Goal: Task Accomplishment & Management: Manage account settings

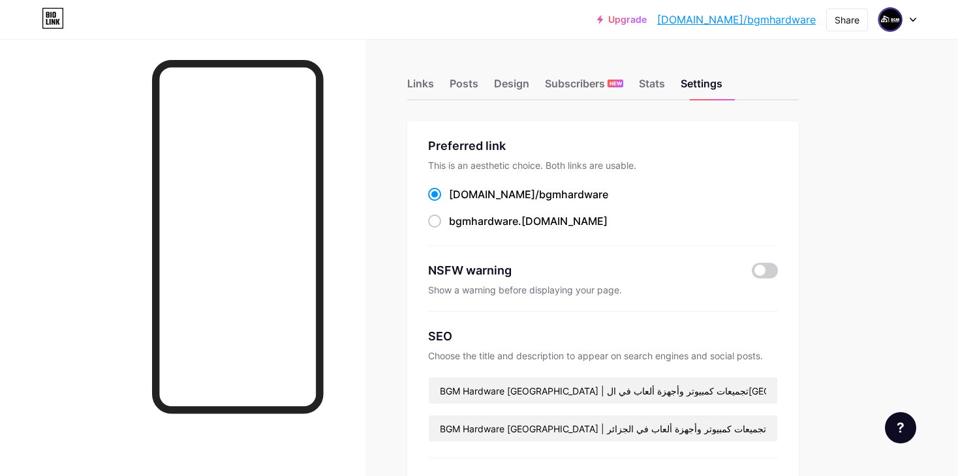
scroll to position [238, 0]
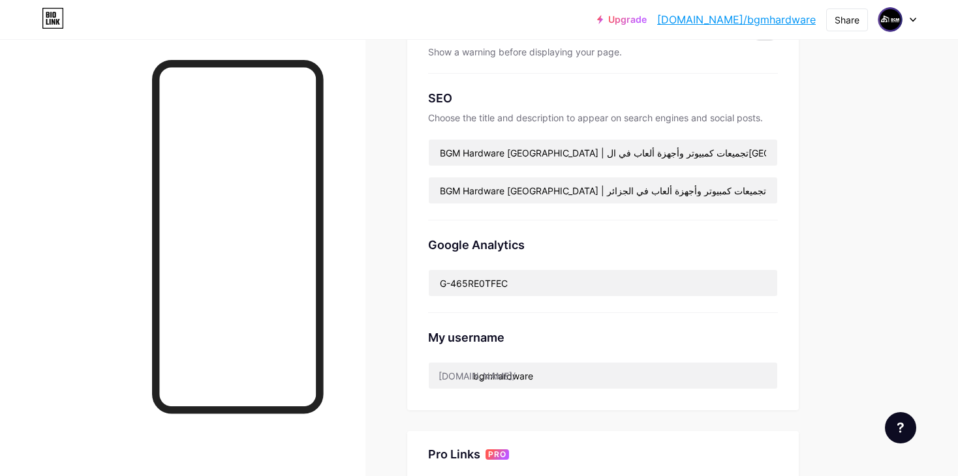
click at [861, 138] on div "Upgrade bio.link/bgmhar... bio.link/bgmhardware Share Switch accounts bgm bio.l…" at bounding box center [479, 273] width 958 height 1022
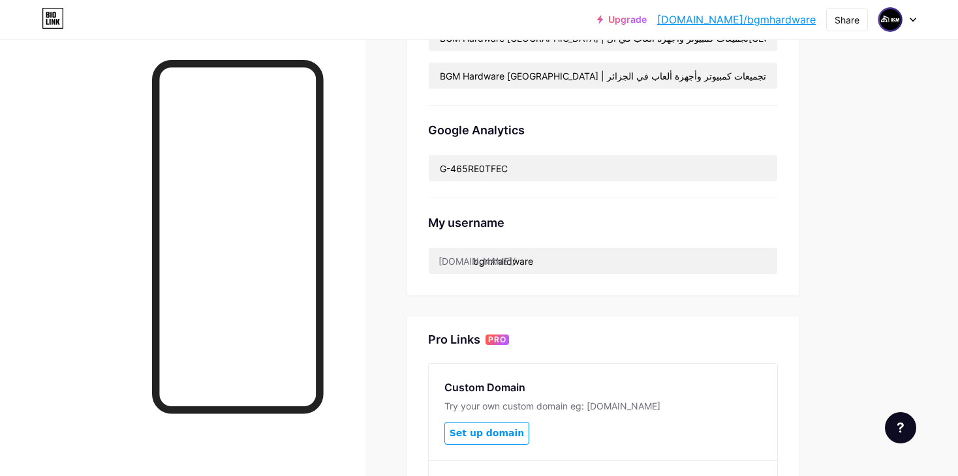
scroll to position [542, 0]
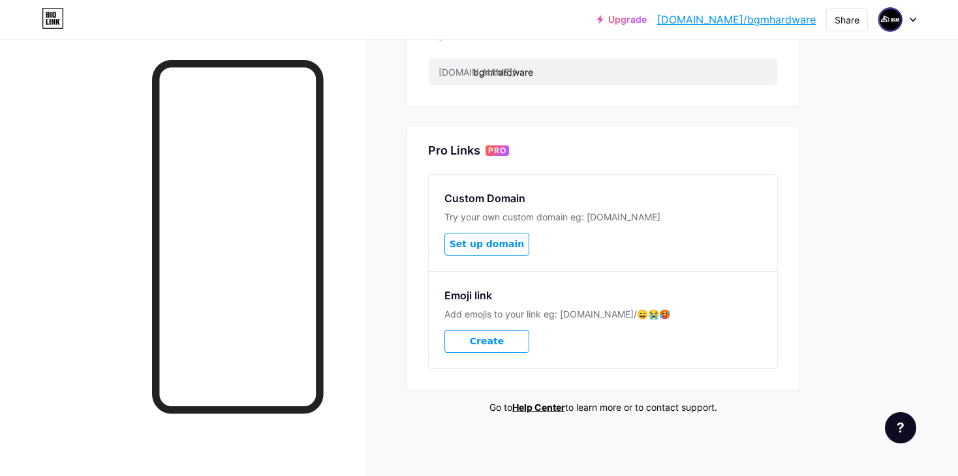
click at [474, 343] on span "Create" at bounding box center [487, 341] width 34 height 11
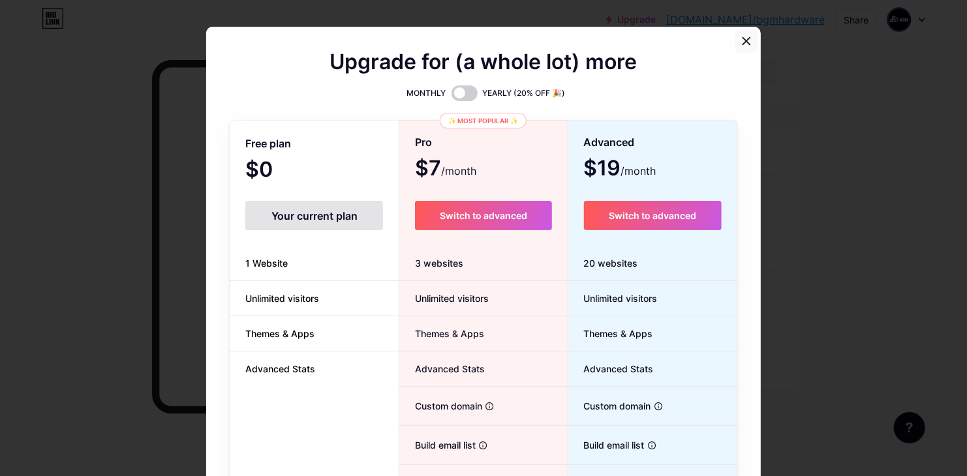
click at [741, 46] on icon at bounding box center [746, 41] width 10 height 10
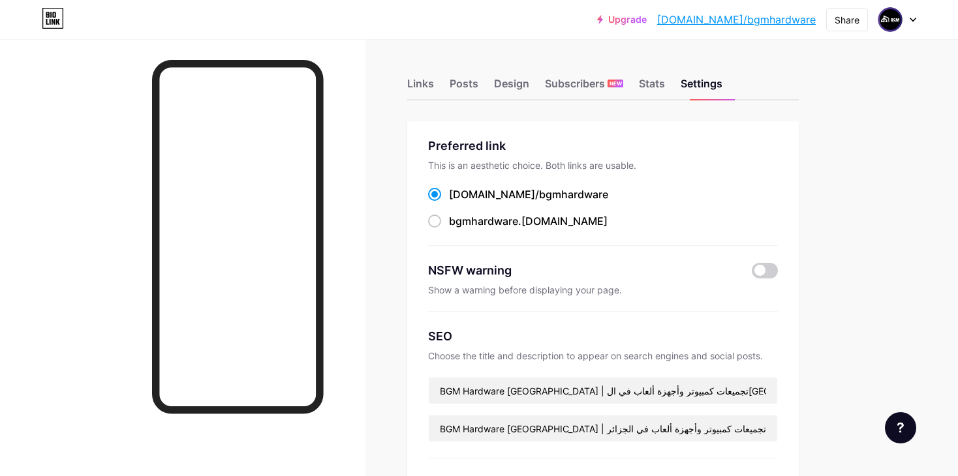
scroll to position [0, 0]
click at [662, 82] on div "Stats" at bounding box center [652, 87] width 26 height 23
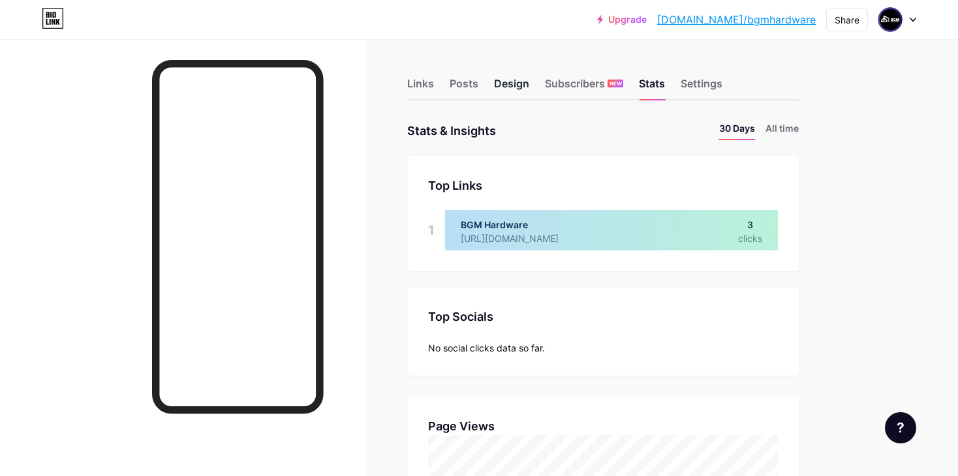
click at [507, 83] on div "Design" at bounding box center [511, 87] width 35 height 23
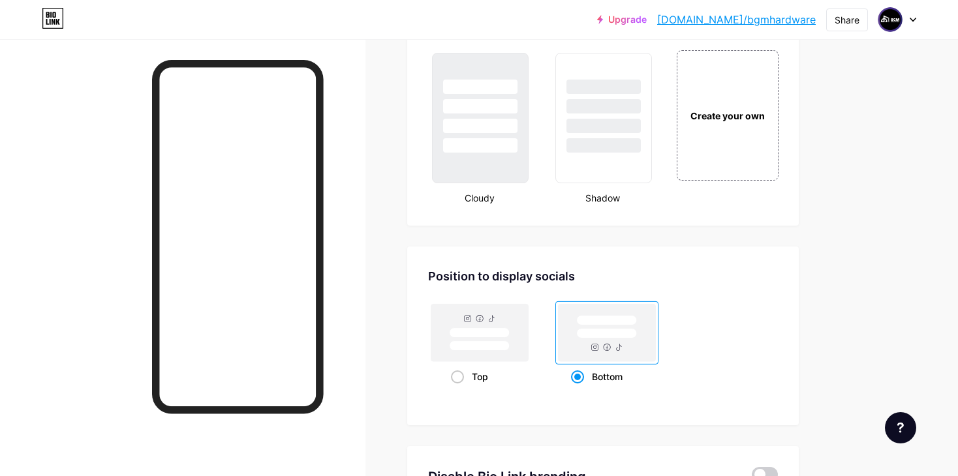
scroll to position [1735, 0]
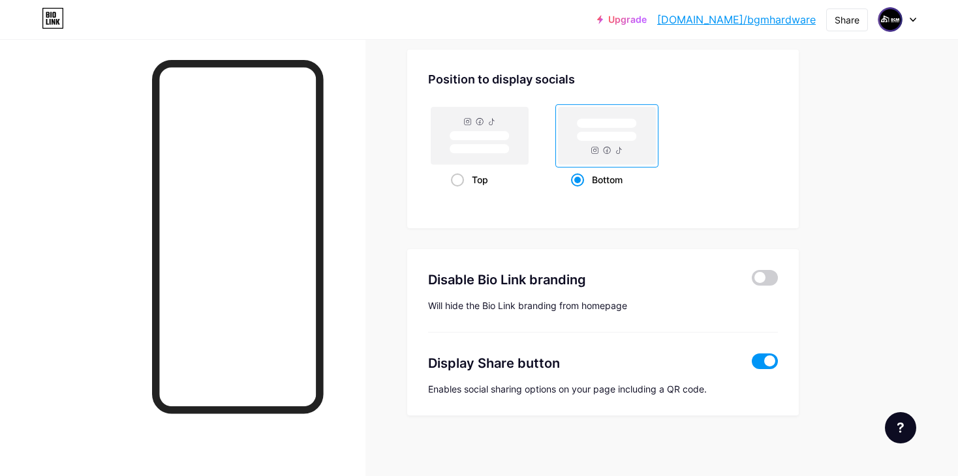
click at [772, 270] on span at bounding box center [765, 278] width 26 height 16
click at [752, 281] on input "checkbox" at bounding box center [752, 281] width 0 height 0
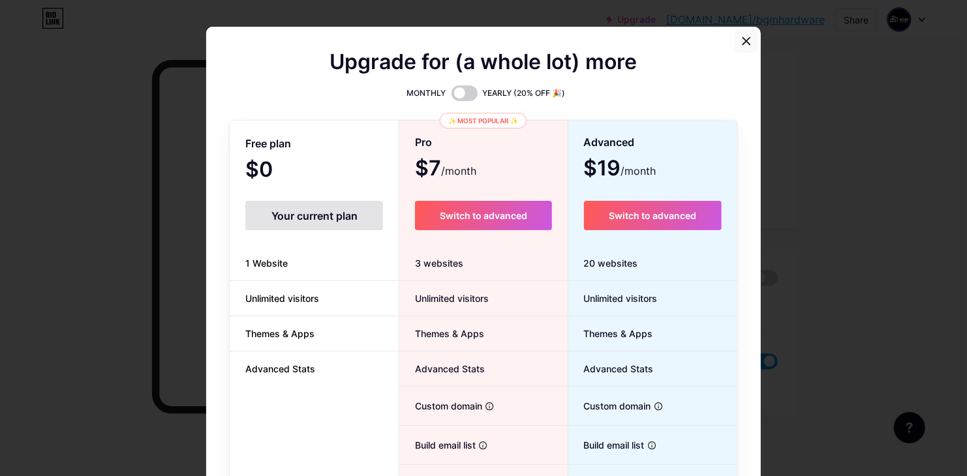
click at [747, 43] on div at bounding box center [746, 40] width 23 height 23
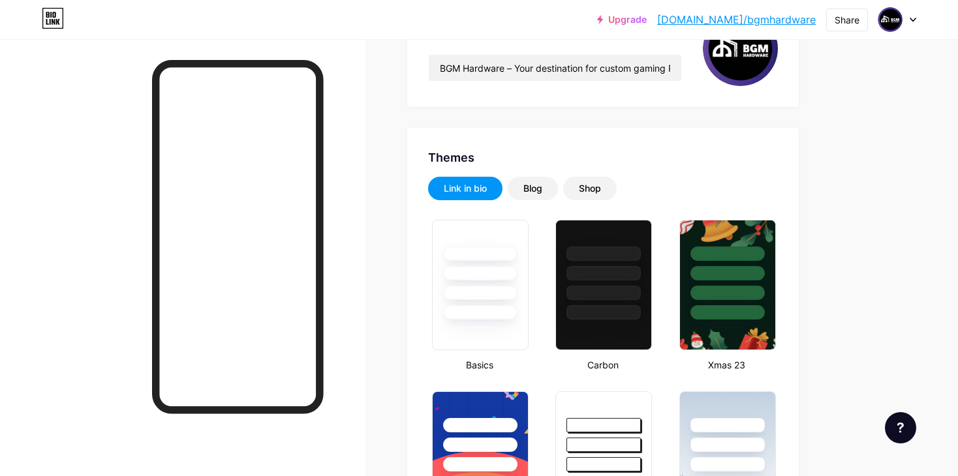
scroll to position [0, 0]
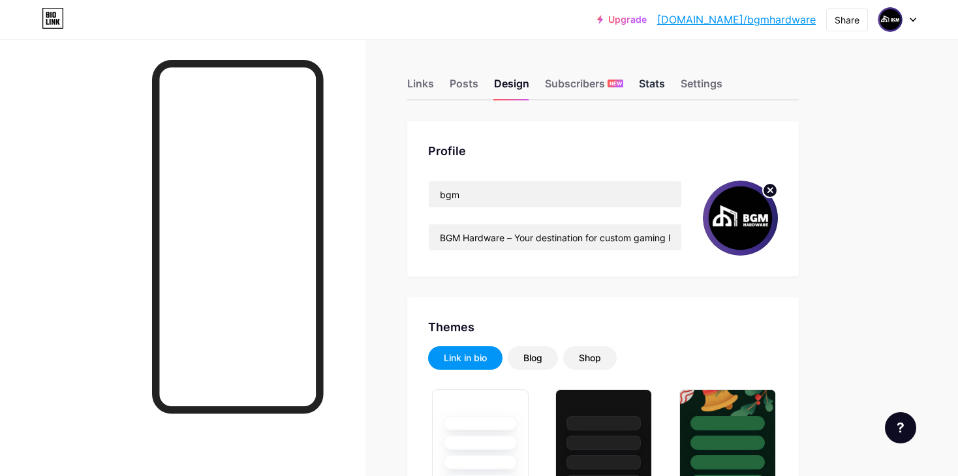
click at [649, 89] on div "Stats" at bounding box center [652, 87] width 26 height 23
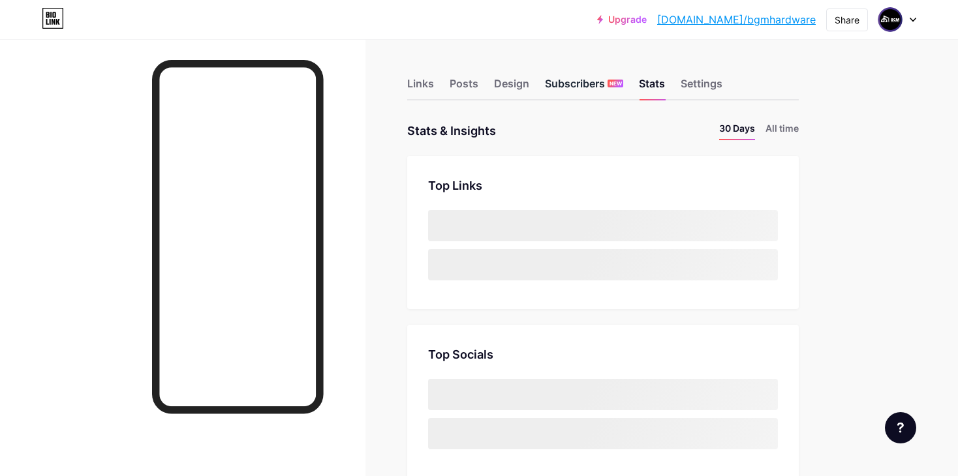
click at [572, 91] on div "Subscribers NEW" at bounding box center [584, 87] width 78 height 23
click at [503, 82] on div "Design" at bounding box center [511, 87] width 35 height 23
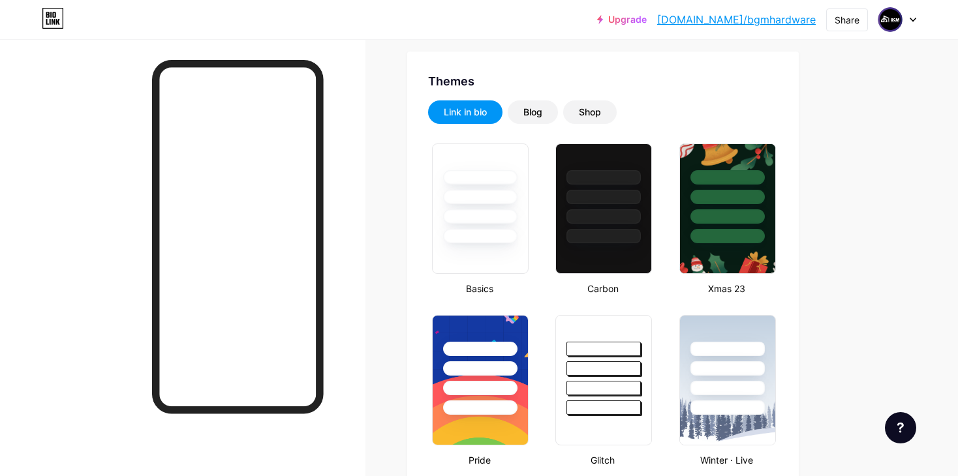
scroll to position [234, 0]
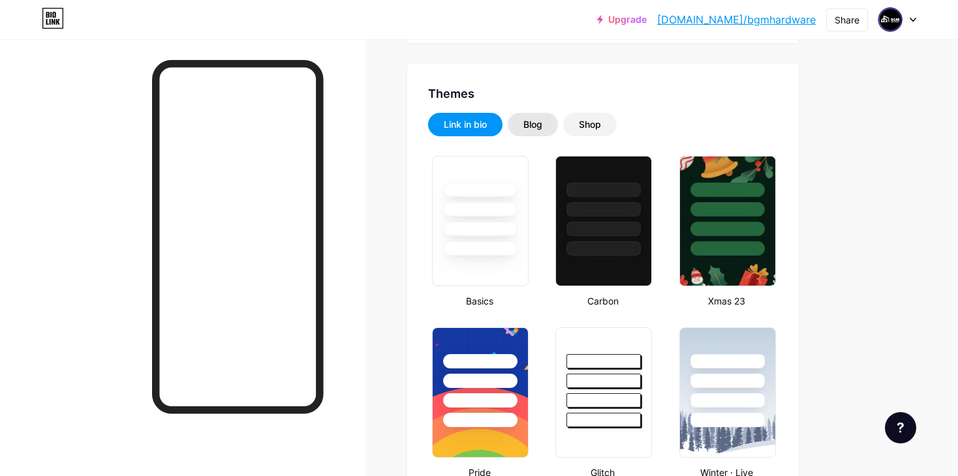
click at [521, 118] on div "Blog" at bounding box center [533, 124] width 50 height 23
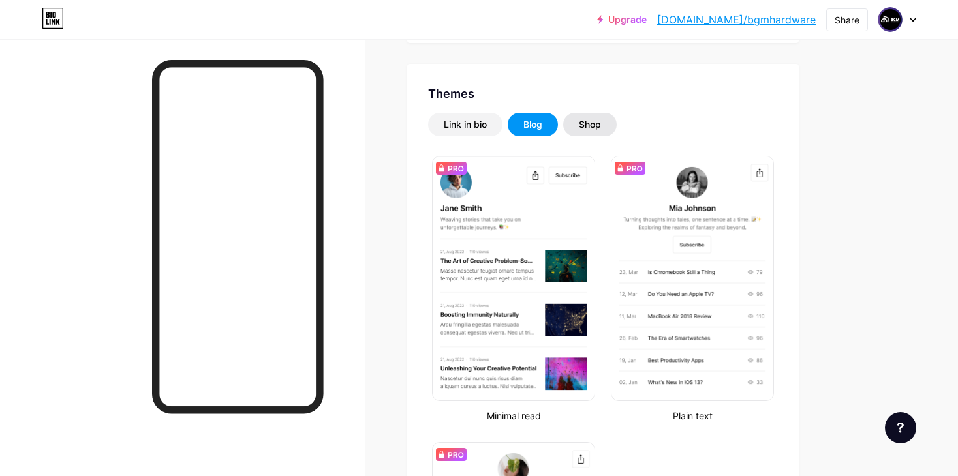
click at [604, 123] on div "Shop" at bounding box center [590, 124] width 54 height 23
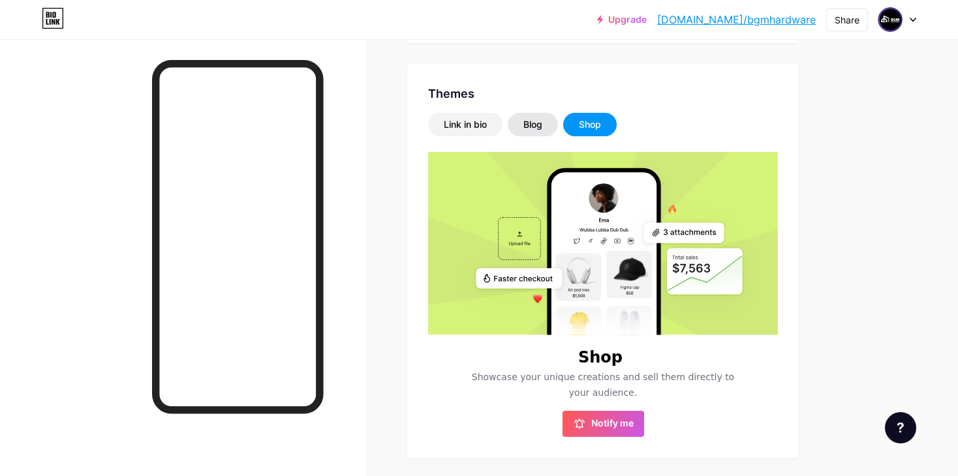
click at [542, 127] on div "Blog" at bounding box center [532, 124] width 19 height 13
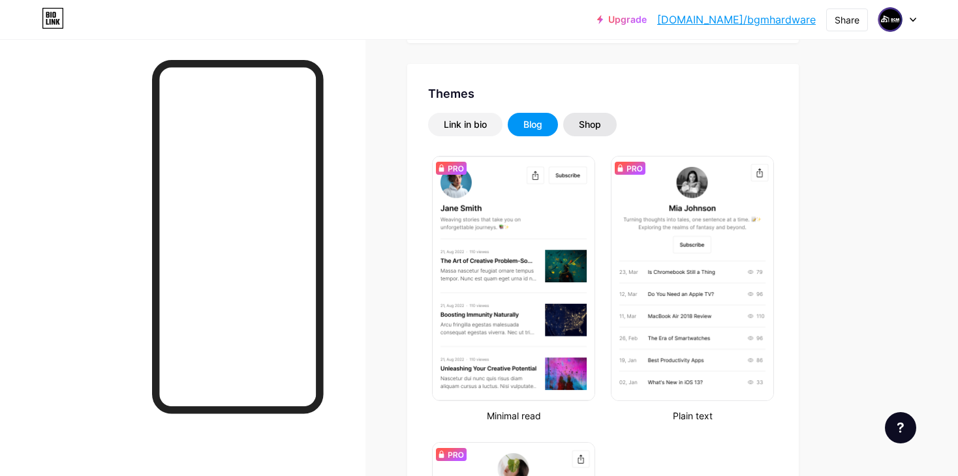
click at [606, 125] on div "Shop" at bounding box center [590, 124] width 54 height 23
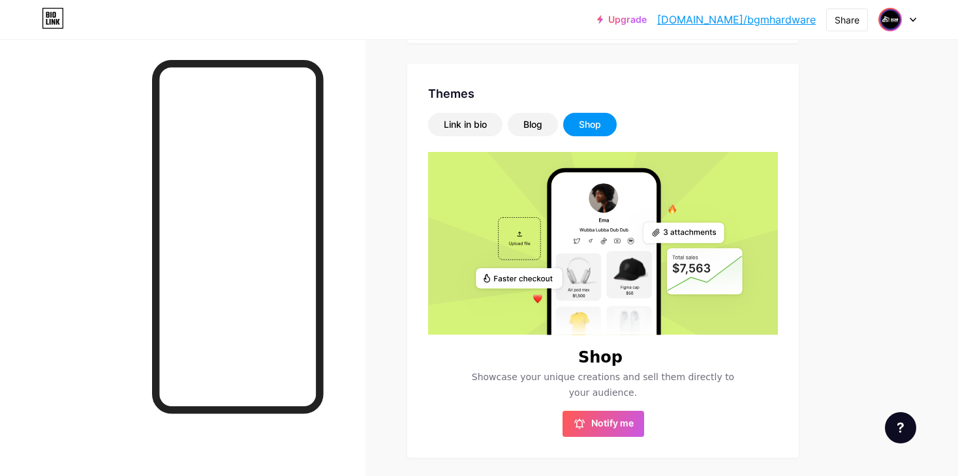
click at [897, 17] on img at bounding box center [890, 19] width 21 height 21
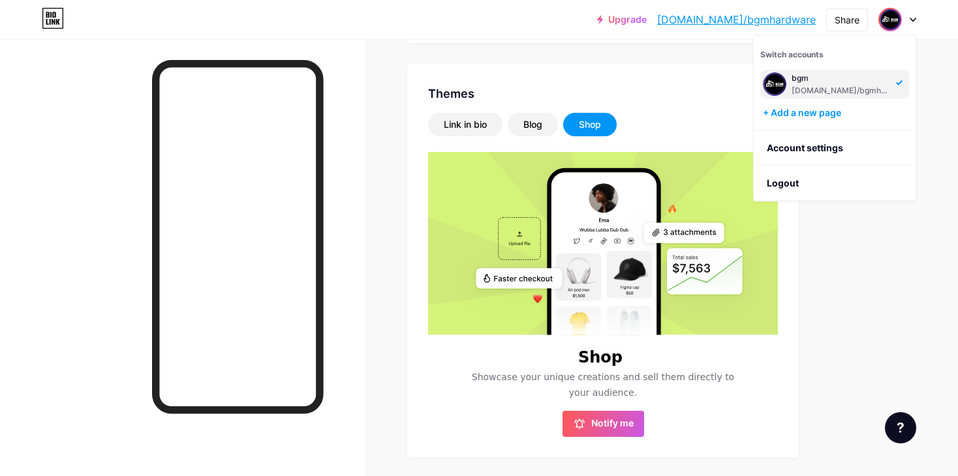
click at [827, 85] on div "[DOMAIN_NAME]/bgmhardware" at bounding box center [842, 90] width 101 height 10
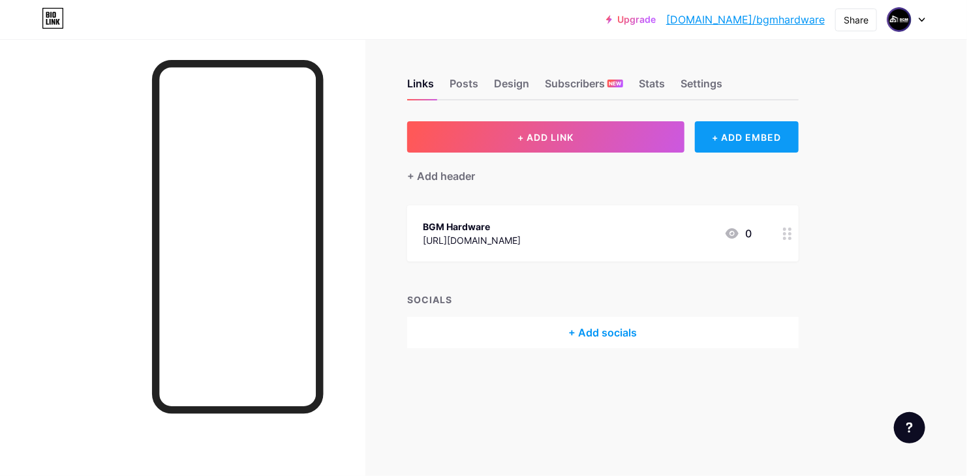
click at [736, 135] on div "+ ADD EMBED" at bounding box center [747, 136] width 104 height 31
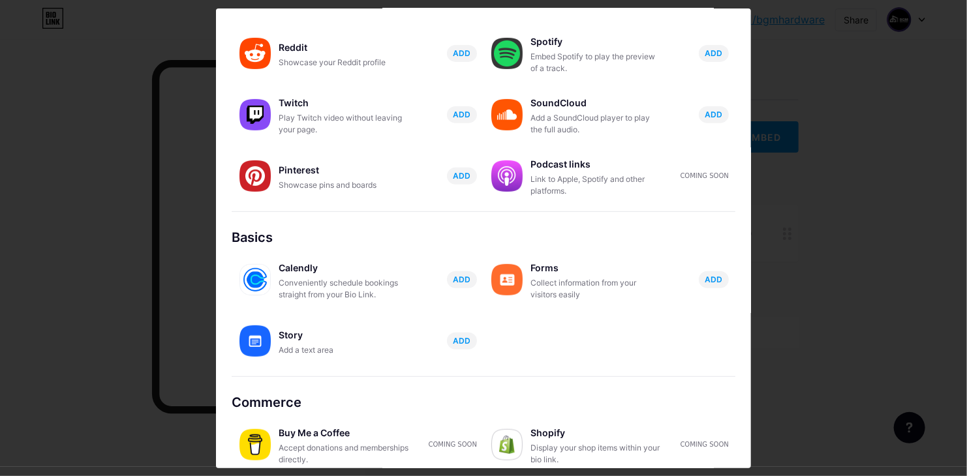
scroll to position [204, 0]
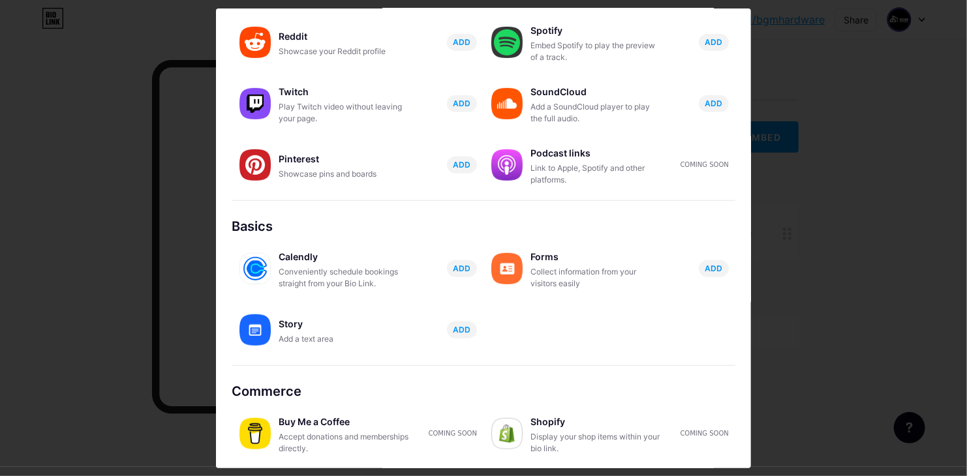
drag, startPoint x: 745, startPoint y: 149, endPoint x: 733, endPoint y: 281, distance: 132.4
click at [728, 285] on div "Add an embed Content YouTube Play YouTube video without leaving your page. ADD …" at bounding box center [483, 238] width 535 height 460
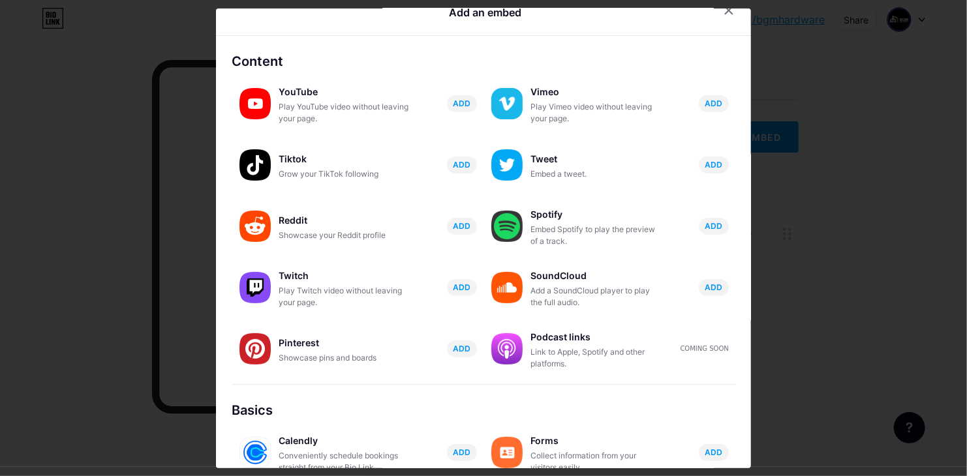
scroll to position [0, 0]
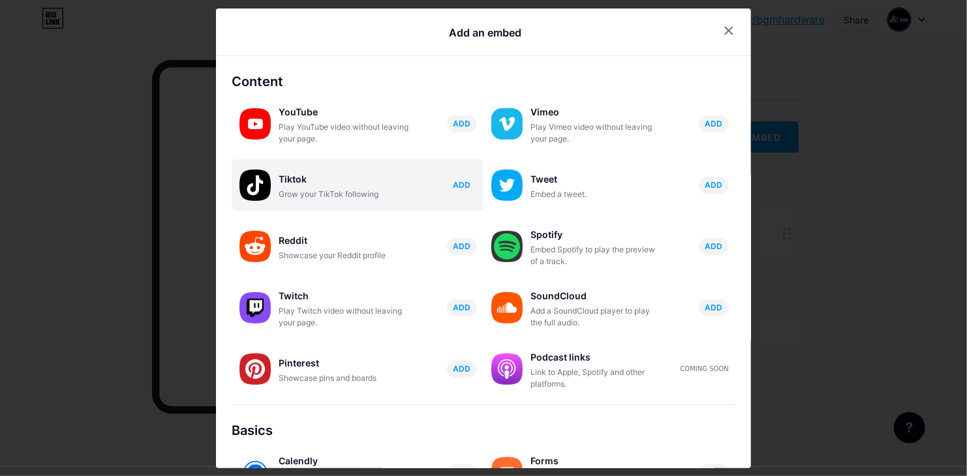
click at [456, 183] on span "ADD" at bounding box center [463, 184] width 18 height 11
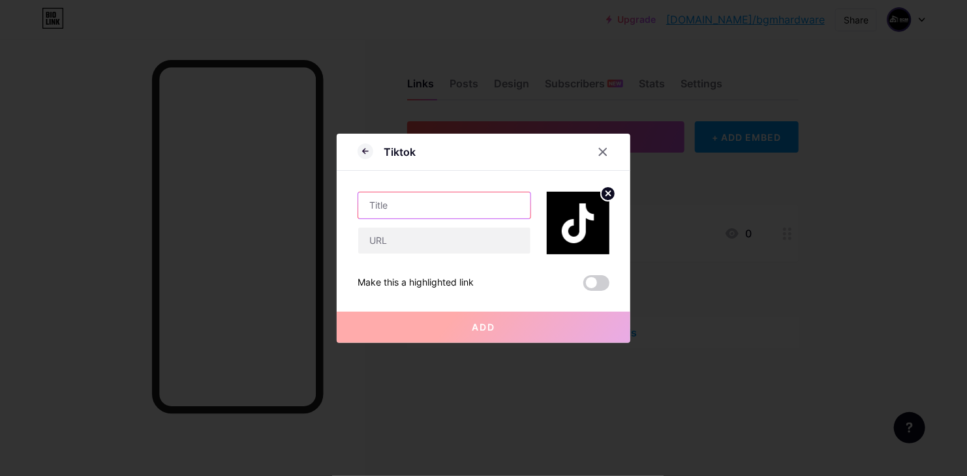
click at [457, 208] on input "text" at bounding box center [444, 206] width 172 height 26
drag, startPoint x: 418, startPoint y: 152, endPoint x: 369, endPoint y: 151, distance: 49.0
click at [369, 151] on div "Tiktok" at bounding box center [484, 155] width 294 height 31
copy div "Tiktok"
click at [397, 204] on input "text" at bounding box center [444, 206] width 172 height 26
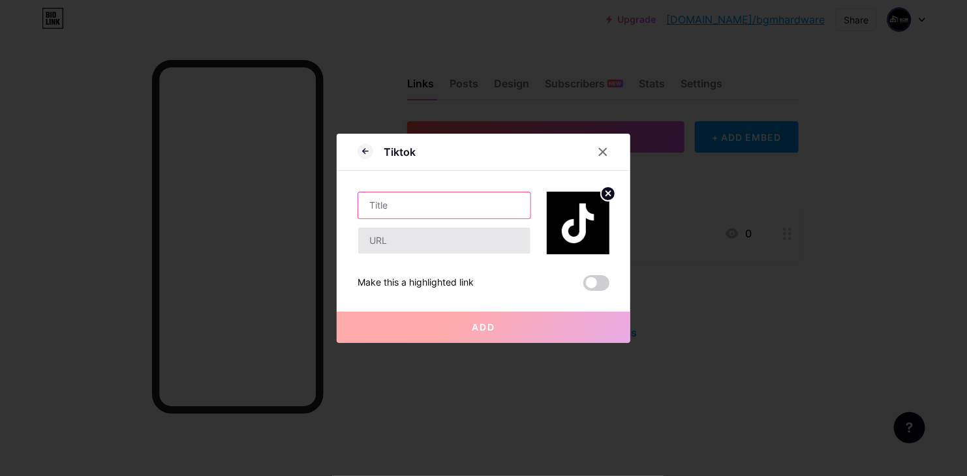
paste input "Tiktok"
type input "Tiktok"
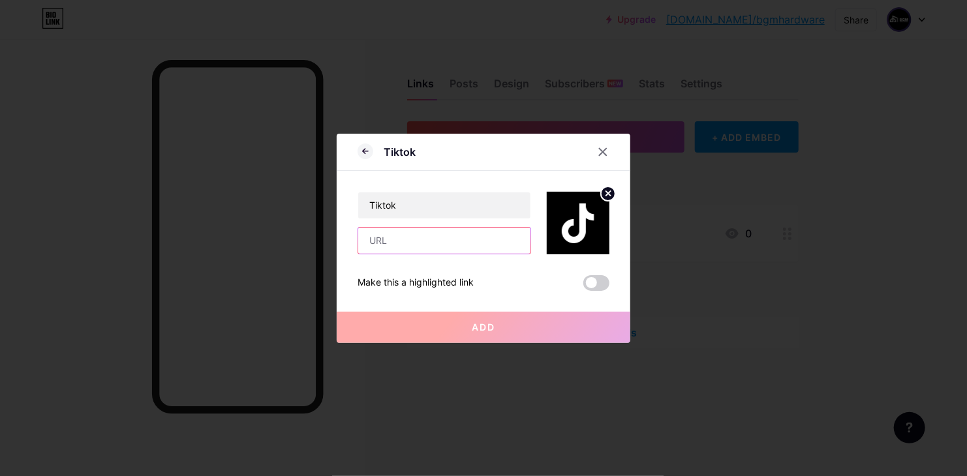
click at [404, 251] on input "text" at bounding box center [444, 241] width 172 height 26
click at [440, 242] on input "text" at bounding box center [444, 241] width 172 height 26
click at [454, 249] on input "text" at bounding box center [444, 241] width 172 height 26
paste input "https://www.tiktok.com/@bgm.hardware"
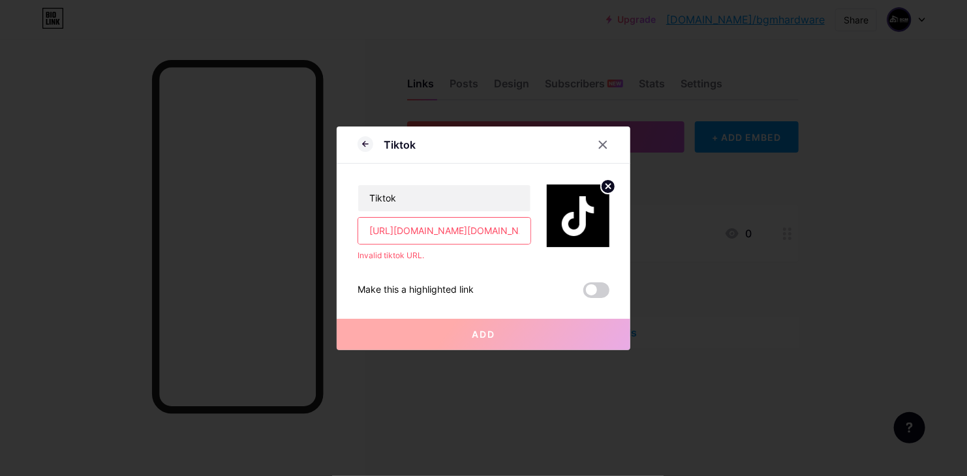
drag, startPoint x: 373, startPoint y: 227, endPoint x: 262, endPoint y: 209, distance: 112.3
click at [279, 214] on div "Tiktok Tiktok https://www.tiktok.com/@bgm.hardware Invalid tiktok URL. Make thi…" at bounding box center [483, 238] width 967 height 476
click at [480, 262] on div "Tiktok www.tiktok.com/@bgm.hardware Invalid tiktok URL. Make this a highlighted…" at bounding box center [484, 231] width 252 height 134
drag, startPoint x: 435, startPoint y: 229, endPoint x: 221, endPoint y: 224, distance: 214.1
click at [337, 225] on div "Tiktok Tiktok www.tiktok.com/@bgm.hardware Invalid tiktok URL. Make this a high…" at bounding box center [484, 239] width 294 height 224
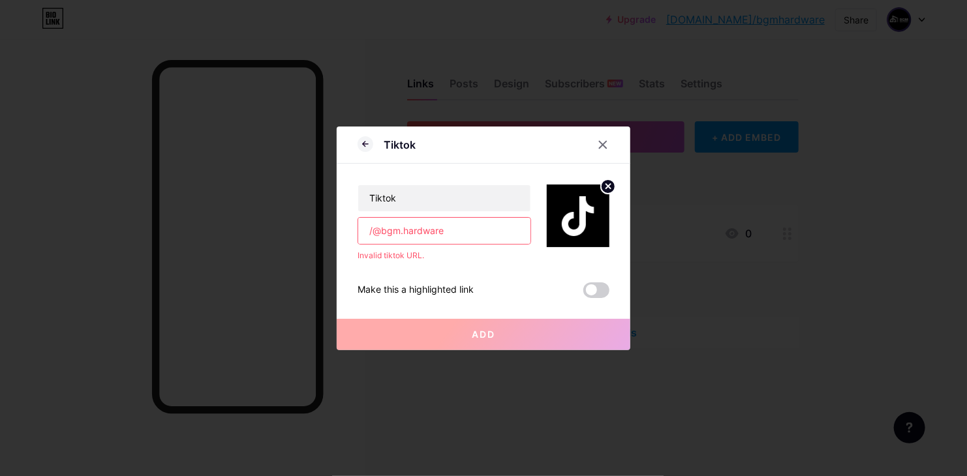
drag, startPoint x: 370, startPoint y: 226, endPoint x: 328, endPoint y: 226, distance: 41.8
click at [337, 226] on div "Tiktok Tiktok /@bgm.hardware Invalid tiktok URL. Make this a highlighted link A…" at bounding box center [484, 239] width 294 height 224
drag, startPoint x: 375, startPoint y: 234, endPoint x: 329, endPoint y: 223, distance: 47.8
click at [337, 224] on div "Tiktok Tiktok @bgm.hardware Invalid tiktok URL. Make this a highlighted link Ad…" at bounding box center [484, 239] width 294 height 224
type input "bgm.hardware"
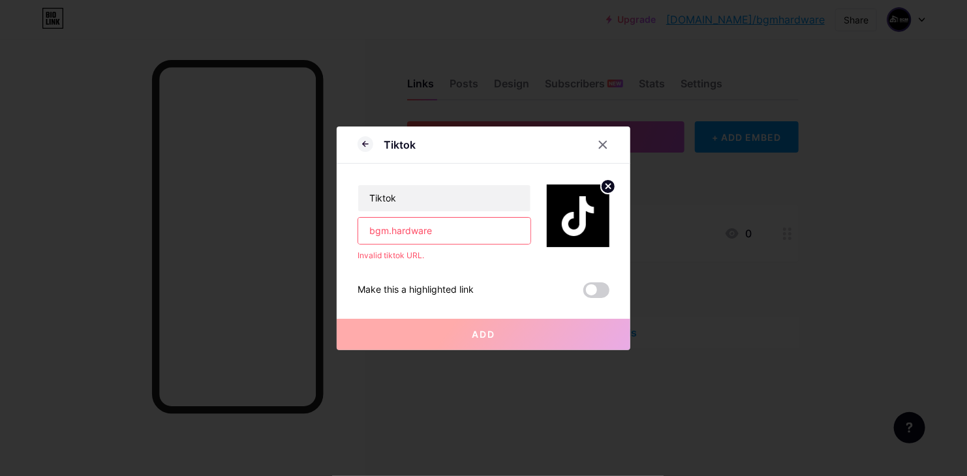
click at [469, 251] on div "Invalid tiktok URL." at bounding box center [445, 256] width 174 height 12
click at [484, 237] on input "bgm.hardware" at bounding box center [444, 231] width 172 height 26
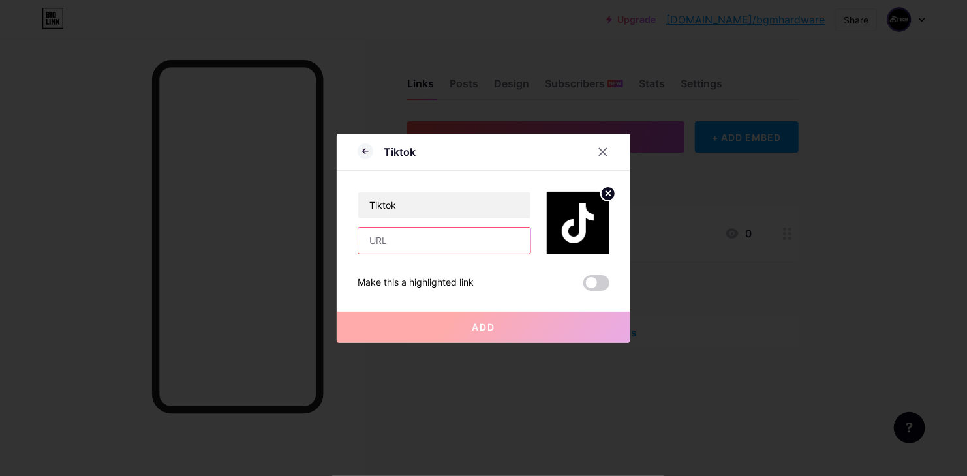
click at [484, 237] on input "text" at bounding box center [444, 241] width 172 height 26
paste input "https://www.tiktok.com/@bgm.hardware"
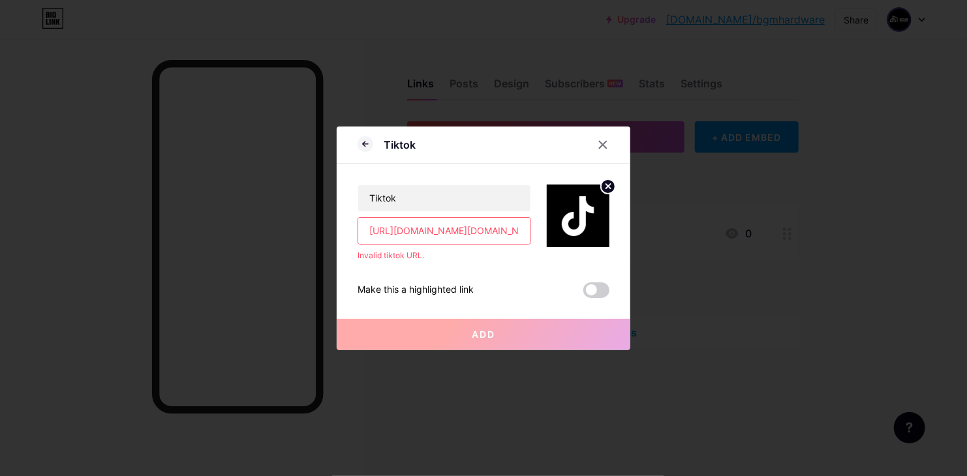
drag, startPoint x: 372, startPoint y: 226, endPoint x: 302, endPoint y: 217, distance: 70.4
click at [305, 218] on div "Tiktok Tiktok https://www.tiktok.com/@bgm.hardware Invalid tiktok URL. Make thi…" at bounding box center [483, 238] width 967 height 476
type input "www.tiktok.com/@bgm.hardware"
click at [373, 234] on input "www.tiktok.com/@bgm.hardware" at bounding box center [444, 231] width 172 height 26
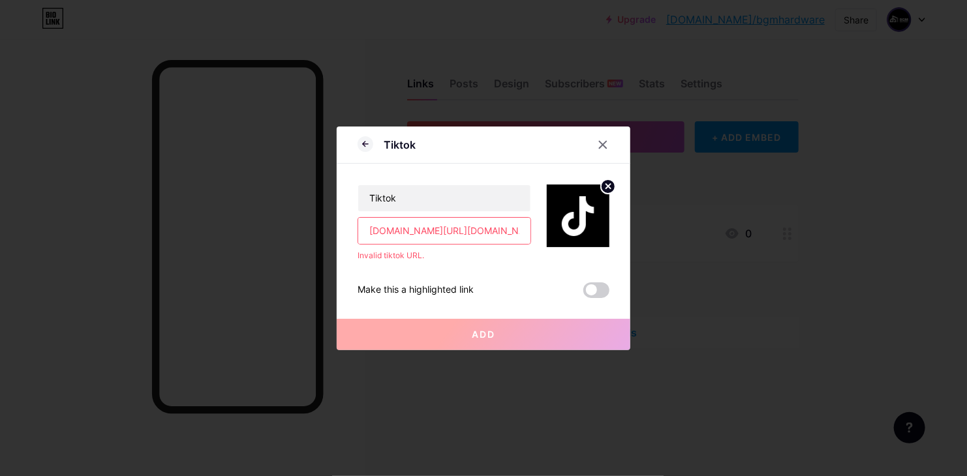
click at [373, 234] on input "www.tiktok.com/@bgm.hardware" at bounding box center [444, 231] width 172 height 26
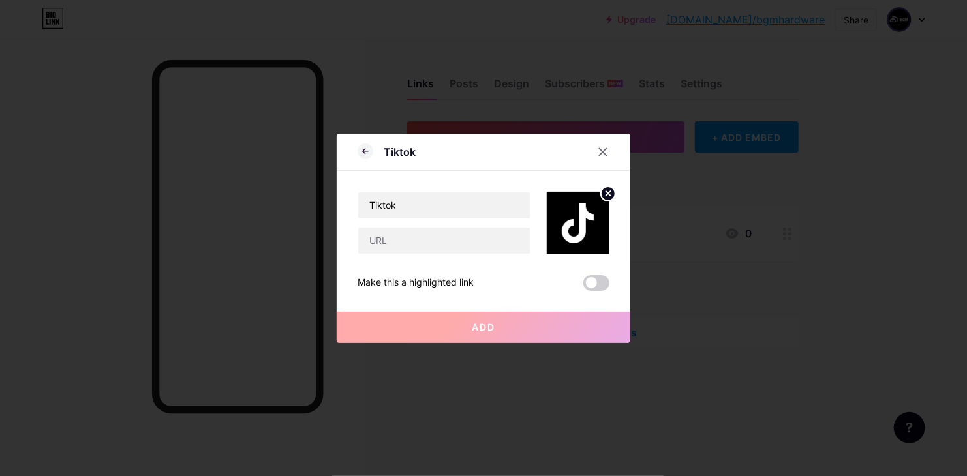
click at [452, 262] on div "Tiktok Make this a highlighted link Add" at bounding box center [484, 231] width 252 height 120
click at [440, 242] on input "text" at bounding box center [444, 241] width 172 height 26
paste input "www.tiktok.com/@bgm.hardware"
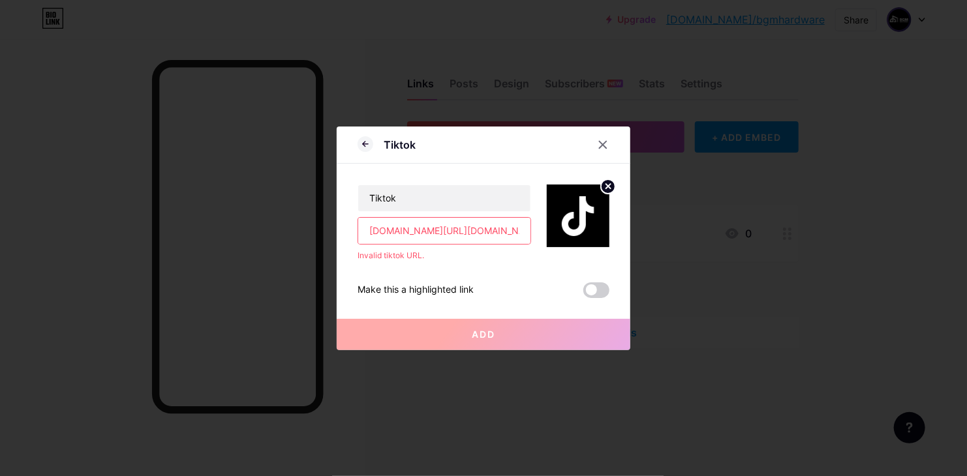
drag, startPoint x: 437, startPoint y: 230, endPoint x: 279, endPoint y: 221, distance: 158.2
click at [292, 223] on div "Tiktok Tiktok www.tiktok.com/@bgm.hardware Invalid tiktok URL. Make this a high…" at bounding box center [483, 238] width 967 height 476
type input "@bgm.hardware"
drag, startPoint x: 470, startPoint y: 230, endPoint x: 268, endPoint y: 206, distance: 203.1
click at [292, 209] on div "Tiktok Tiktok @bgm.hardware Invalid tiktok URL. Make this a highlighted link Ad…" at bounding box center [483, 238] width 967 height 476
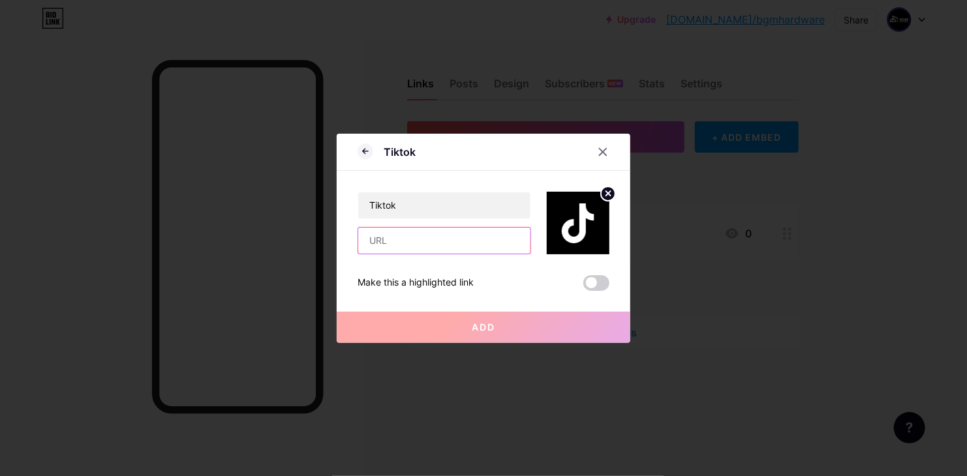
paste input "@bgm.hardware"
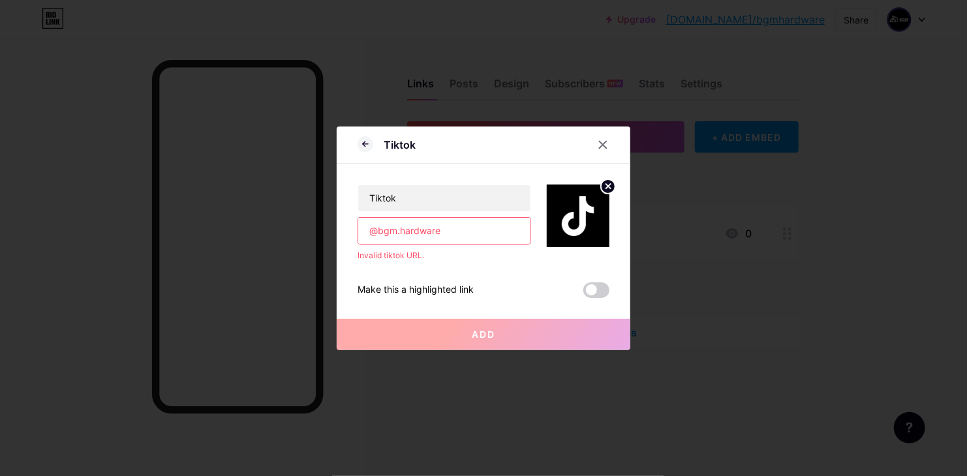
drag, startPoint x: 371, startPoint y: 232, endPoint x: 324, endPoint y: 232, distance: 46.3
click at [331, 232] on div "Tiktok Tiktok @bgm.hardware Invalid tiktok URL. Make this a highlighted link Ad…" at bounding box center [483, 238] width 967 height 476
type input "bgm.hardware"
click at [525, 271] on div "Tiktok bgm.hardware Invalid tiktok URL. Make this a highlighted link Add" at bounding box center [484, 231] width 252 height 134
click at [589, 288] on span at bounding box center [596, 291] width 26 height 16
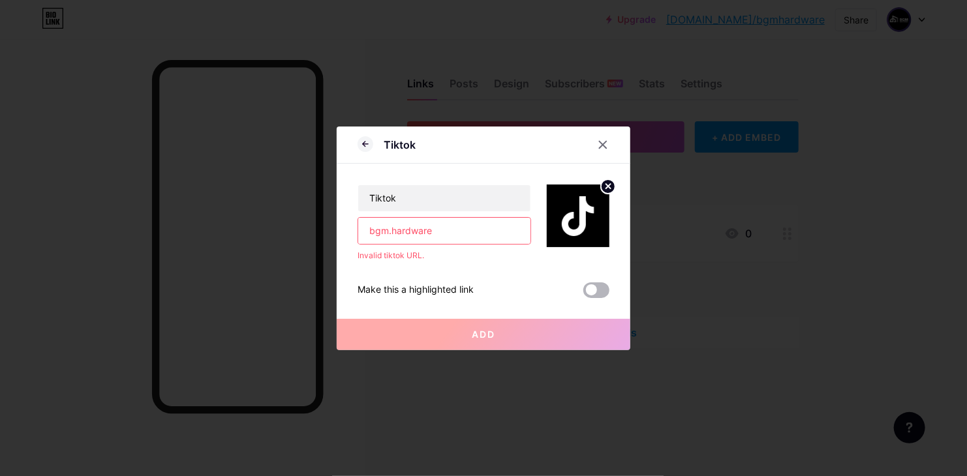
click at [583, 294] on input "checkbox" at bounding box center [583, 294] width 0 height 0
click at [593, 288] on span at bounding box center [596, 291] width 26 height 16
click at [583, 294] on input "checkbox" at bounding box center [583, 294] width 0 height 0
click at [473, 332] on span "Add" at bounding box center [483, 334] width 23 height 11
click at [584, 292] on span at bounding box center [596, 291] width 26 height 16
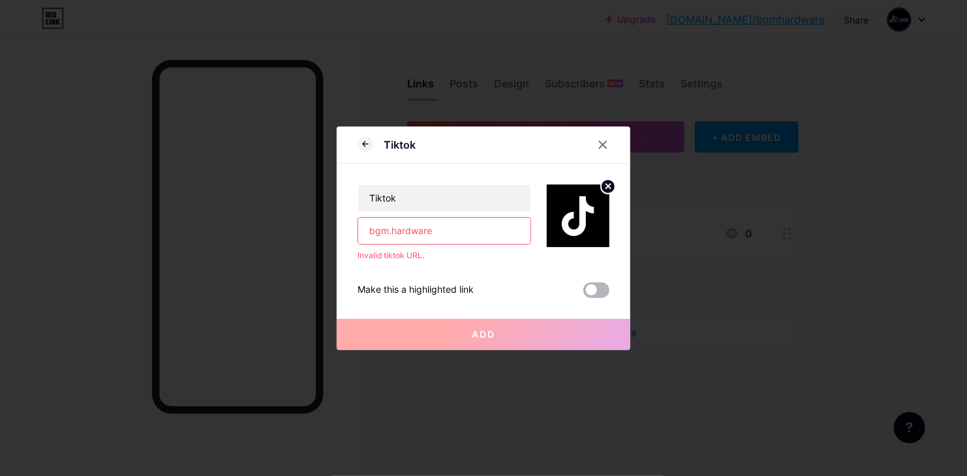
click at [583, 294] on input "checkbox" at bounding box center [583, 294] width 0 height 0
click at [454, 338] on button "Add" at bounding box center [484, 334] width 294 height 31
click at [588, 284] on span at bounding box center [596, 291] width 26 height 16
click at [583, 294] on input "checkbox" at bounding box center [583, 294] width 0 height 0
click at [493, 335] on button "Add" at bounding box center [484, 334] width 294 height 31
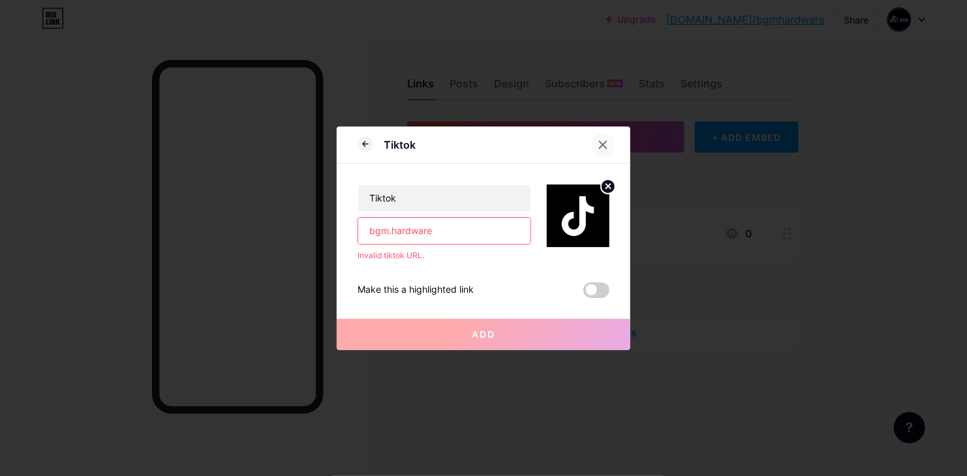
click at [599, 144] on icon at bounding box center [603, 145] width 10 height 10
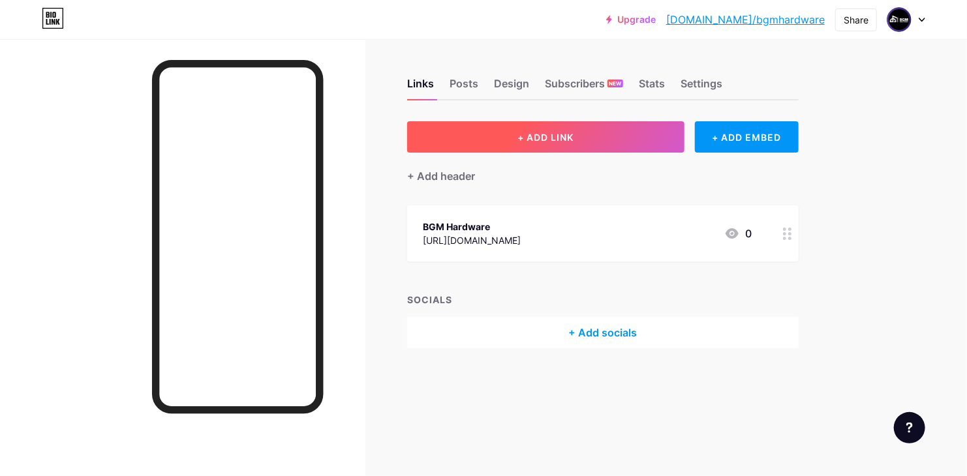
click at [529, 134] on span "+ ADD LINK" at bounding box center [546, 137] width 56 height 11
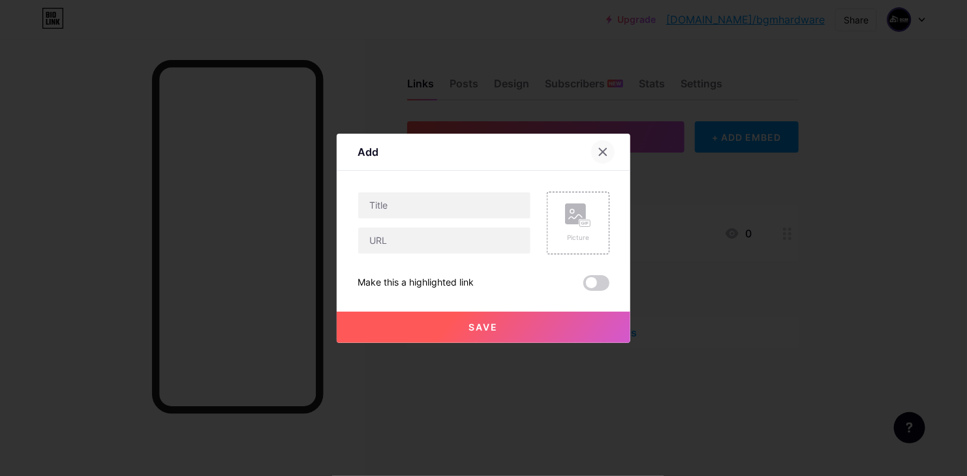
click at [599, 151] on icon at bounding box center [603, 152] width 10 height 10
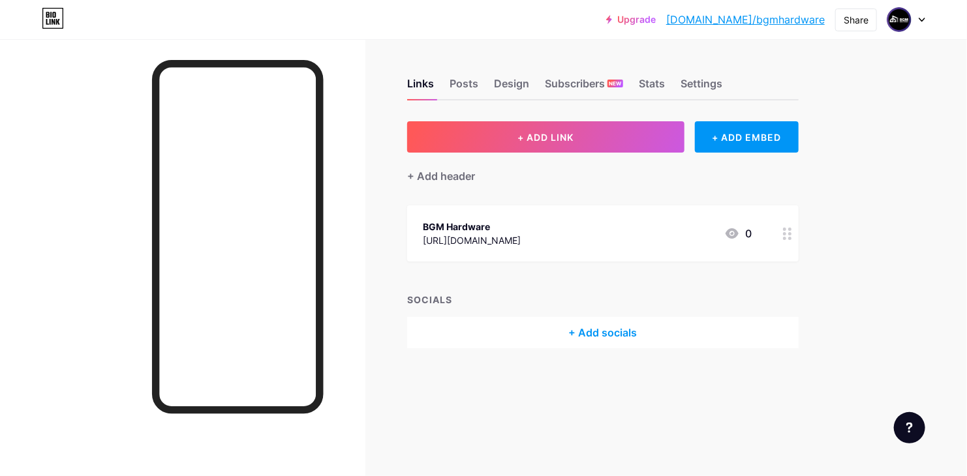
click at [687, 131] on div "+ ADD LINK + ADD EMBED" at bounding box center [603, 136] width 392 height 31
click at [722, 132] on div "+ ADD EMBED" at bounding box center [747, 136] width 104 height 31
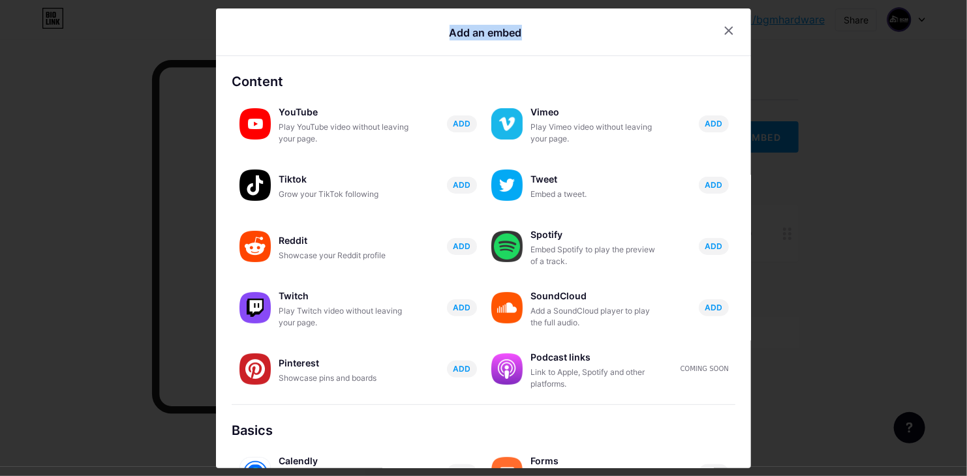
drag, startPoint x: 527, startPoint y: 33, endPoint x: 414, endPoint y: 35, distance: 113.6
click at [414, 35] on div "Add an embed" at bounding box center [486, 33] width 422 height 20
copy div "Add an embed"
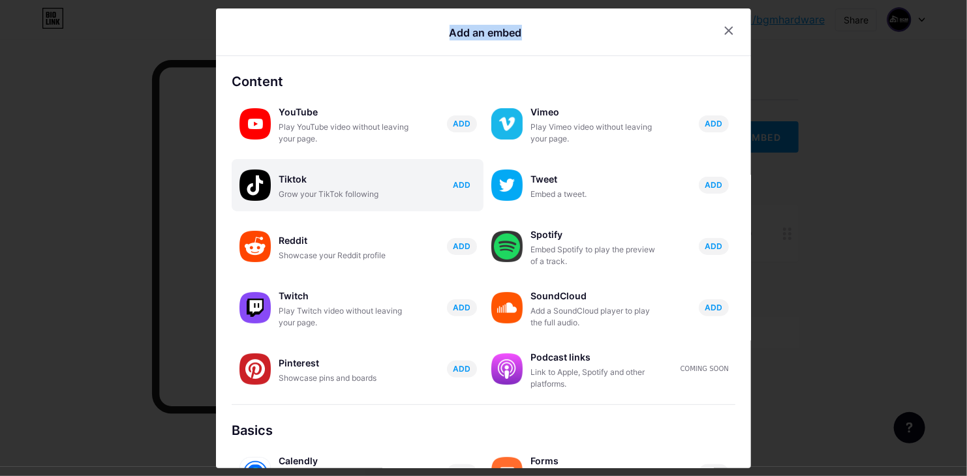
click at [450, 177] on button "ADD" at bounding box center [462, 185] width 30 height 17
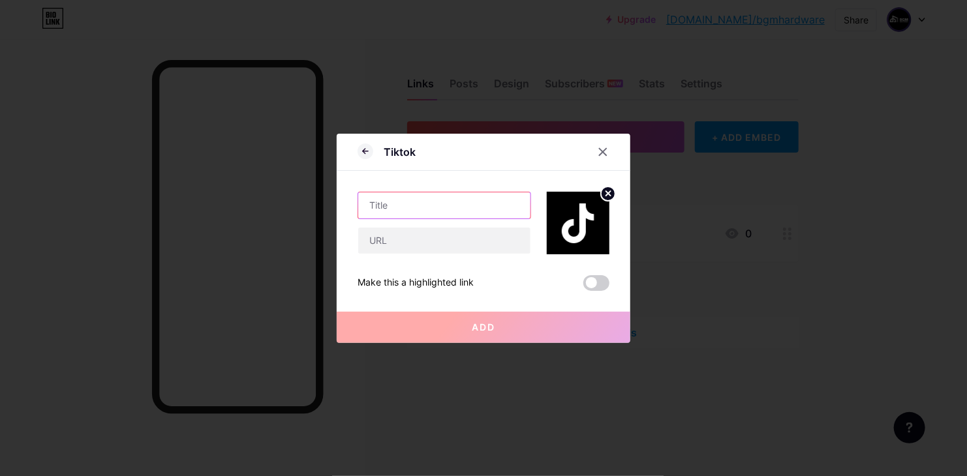
click at [436, 209] on input "text" at bounding box center [444, 206] width 172 height 26
click at [440, 238] on input "text" at bounding box center [444, 241] width 172 height 26
paste input "https://www.tiktok.com/@bgm.hardware/video/7512206384088468741"
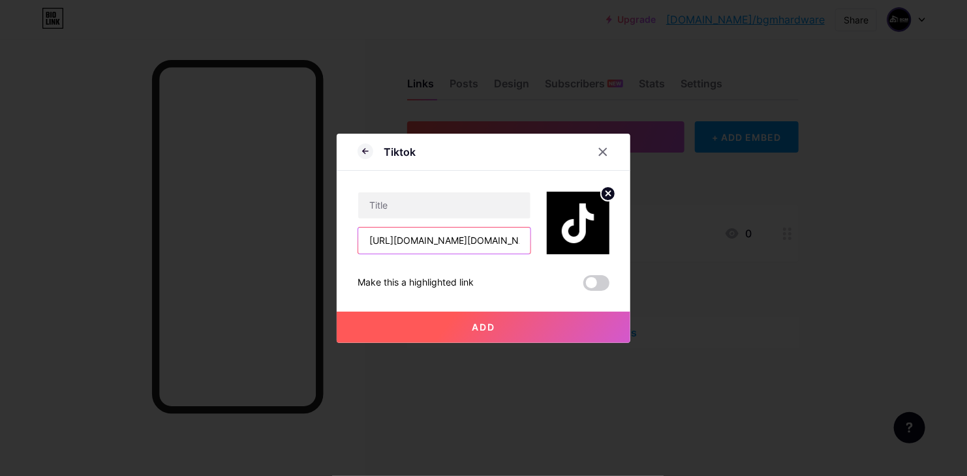
scroll to position [0, 157]
type input "https://www.tiktok.com/@bgm.hardware/video/7512206384088468741"
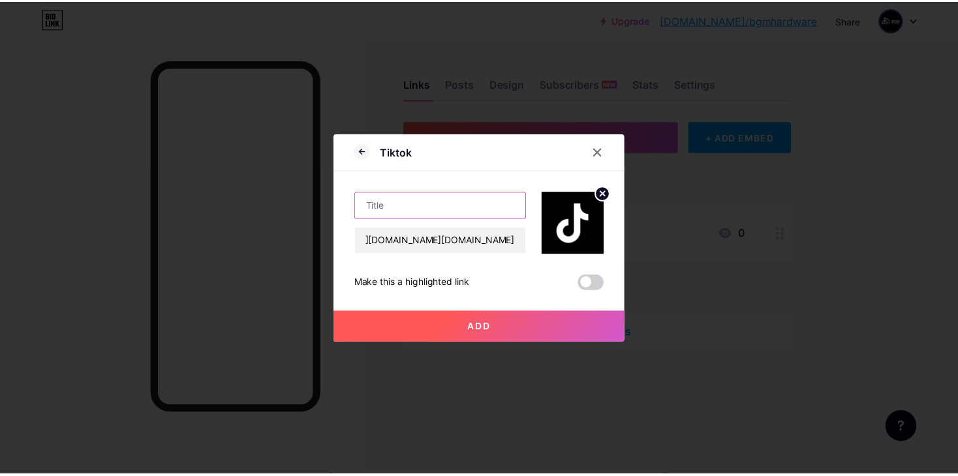
scroll to position [0, 0]
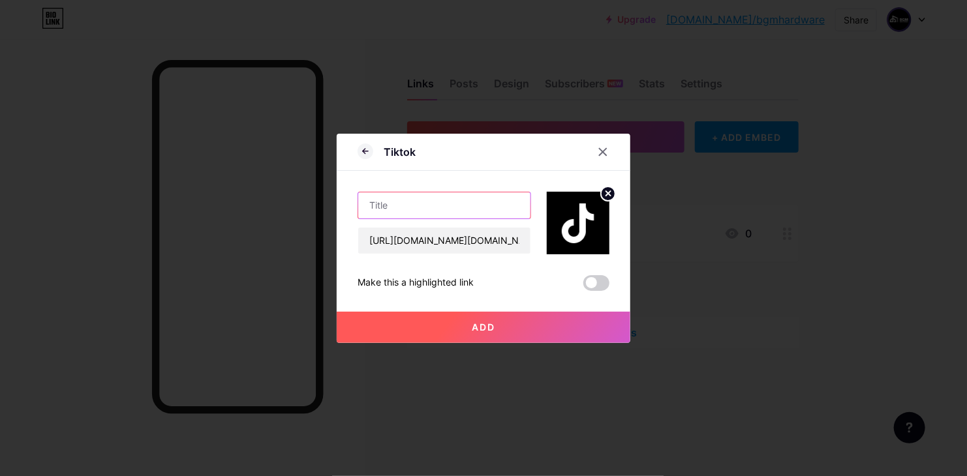
click at [462, 200] on input "text" at bounding box center [444, 206] width 172 height 26
type input "R"
type input "T"
type input "TIKTOK"
click at [469, 320] on button "Add" at bounding box center [484, 327] width 294 height 31
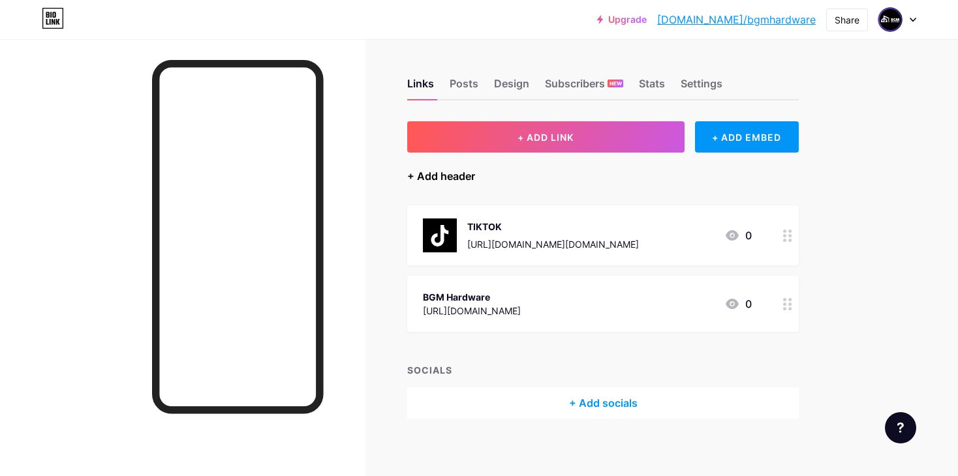
click at [453, 172] on div "+ Add header" at bounding box center [441, 176] width 68 height 16
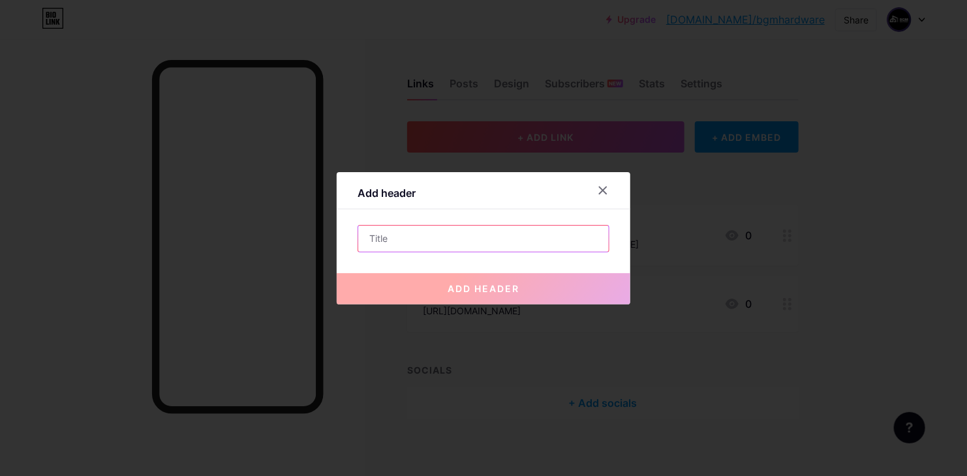
click at [467, 241] on input "text" at bounding box center [483, 239] width 251 height 26
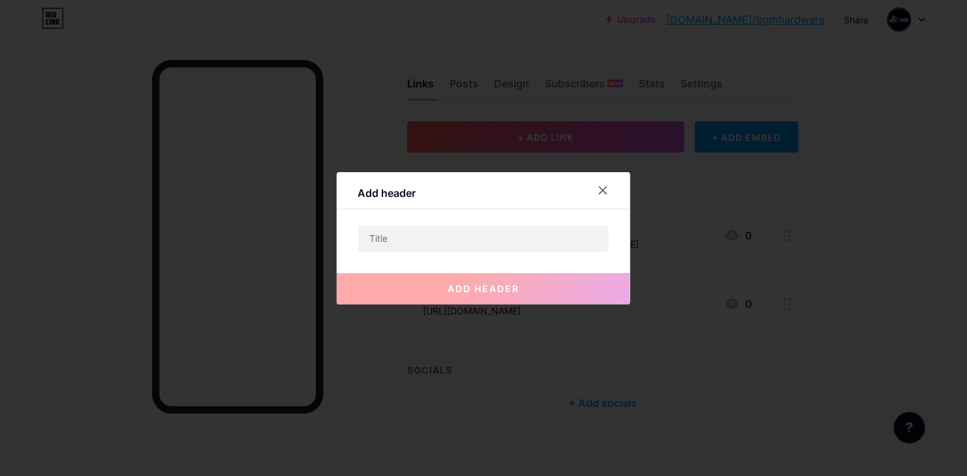
click at [611, 189] on div at bounding box center [610, 190] width 39 height 23
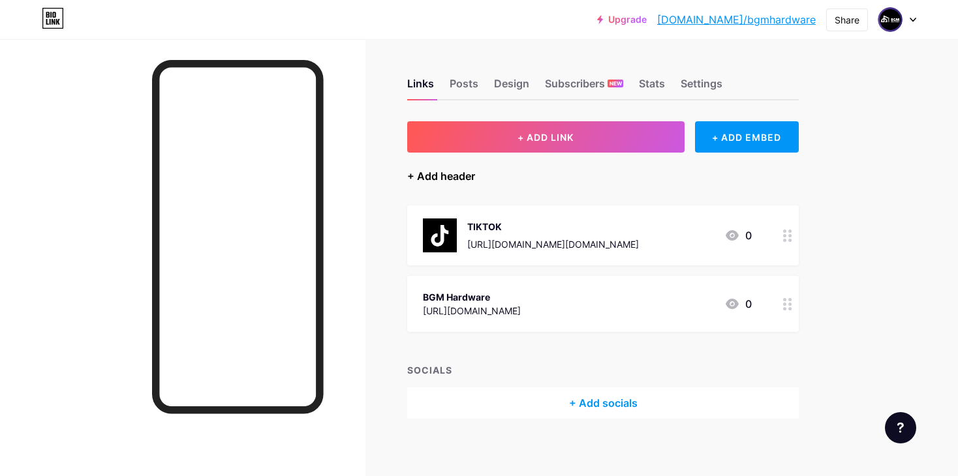
click at [442, 179] on div "+ Add header" at bounding box center [441, 176] width 68 height 16
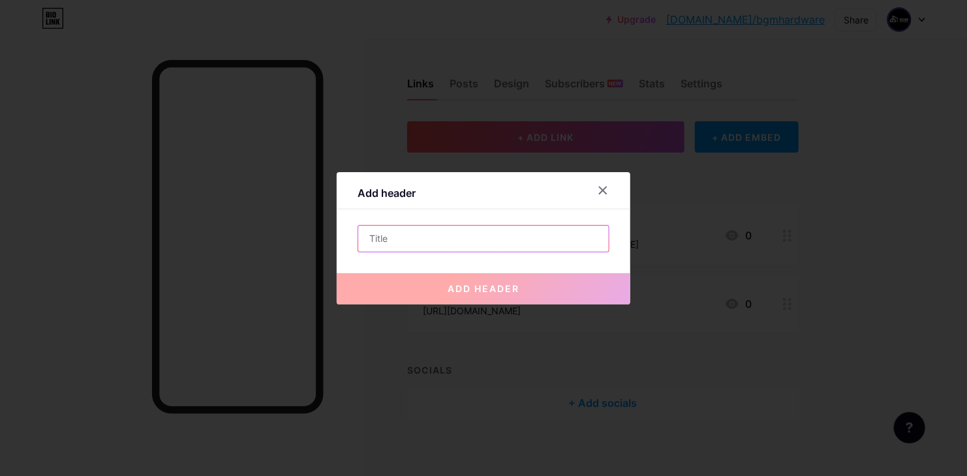
click at [459, 234] on input "text" at bounding box center [483, 239] width 251 height 26
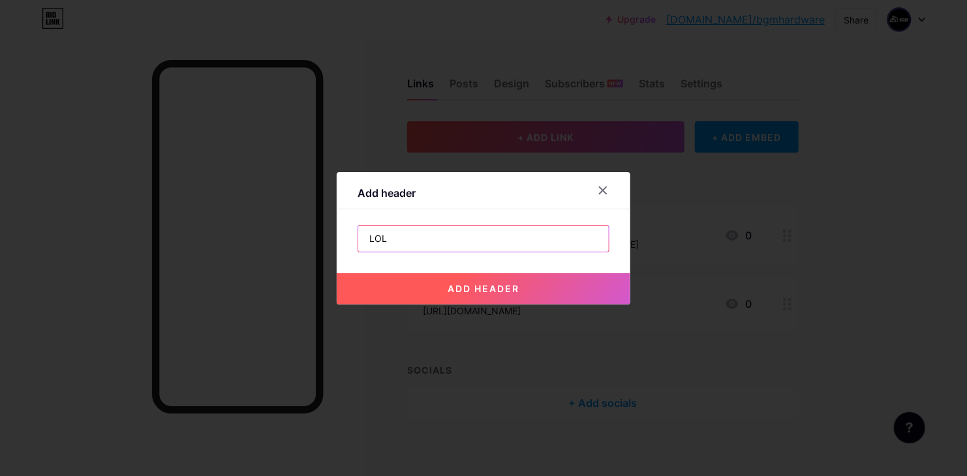
type input "LOL"
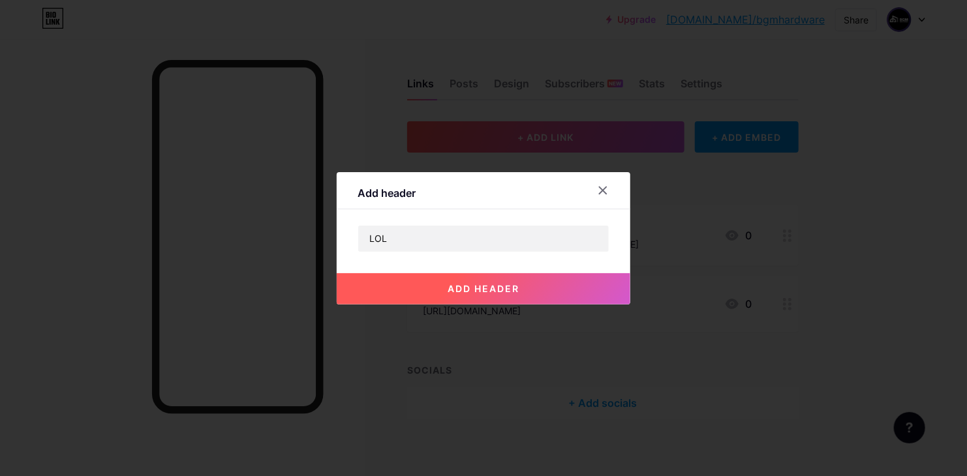
click at [463, 271] on div "add header" at bounding box center [484, 279] width 294 height 52
click at [463, 276] on button "add header" at bounding box center [484, 288] width 294 height 31
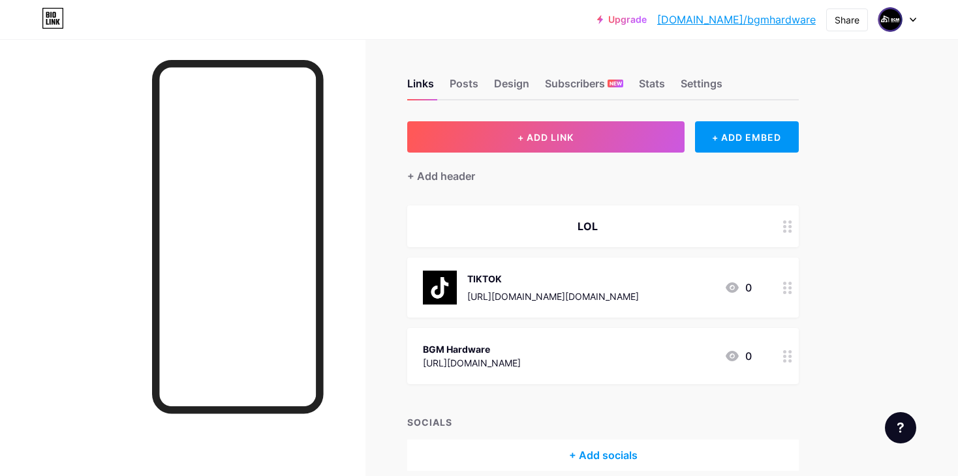
click at [585, 223] on div "LOL" at bounding box center [587, 227] width 329 height 16
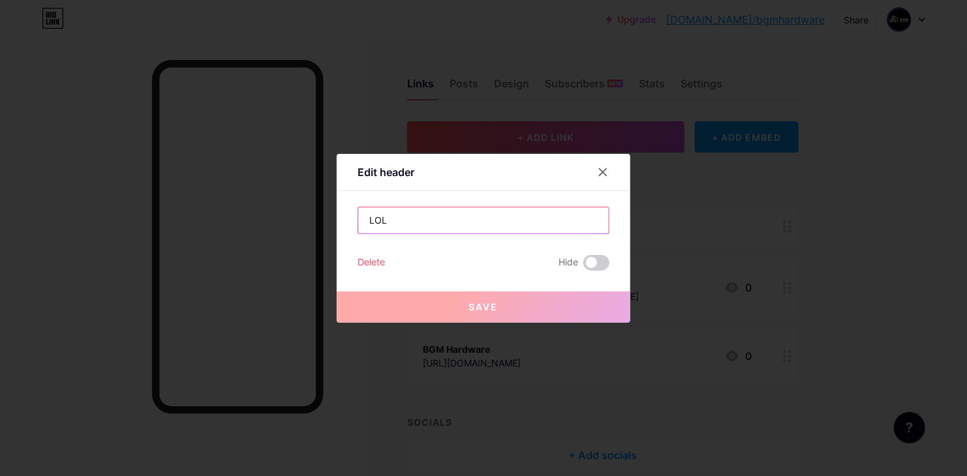
click at [585, 223] on input "LOL" at bounding box center [483, 221] width 251 height 26
click at [584, 221] on input "LOL" at bounding box center [483, 221] width 251 height 26
click at [597, 166] on div at bounding box center [602, 172] width 23 height 23
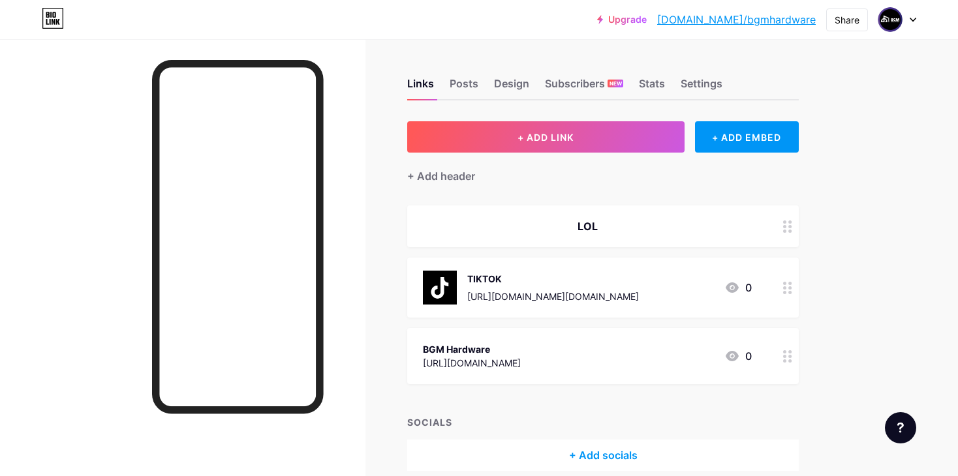
scroll to position [59, 0]
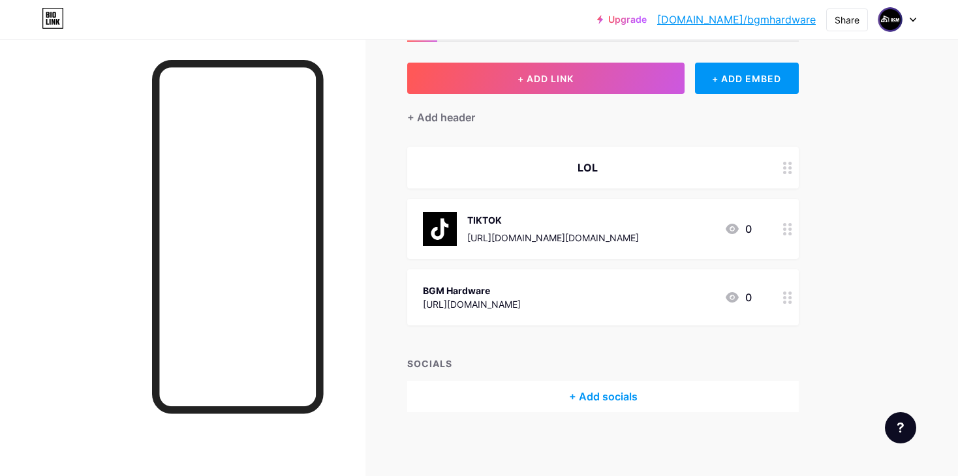
click at [581, 395] on div "+ Add socials" at bounding box center [603, 396] width 392 height 31
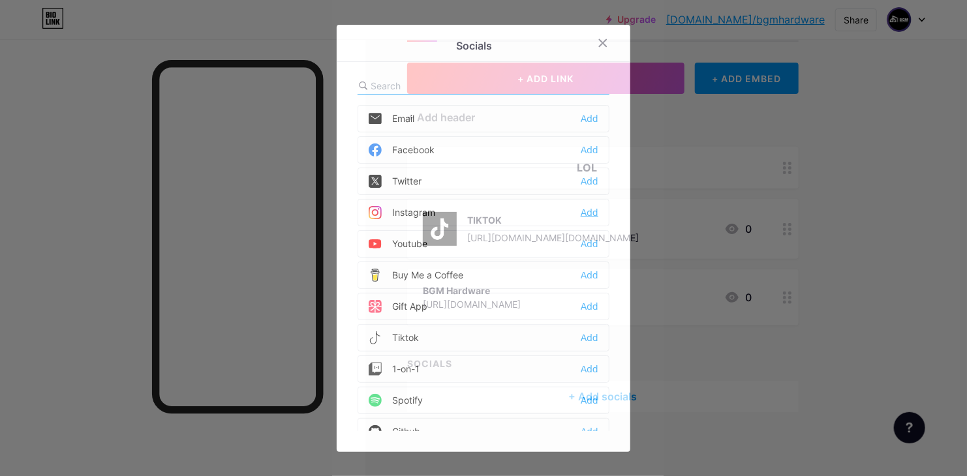
click at [589, 209] on div "Add" at bounding box center [590, 212] width 18 height 13
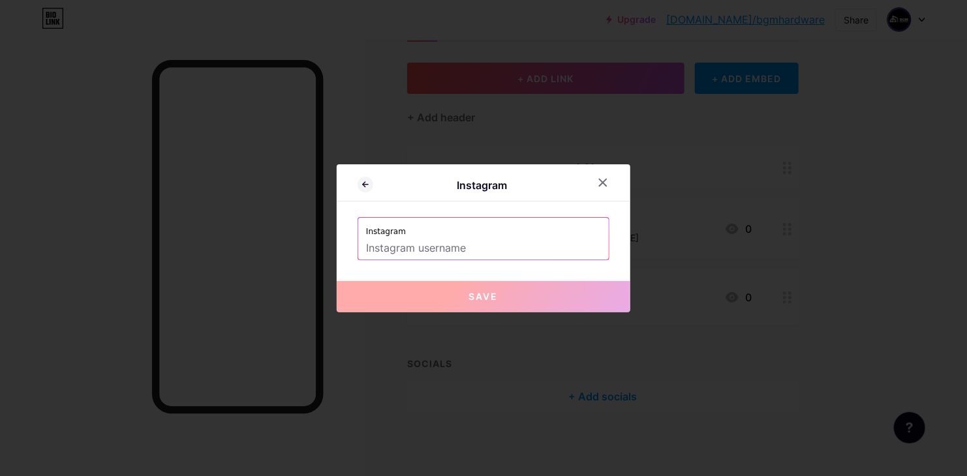
click at [479, 242] on input "text" at bounding box center [483, 249] width 235 height 22
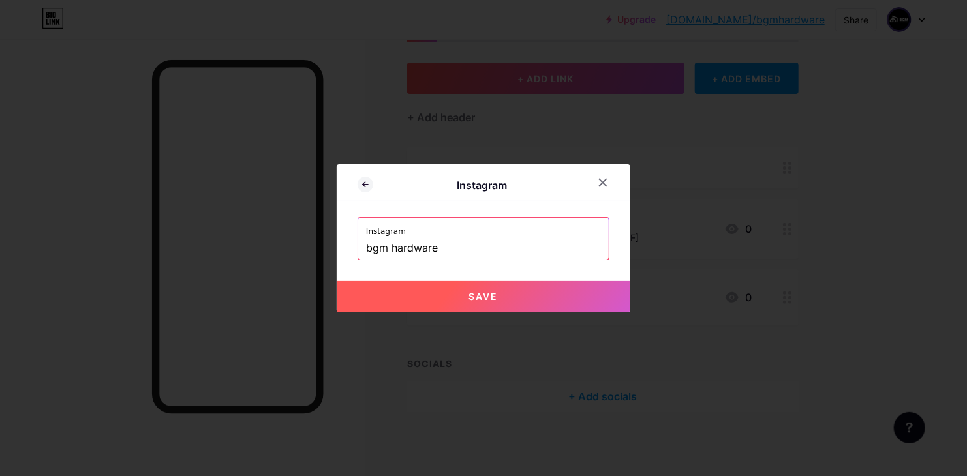
click at [388, 255] on input "bgm hardware" at bounding box center [483, 249] width 235 height 22
click at [488, 292] on span "Save" at bounding box center [483, 296] width 29 height 11
type input "https://instagram.com/bgm_hardware"
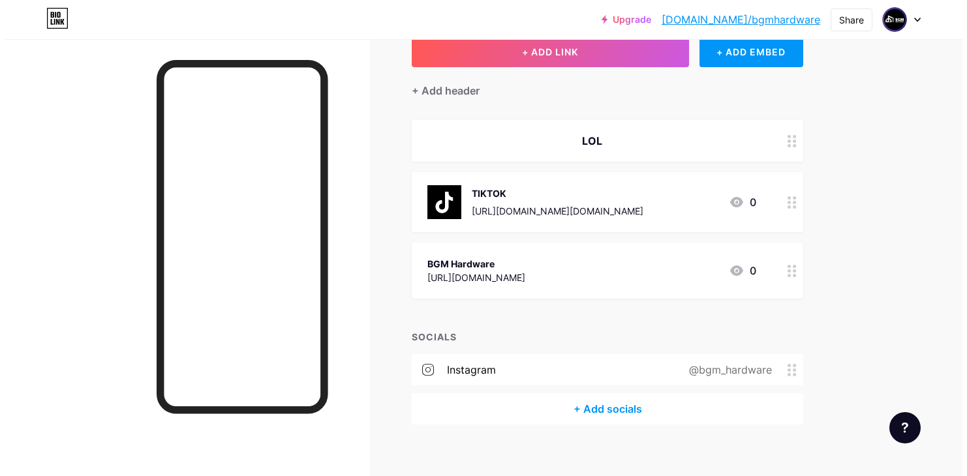
scroll to position [98, 0]
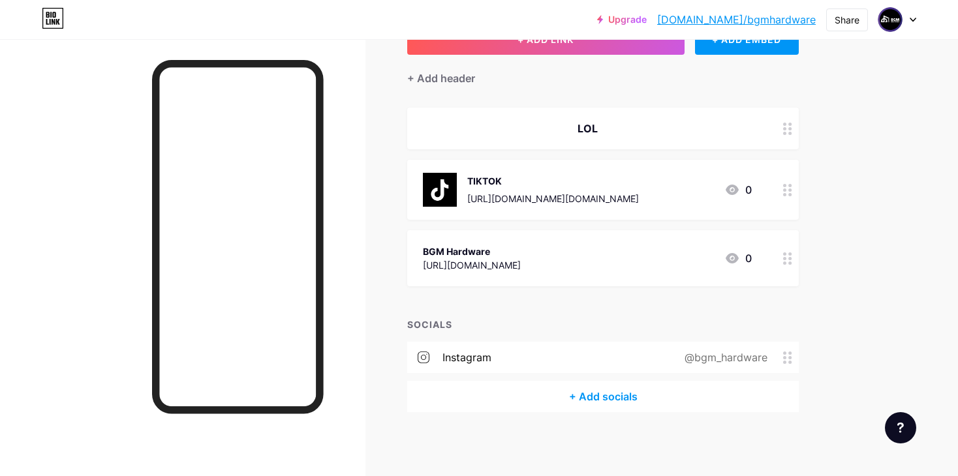
click at [600, 397] on div "+ Add socials" at bounding box center [603, 396] width 392 height 31
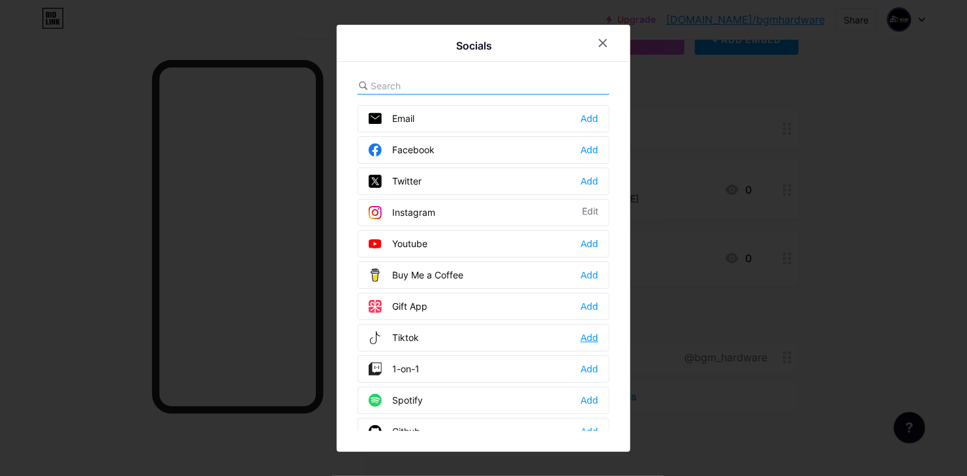
click at [586, 337] on div "Add" at bounding box center [590, 338] width 18 height 13
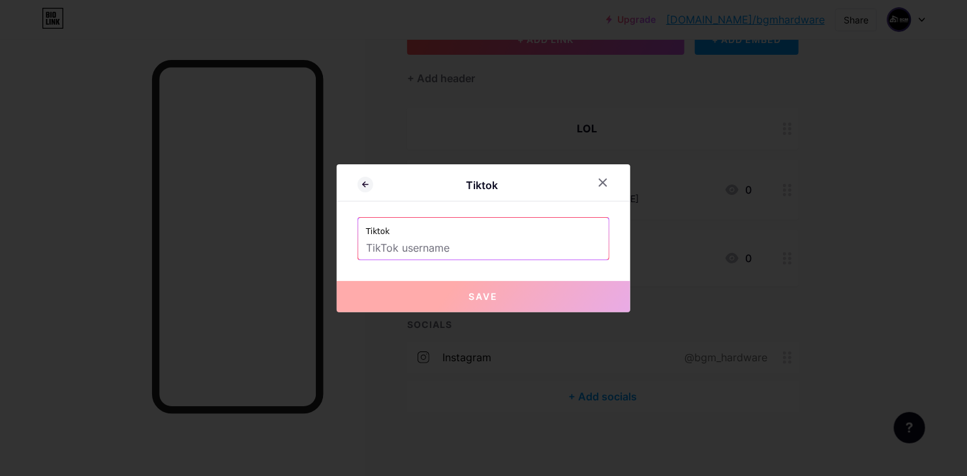
click at [413, 256] on input "text" at bounding box center [483, 249] width 235 height 22
paste input "https://www.tiktok.com/@bgm.hardware/video/7512206384088468741"
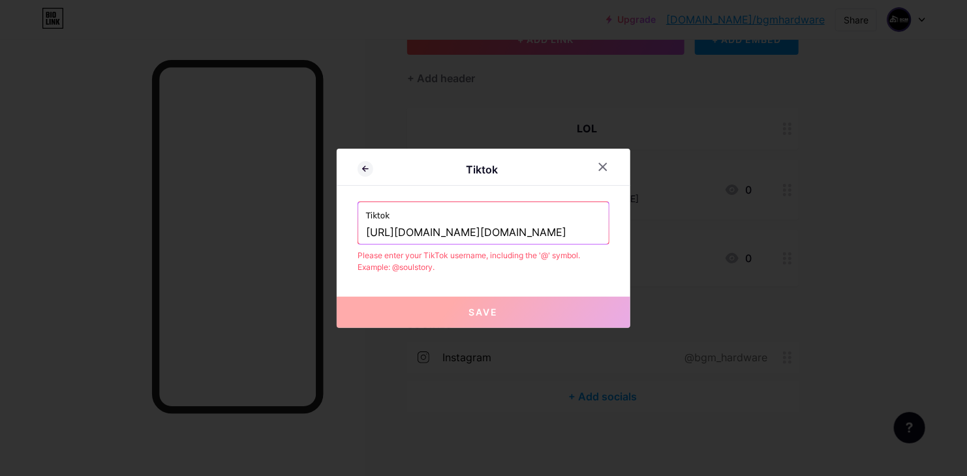
drag, startPoint x: 443, startPoint y: 233, endPoint x: 871, endPoint y: 230, distance: 427.5
click at [828, 229] on div "Tiktok Tiktok https://www.tiktok.com/@bgm.hardware/video/7512206384088468741 Pl…" at bounding box center [483, 238] width 967 height 476
drag, startPoint x: 489, startPoint y: 231, endPoint x: 174, endPoint y: 209, distance: 315.3
click at [266, 216] on div "Tiktok Tiktok https://www.tiktok.com/@bgm.hardware Please enter your TikTok use…" at bounding box center [483, 238] width 967 height 476
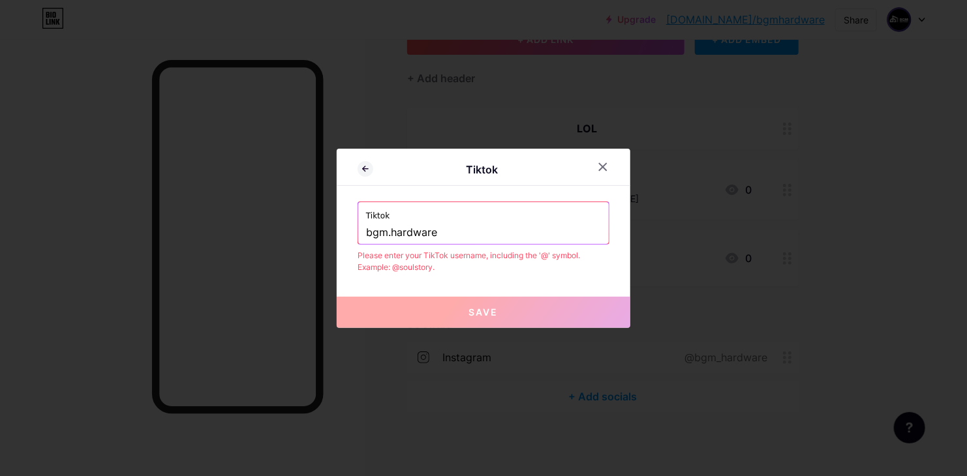
click at [516, 221] on label "Tiktok" at bounding box center [483, 212] width 235 height 20
click at [358, 232] on div "Tiktok bgm.hardware" at bounding box center [483, 223] width 251 height 42
click at [366, 232] on input "bgm.hardware" at bounding box center [483, 233] width 235 height 22
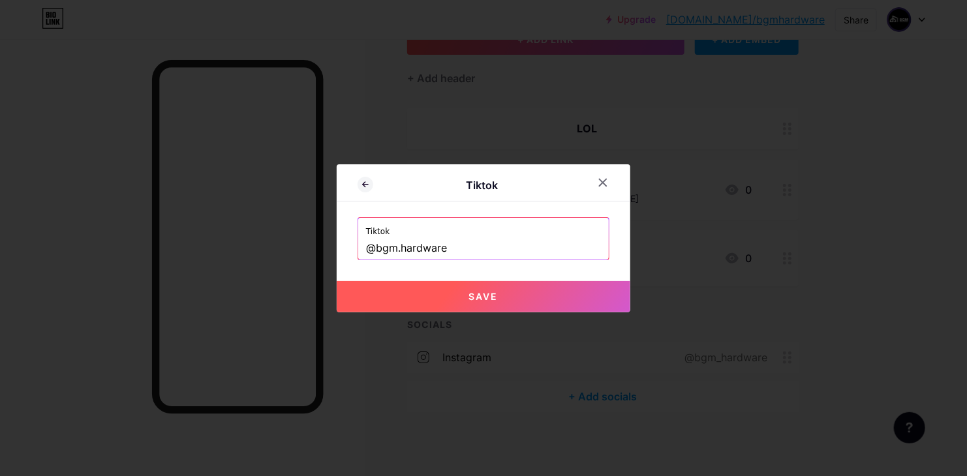
click at [510, 297] on button "Save" at bounding box center [484, 296] width 294 height 31
type input "https://tiktok.com/@bgm.hardware"
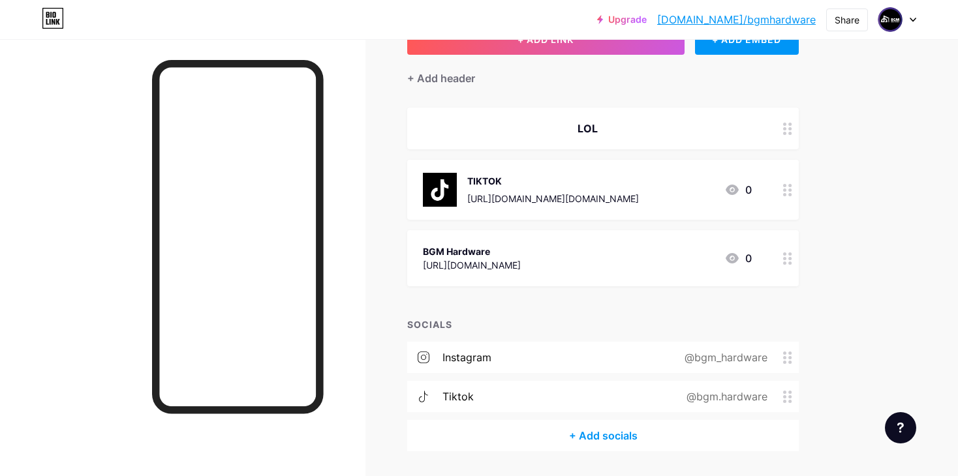
click at [728, 392] on div "@bgm.hardware" at bounding box center [724, 397] width 117 height 16
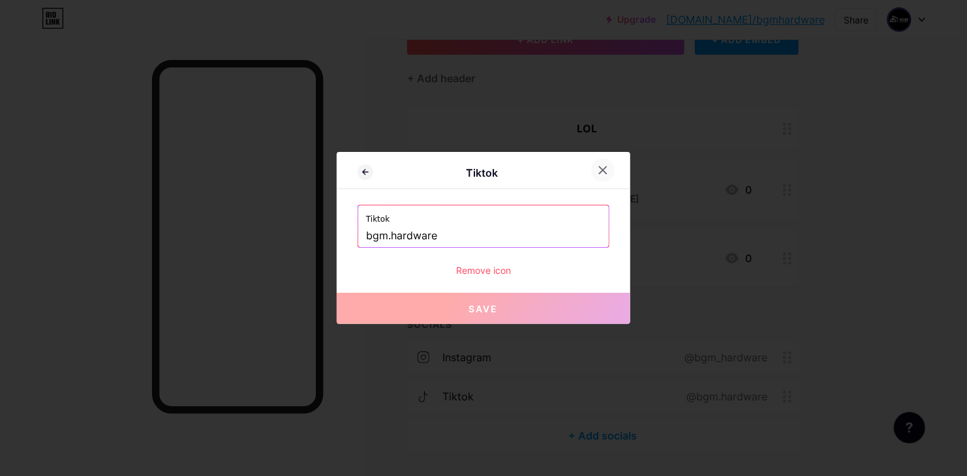
click at [600, 171] on icon at bounding box center [603, 170] width 7 height 7
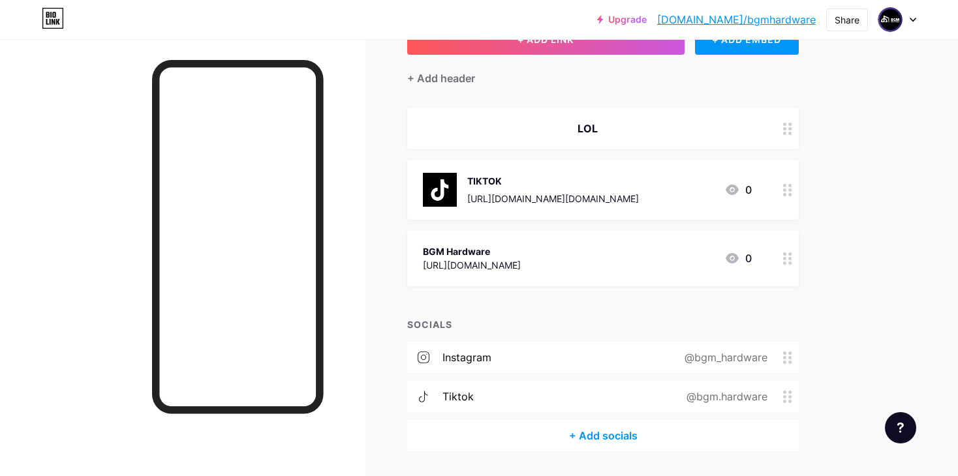
click at [615, 425] on div "+ Add socials" at bounding box center [603, 435] width 392 height 31
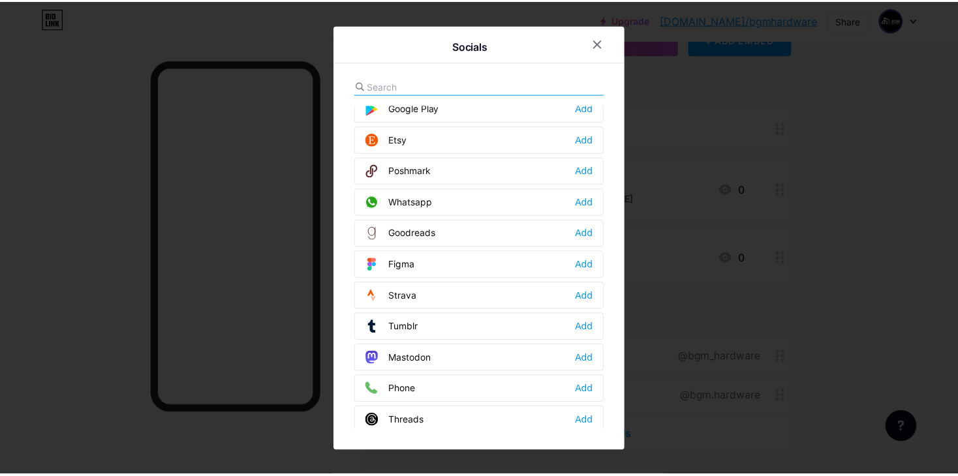
scroll to position [1164, 0]
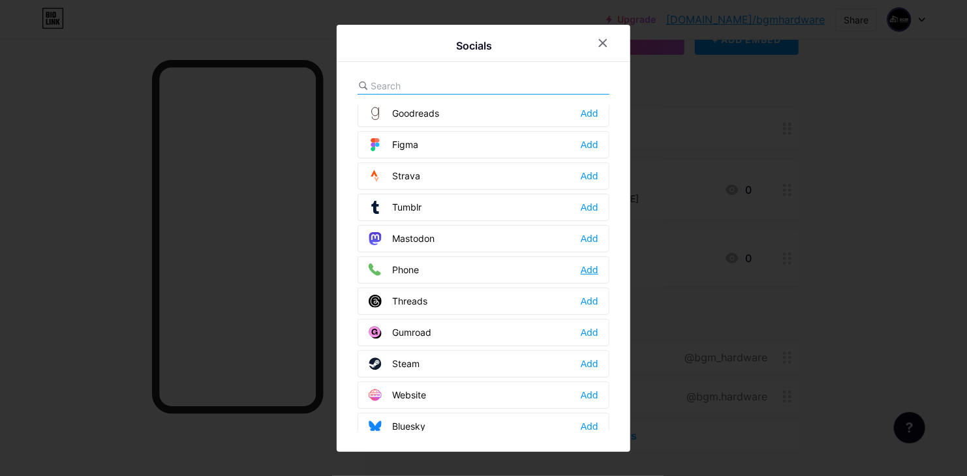
click at [581, 264] on div "Add" at bounding box center [590, 270] width 18 height 13
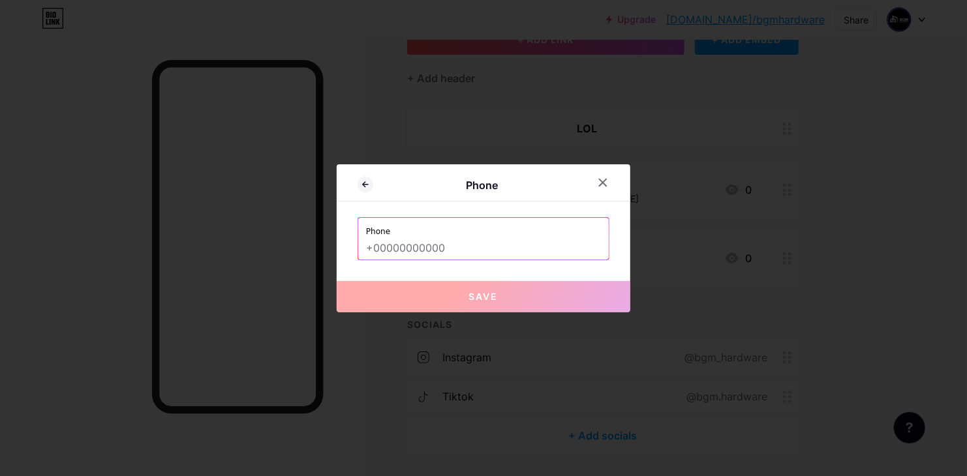
click at [450, 250] on input "text" at bounding box center [483, 249] width 235 height 22
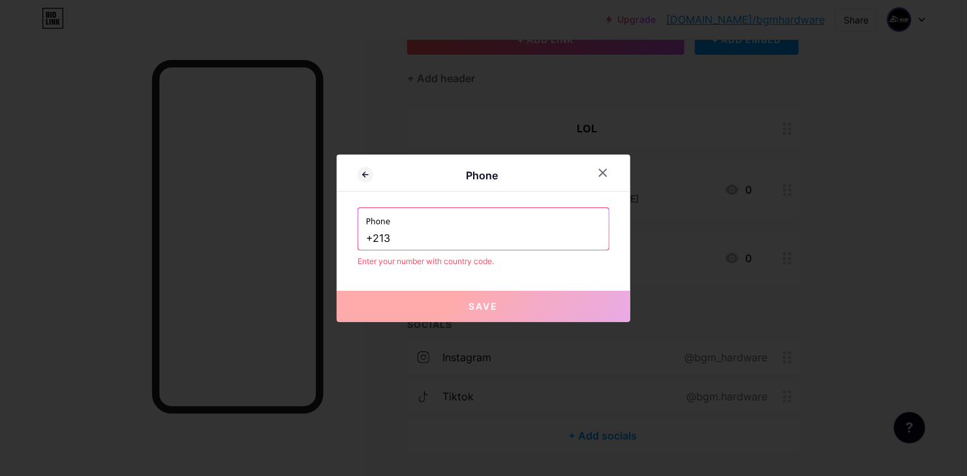
paste input "06.54.05.05.54"
click at [391, 236] on input "+21306.54.05.05.54" at bounding box center [483, 239] width 235 height 22
click at [422, 234] on input "+2136.54.05.05.54" at bounding box center [483, 239] width 235 height 22
click at [396, 242] on input "+2136.54.05.05.54" at bounding box center [483, 239] width 235 height 22
click at [409, 238] on input "+213654.05.05.54" at bounding box center [483, 239] width 235 height 22
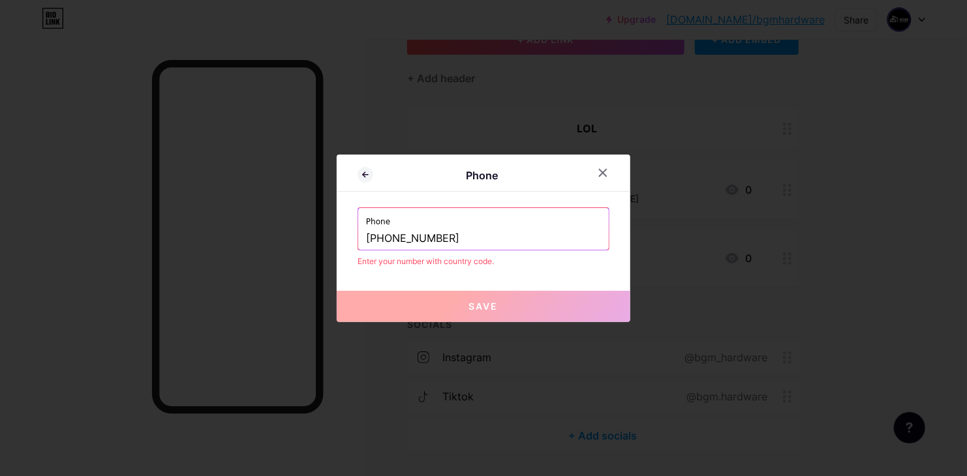
click at [425, 234] on input "+21365405.05.54" at bounding box center [483, 239] width 235 height 22
click at [420, 239] on input "+21365405.05.54" at bounding box center [483, 239] width 235 height 22
click at [433, 237] on input "+2136540505.54" at bounding box center [483, 239] width 235 height 22
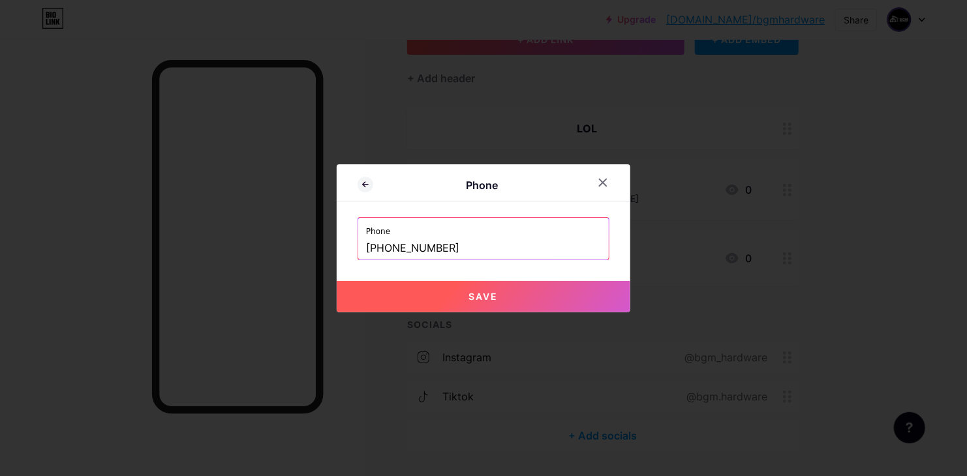
click at [490, 232] on label "Phone" at bounding box center [483, 228] width 235 height 20
click at [474, 292] on span "Save" at bounding box center [483, 296] width 29 height 11
type input "tel:[PHONE_NUMBER]"
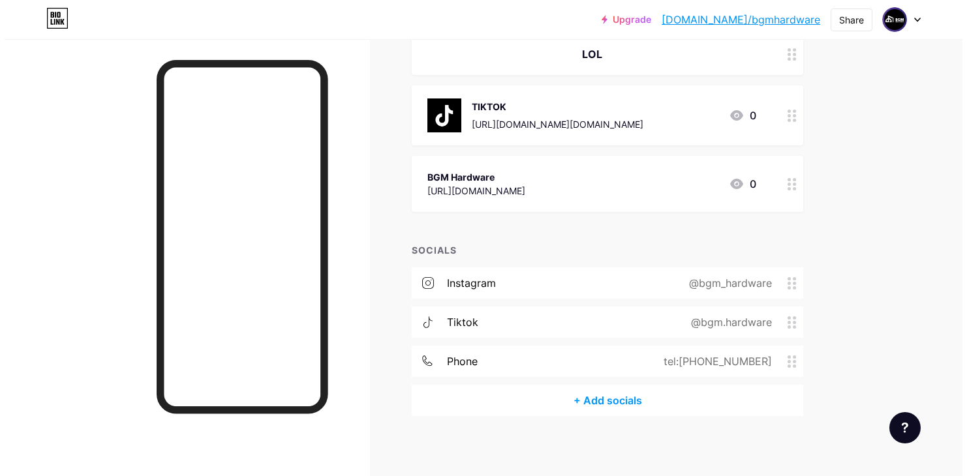
scroll to position [176, 0]
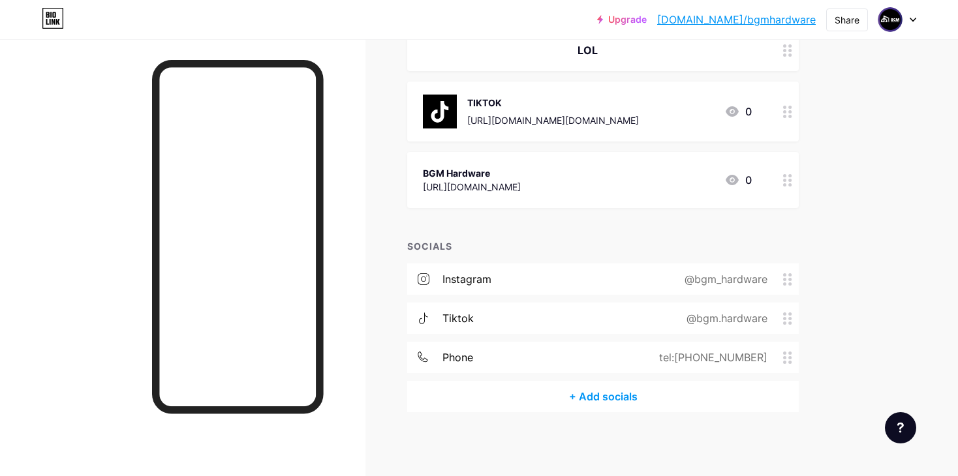
click at [788, 362] on div "tel:[PHONE_NUMBER]" at bounding box center [718, 358] width 161 height 16
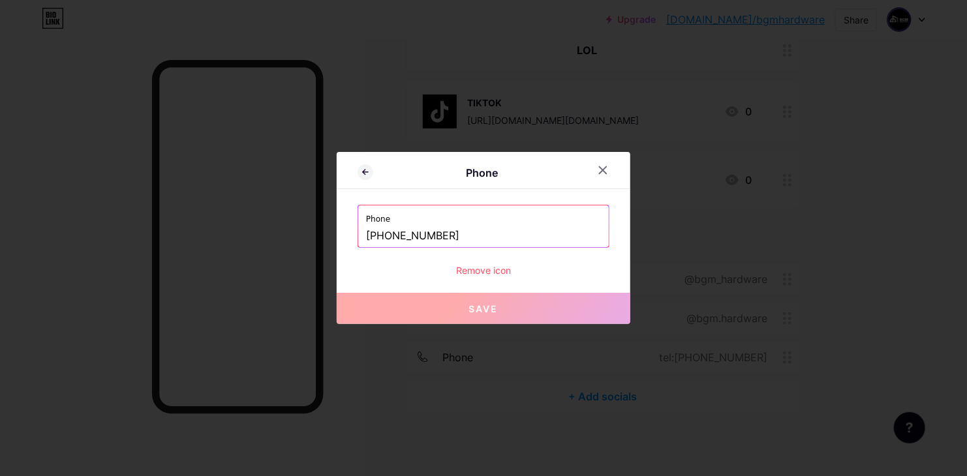
click at [595, 156] on div "Phone Phone +213654050554 Remove icon Save" at bounding box center [484, 238] width 294 height 172
click at [595, 164] on div at bounding box center [602, 170] width 23 height 23
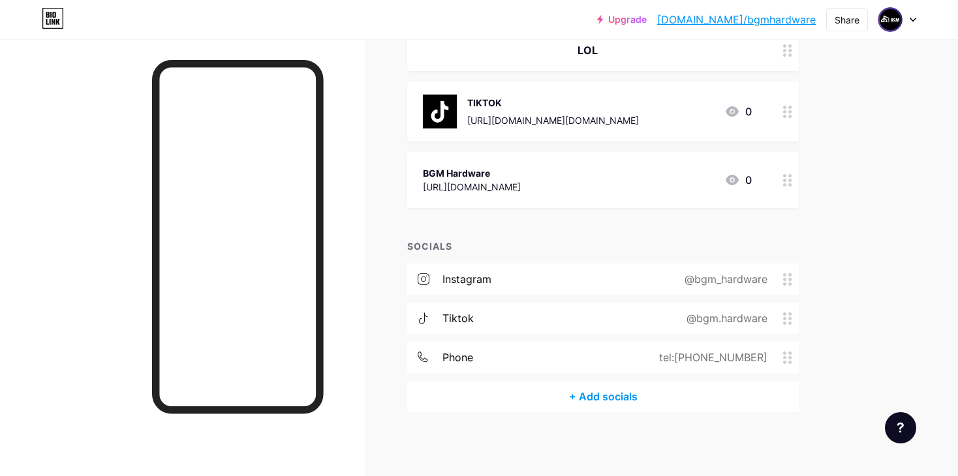
click at [595, 387] on div "+ Add socials" at bounding box center [603, 396] width 392 height 31
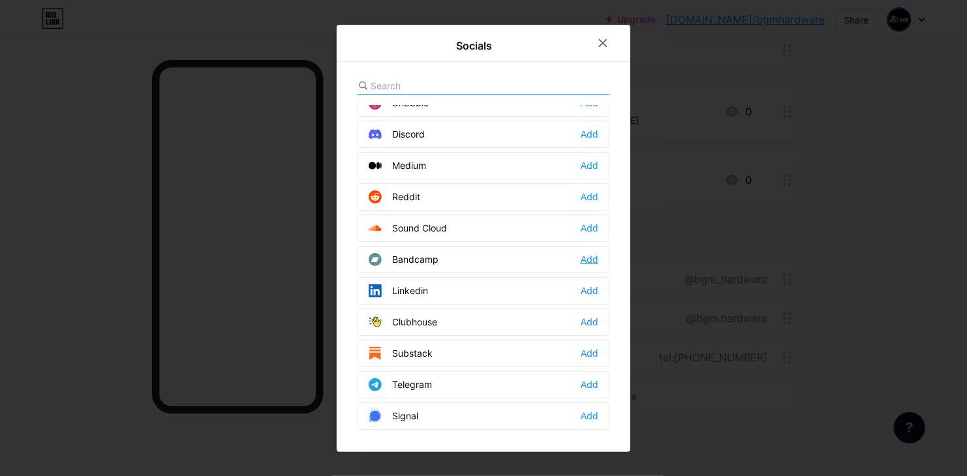
scroll to position [587, 0]
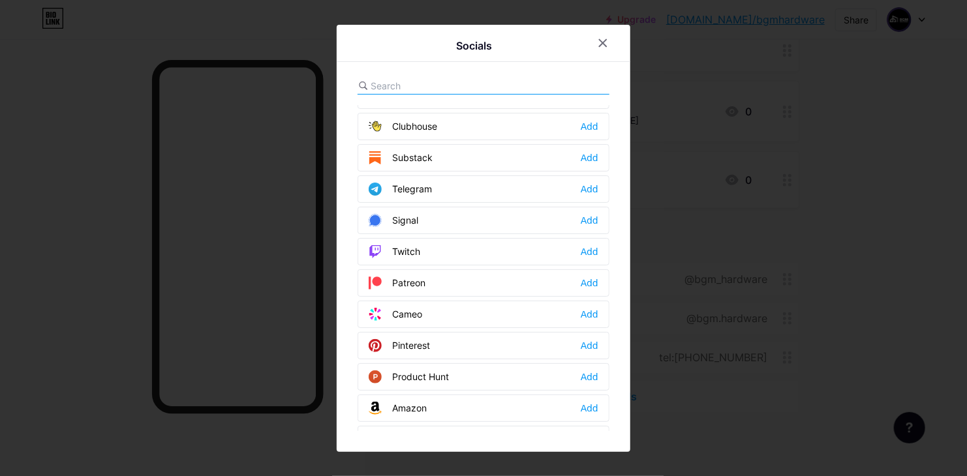
click at [446, 82] on input "text" at bounding box center [443, 86] width 144 height 14
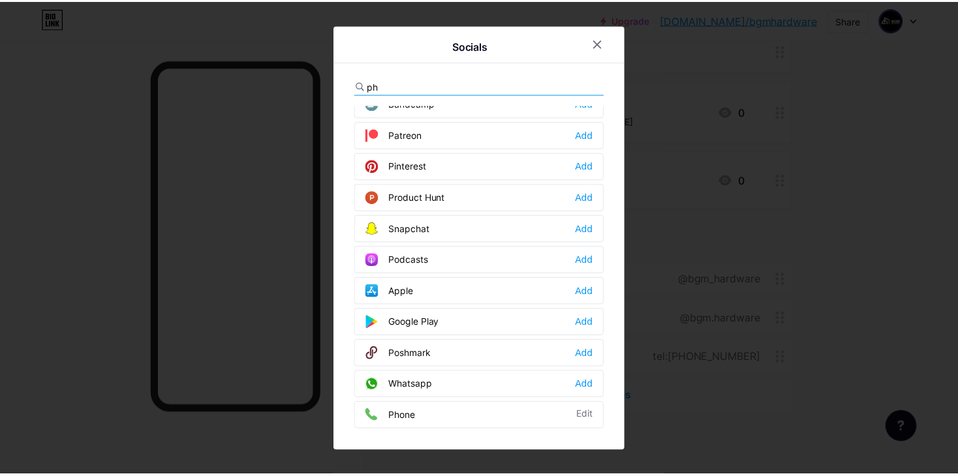
scroll to position [0, 0]
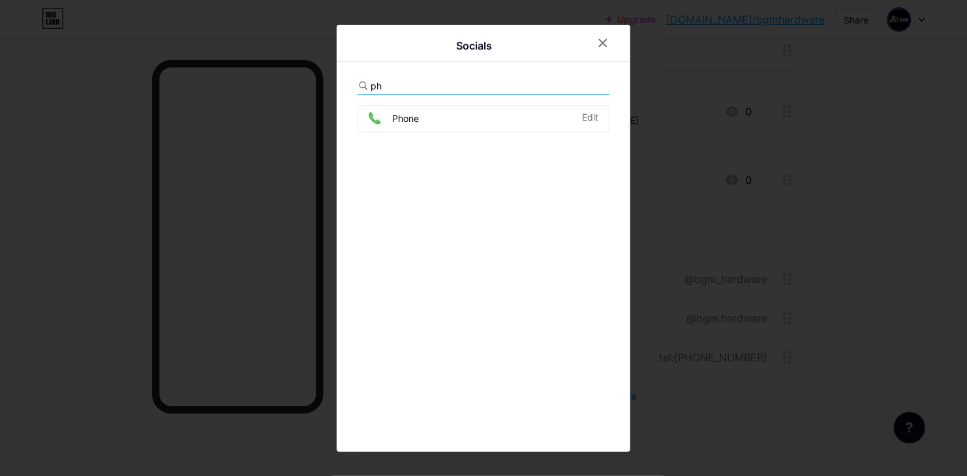
type input "p"
type input "wh"
click at [597, 107] on div "Whatsapp Add" at bounding box center [484, 118] width 252 height 27
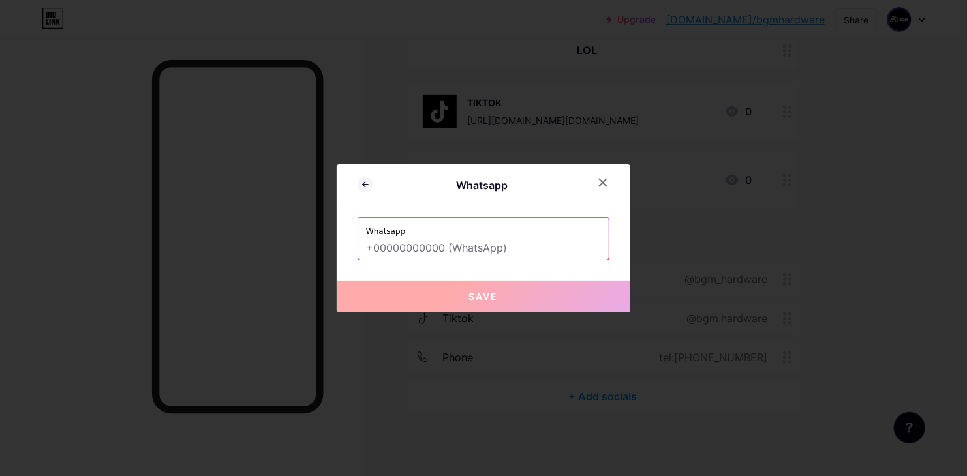
click at [488, 232] on label "Whatsapp" at bounding box center [483, 228] width 235 height 20
click at [494, 247] on input "text" at bounding box center [483, 249] width 235 height 22
click at [400, 242] on input "text" at bounding box center [483, 249] width 235 height 22
paste input "07.94.54.60.69"
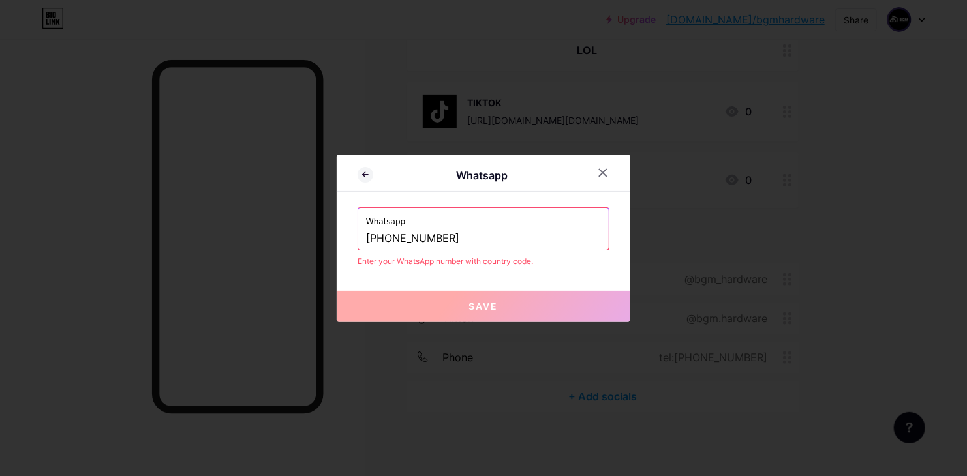
click at [366, 238] on input "07.94.54.60.69" at bounding box center [483, 239] width 235 height 22
drag, startPoint x: 367, startPoint y: 236, endPoint x: 344, endPoint y: 236, distance: 23.5
click at [344, 236] on div "Whatsapp Whatsapp 07.94.54.60.69 Enter your WhatsApp number with country code. …" at bounding box center [484, 239] width 294 height 168
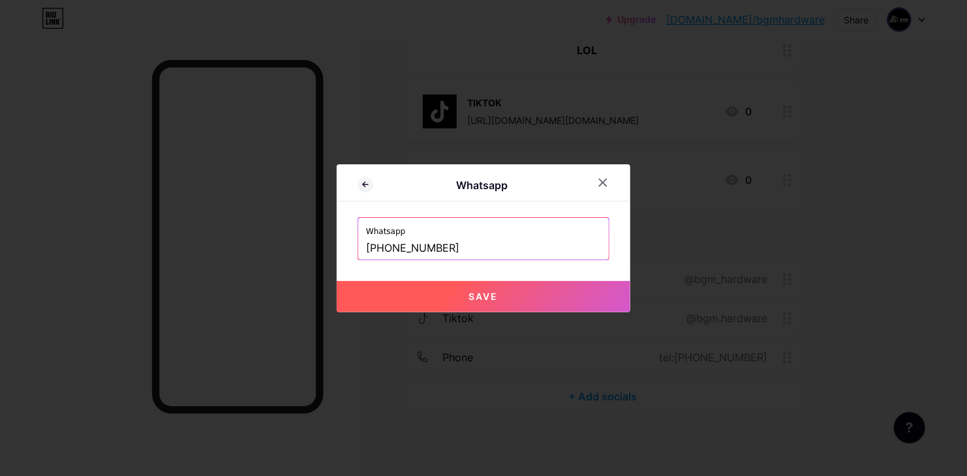
click at [544, 300] on button "Save" at bounding box center [484, 296] width 294 height 31
type input "[URL][DOMAIN_NAME][PHONE_NUMBER]"
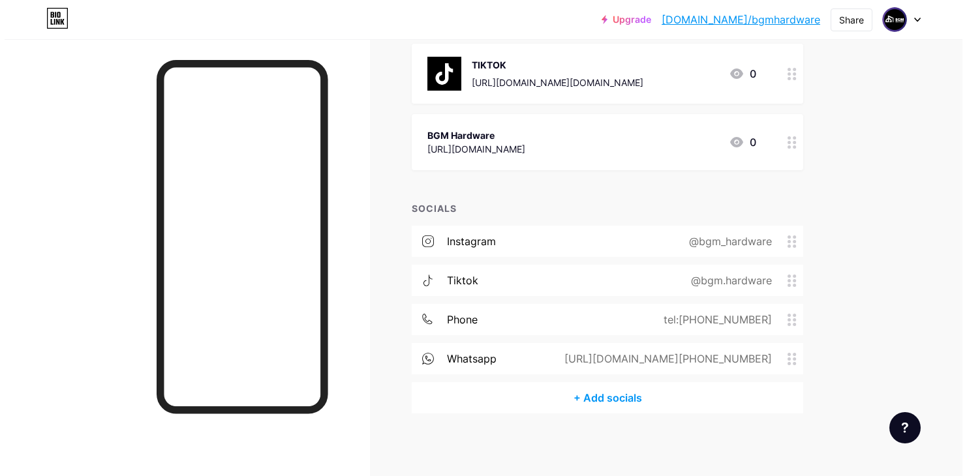
scroll to position [215, 0]
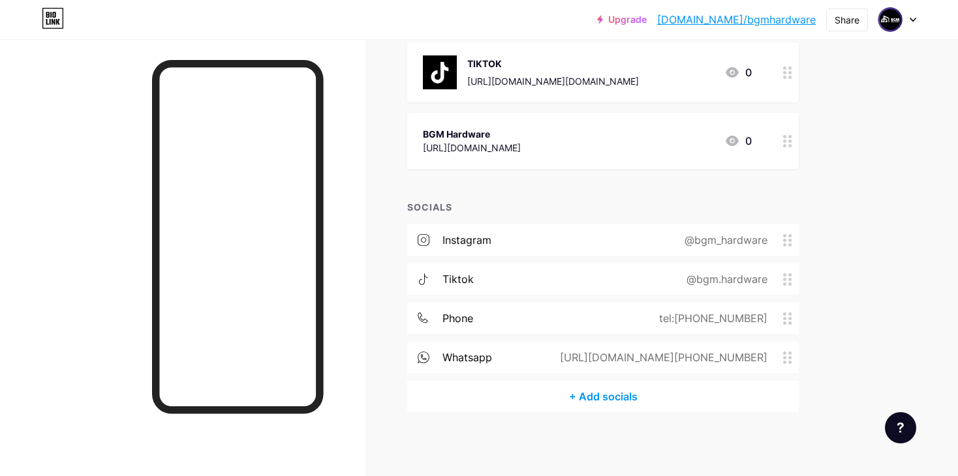
click at [564, 403] on div "+ Add socials" at bounding box center [603, 396] width 392 height 31
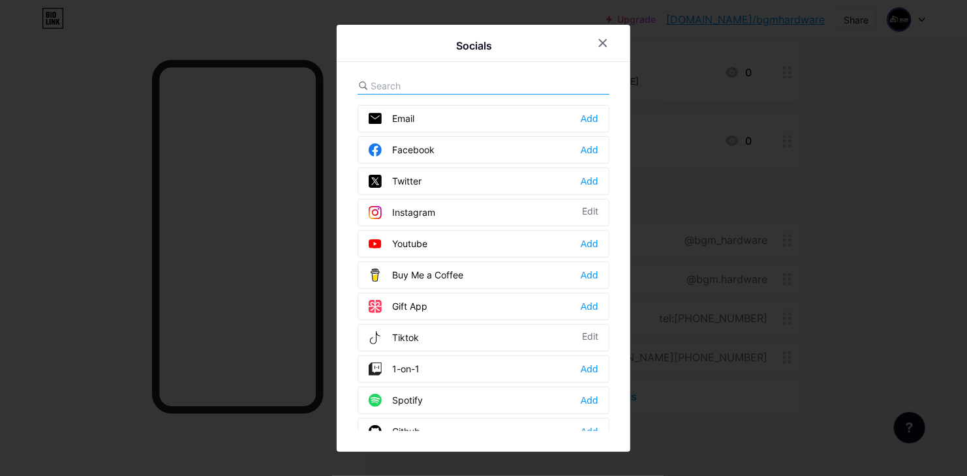
click at [492, 83] on div at bounding box center [484, 86] width 252 height 17
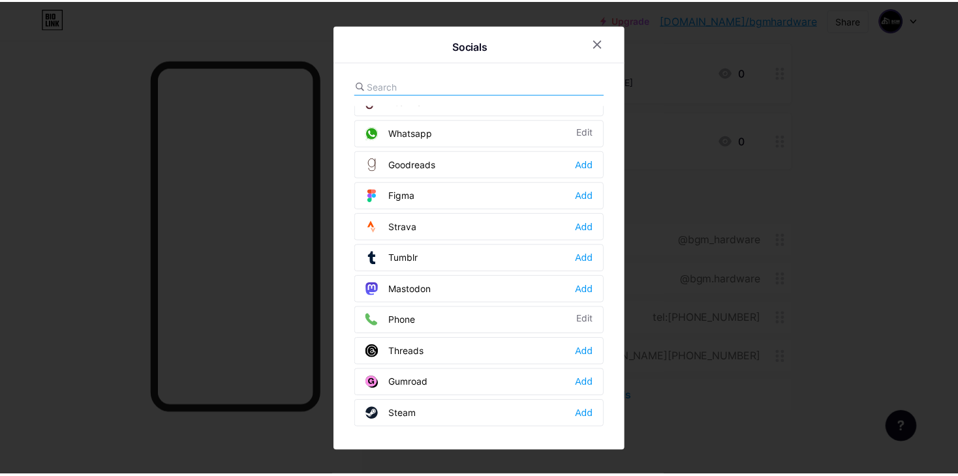
scroll to position [1164, 0]
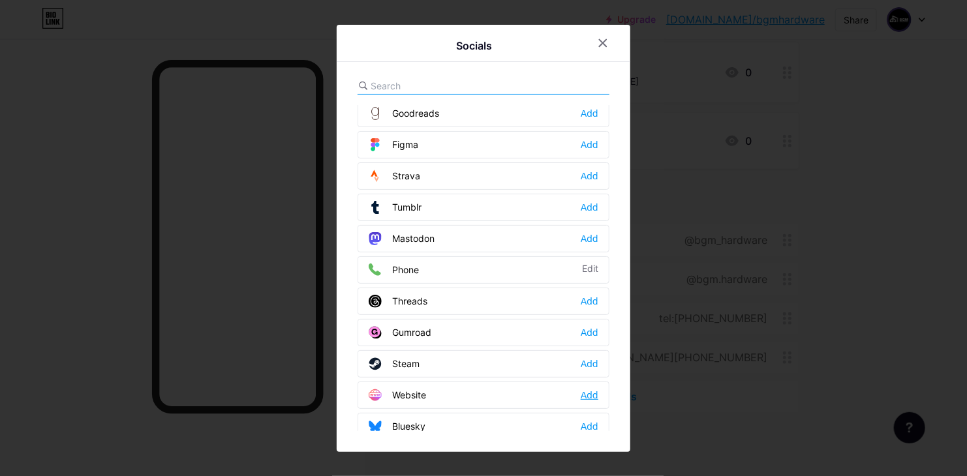
click at [584, 389] on div "Add" at bounding box center [590, 395] width 18 height 13
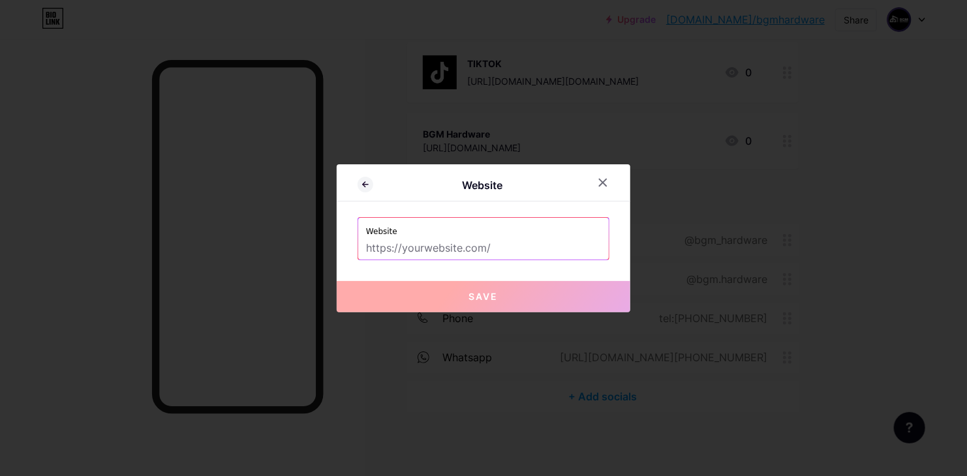
click at [429, 228] on label "Website" at bounding box center [483, 228] width 235 height 20
click at [435, 248] on input "text" at bounding box center [483, 249] width 235 height 22
paste input "https://bgmhardware.com/en"
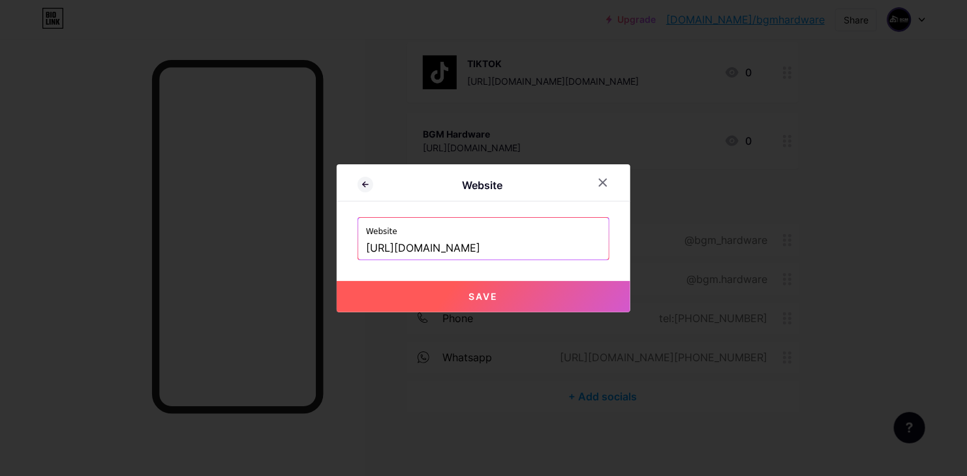
type input "[URL][DOMAIN_NAME]"
click at [530, 292] on button "Save" at bounding box center [484, 296] width 294 height 31
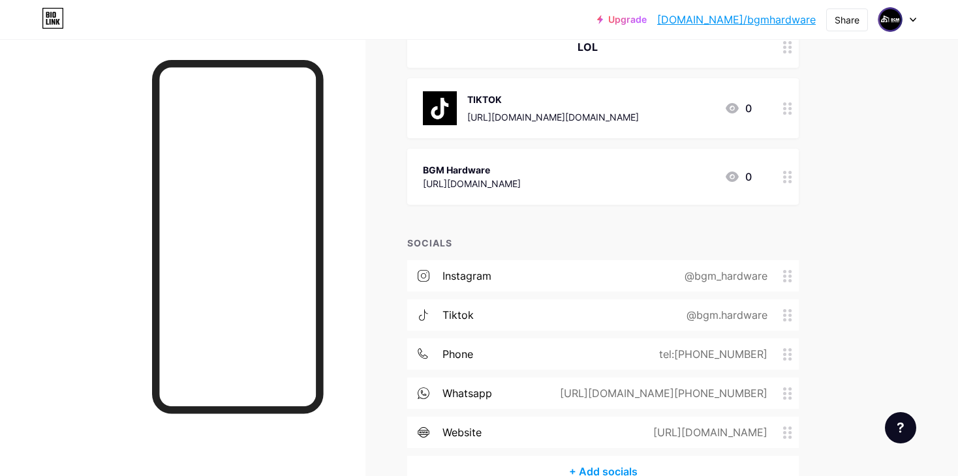
scroll to position [255, 0]
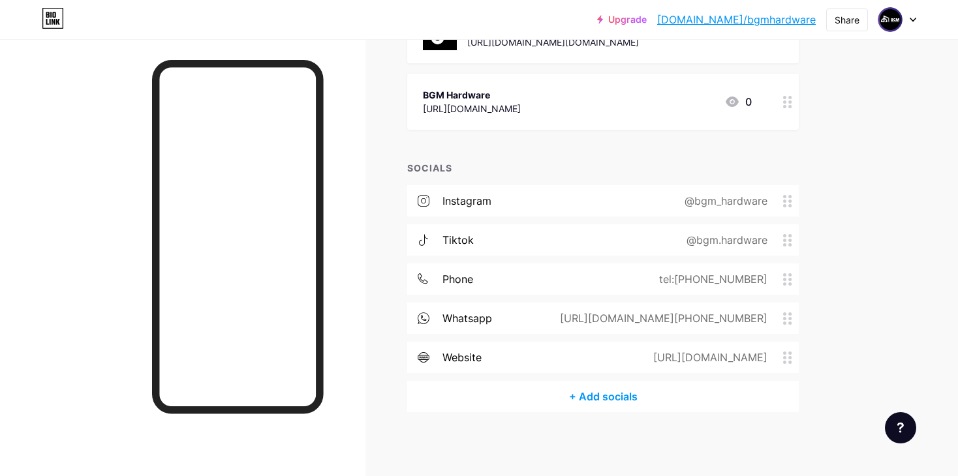
click at [916, 16] on div "Upgrade bio.link/bgmhar... bio.link/bgmhardware Share Switch accounts bgm bio.l…" at bounding box center [479, 19] width 958 height 23
click at [912, 18] on icon at bounding box center [913, 20] width 7 height 5
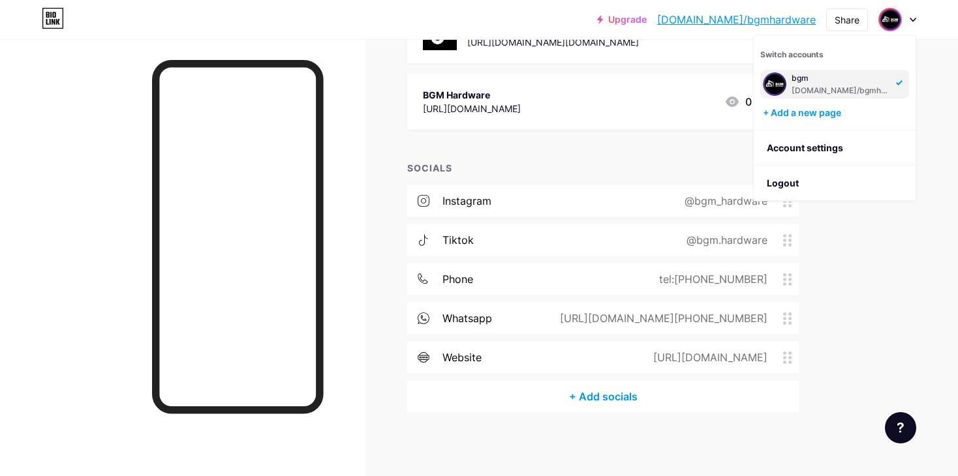
scroll to position [0, 0]
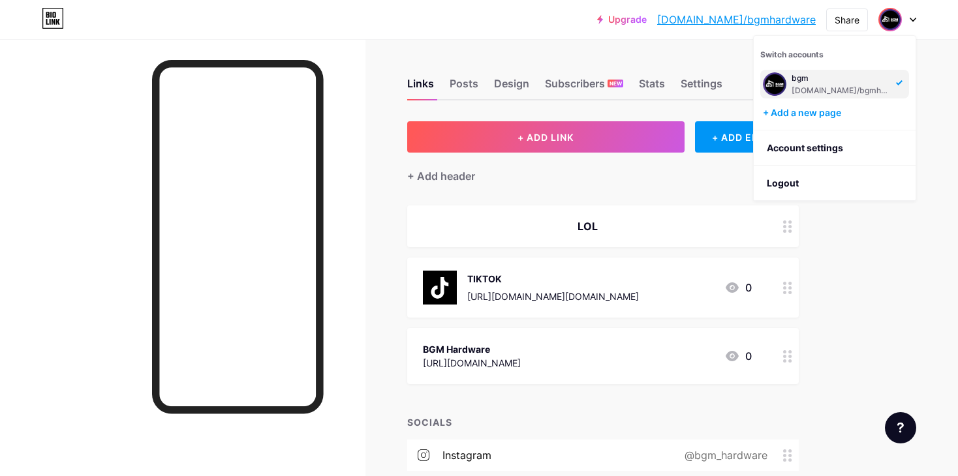
click at [917, 15] on div "Upgrade bio.link/bgmhar... bio.link/bgmhardware Share Switch accounts bgm bio.l…" at bounding box center [479, 19] width 958 height 23
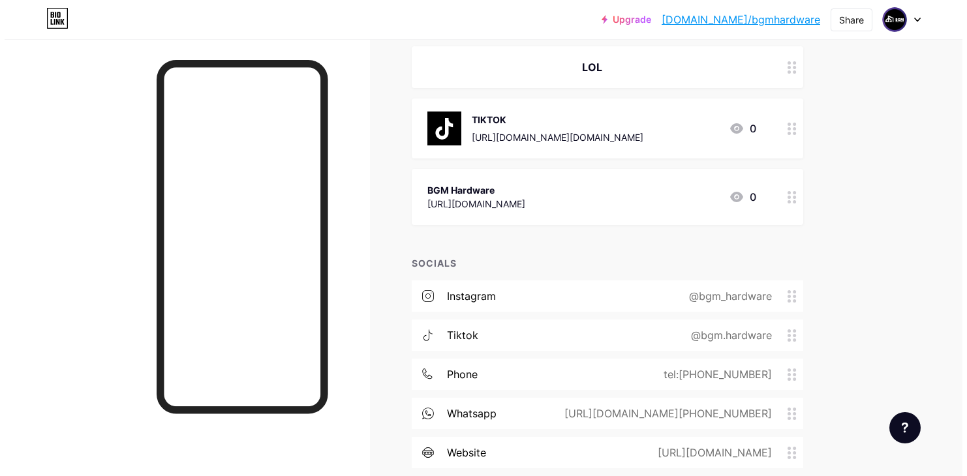
scroll to position [255, 0]
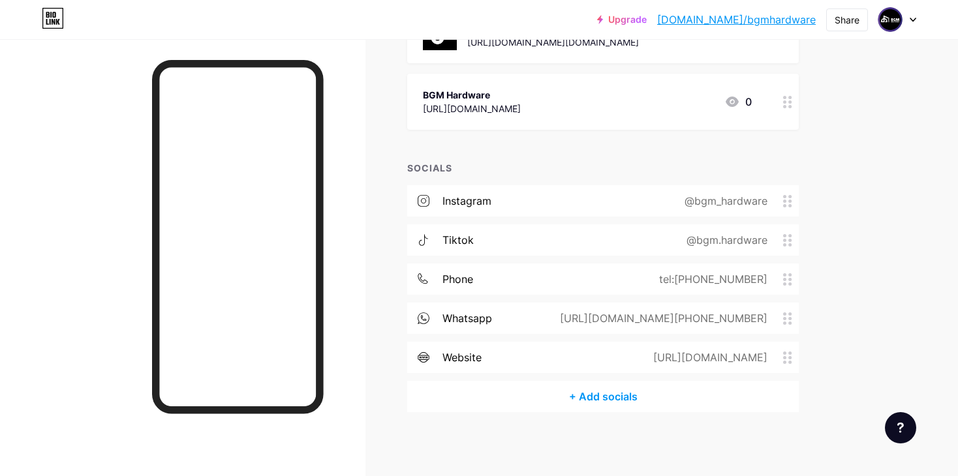
click at [571, 401] on div "+ Add socials" at bounding box center [603, 396] width 392 height 31
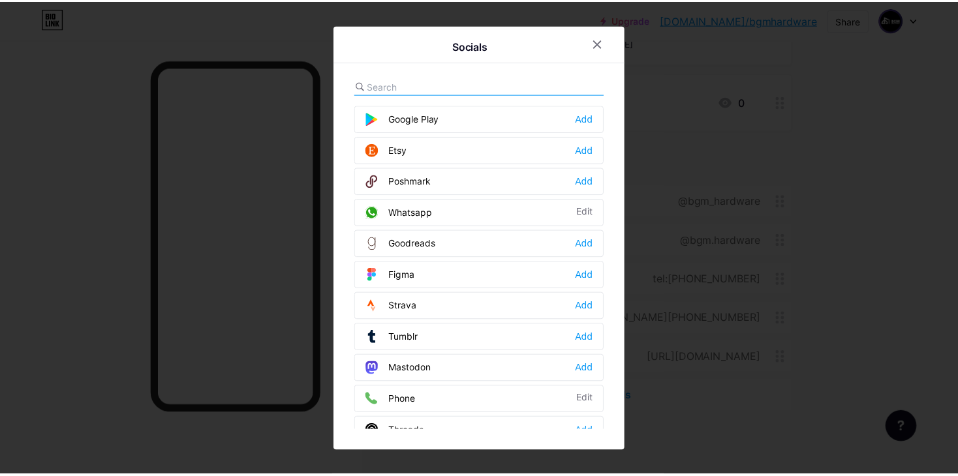
scroll to position [903, 0]
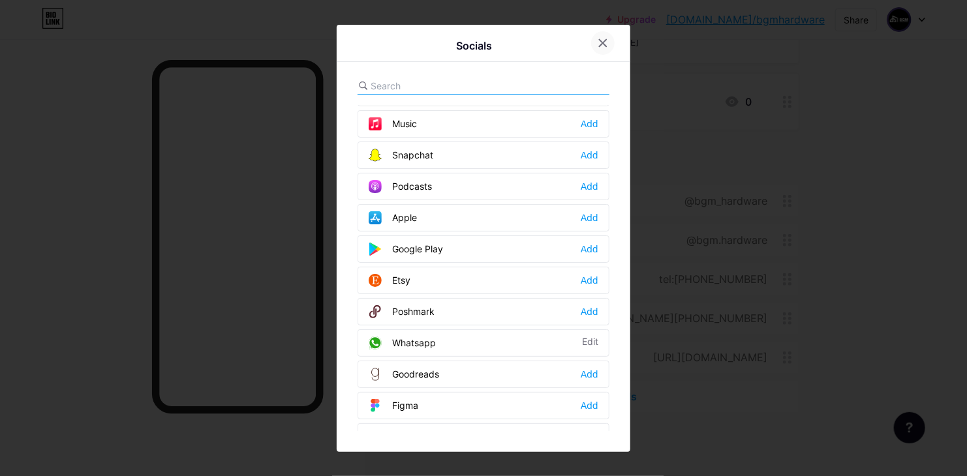
click at [605, 48] on div at bounding box center [602, 42] width 23 height 23
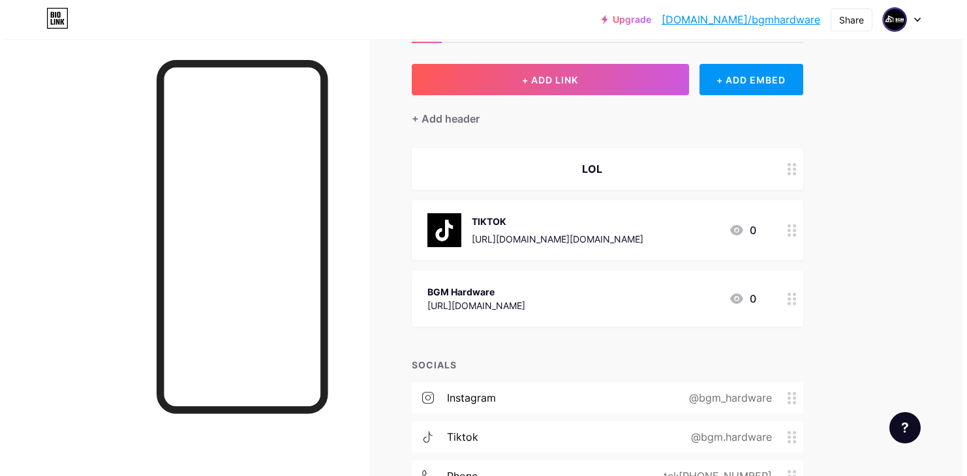
scroll to position [255, 0]
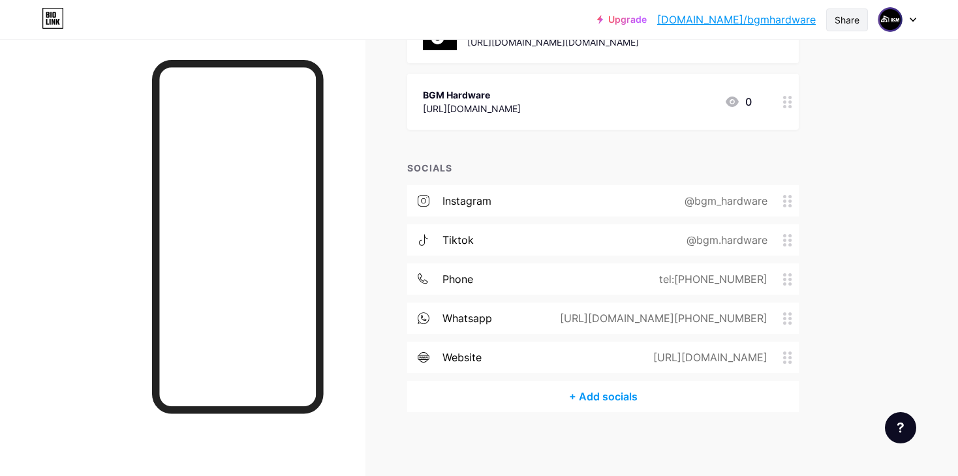
click at [845, 17] on div "Share" at bounding box center [847, 20] width 25 height 14
click at [757, 26] on link "[DOMAIN_NAME]/bgmhardware" at bounding box center [736, 20] width 159 height 16
click at [597, 385] on div "+ Add socials" at bounding box center [603, 396] width 392 height 31
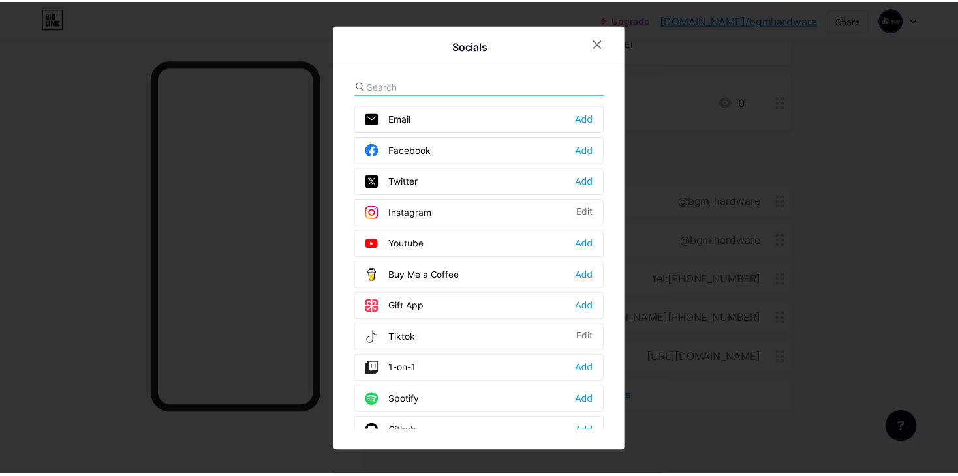
scroll to position [0, 0]
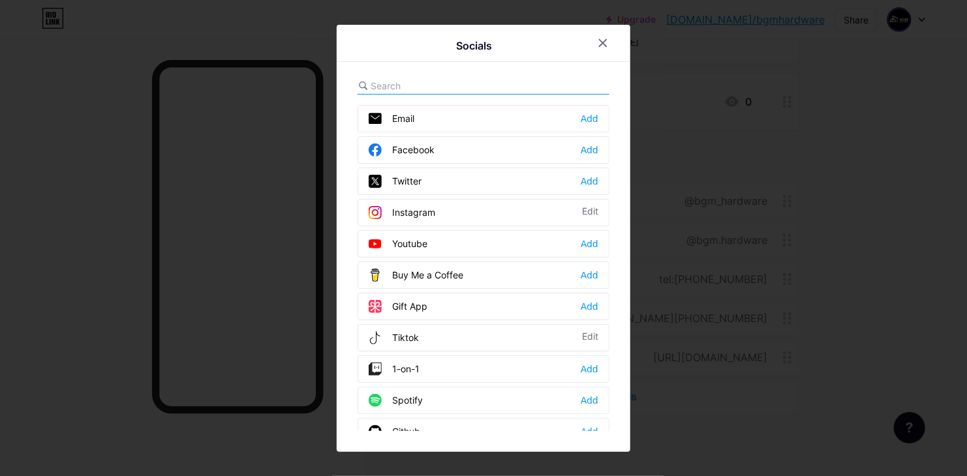
click at [452, 80] on input "text" at bounding box center [443, 86] width 144 height 14
click at [438, 146] on div "Facebook Add" at bounding box center [484, 149] width 252 height 27
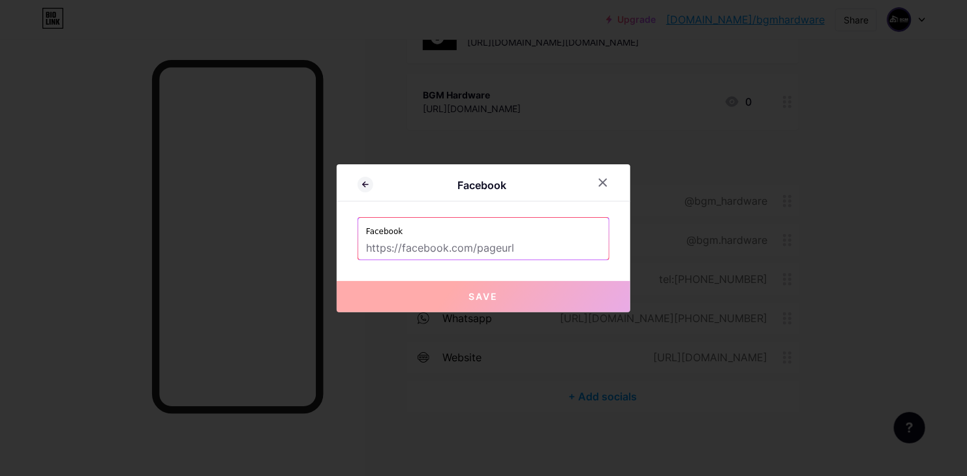
click at [455, 242] on input "text" at bounding box center [483, 249] width 235 height 22
paste input "[URL][DOMAIN_NAME]"
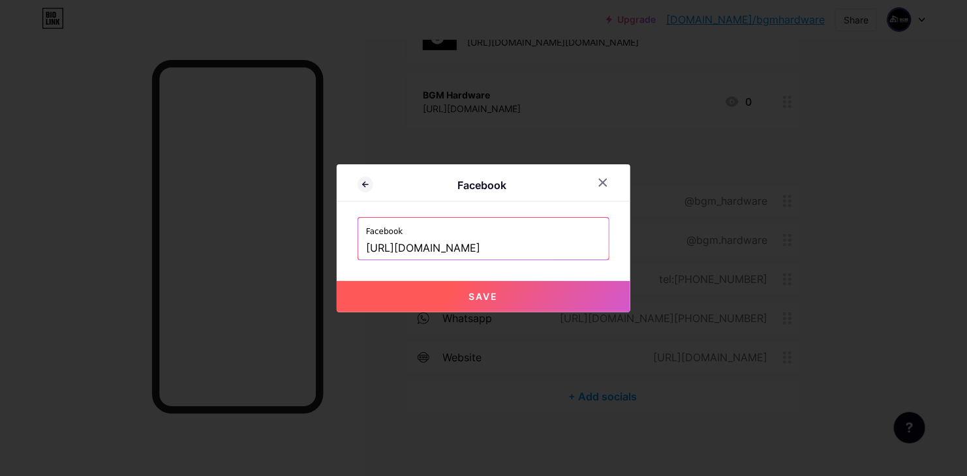
type input "[URL][DOMAIN_NAME]"
click at [540, 297] on button "Save" at bounding box center [484, 296] width 294 height 31
click at [442, 409] on div at bounding box center [483, 238] width 967 height 476
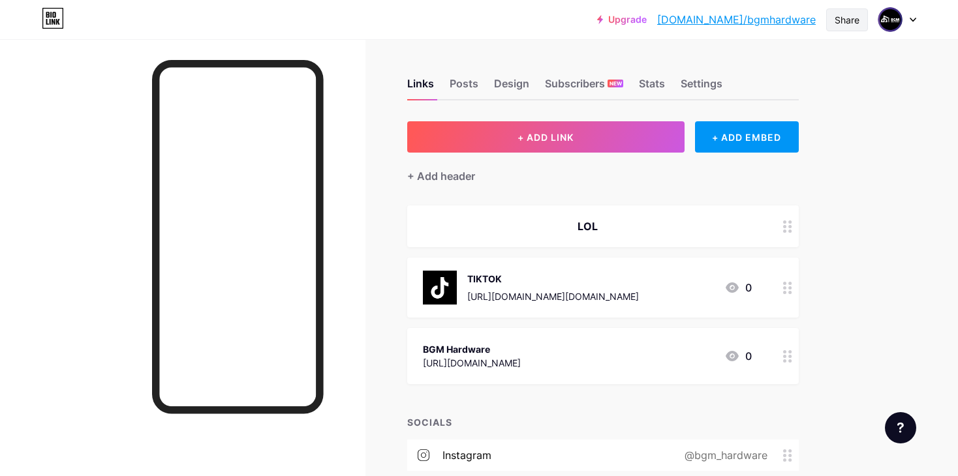
click at [835, 17] on div "Share" at bounding box center [847, 20] width 25 height 14
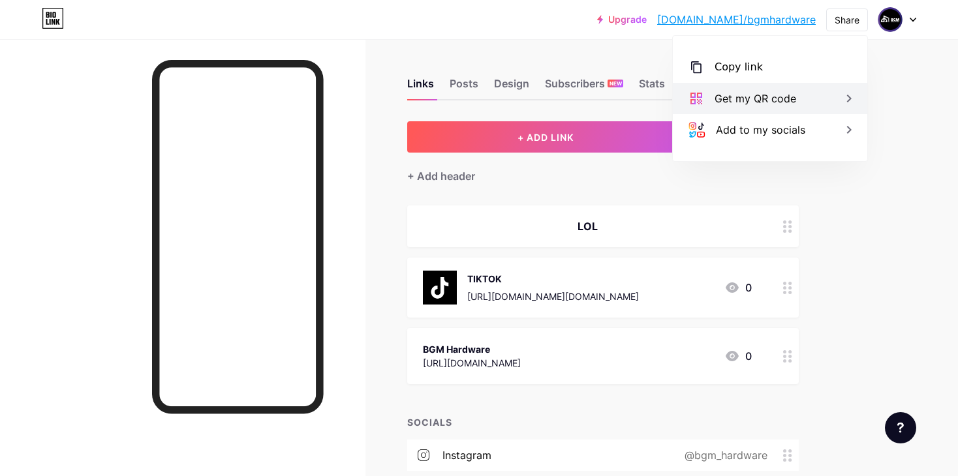
click at [762, 103] on div "Get my QR code" at bounding box center [756, 99] width 82 height 16
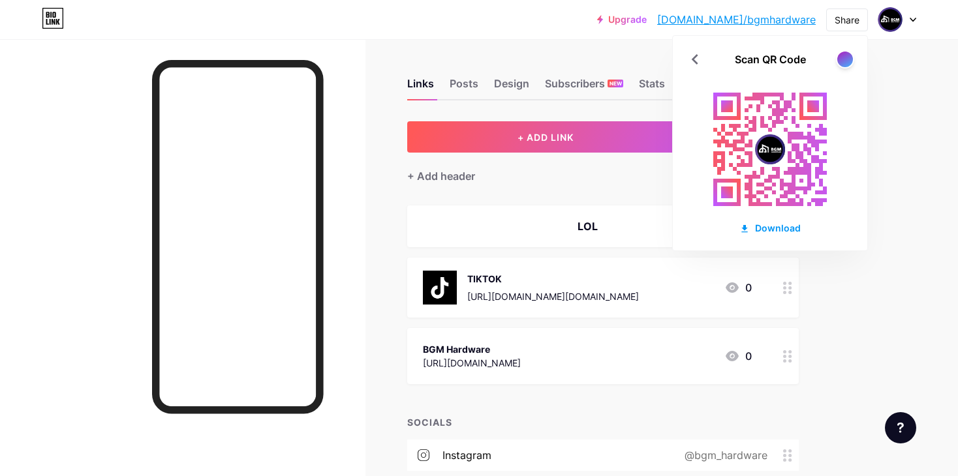
click at [908, 143] on div "Upgrade bio.link/bgmhar... bio.link/bgmhardware Share Scan QR Code Download Swi…" at bounding box center [479, 385] width 958 height 771
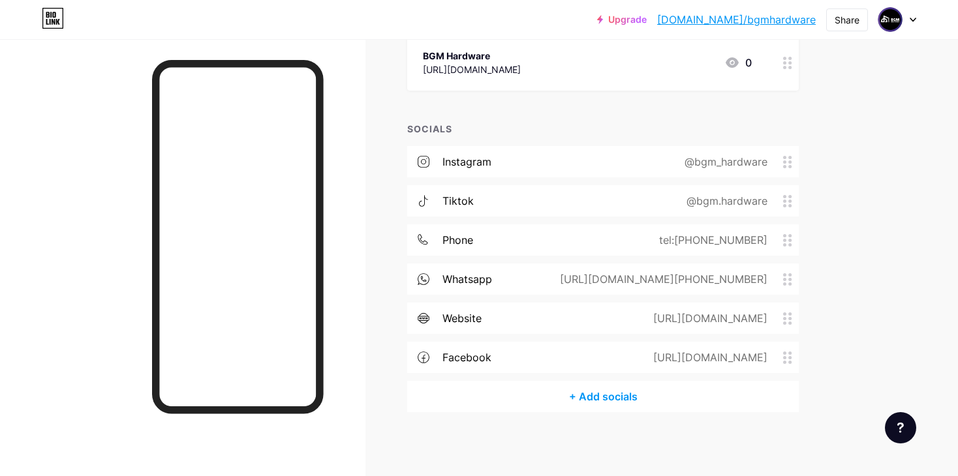
scroll to position [37, 0]
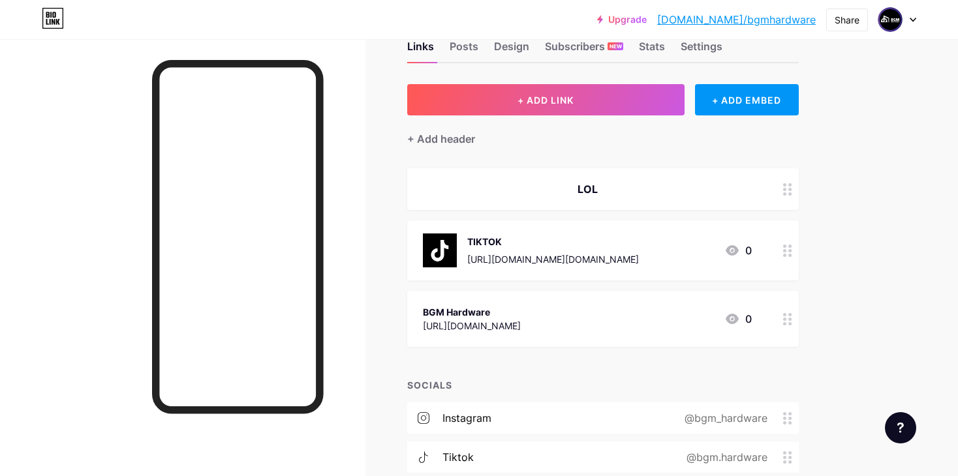
drag, startPoint x: 947, startPoint y: 100, endPoint x: 949, endPoint y: 48, distance: 51.6
click at [950, 44] on div "Upgrade bio.link/bgmhar... bio.link/bgmhardware Share Switch accounts Bgm Socia…" at bounding box center [479, 348] width 958 height 771
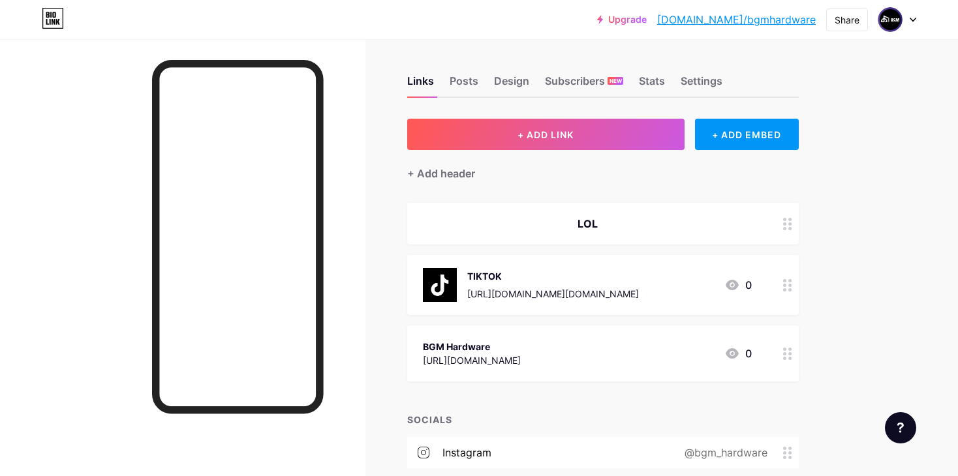
scroll to position [0, 0]
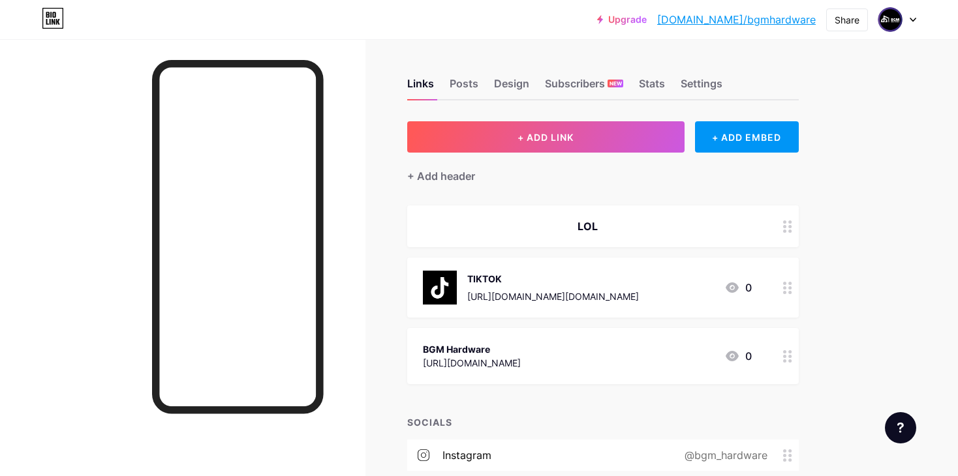
click at [920, 78] on div "Upgrade bio.link/bgmhar... bio.link/bgmhardware Share Switch accounts Bgm Socia…" at bounding box center [479, 385] width 958 height 771
click at [890, 132] on div "Upgrade bio.link/bgmhar... bio.link/bgmhardware Share Switch accounts Bgm Socia…" at bounding box center [479, 385] width 958 height 771
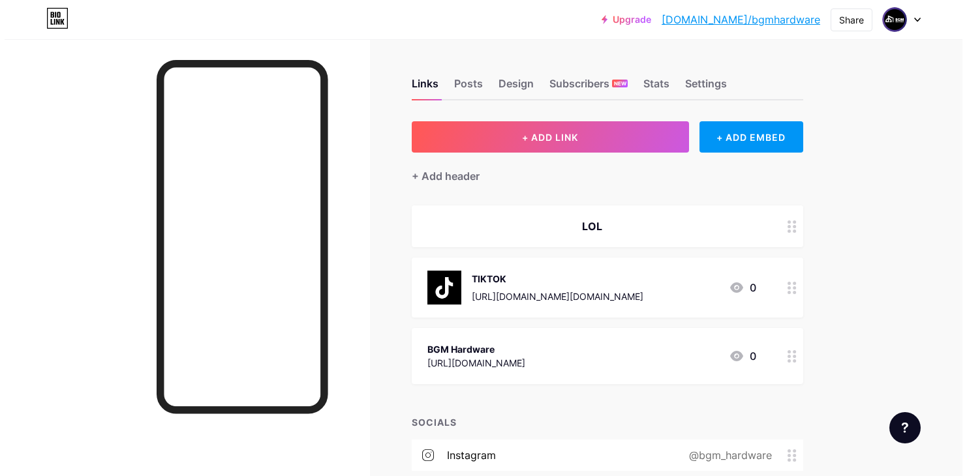
scroll to position [294, 0]
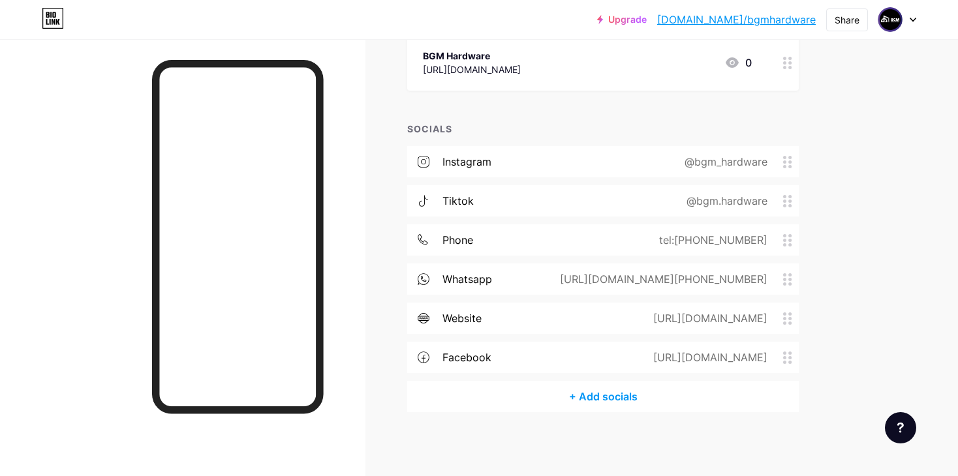
click at [618, 402] on div "+ Add socials" at bounding box center [603, 396] width 392 height 31
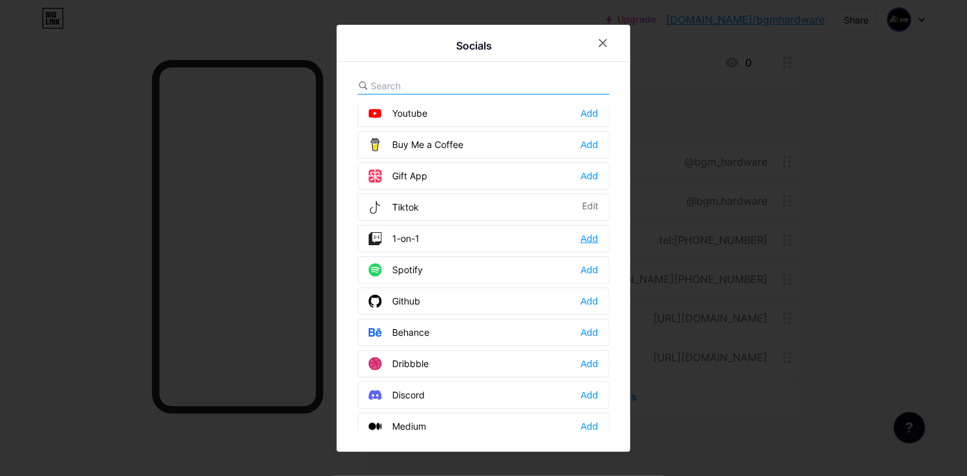
scroll to position [196, 0]
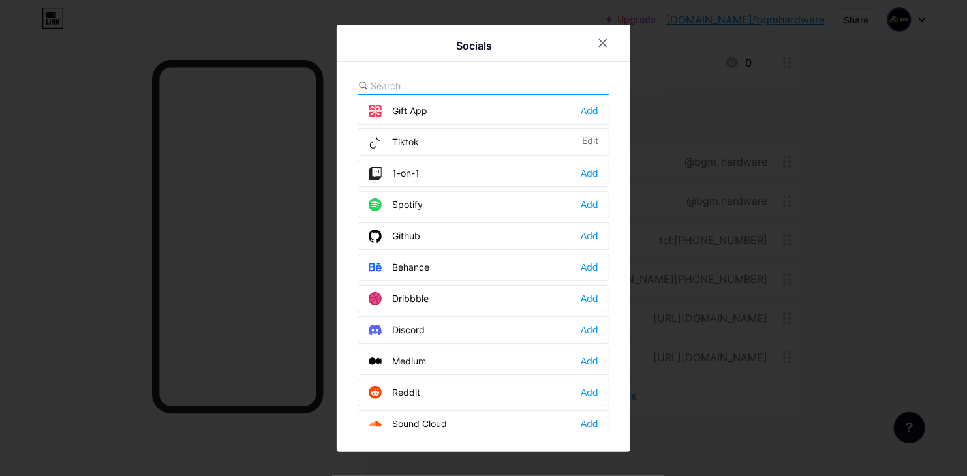
drag, startPoint x: 429, startPoint y: 294, endPoint x: 422, endPoint y: 297, distance: 7.3
click at [422, 297] on div "Dribbble Add" at bounding box center [484, 298] width 252 height 27
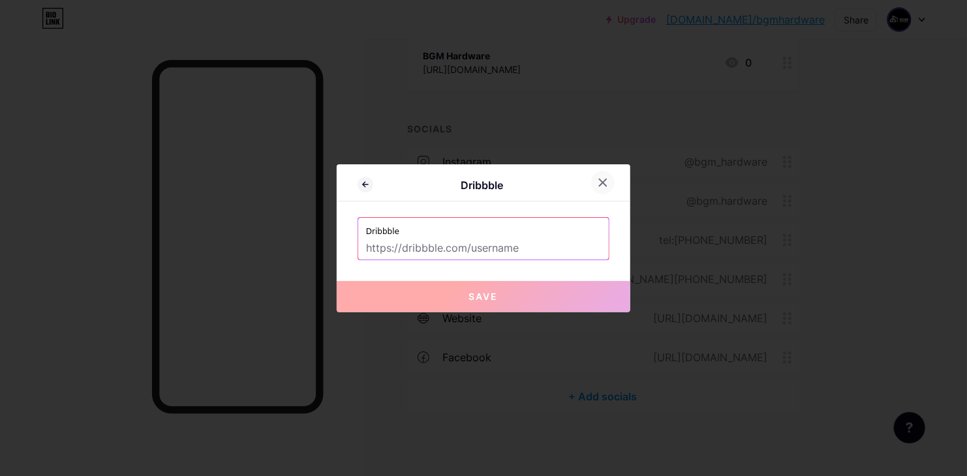
click at [602, 180] on icon at bounding box center [603, 183] width 10 height 10
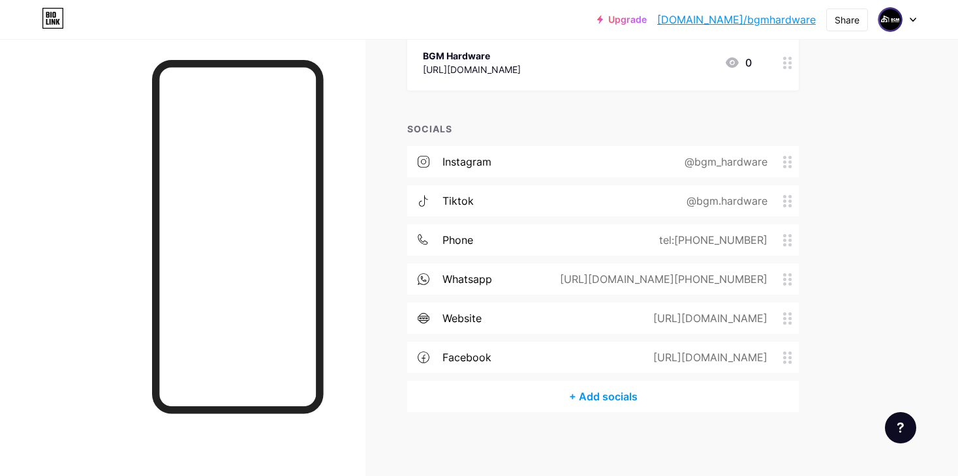
click at [594, 381] on div "+ Add socials" at bounding box center [603, 396] width 392 height 31
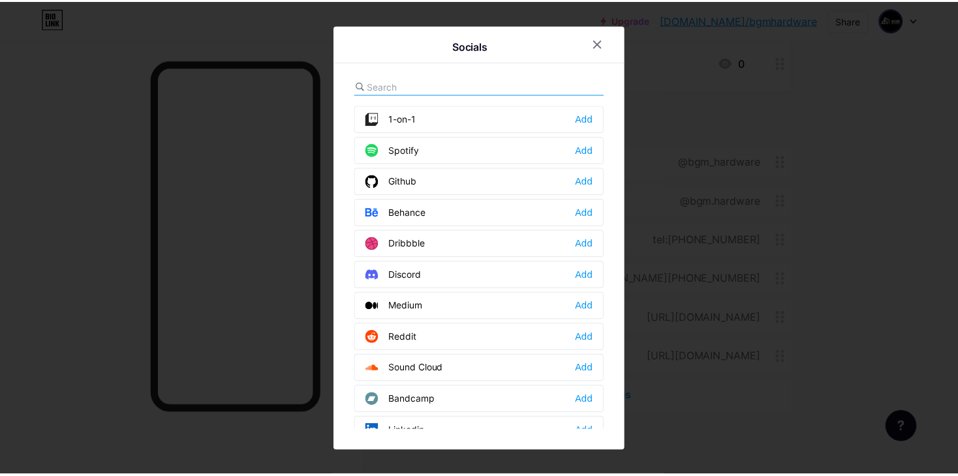
scroll to position [120, 0]
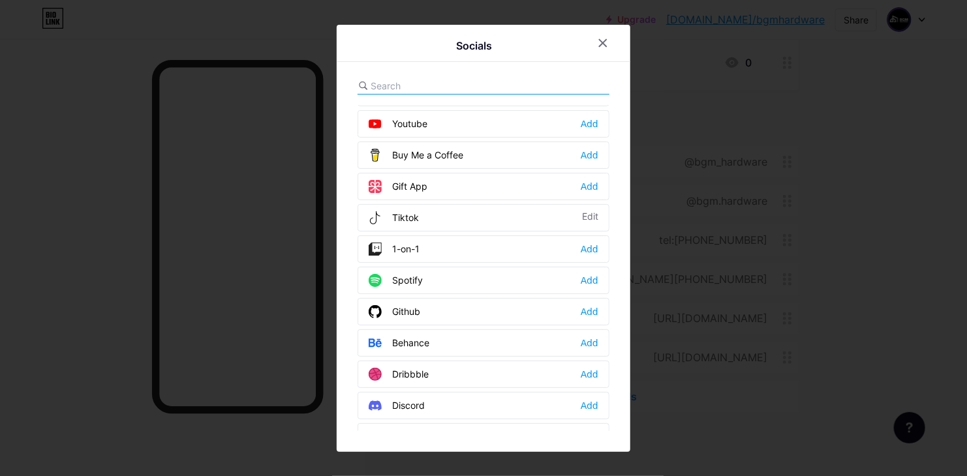
drag, startPoint x: 413, startPoint y: 248, endPoint x: 378, endPoint y: 249, distance: 35.2
click at [378, 249] on div "1-on-1" at bounding box center [394, 249] width 51 height 13
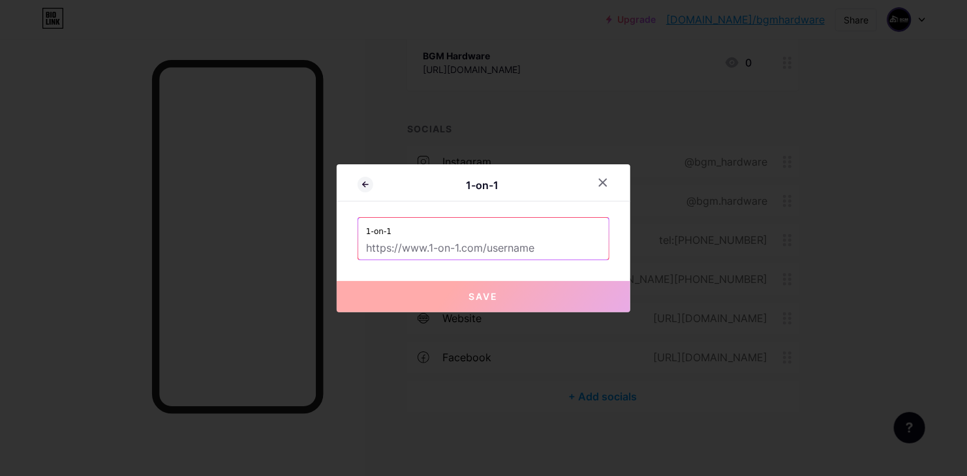
drag, startPoint x: 480, startPoint y: 246, endPoint x: 427, endPoint y: 250, distance: 53.0
click at [427, 250] on input "text" at bounding box center [483, 249] width 235 height 22
drag, startPoint x: 463, startPoint y: 183, endPoint x: 447, endPoint y: 185, distance: 15.7
click at [447, 185] on div "1-on-1" at bounding box center [482, 186] width 218 height 16
click at [598, 180] on icon at bounding box center [603, 183] width 10 height 10
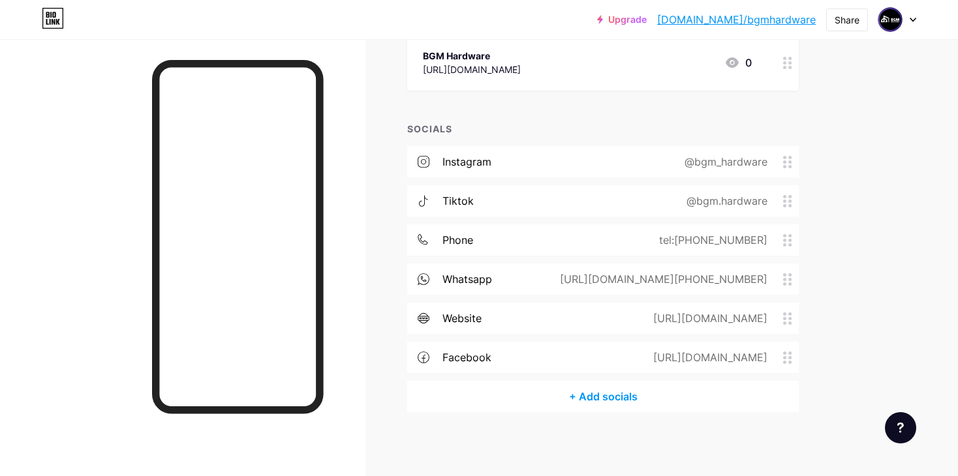
click at [587, 399] on div "+ Add socials" at bounding box center [603, 396] width 392 height 31
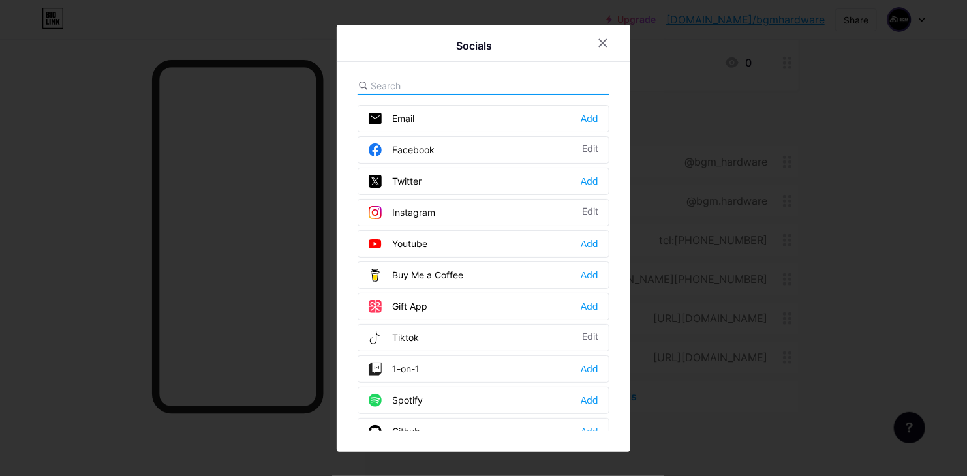
click at [414, 367] on div "1-on-1 Add" at bounding box center [484, 369] width 252 height 27
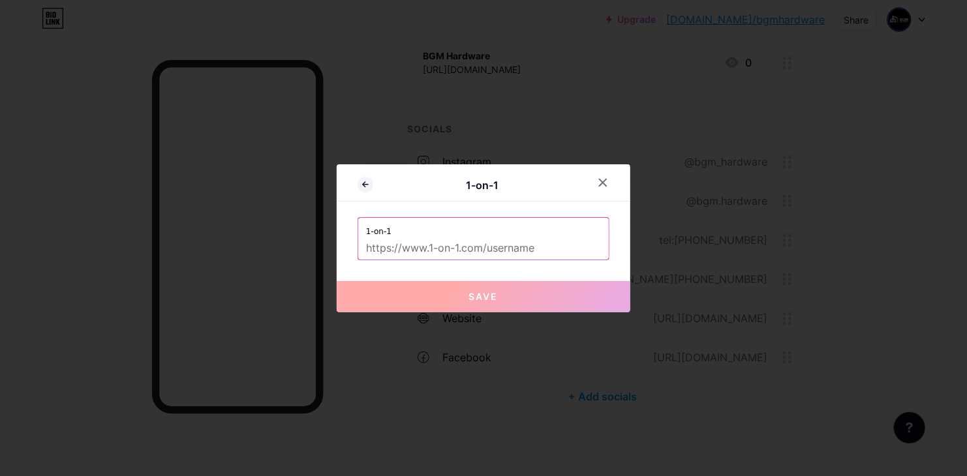
click at [399, 250] on input "text" at bounding box center [483, 249] width 235 height 22
drag, startPoint x: 399, startPoint y: 247, endPoint x: 422, endPoint y: 247, distance: 23.5
click at [422, 247] on input "text" at bounding box center [483, 249] width 235 height 22
drag, startPoint x: 480, startPoint y: 247, endPoint x: 414, endPoint y: 232, distance: 67.1
click at [409, 242] on input "text" at bounding box center [483, 249] width 235 height 22
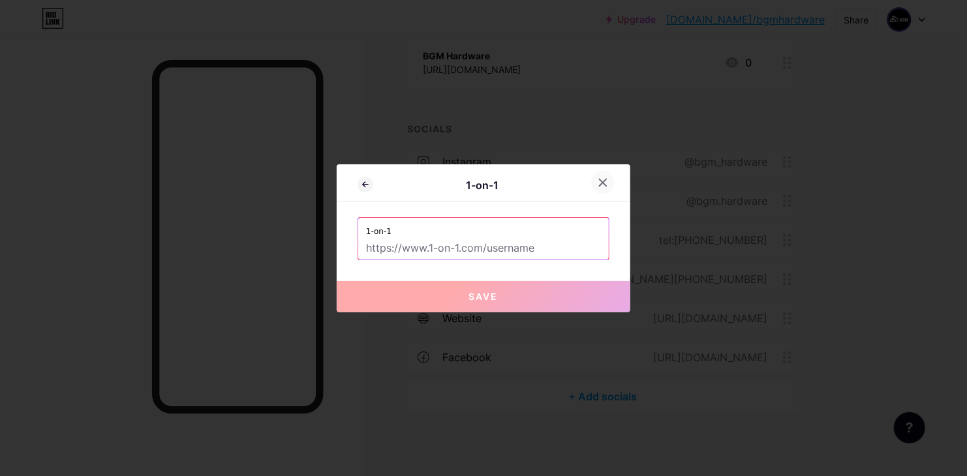
click at [609, 179] on div at bounding box center [602, 182] width 23 height 23
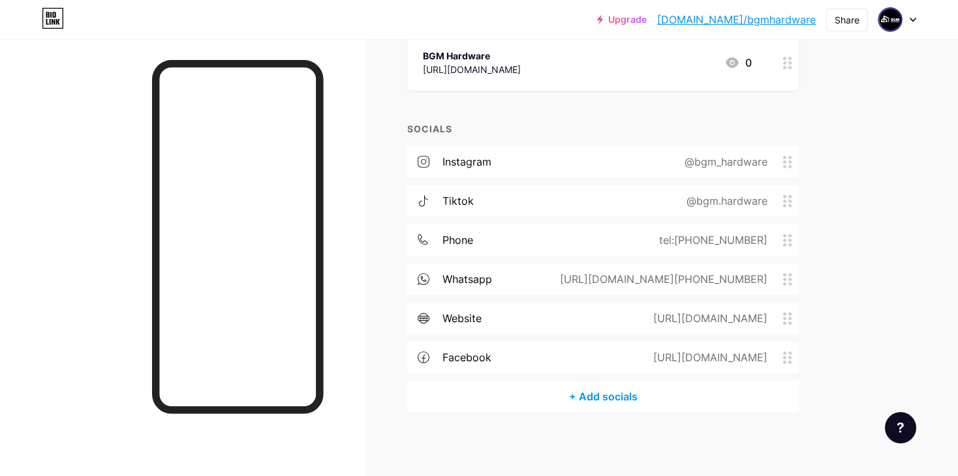
click at [52, 16] on icon at bounding box center [53, 15] width 3 height 6
click at [895, 21] on img at bounding box center [890, 19] width 21 height 21
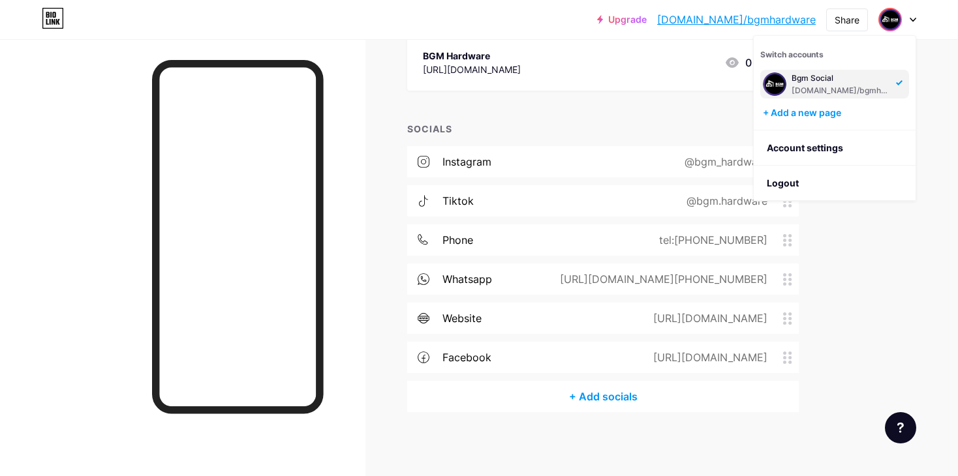
click at [811, 93] on div "[DOMAIN_NAME]/bgmhardware" at bounding box center [842, 90] width 101 height 10
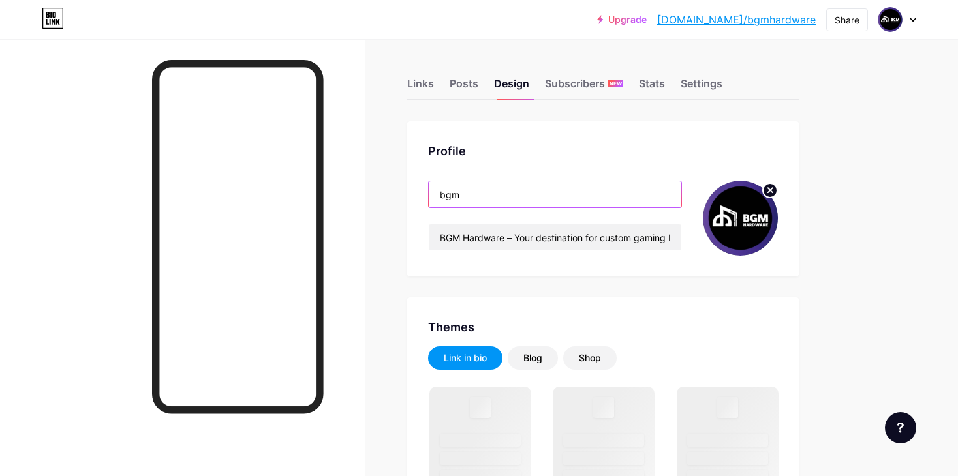
click at [493, 206] on input "bgm" at bounding box center [555, 194] width 253 height 26
click at [491, 204] on input "bgm" at bounding box center [555, 194] width 253 height 26
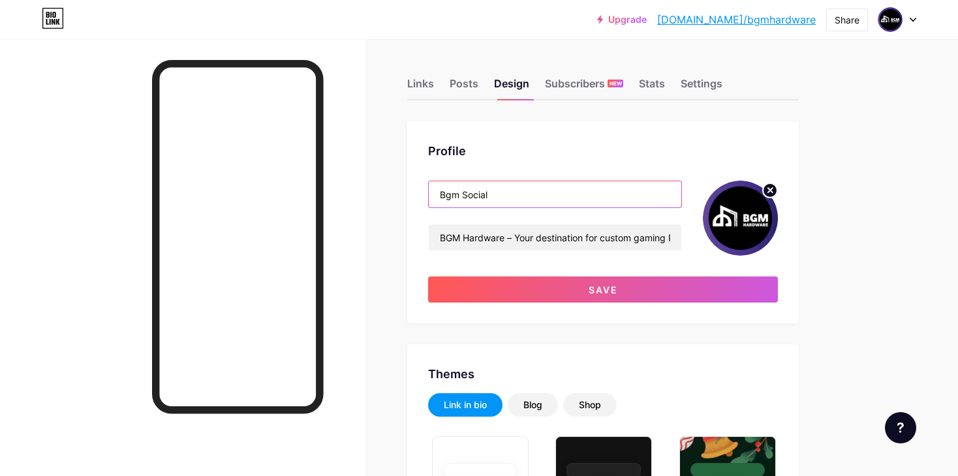
click at [514, 198] on input "Bgm Social" at bounding box center [555, 194] width 253 height 26
type input "Bgm Social"
click at [525, 194] on input "Bgm Social" at bounding box center [555, 194] width 253 height 26
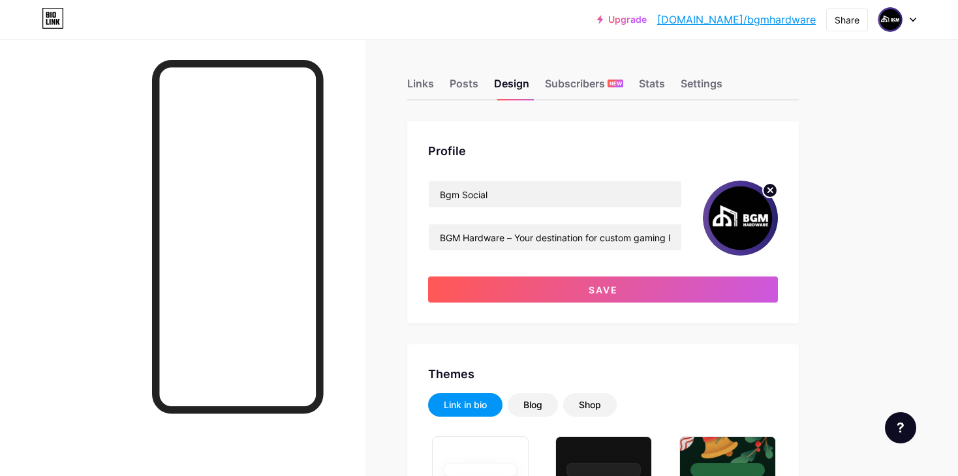
click at [516, 216] on div "Bgm Social BGM Hardware – Your destination for custom gaming PCs, consoles & ac…" at bounding box center [555, 218] width 254 height 75
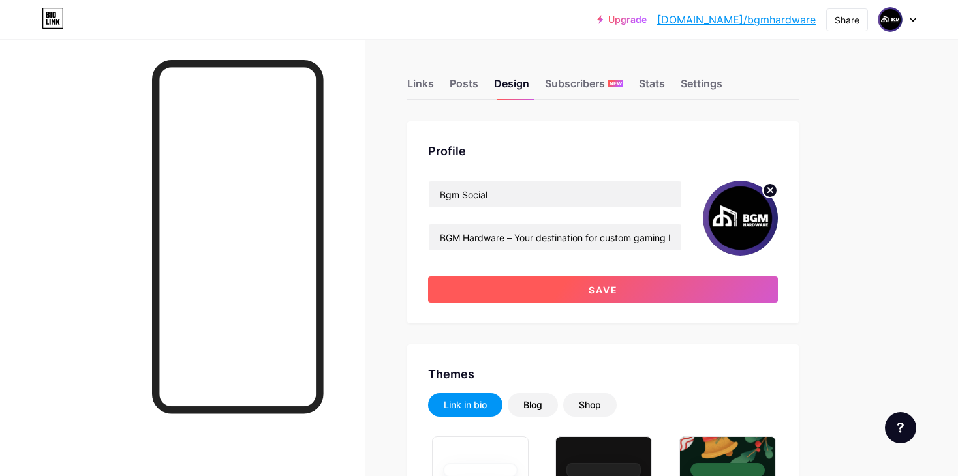
click at [579, 295] on button "Save" at bounding box center [603, 290] width 350 height 26
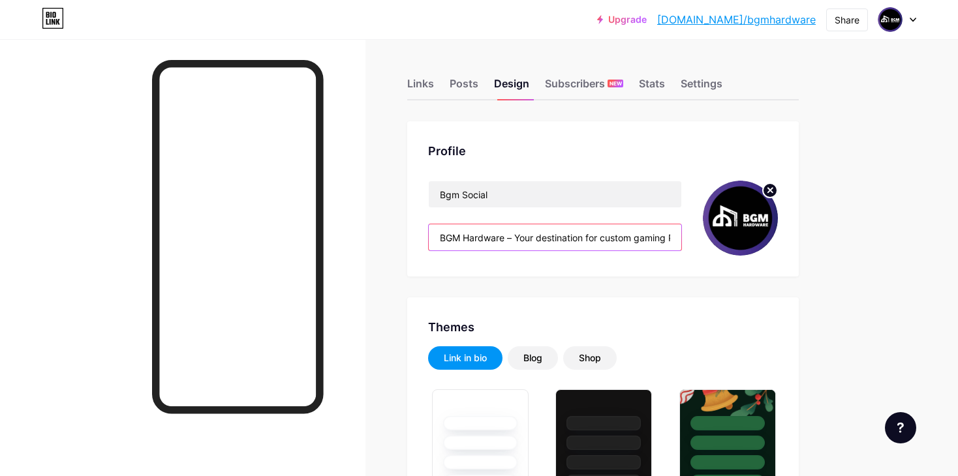
click at [509, 232] on input "BGM Hardware – Your destination for custom gaming PCs, consoles & accessories. …" at bounding box center [555, 238] width 253 height 26
paste input "وجهتك لأقوى تجميعات الحواسيب المخصصة للألعاب، أجهزة الكونسول، وإكسسوارات الجيمن…"
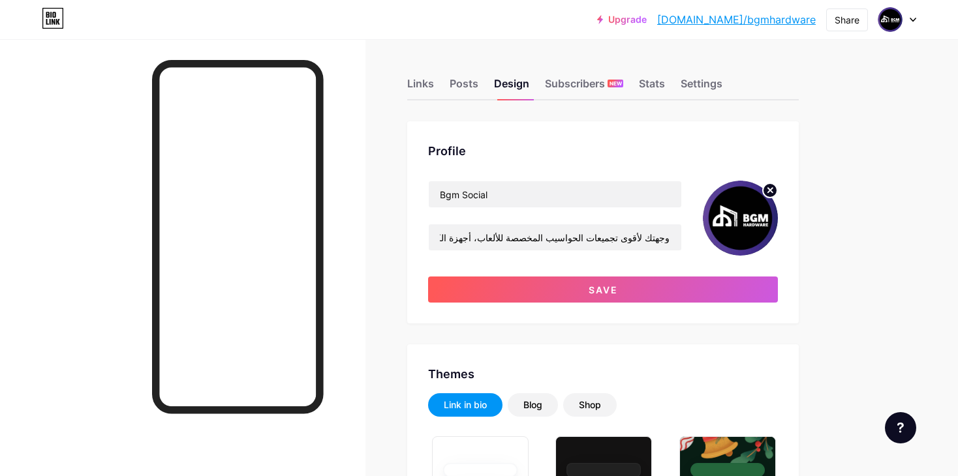
click at [553, 306] on div "Profile Bgm Social BGM Hardware – وجهتك لأقوى تجميعات الحواسيب المخصصة للألعاب،…" at bounding box center [603, 222] width 392 height 202
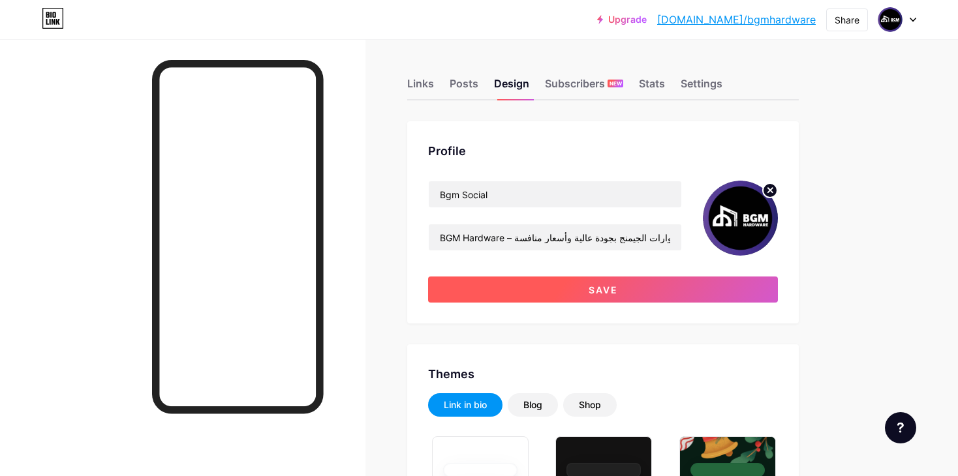
click at [542, 287] on button "Save" at bounding box center [603, 290] width 350 height 26
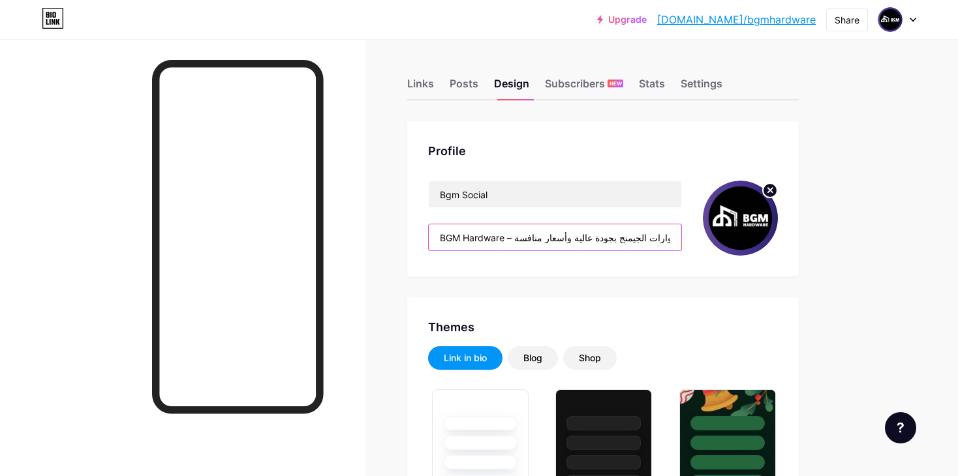
click at [461, 234] on input "BGM Hardware – وجهتك لأقوى تجميعات الحواسيب المخصصة للألعاب، أجهزة الكونسول، وإ…" at bounding box center [555, 238] width 253 height 26
paste input "عيش أجواء الجيمنج! اكتشف أحدث التجميعات وأقوى المنتجات عبر حساباتنا على السوشيا…"
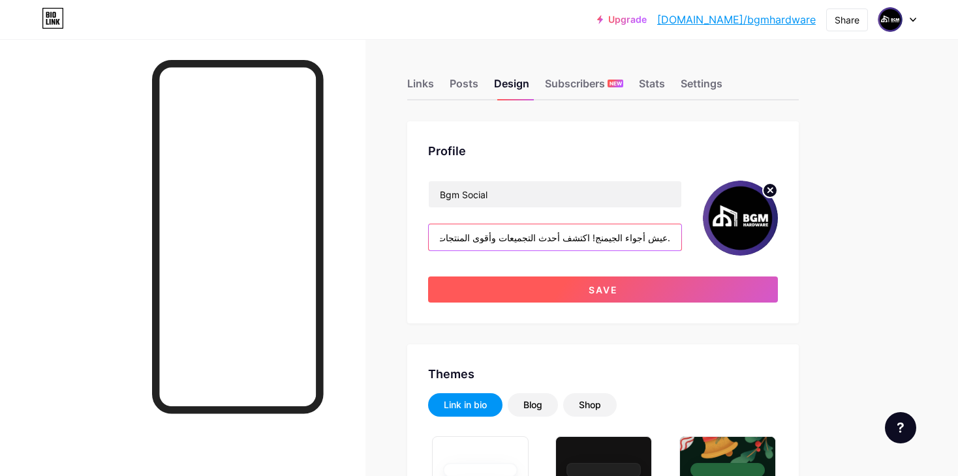
type input "BGM Hardware – عيش أجواء الجيمنج! اكتشف أحدث التجميعات وأقوى المنتجات عبر حسابا…"
click at [481, 288] on button "Save" at bounding box center [603, 290] width 350 height 26
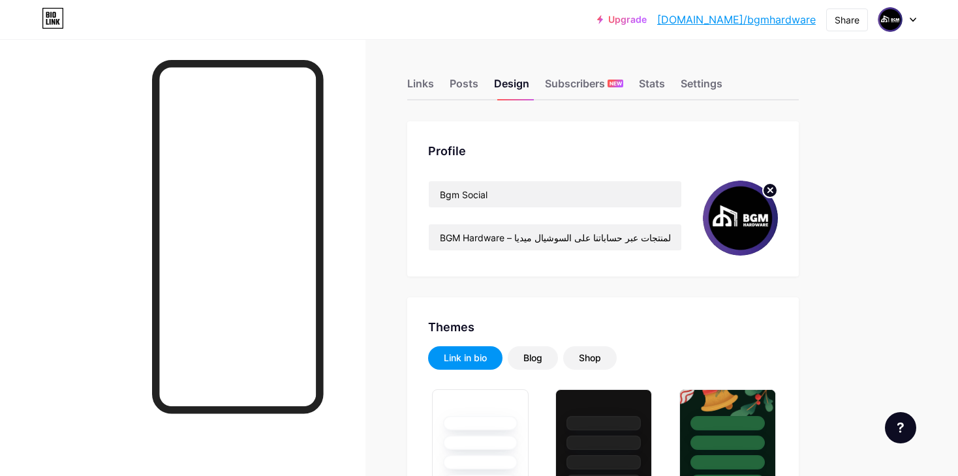
click at [707, 79] on div "Settings" at bounding box center [702, 87] width 42 height 23
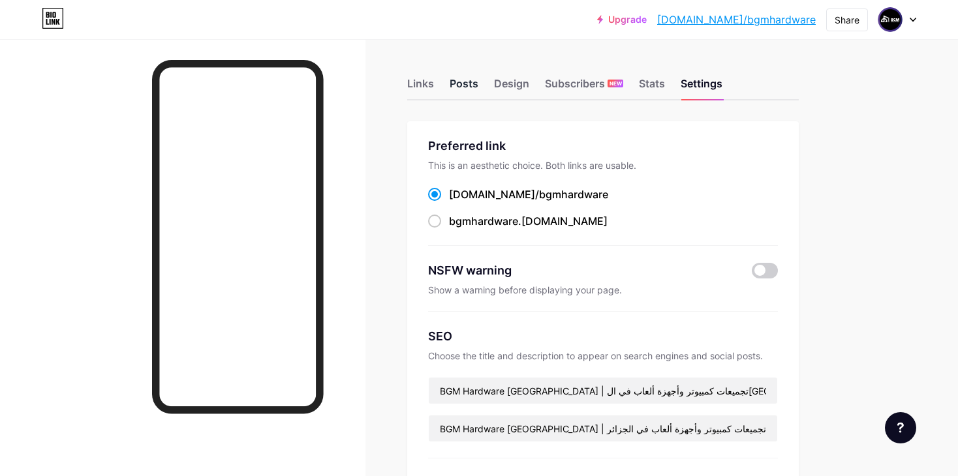
click at [474, 84] on div "Posts" at bounding box center [464, 87] width 29 height 23
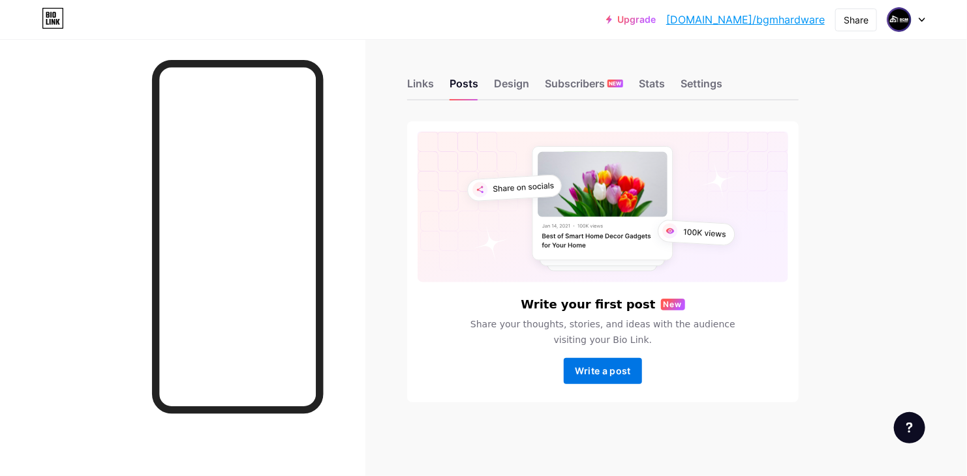
click at [576, 363] on button "Write a post" at bounding box center [603, 371] width 78 height 26
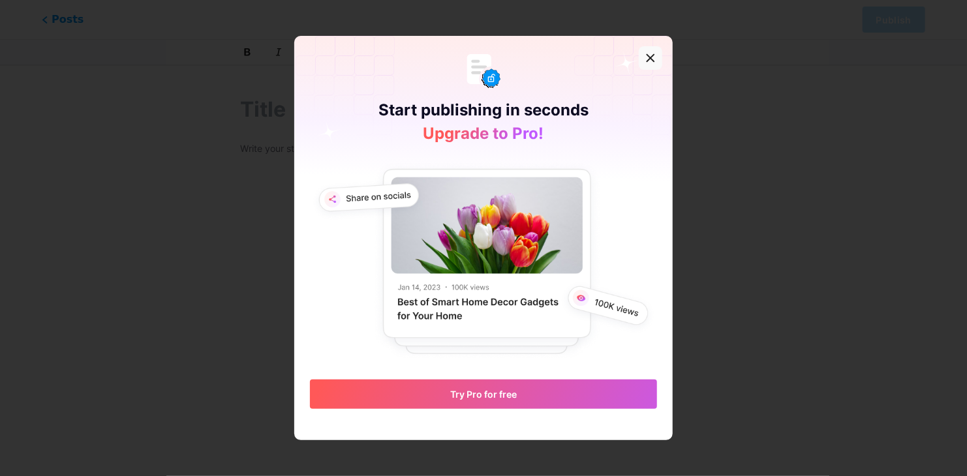
click at [651, 54] on div at bounding box center [650, 57] width 23 height 23
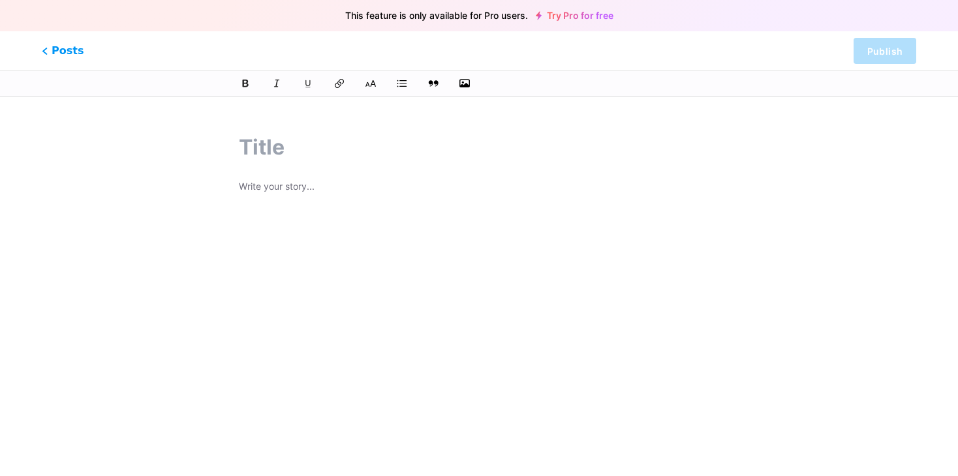
click at [519, 162] on input "text" at bounding box center [479, 147] width 481 height 31
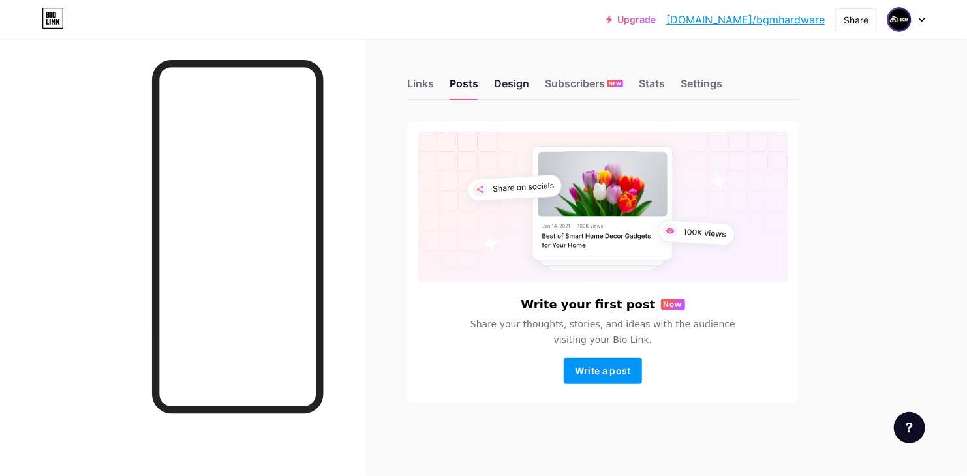
click at [510, 89] on div "Design" at bounding box center [511, 87] width 35 height 23
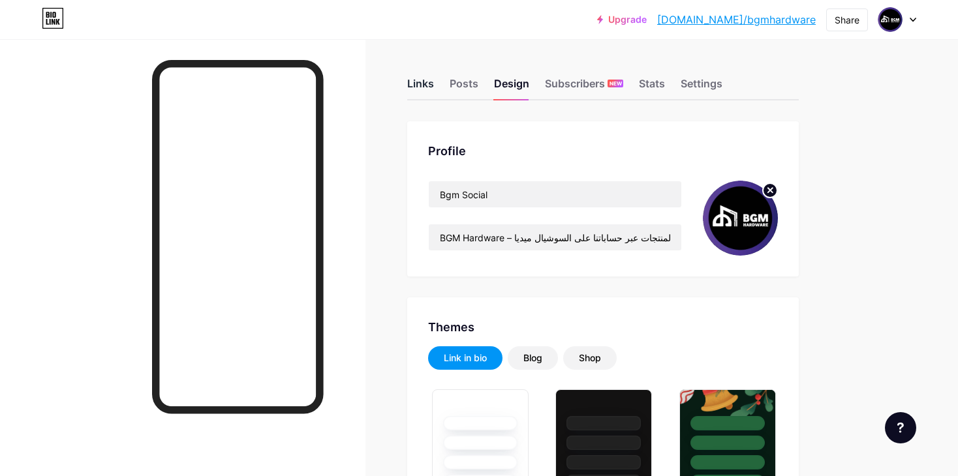
click at [422, 85] on div "Links" at bounding box center [420, 87] width 27 height 23
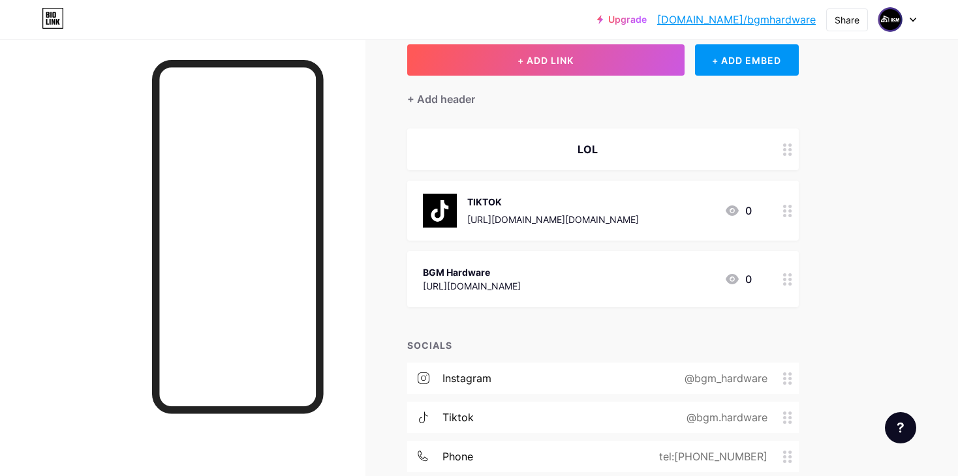
scroll to position [108, 0]
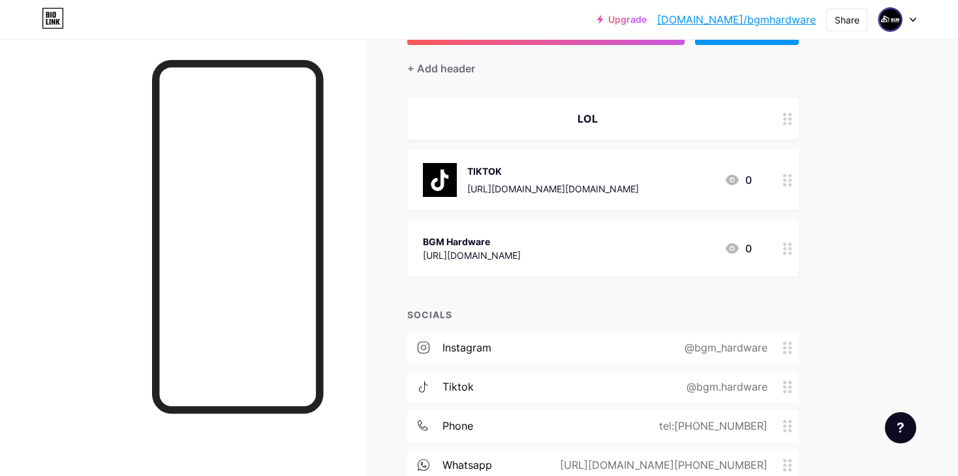
click at [783, 176] on icon at bounding box center [787, 180] width 9 height 12
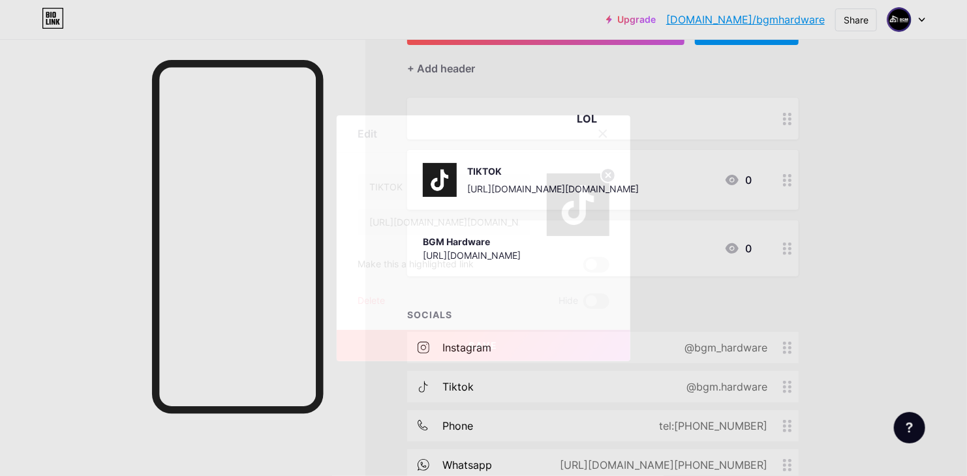
click at [377, 302] on div "Delete" at bounding box center [371, 302] width 27 height 16
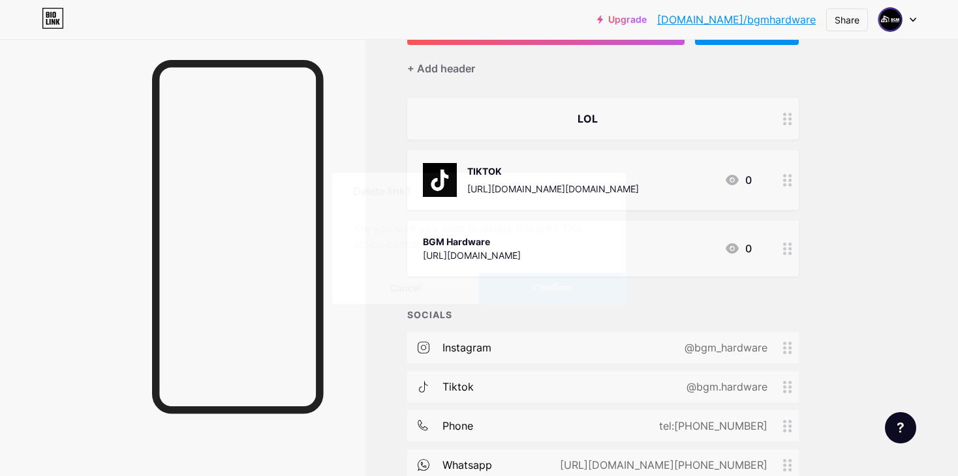
click at [577, 274] on button "Confirm" at bounding box center [552, 288] width 147 height 31
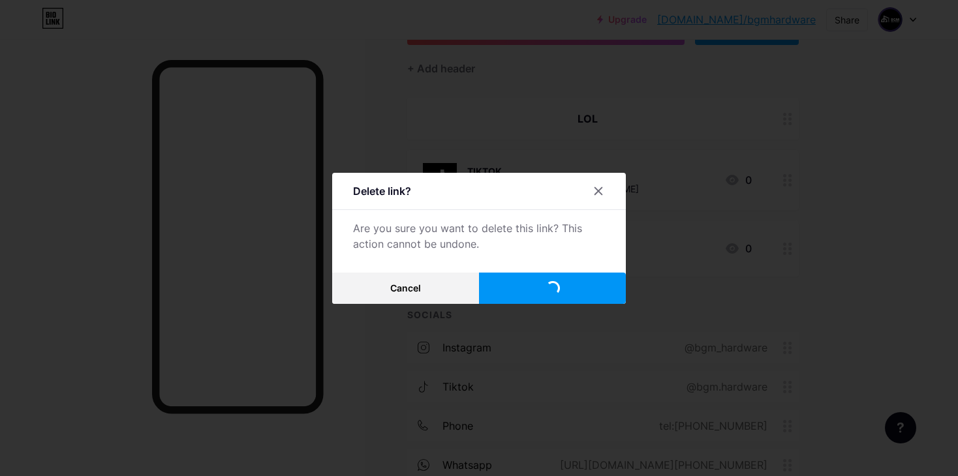
click at [583, 290] on button "Confirm" at bounding box center [552, 288] width 147 height 31
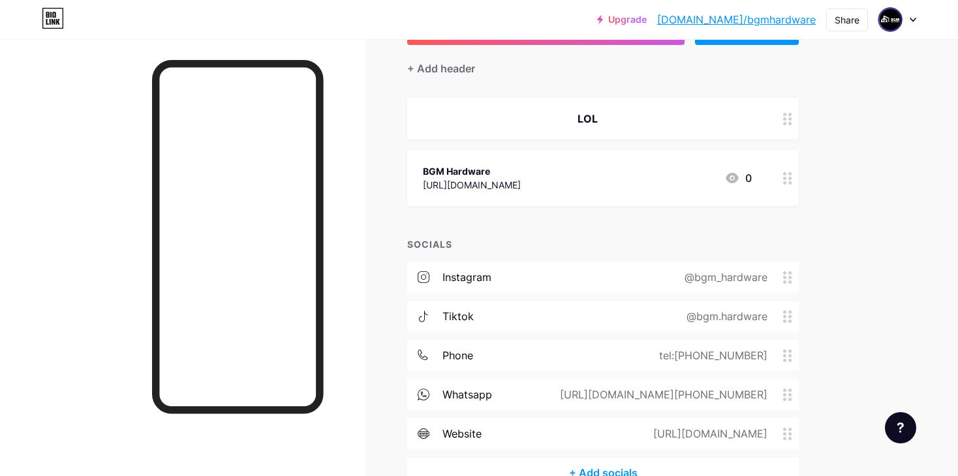
click at [783, 172] on circle at bounding box center [784, 173] width 3 height 3
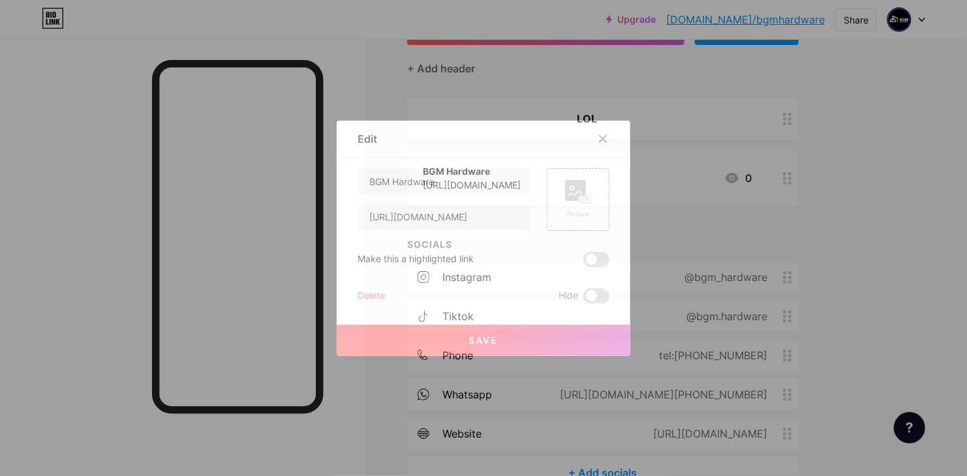
click at [367, 302] on div "Delete" at bounding box center [371, 296] width 27 height 16
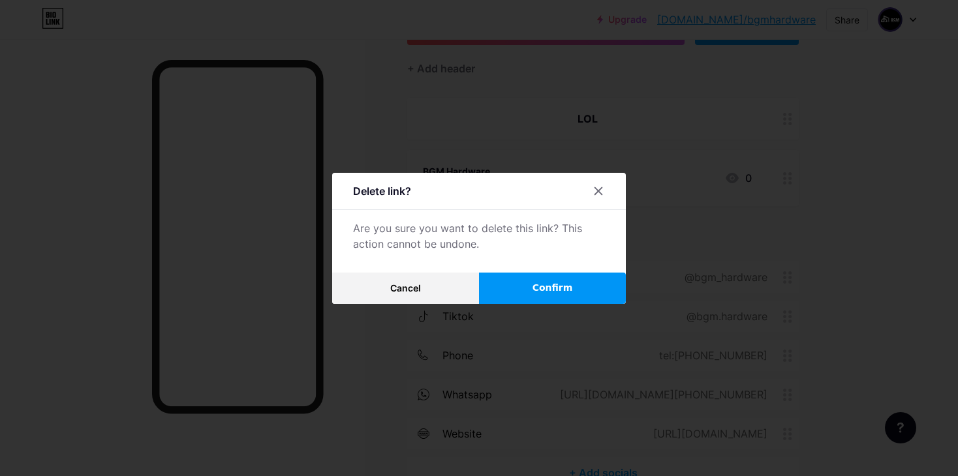
click at [519, 283] on button "Confirm" at bounding box center [552, 288] width 147 height 31
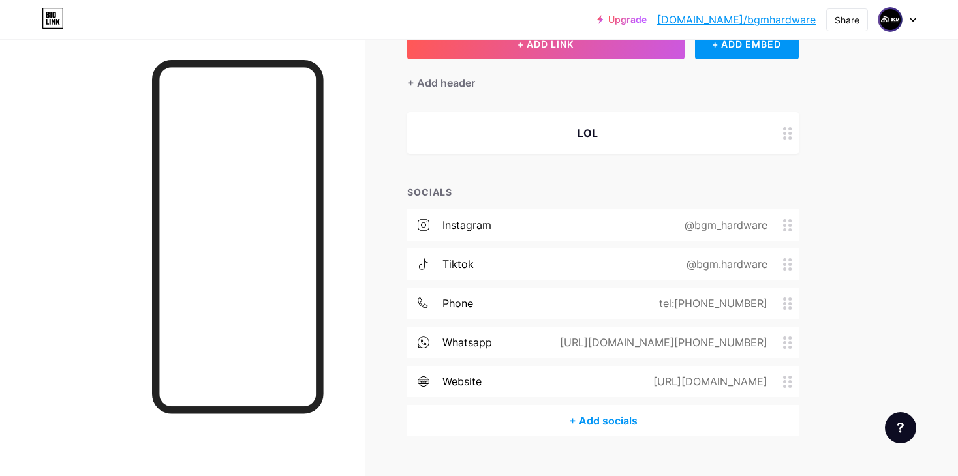
scroll to position [85, 0]
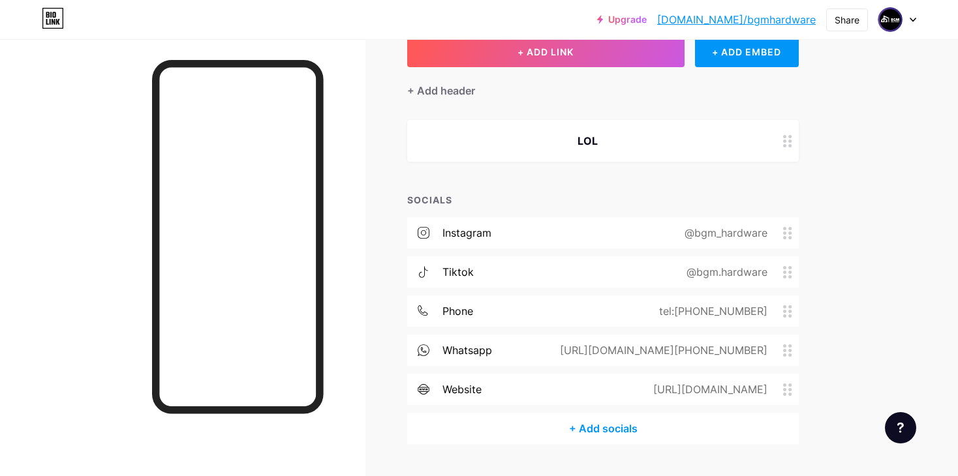
click at [792, 135] on div at bounding box center [788, 141] width 22 height 42
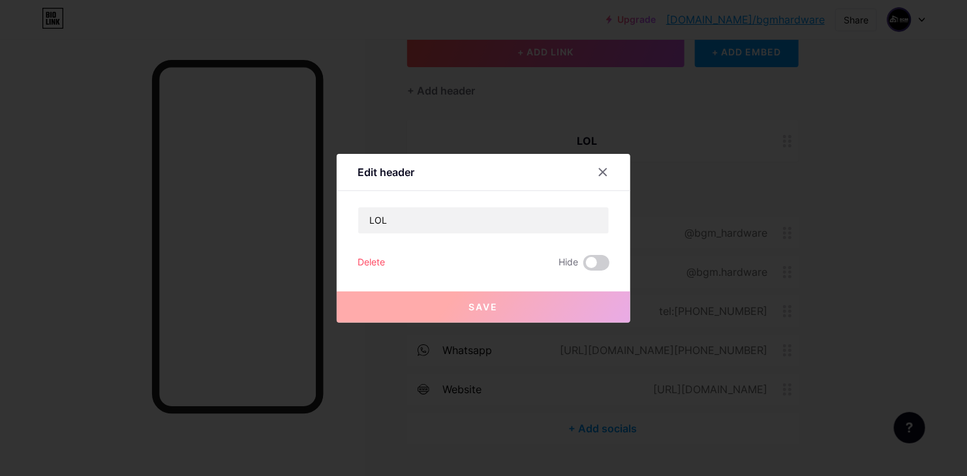
click at [377, 255] on div "Delete" at bounding box center [371, 263] width 27 height 16
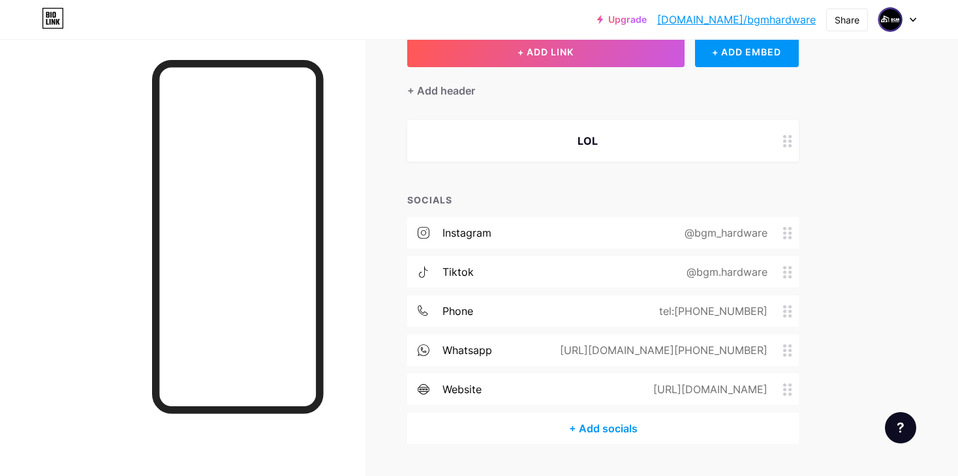
click at [539, 273] on button "Confirm" at bounding box center [552, 288] width 147 height 31
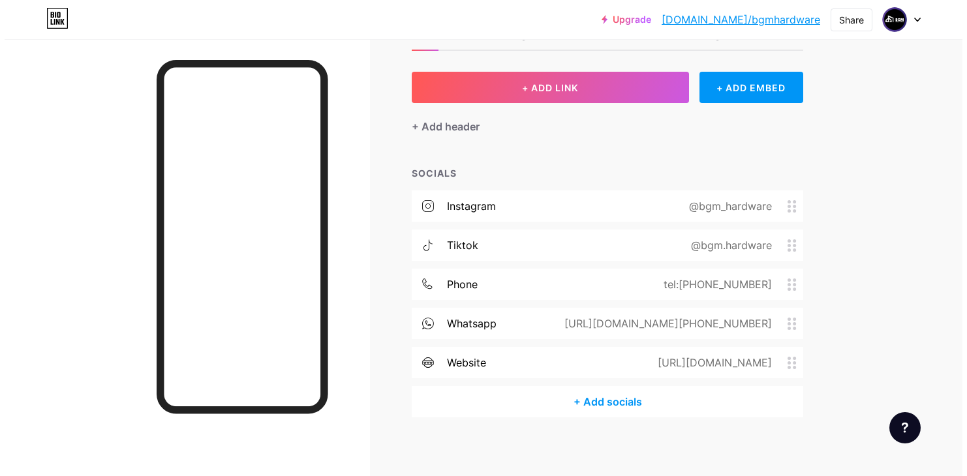
scroll to position [55, 0]
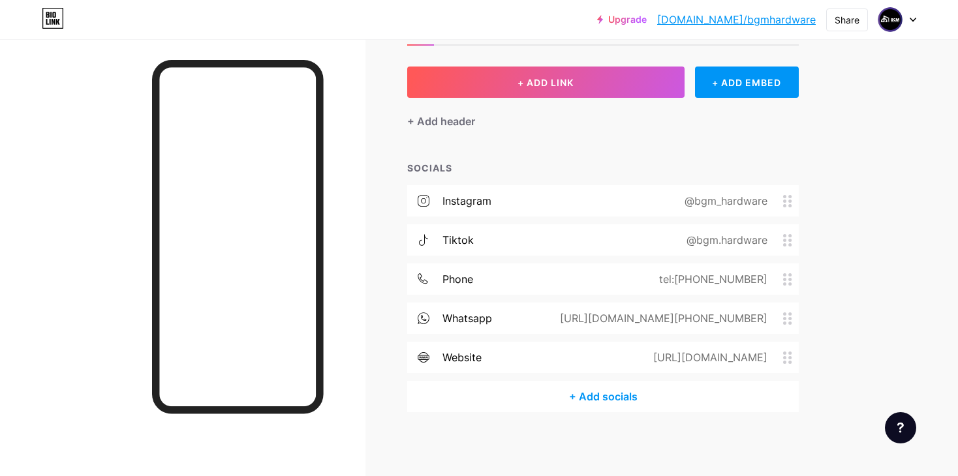
click at [610, 398] on div "+ Add socials" at bounding box center [603, 396] width 392 height 31
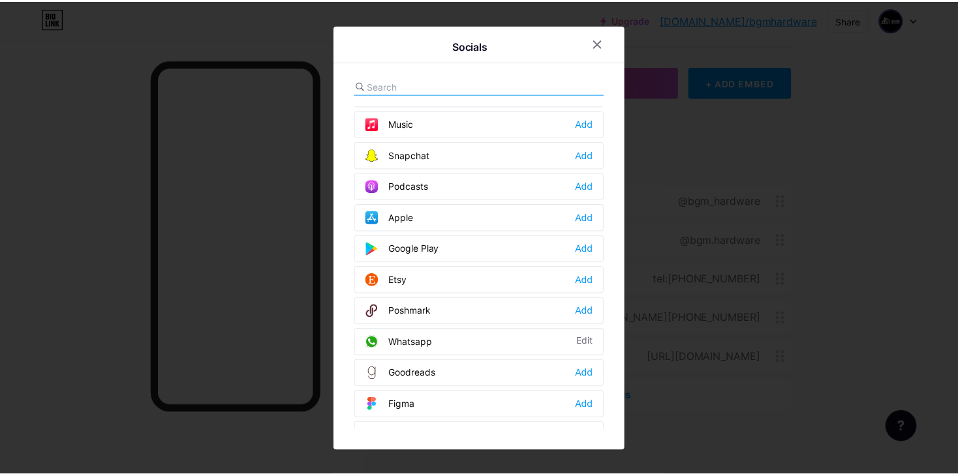
scroll to position [773, 0]
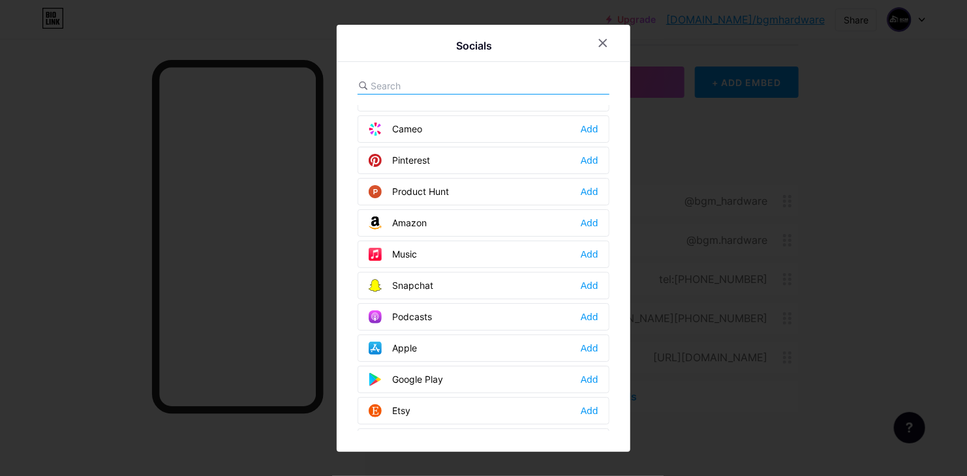
click at [602, 54] on div at bounding box center [610, 42] width 39 height 23
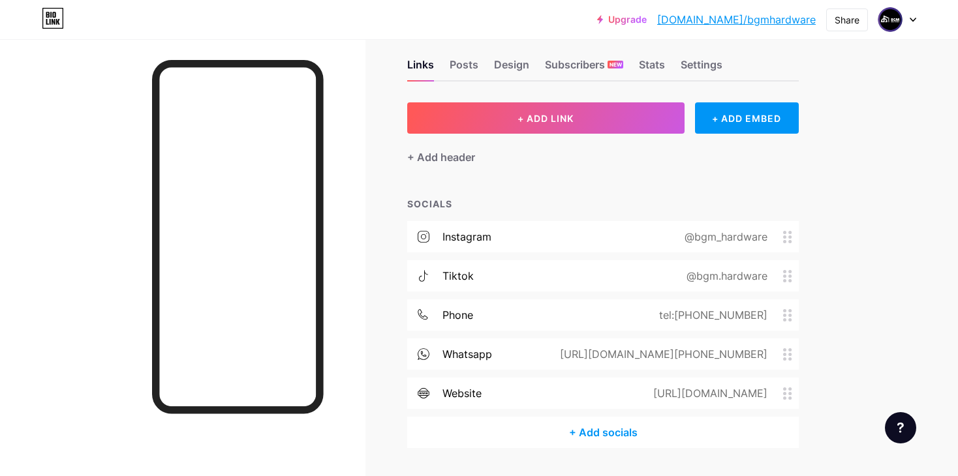
scroll to position [0, 0]
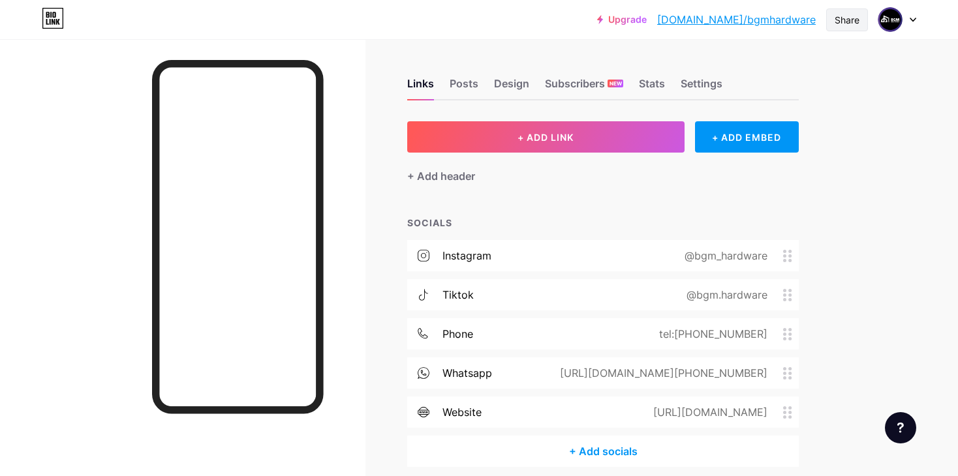
click at [846, 20] on div "Share" at bounding box center [847, 20] width 25 height 14
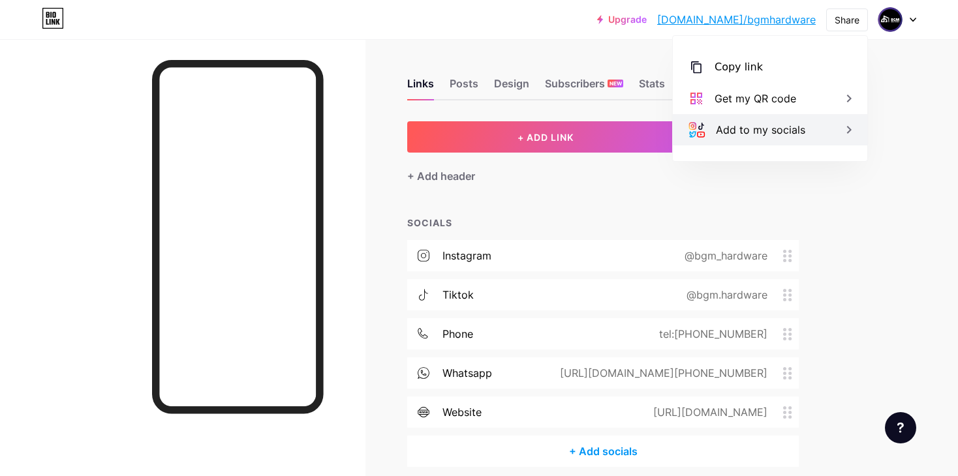
click at [801, 133] on div "Add to my socials" at bounding box center [760, 130] width 89 height 16
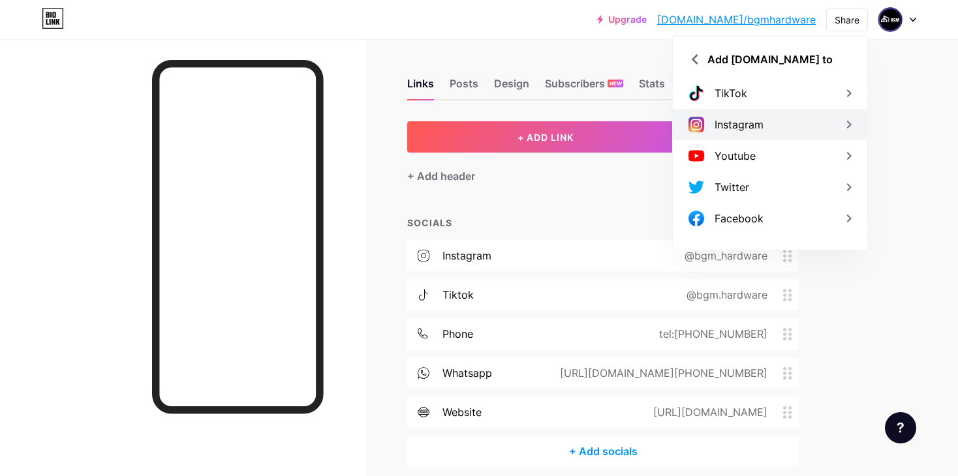
click at [771, 129] on div "Instagram" at bounding box center [770, 124] width 194 height 31
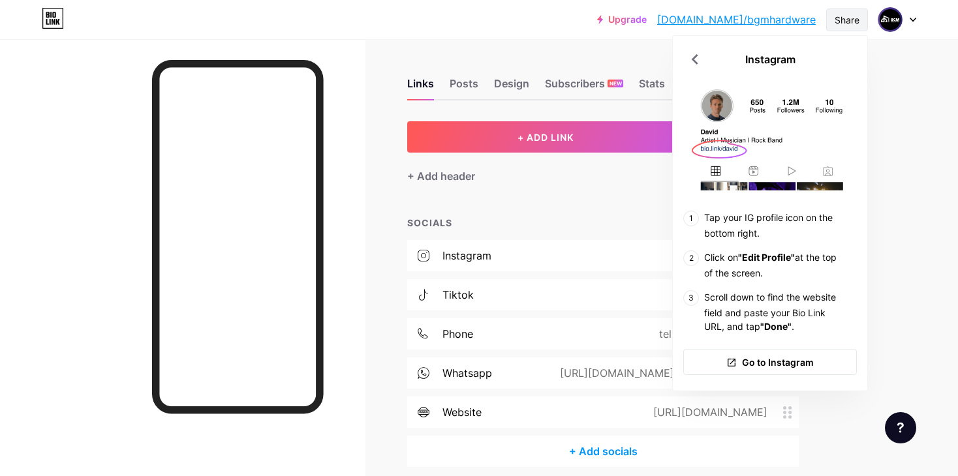
click at [849, 22] on div "Share" at bounding box center [847, 20] width 25 height 14
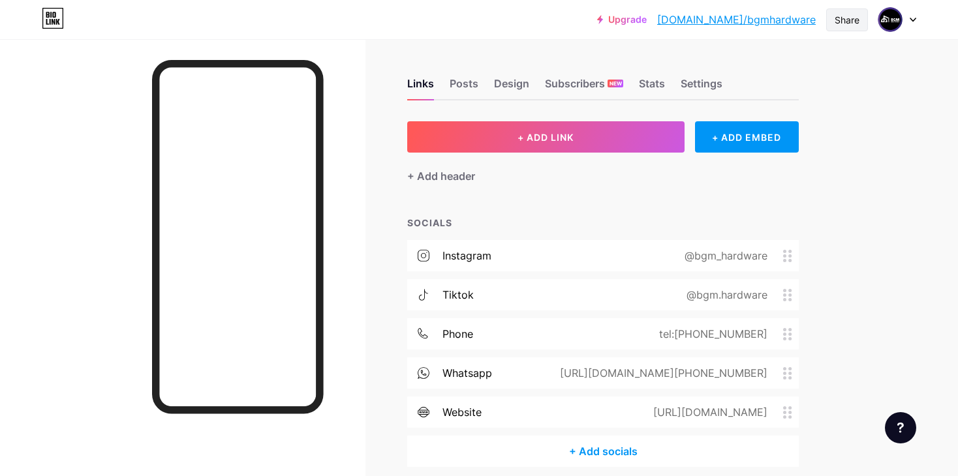
click at [848, 25] on div "Share" at bounding box center [847, 20] width 25 height 14
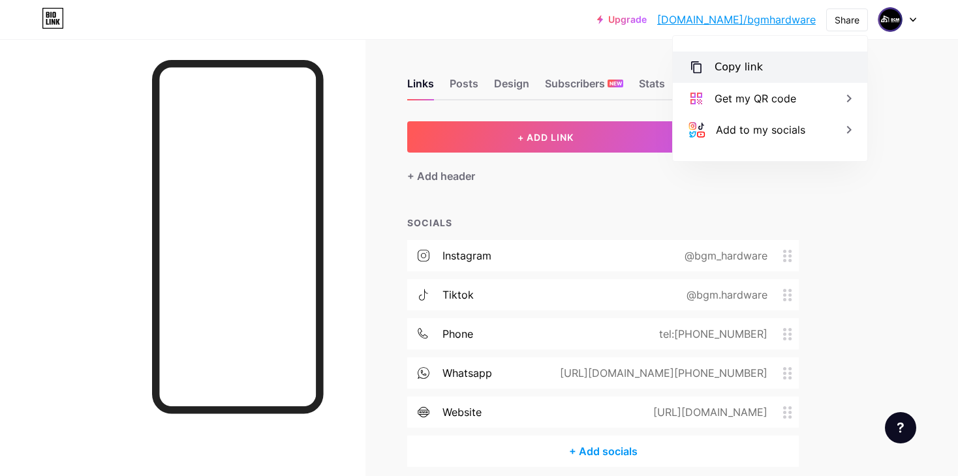
click at [819, 73] on div "Copy link" at bounding box center [770, 67] width 194 height 31
click at [743, 65] on div "Copy link" at bounding box center [739, 67] width 48 height 16
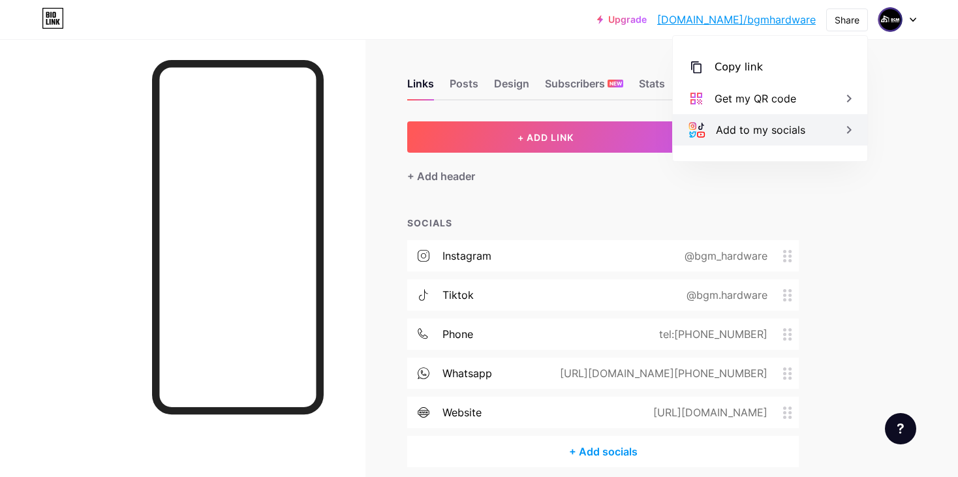
click at [799, 123] on div "Add to my socials" at bounding box center [760, 130] width 89 height 16
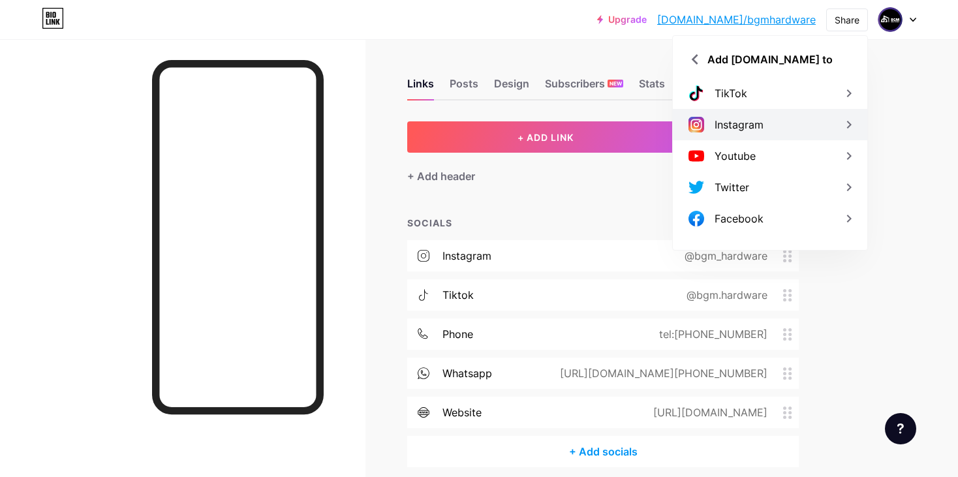
click at [821, 117] on div "Instagram" at bounding box center [770, 124] width 194 height 31
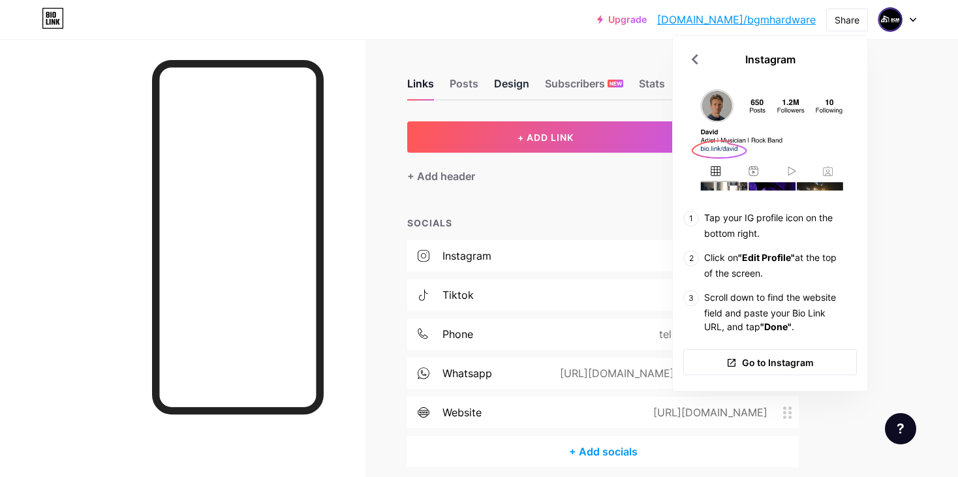
drag, startPoint x: 464, startPoint y: 80, endPoint x: 498, endPoint y: 79, distance: 34.0
click at [464, 80] on div "Posts" at bounding box center [464, 87] width 29 height 23
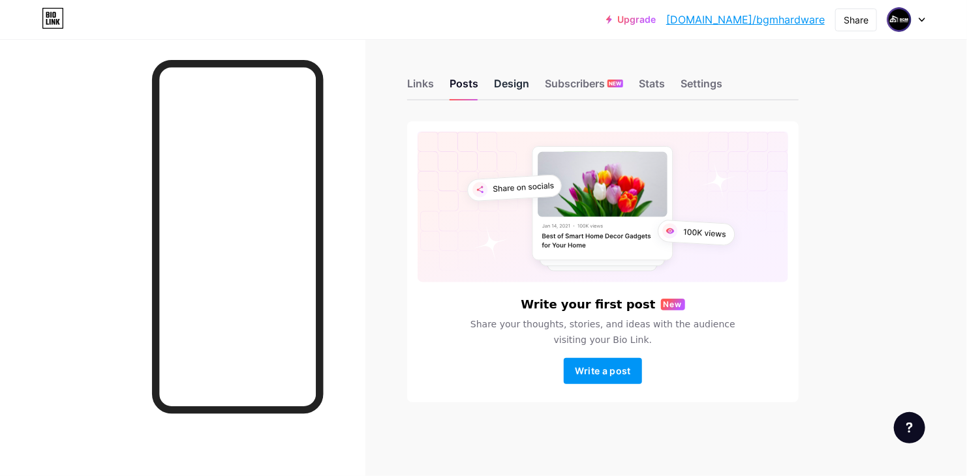
click at [505, 80] on div "Design" at bounding box center [511, 87] width 35 height 23
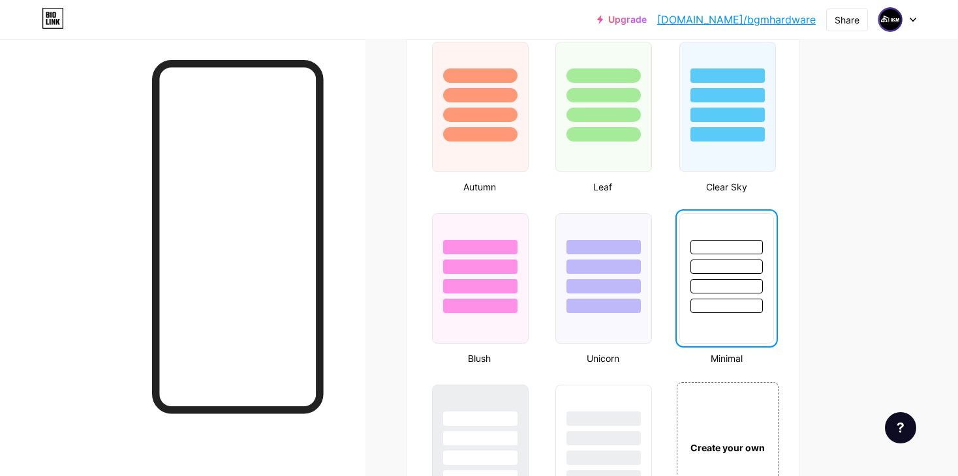
scroll to position [1623, 0]
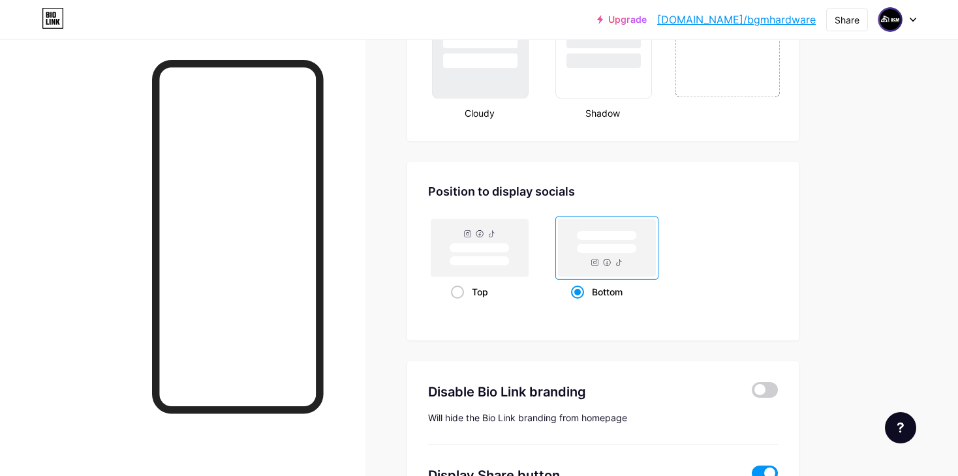
click at [747, 42] on div "Create your own" at bounding box center [727, 30] width 105 height 134
click at [731, 101] on div "Create your own" at bounding box center [726, 42] width 102 height 156
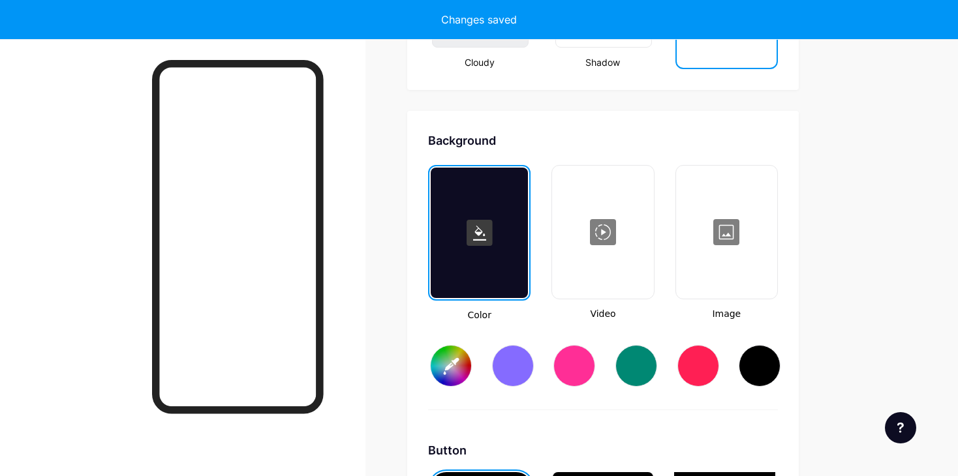
scroll to position [1728, 0]
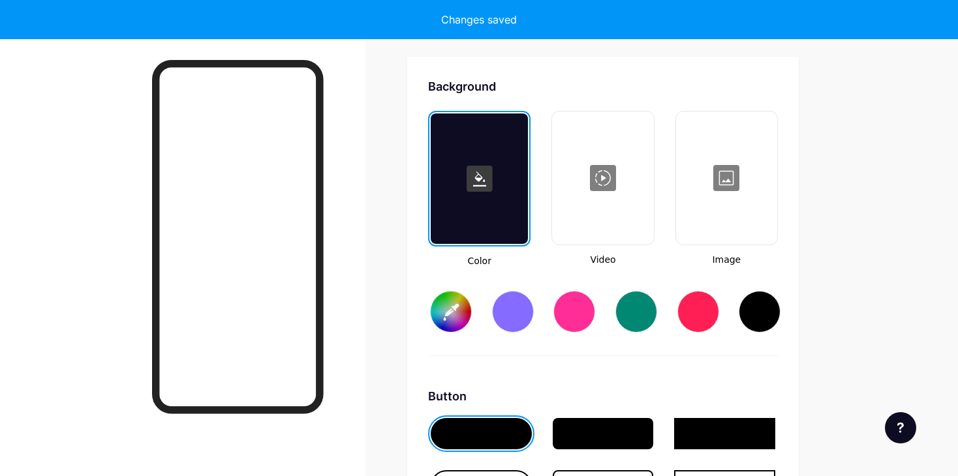
type input "#ffffff"
type input "#000000"
type input "#ffffff"
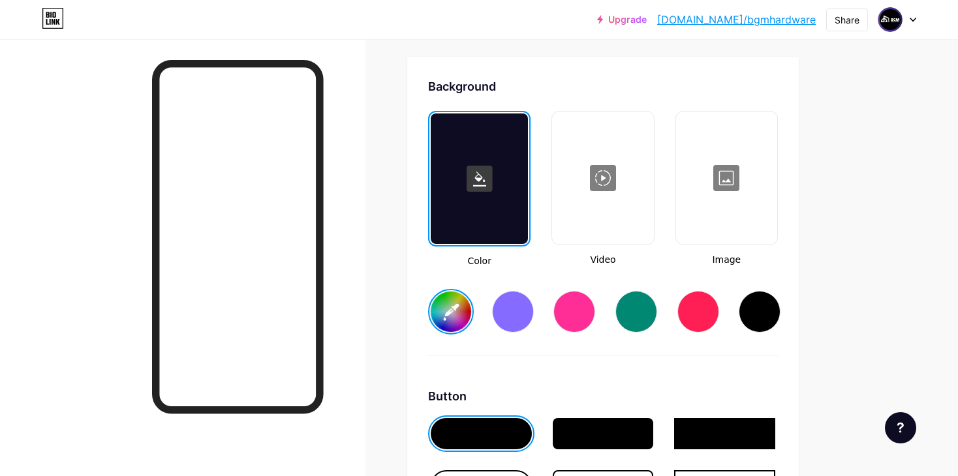
click at [720, 174] on div at bounding box center [726, 178] width 99 height 131
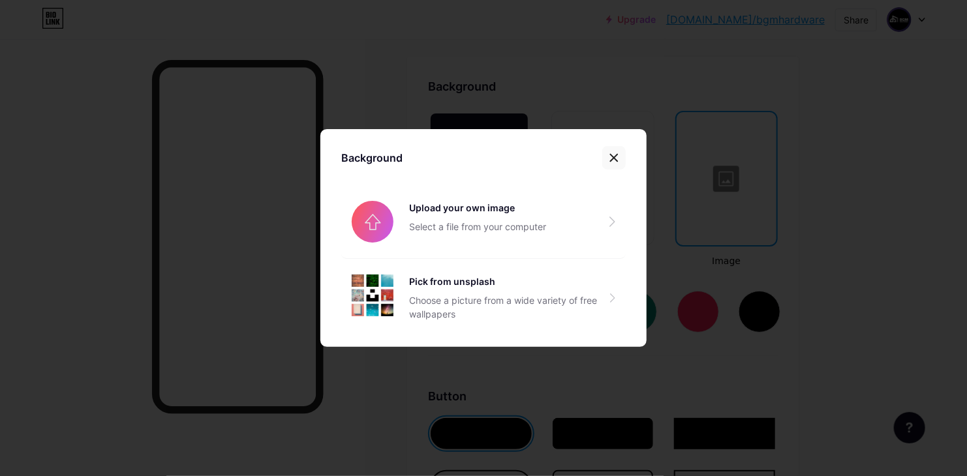
click at [613, 157] on icon at bounding box center [614, 158] width 10 height 10
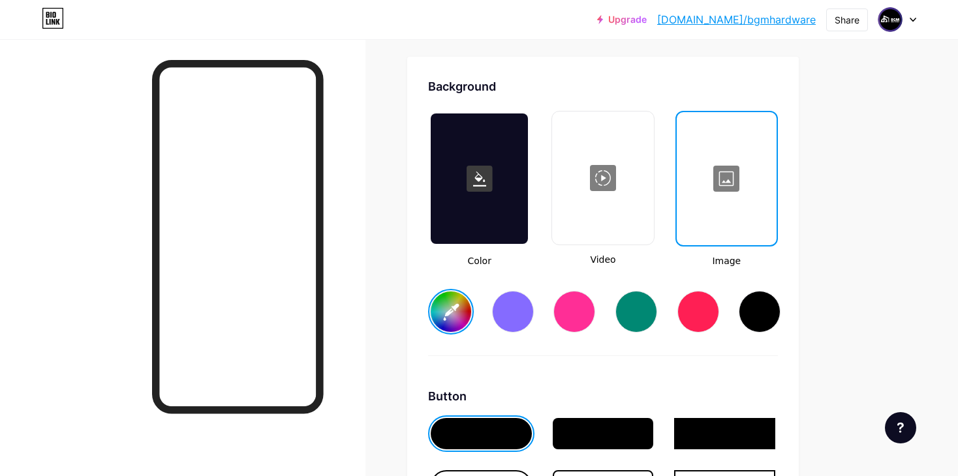
click at [600, 181] on div at bounding box center [602, 178] width 99 height 131
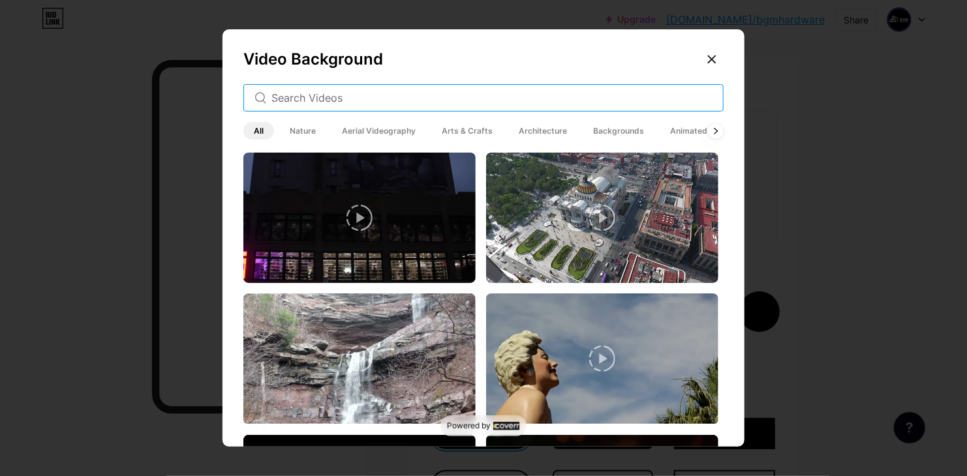
click at [552, 102] on input "text" at bounding box center [491, 98] width 441 height 16
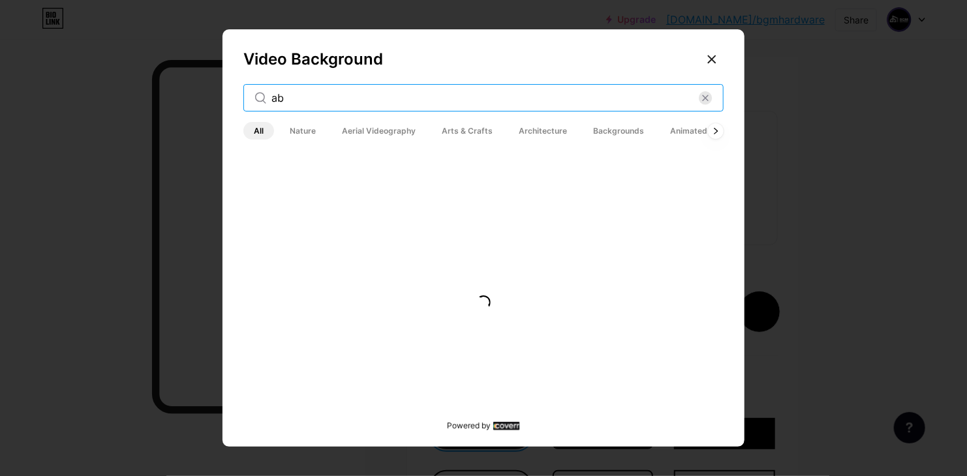
type input "a"
type input "anime"
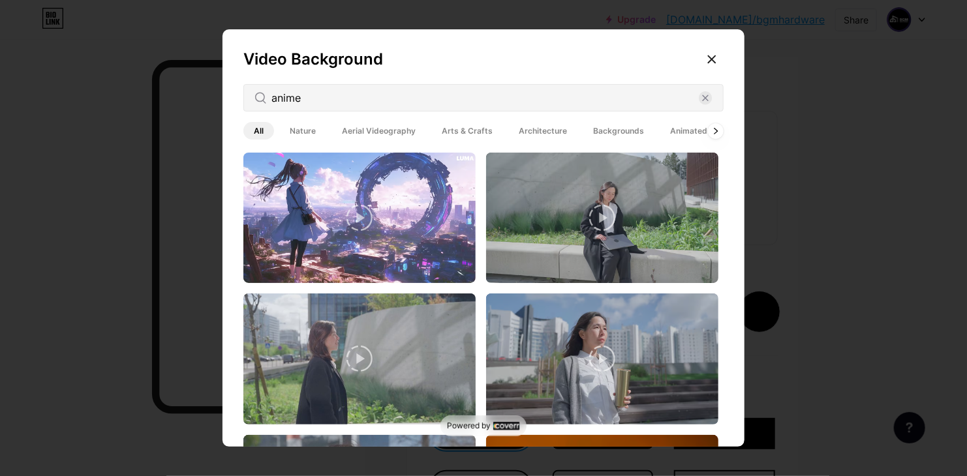
click at [348, 217] on icon at bounding box center [360, 218] width 26 height 26
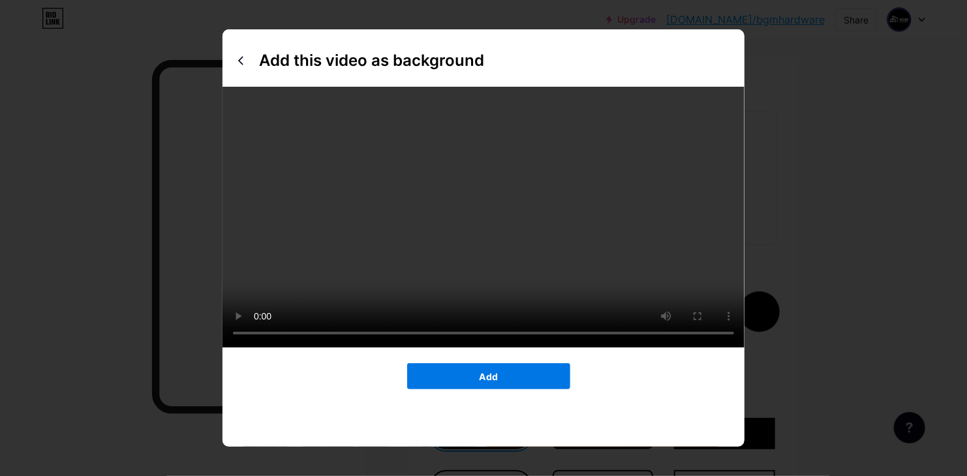
click at [535, 391] on div "Add this video as background Add" at bounding box center [484, 238] width 522 height 418
click at [529, 390] on button "Add" at bounding box center [488, 377] width 163 height 26
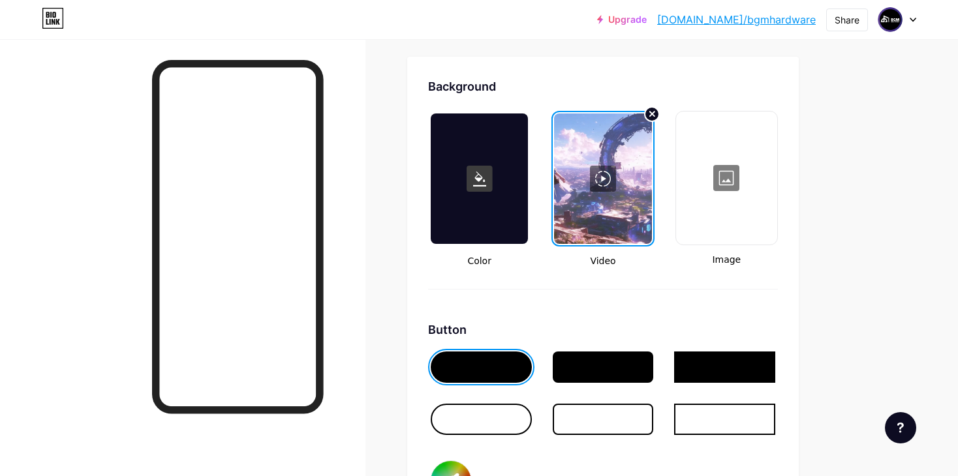
click at [730, 179] on div at bounding box center [726, 178] width 99 height 131
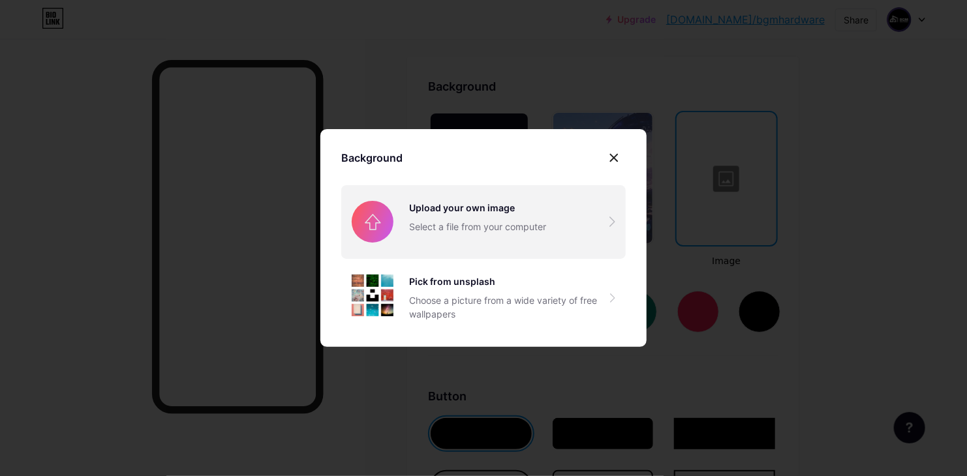
click at [471, 208] on input "file" at bounding box center [483, 221] width 285 height 73
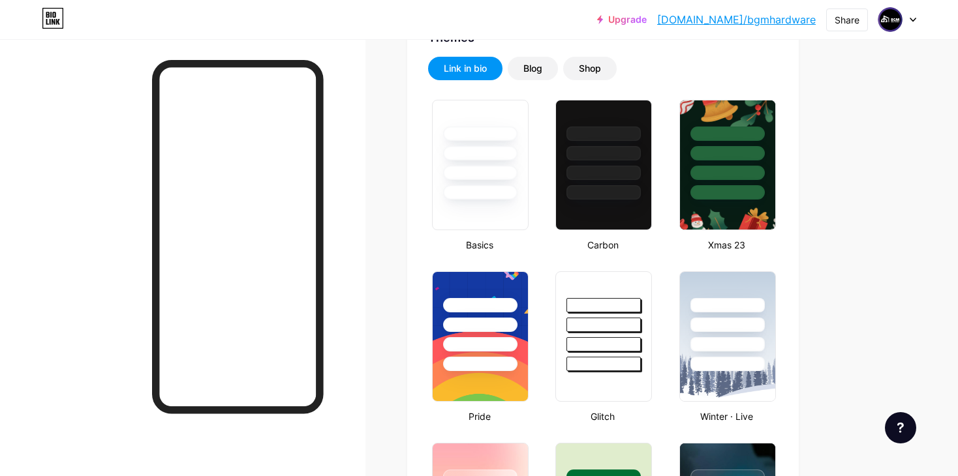
scroll to position [334, 0]
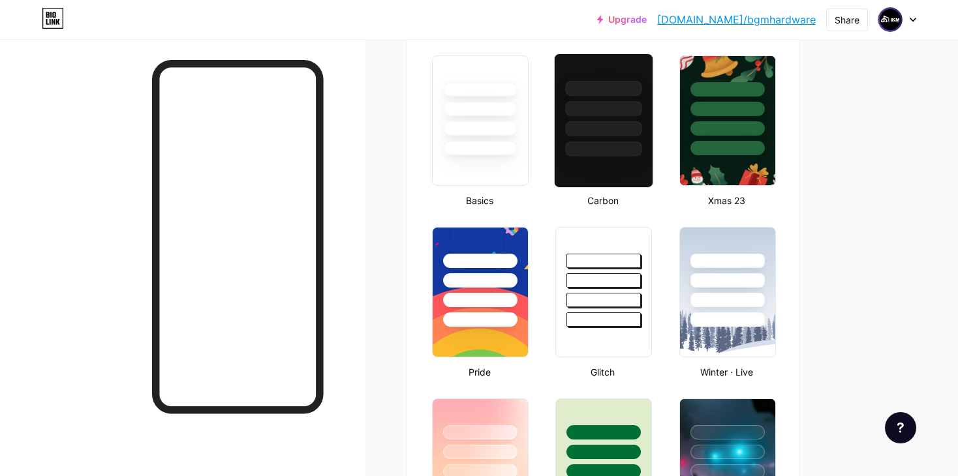
click at [585, 102] on div at bounding box center [604, 108] width 76 height 15
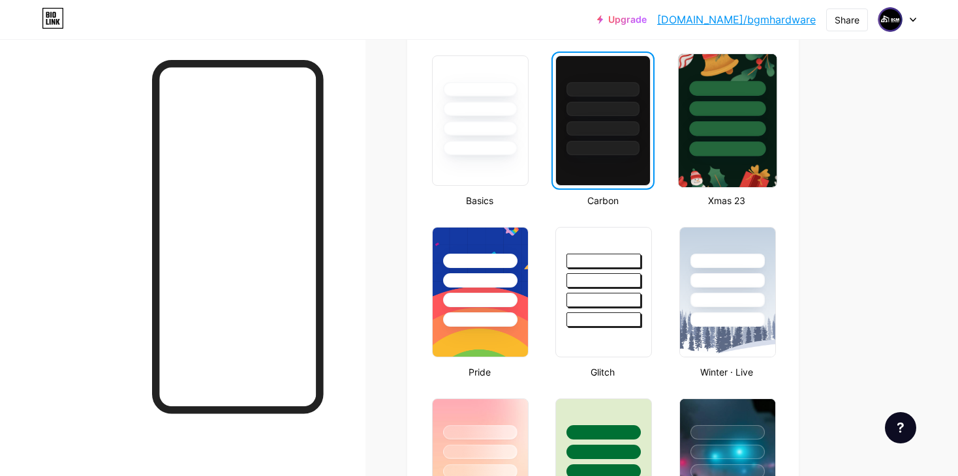
click at [704, 132] on div at bounding box center [727, 128] width 76 height 15
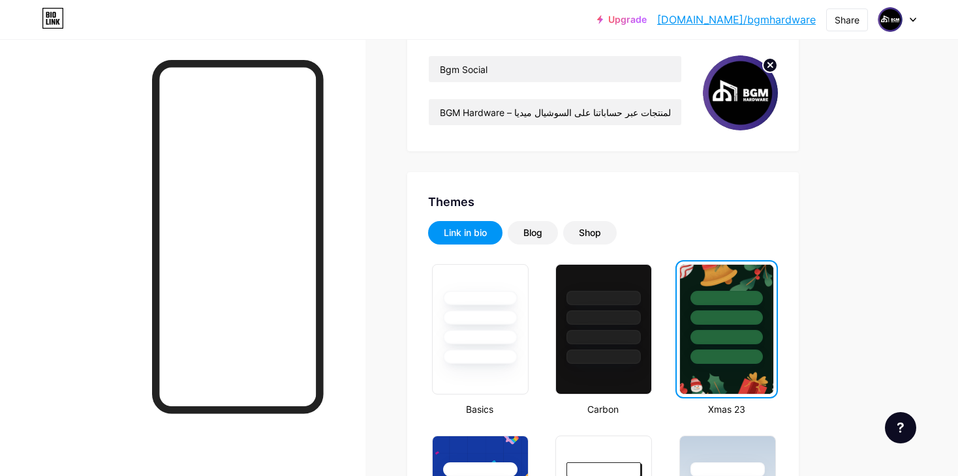
scroll to position [0, 0]
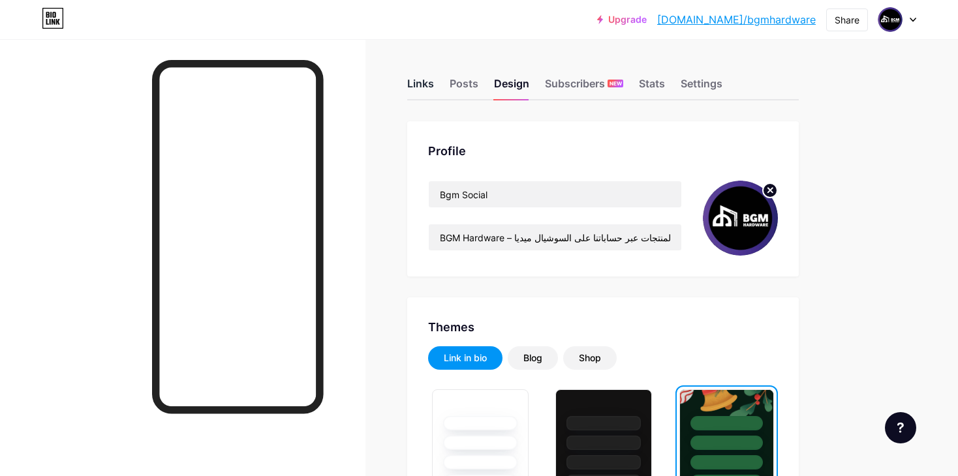
click at [411, 88] on div "Links" at bounding box center [420, 87] width 27 height 23
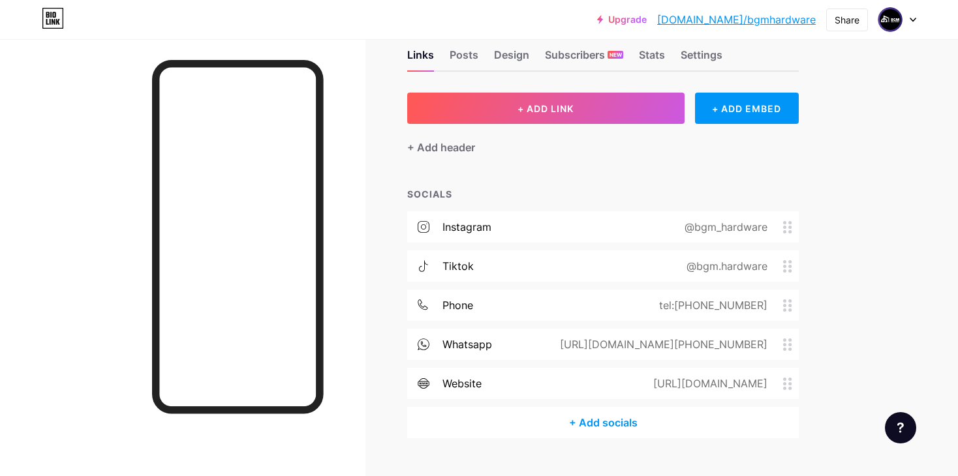
scroll to position [55, 0]
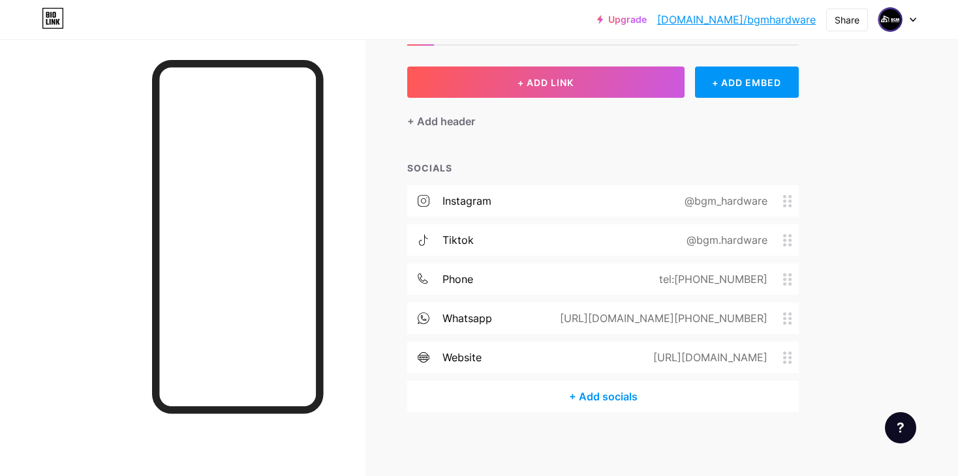
drag, startPoint x: 747, startPoint y: 169, endPoint x: 673, endPoint y: 211, distance: 85.1
drag, startPoint x: 673, startPoint y: 211, endPoint x: 636, endPoint y: 125, distance: 93.8
click at [619, 132] on div "+ ADD LINK + ADD EMBED + Add header SOCIALS instagram @bgm_hardware tiktok @bgm…" at bounding box center [603, 240] width 392 height 346
click at [728, 83] on div "+ ADD EMBED" at bounding box center [747, 82] width 104 height 31
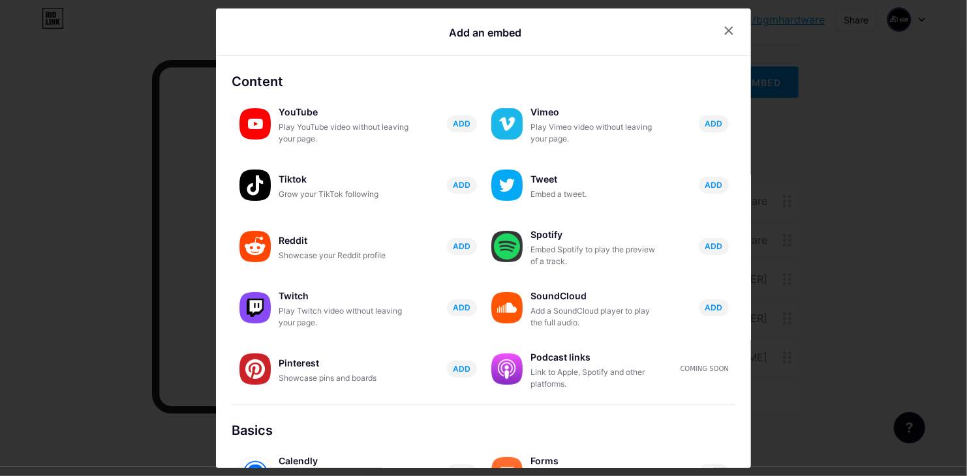
click at [860, 147] on div at bounding box center [483, 238] width 967 height 476
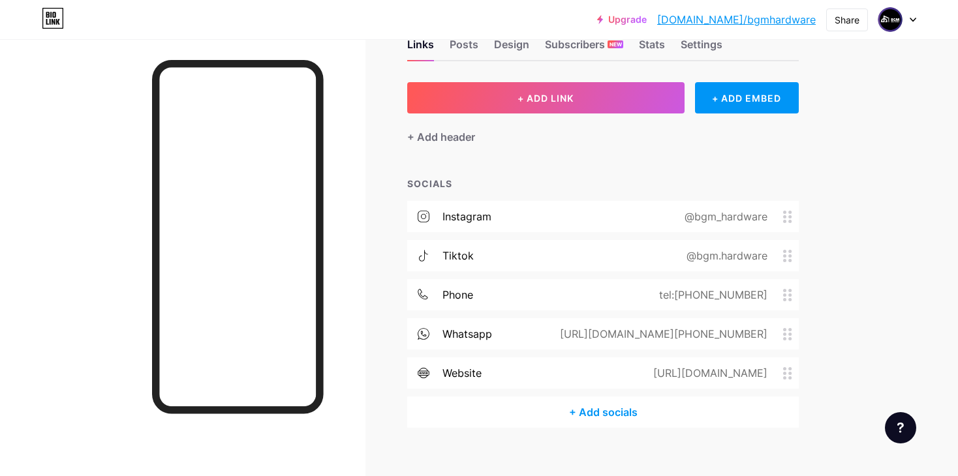
scroll to position [0, 0]
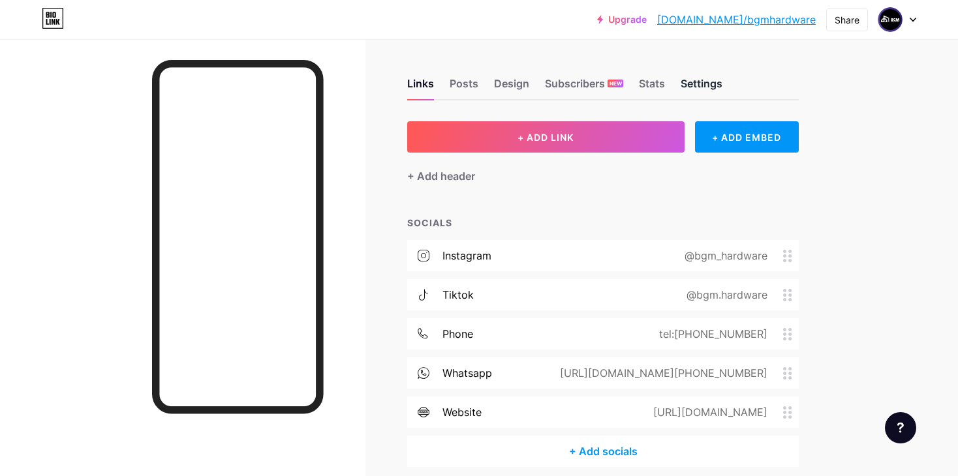
click at [696, 79] on div "Settings" at bounding box center [702, 87] width 42 height 23
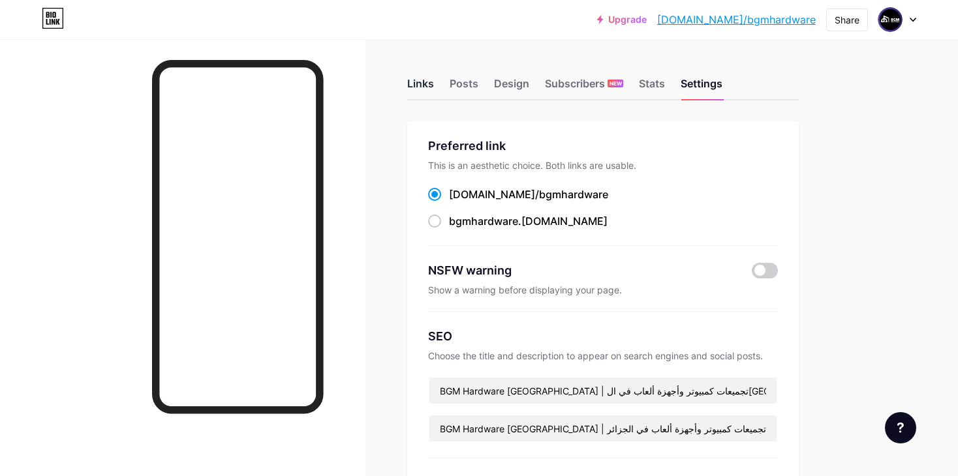
click at [432, 87] on div "Links" at bounding box center [420, 87] width 27 height 23
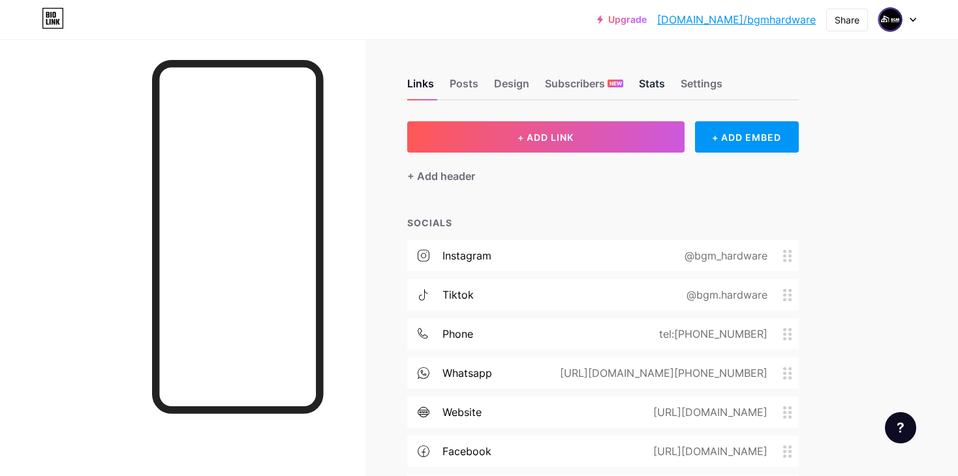
click at [656, 82] on div "Stats" at bounding box center [652, 87] width 26 height 23
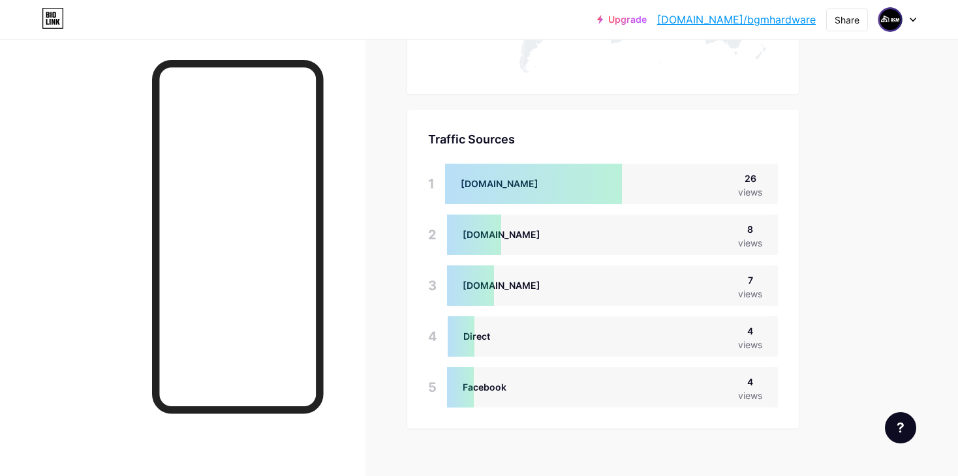
scroll to position [870, 0]
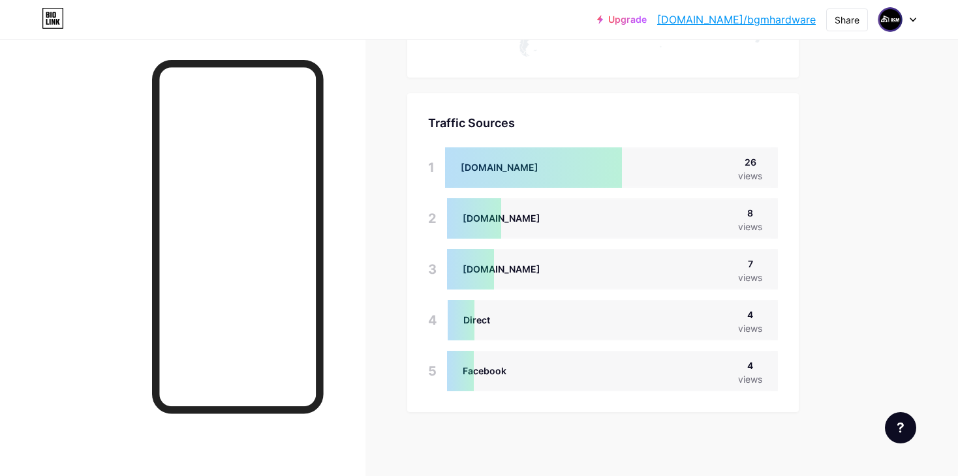
drag, startPoint x: 466, startPoint y: 268, endPoint x: 568, endPoint y: 270, distance: 102.5
click at [568, 270] on div "tagassistant.google.com 7 views" at bounding box center [612, 269] width 331 height 40
click at [601, 272] on div "tagassistant.google.com 7 views" at bounding box center [612, 269] width 331 height 40
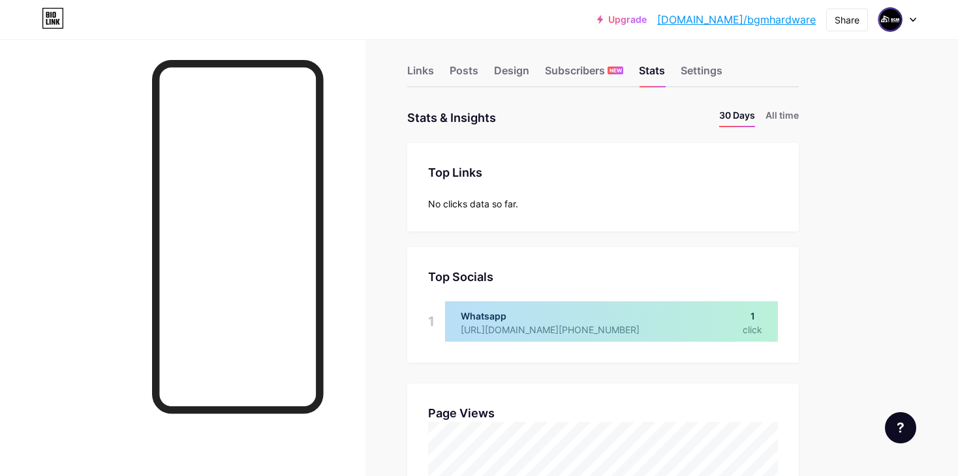
scroll to position [3, 0]
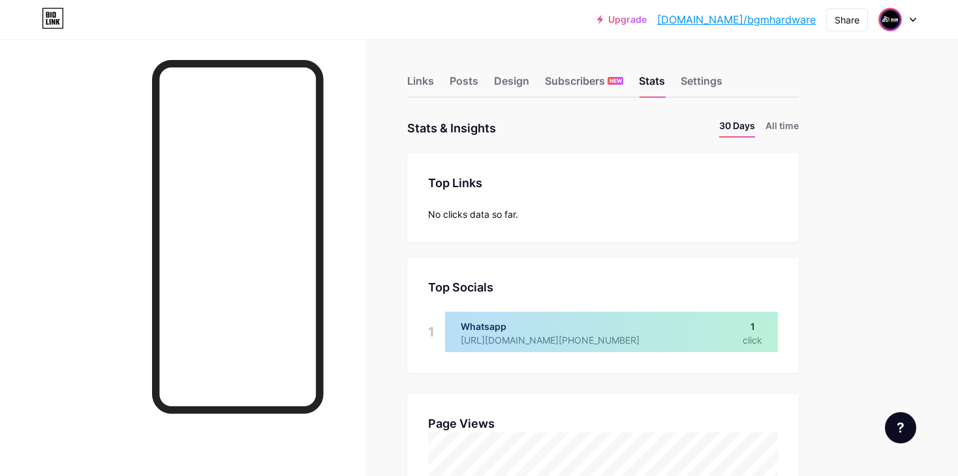
click at [887, 20] on img at bounding box center [890, 19] width 21 height 21
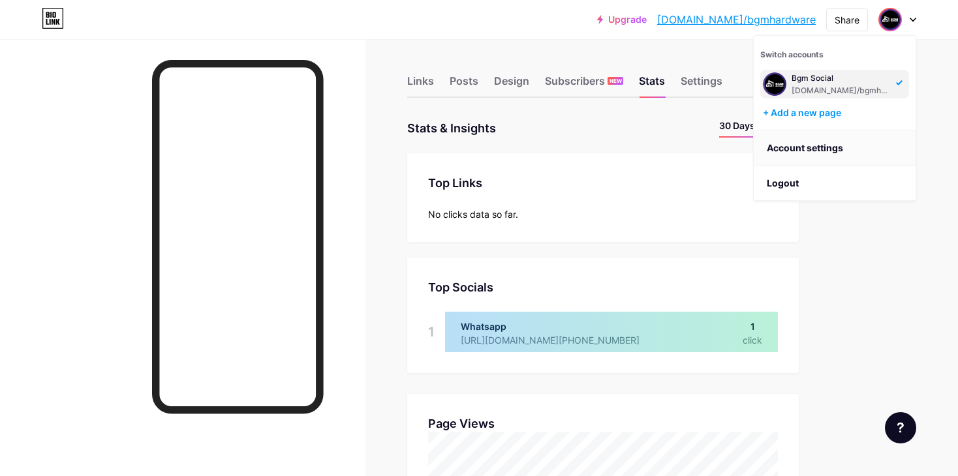
click at [790, 143] on link "Account settings" at bounding box center [835, 148] width 162 height 35
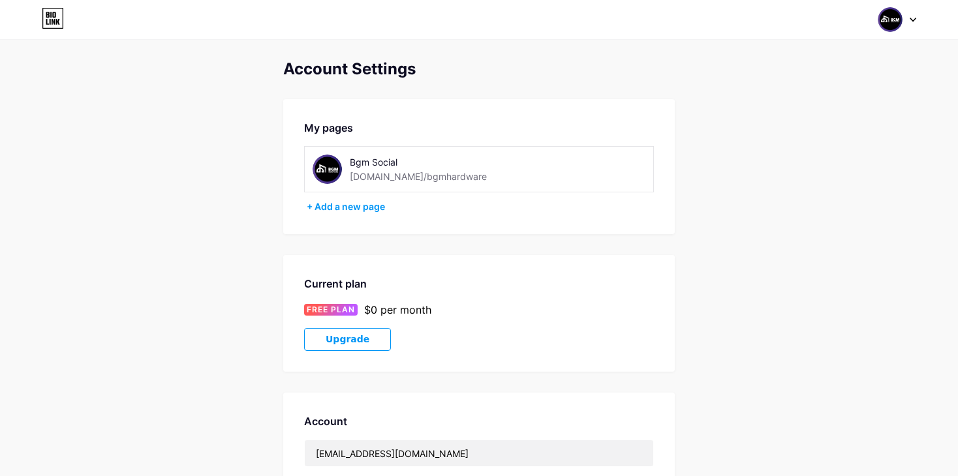
click at [359, 174] on div "[DOMAIN_NAME]/bgmhardware" at bounding box center [418, 177] width 137 height 14
click at [888, 14] on img at bounding box center [890, 19] width 25 height 25
click at [792, 85] on div "[DOMAIN_NAME]/bgmhardware" at bounding box center [842, 90] width 101 height 10
click at [40, 23] on div "Switch accounts Bgm Social [DOMAIN_NAME]/bgmhardware + Add a new page Dashboard…" at bounding box center [479, 19] width 958 height 23
click at [44, 23] on icon at bounding box center [53, 18] width 22 height 21
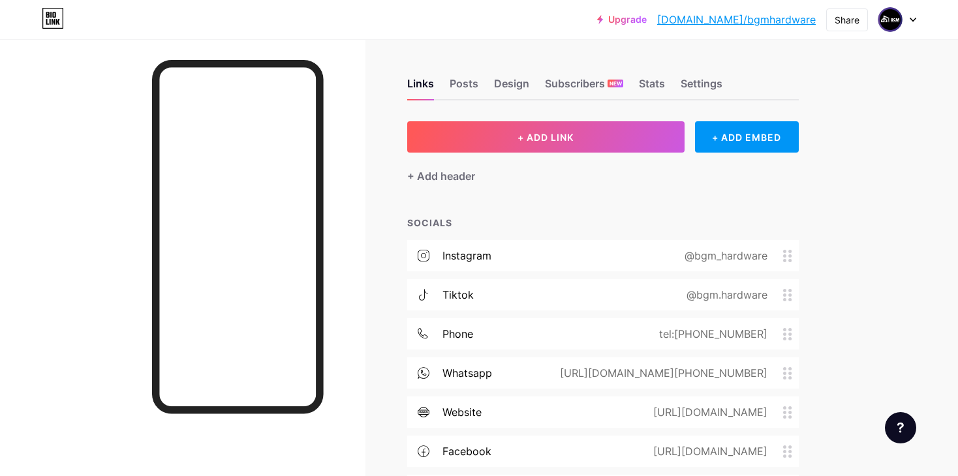
click at [48, 22] on icon at bounding box center [53, 18] width 22 height 21
click at [474, 83] on div "Posts" at bounding box center [464, 87] width 29 height 23
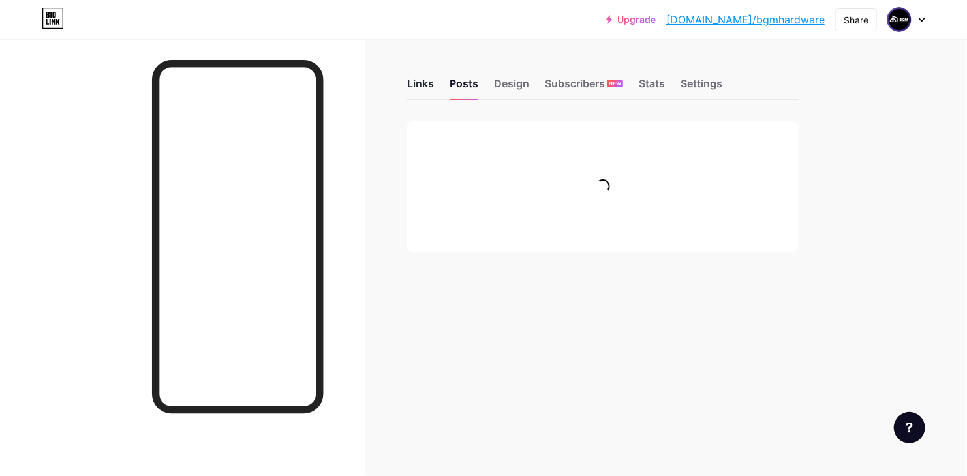
click at [413, 80] on div "Links" at bounding box center [420, 87] width 27 height 23
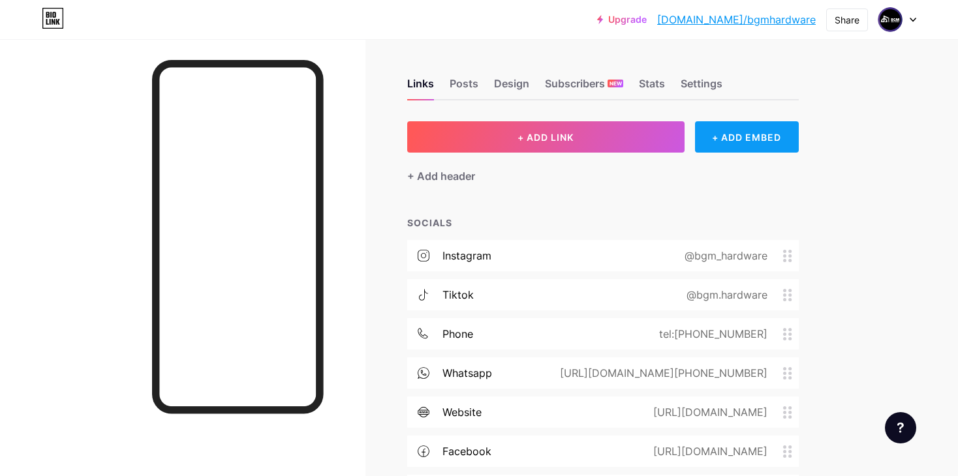
click at [740, 131] on div "+ ADD EMBED" at bounding box center [747, 136] width 104 height 31
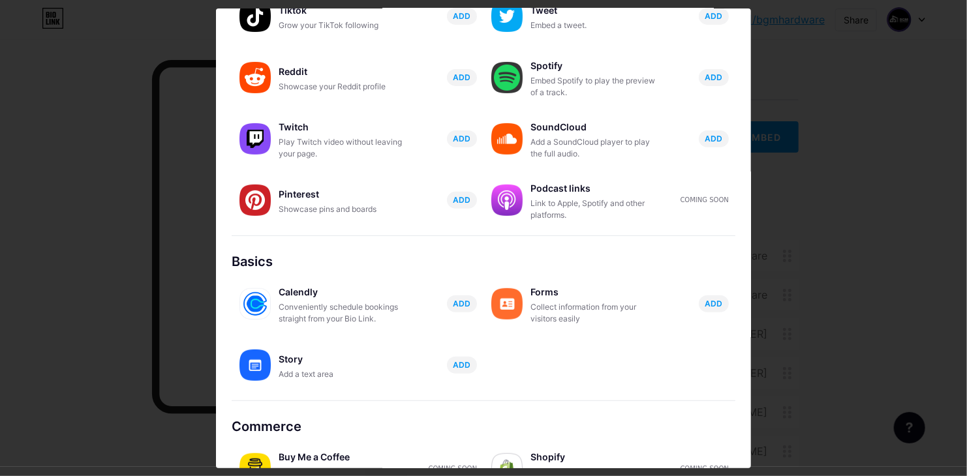
scroll to position [204, 0]
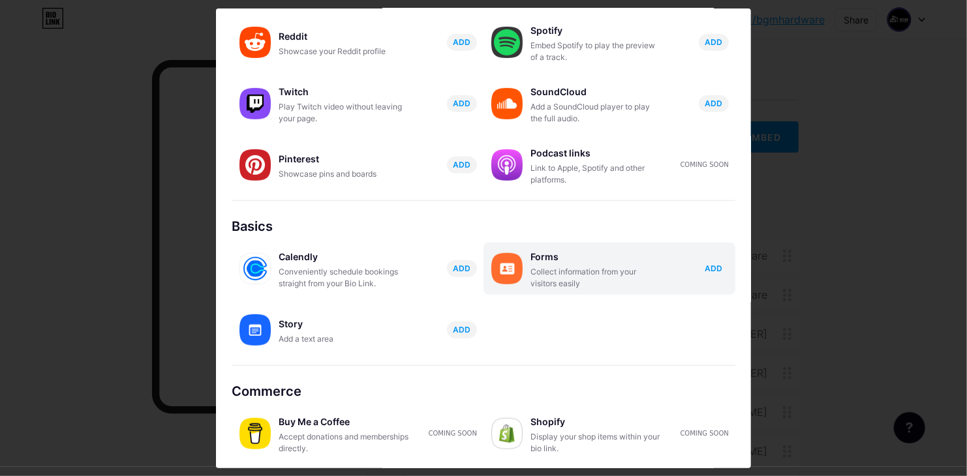
click at [709, 270] on span "ADD" at bounding box center [714, 268] width 18 height 11
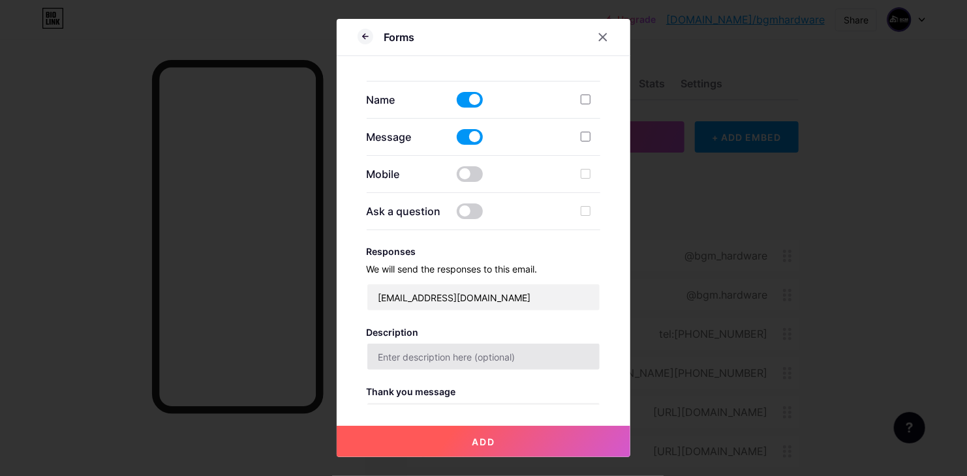
scroll to position [261, 0]
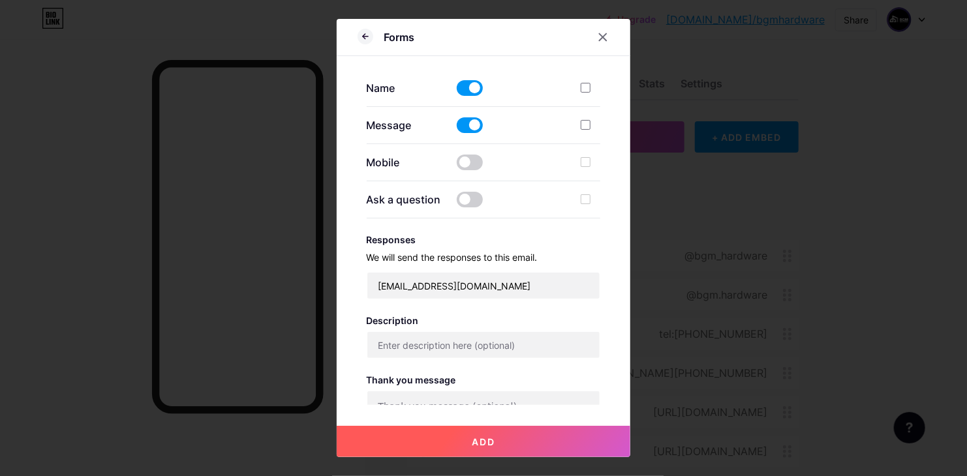
click at [472, 169] on span at bounding box center [470, 163] width 26 height 16
click at [457, 166] on input "checkbox" at bounding box center [457, 166] width 0 height 0
click at [474, 194] on span at bounding box center [470, 200] width 26 height 16
click at [457, 203] on input "checkbox" at bounding box center [457, 203] width 0 height 0
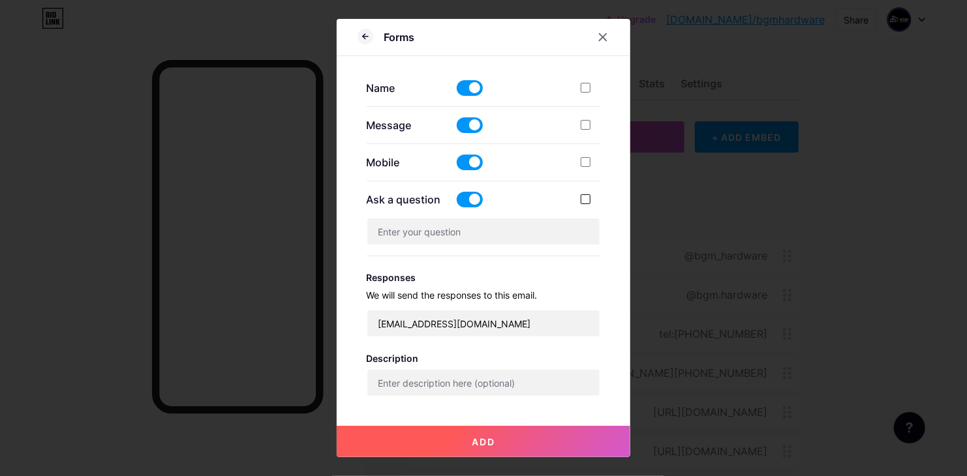
click at [581, 201] on div at bounding box center [586, 199] width 10 height 10
click at [600, 206] on input "checkbox" at bounding box center [604, 210] width 8 height 8
click at [581, 201] on div at bounding box center [586, 199] width 10 height 10
click at [600, 206] on input "checkbox" at bounding box center [604, 210] width 8 height 8
checkbox input "false"
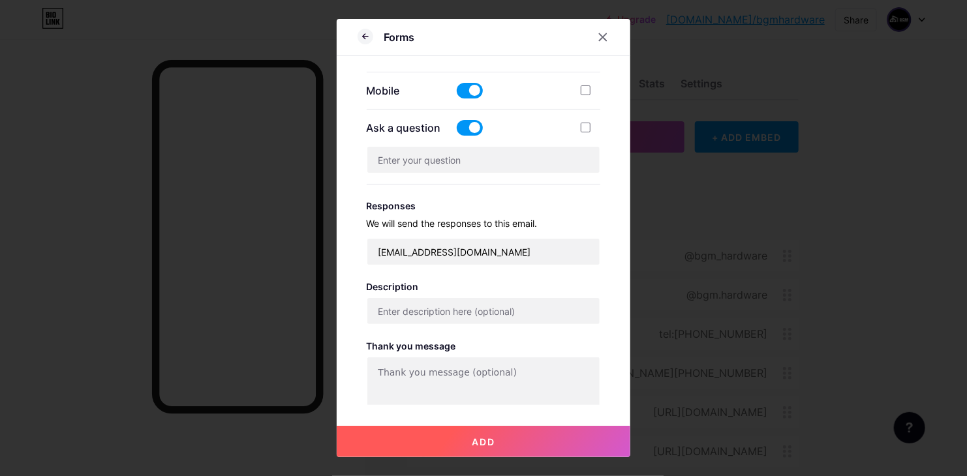
scroll to position [371, 0]
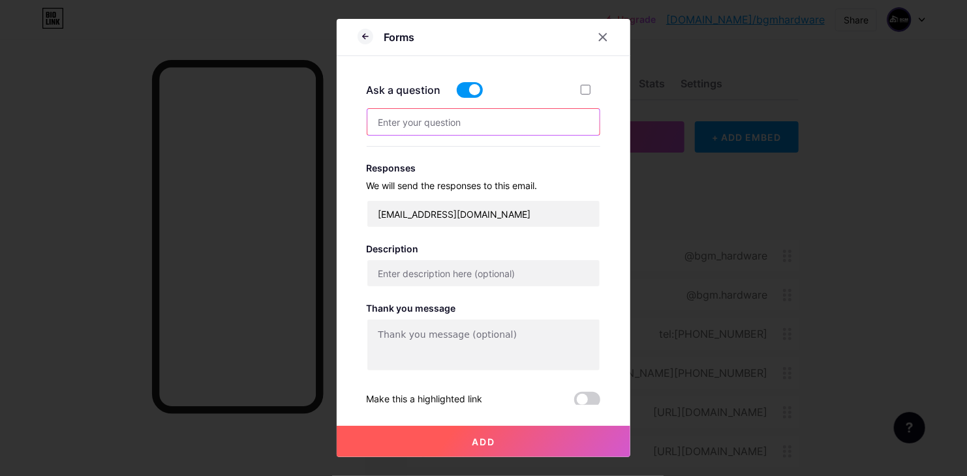
click at [435, 117] on input "text" at bounding box center [483, 122] width 233 height 26
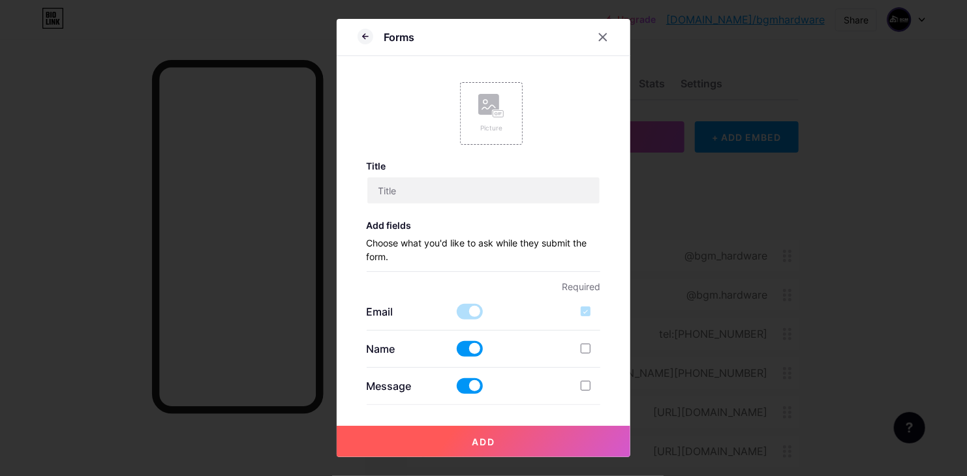
scroll to position [0, 0]
click at [411, 181] on input "text" at bounding box center [483, 191] width 233 height 26
type input "test"
click at [470, 136] on div "Picture" at bounding box center [491, 113] width 63 height 63
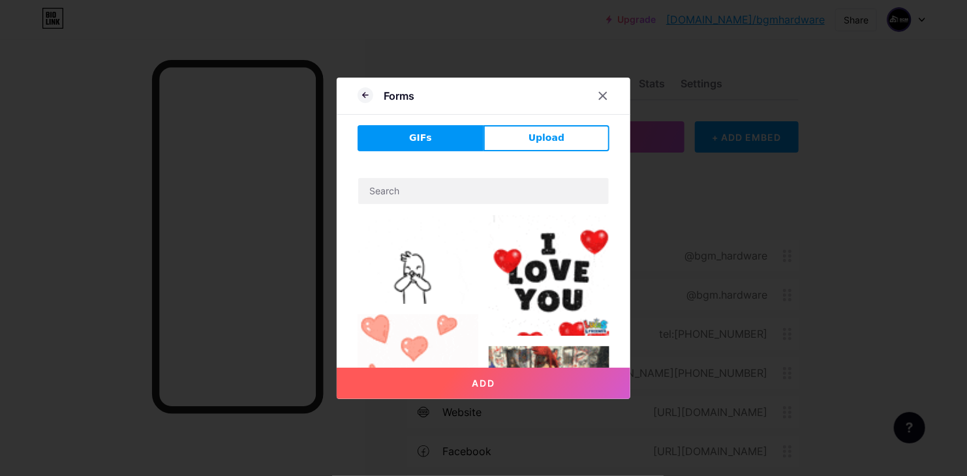
click at [397, 258] on img at bounding box center [418, 259] width 121 height 89
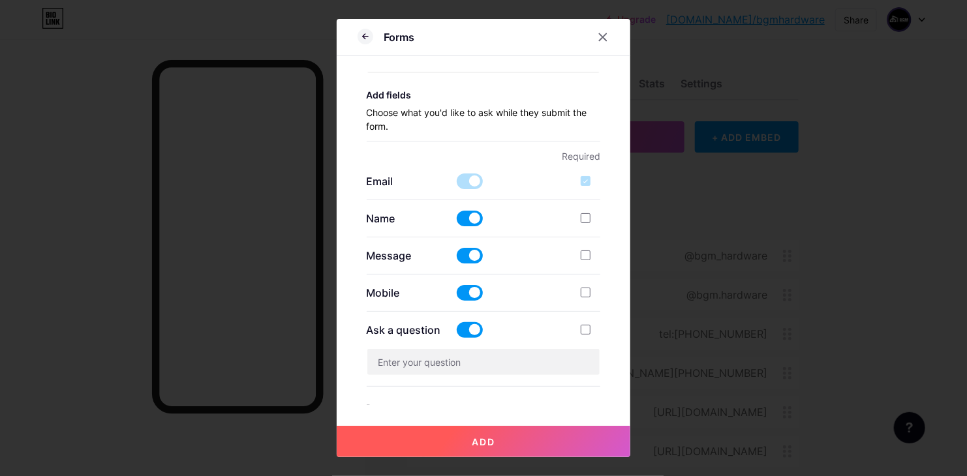
scroll to position [196, 0]
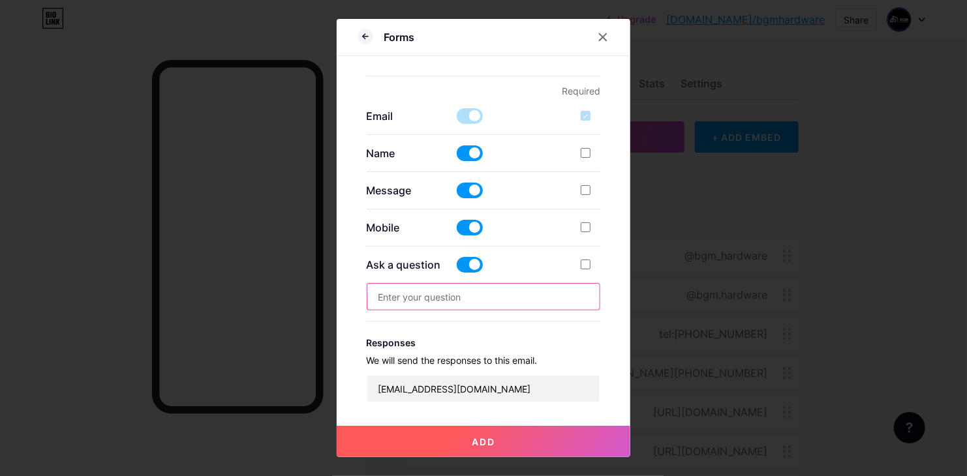
click at [444, 300] on input "text" at bounding box center [483, 297] width 233 height 26
type input "h"
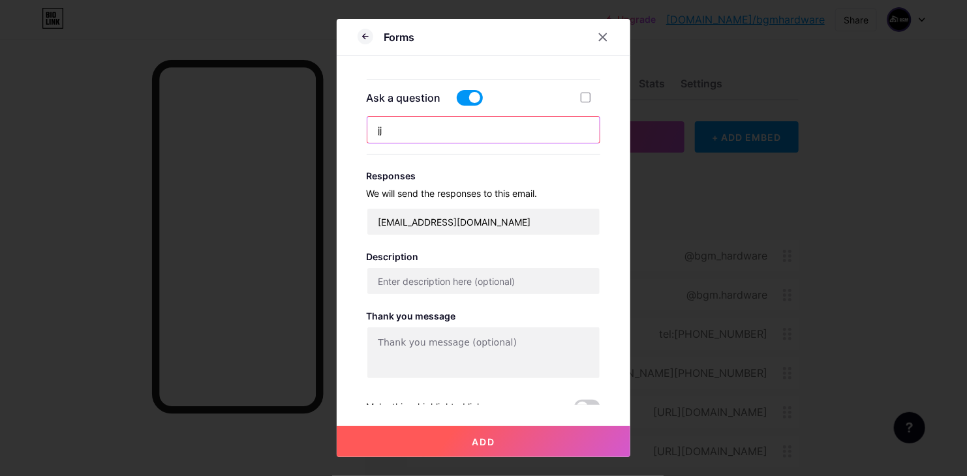
scroll to position [371, 0]
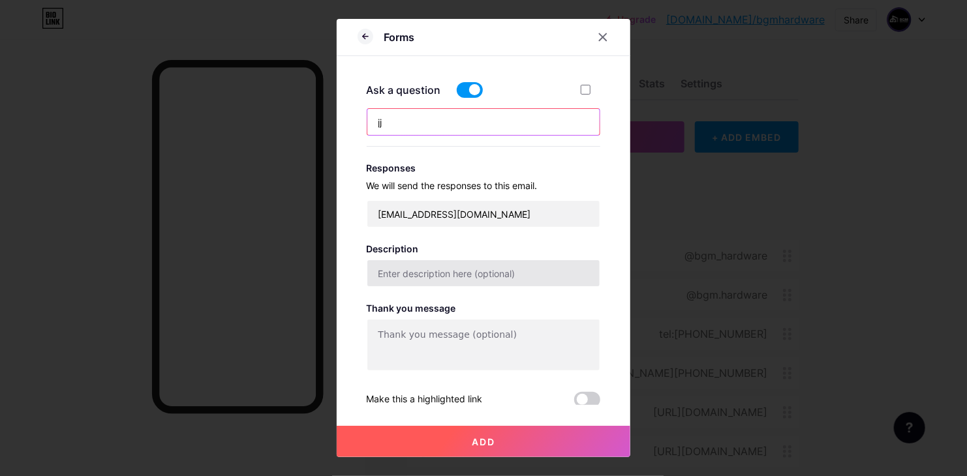
type input "jj"
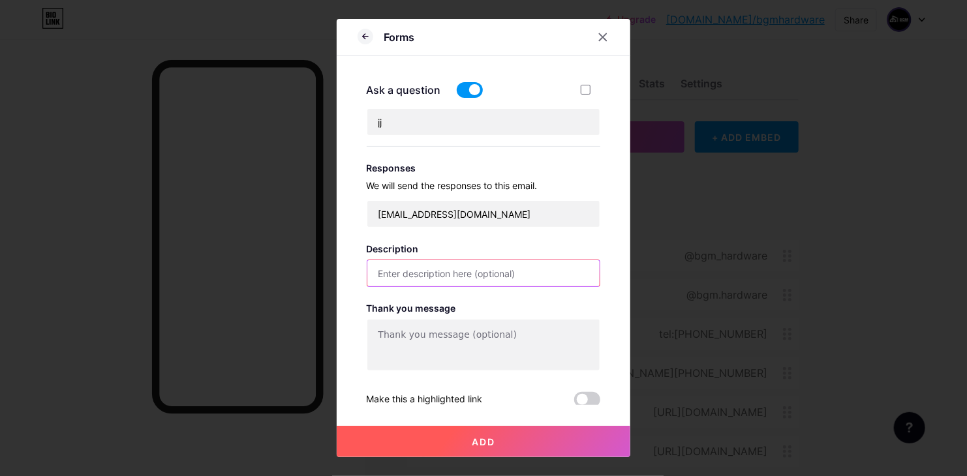
click at [439, 266] on input "text" at bounding box center [483, 273] width 233 height 26
click at [518, 442] on button "Add" at bounding box center [484, 441] width 294 height 31
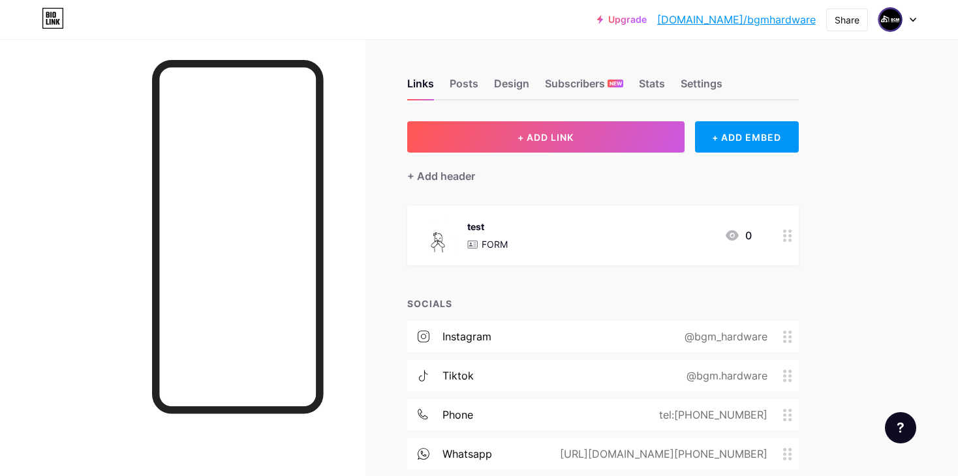
click at [545, 234] on div "test FORM 0" at bounding box center [587, 236] width 329 height 34
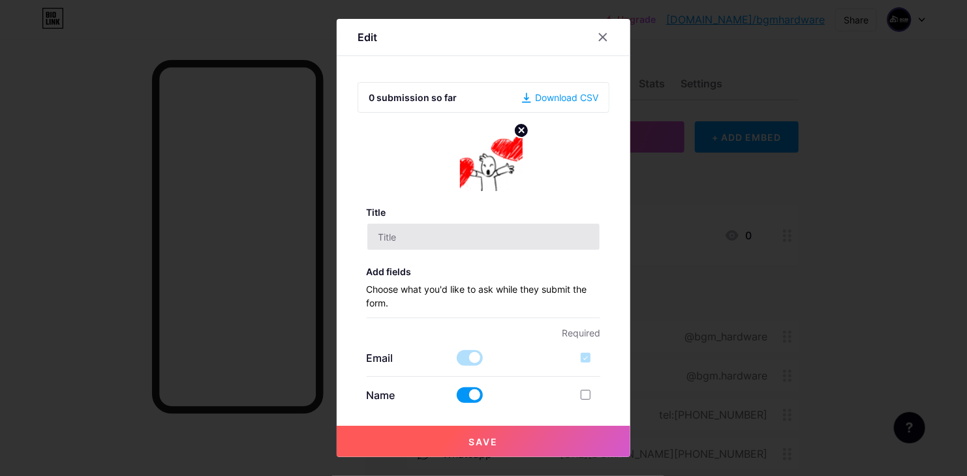
type input "test"
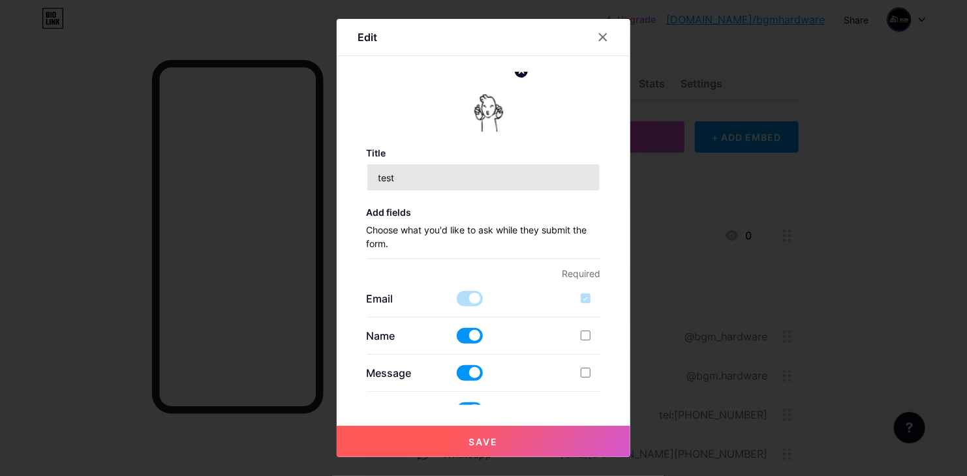
scroll to position [0, 0]
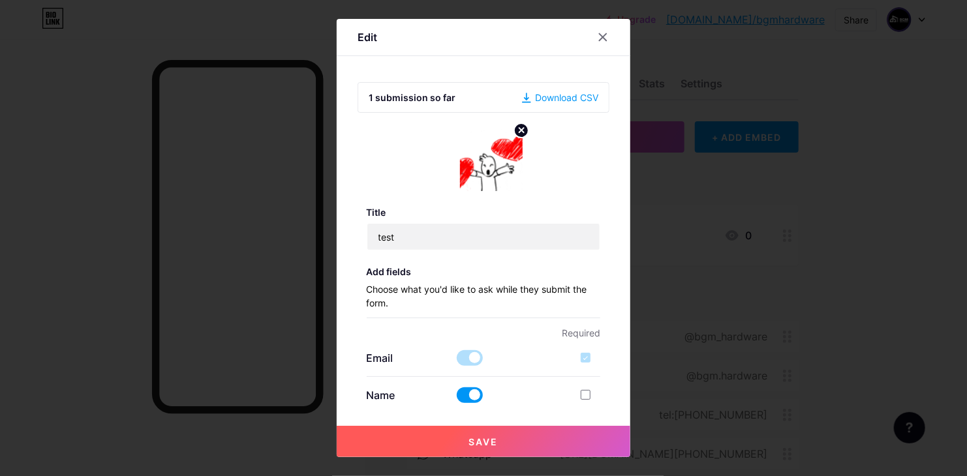
click at [533, 96] on div "Download CSV" at bounding box center [560, 98] width 76 height 14
click at [514, 132] on circle at bounding box center [521, 130] width 14 height 14
click at [485, 155] on rect at bounding box center [488, 150] width 21 height 21
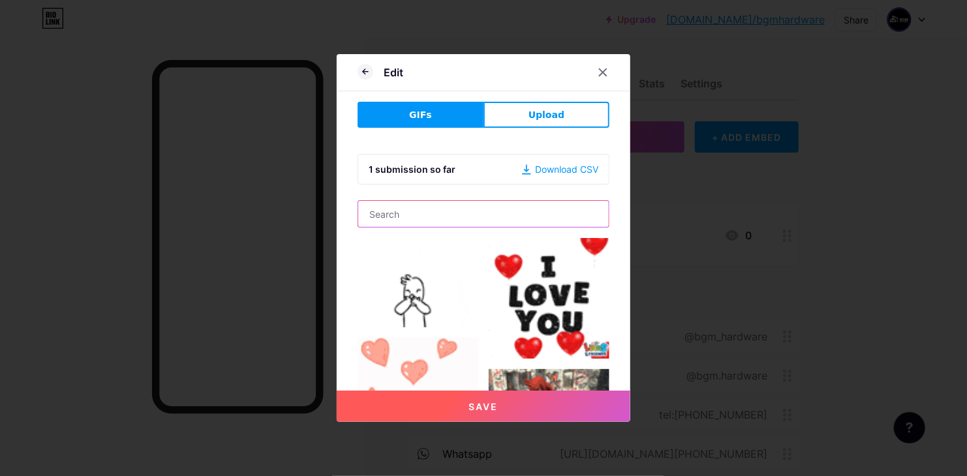
click at [459, 213] on input "text" at bounding box center [483, 214] width 251 height 26
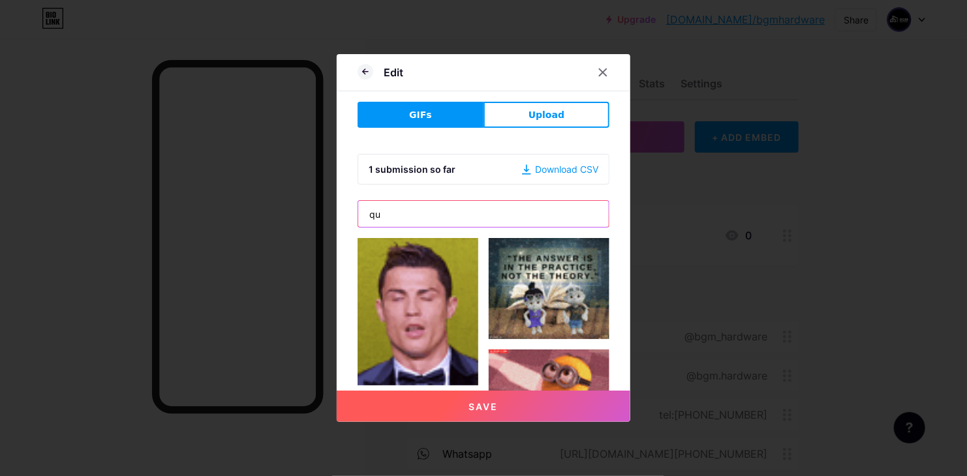
type input "q"
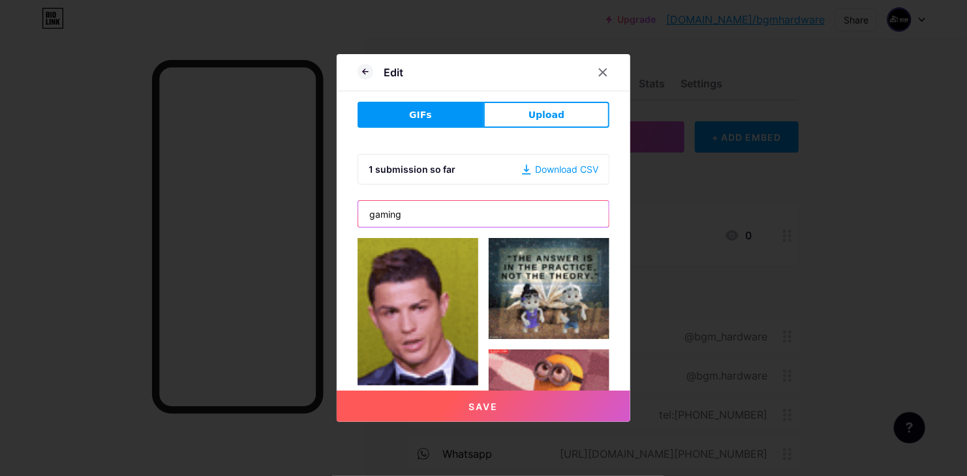
type input "gaming"
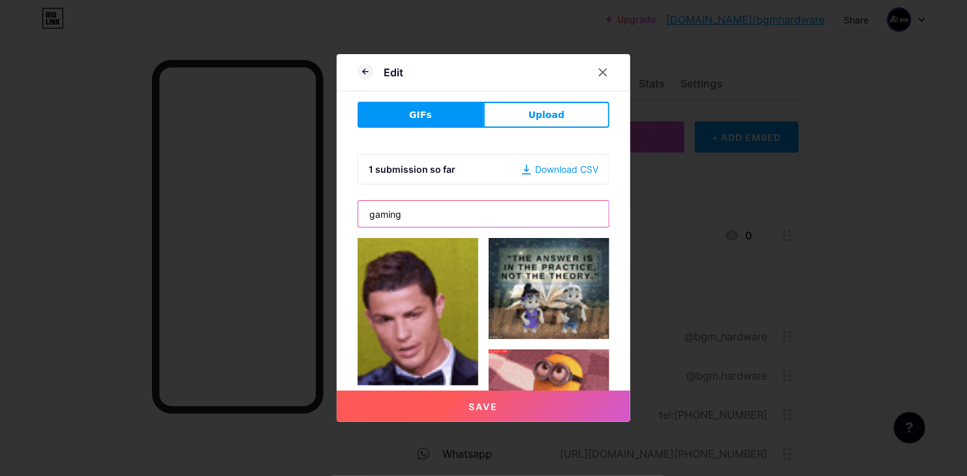
click at [337, 391] on button "Save" at bounding box center [484, 406] width 294 height 31
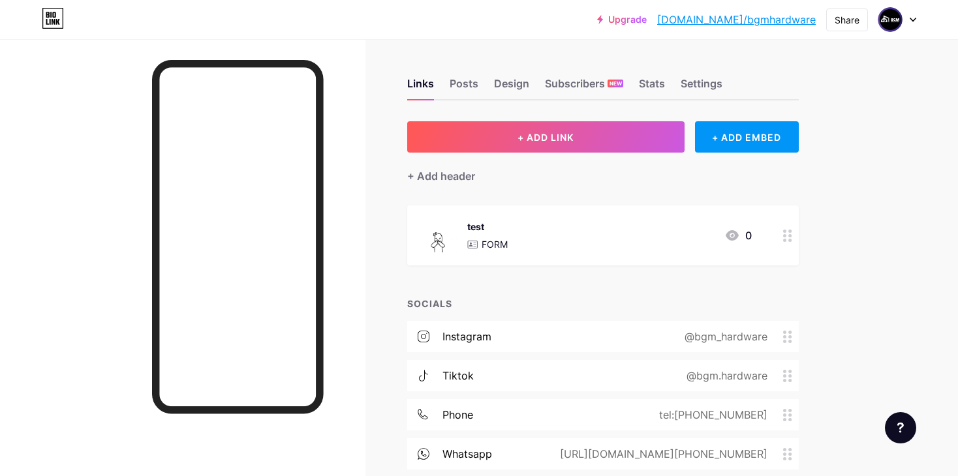
click at [436, 245] on img at bounding box center [440, 236] width 34 height 34
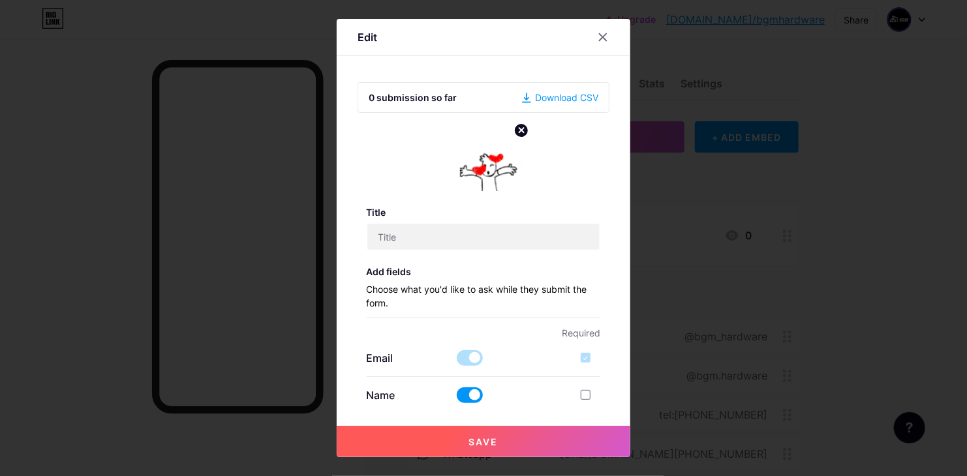
type input "test"
click at [514, 131] on circle at bounding box center [521, 130] width 14 height 14
click at [478, 159] on rect at bounding box center [488, 150] width 21 height 21
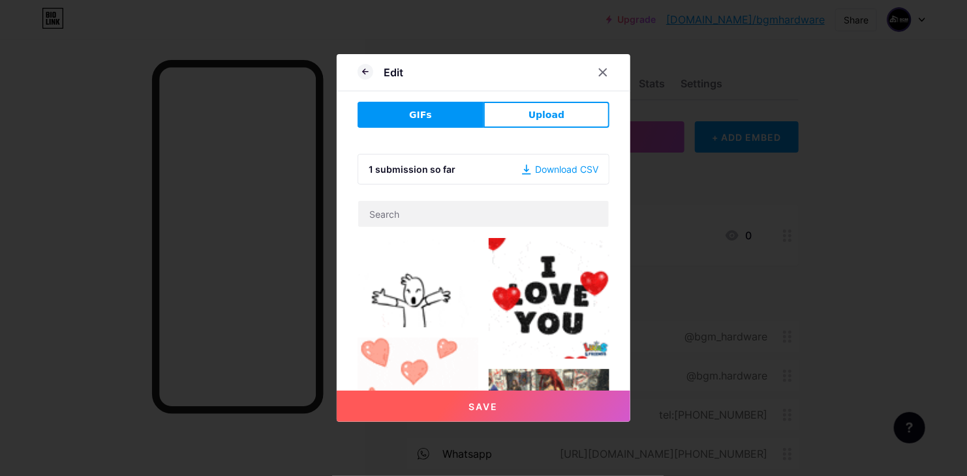
click at [427, 200] on div at bounding box center [484, 213] width 252 height 27
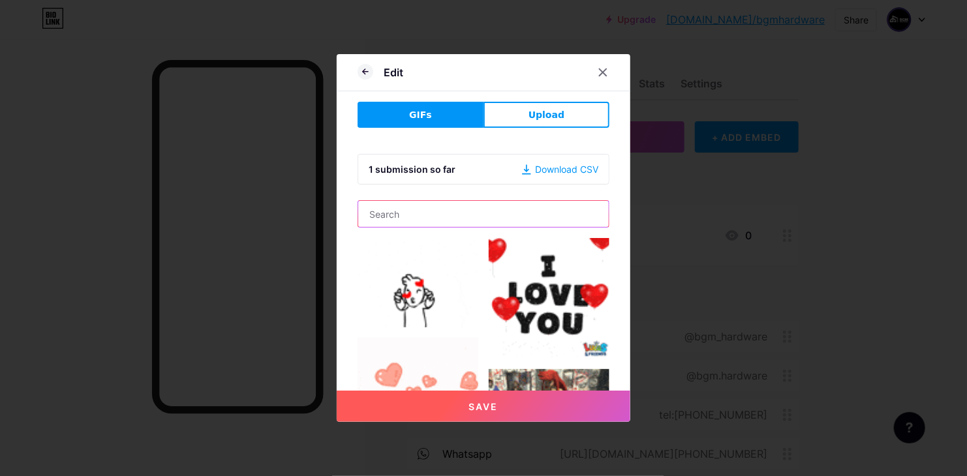
click at [429, 208] on input "text" at bounding box center [483, 214] width 251 height 26
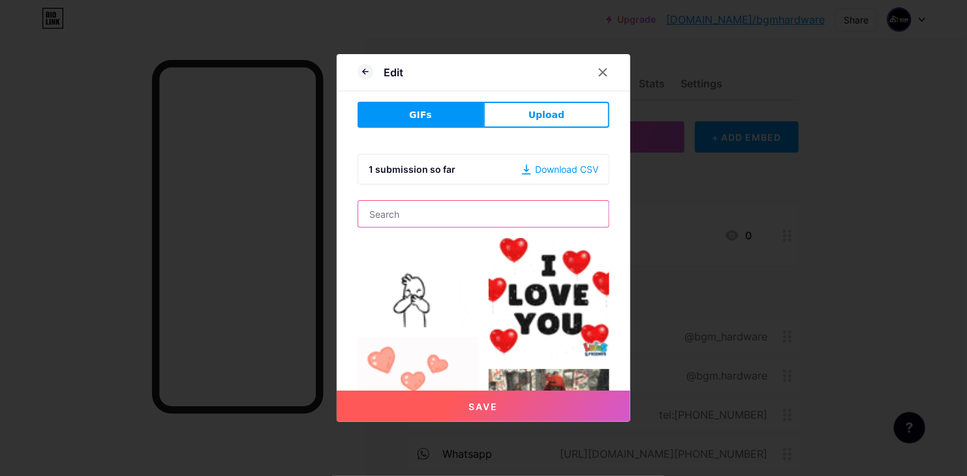
type input "gaming"
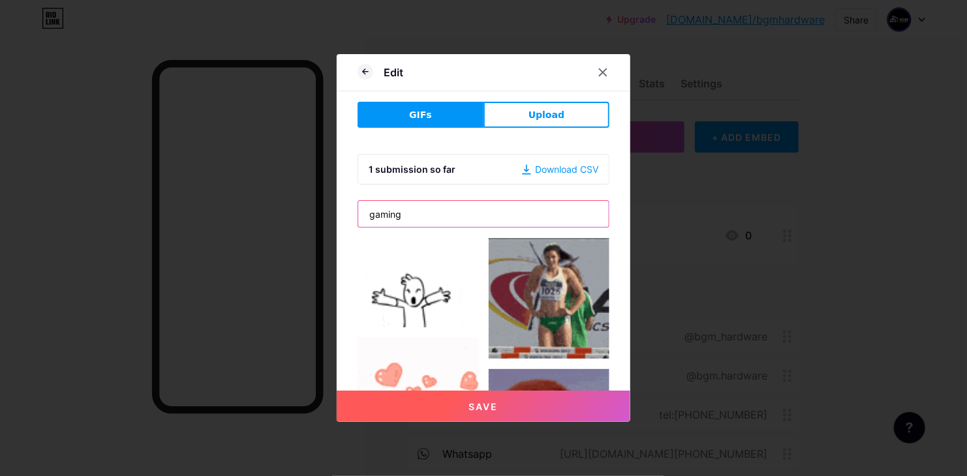
click at [466, 215] on input "gaming" at bounding box center [483, 214] width 251 height 26
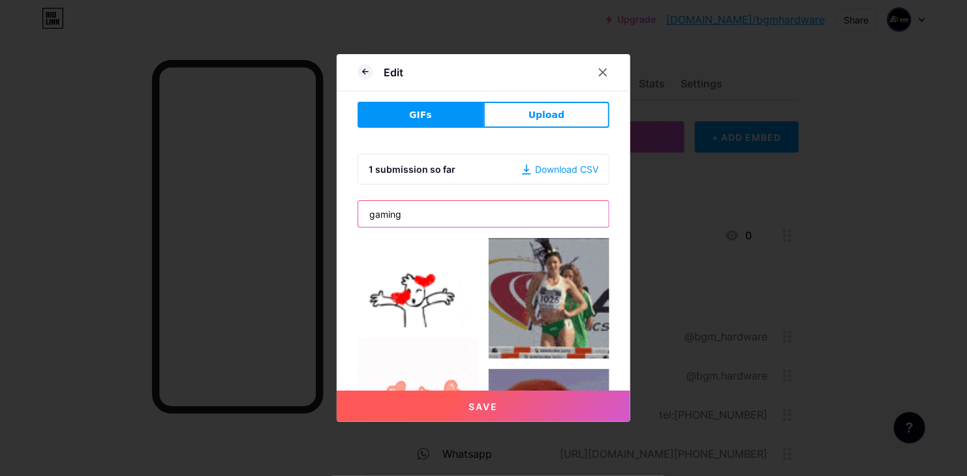
click at [337, 391] on button "Save" at bounding box center [484, 406] width 294 height 31
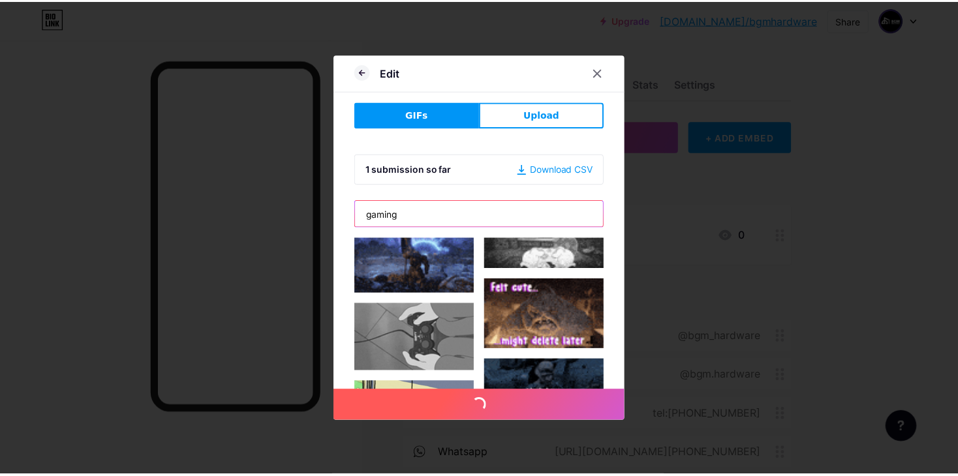
scroll to position [137, 0]
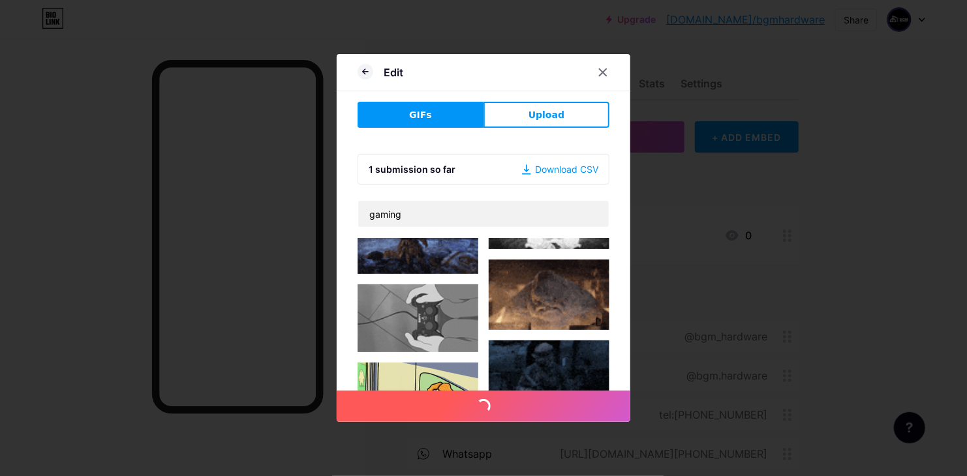
click at [411, 301] on img at bounding box center [418, 319] width 121 height 68
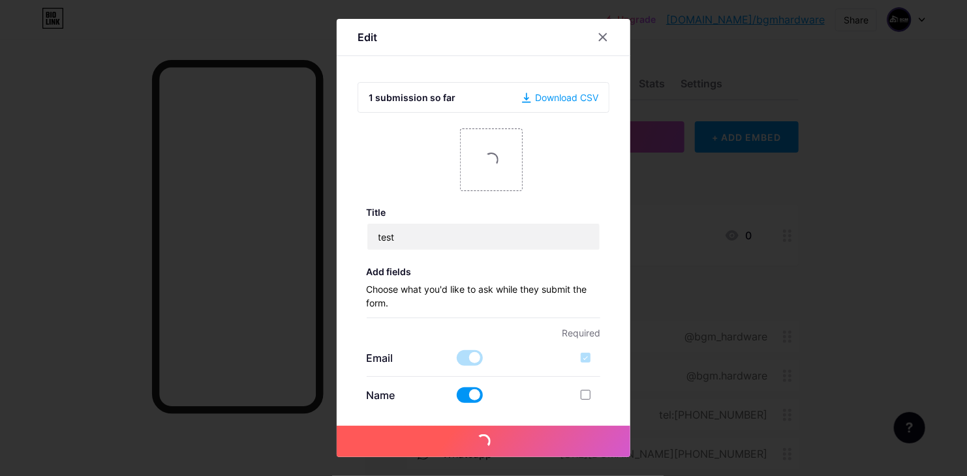
click at [598, 37] on icon at bounding box center [603, 37] width 10 height 10
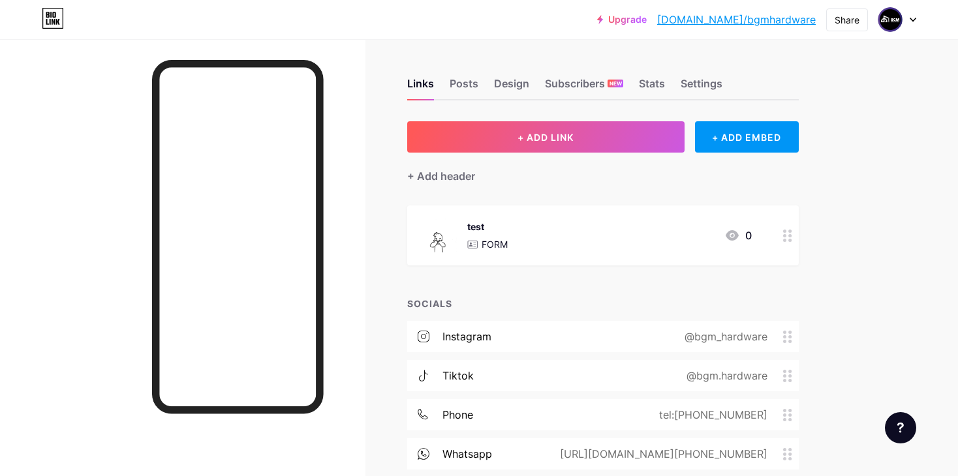
click at [474, 247] on icon at bounding box center [473, 245] width 10 height 8
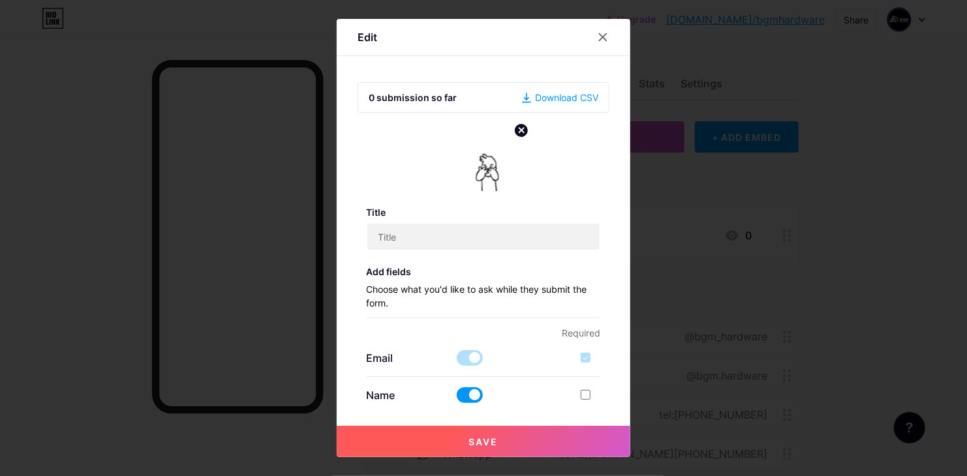
click at [478, 160] on img at bounding box center [491, 160] width 63 height 63
click at [518, 126] on circle at bounding box center [521, 130] width 14 height 14
click at [478, 159] on rect at bounding box center [488, 150] width 21 height 21
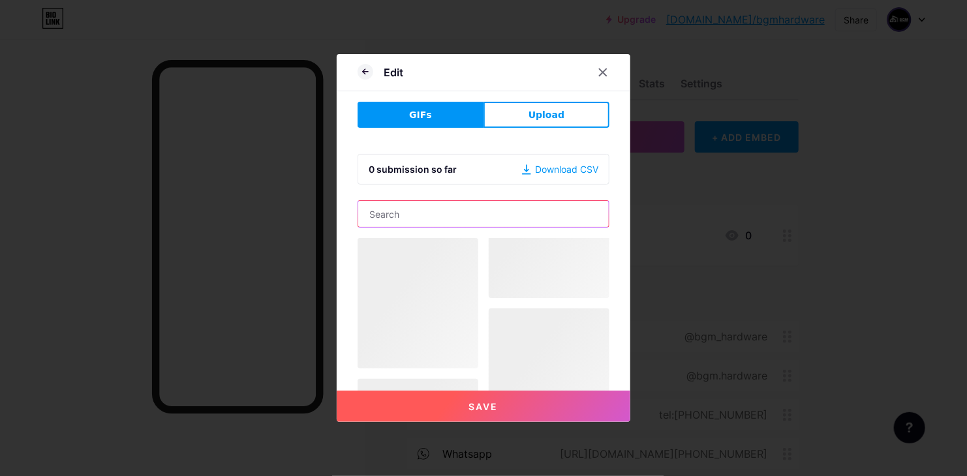
click at [426, 210] on input "text" at bounding box center [483, 214] width 251 height 26
click at [461, 219] on input "gaming" at bounding box center [483, 214] width 251 height 26
type input "g"
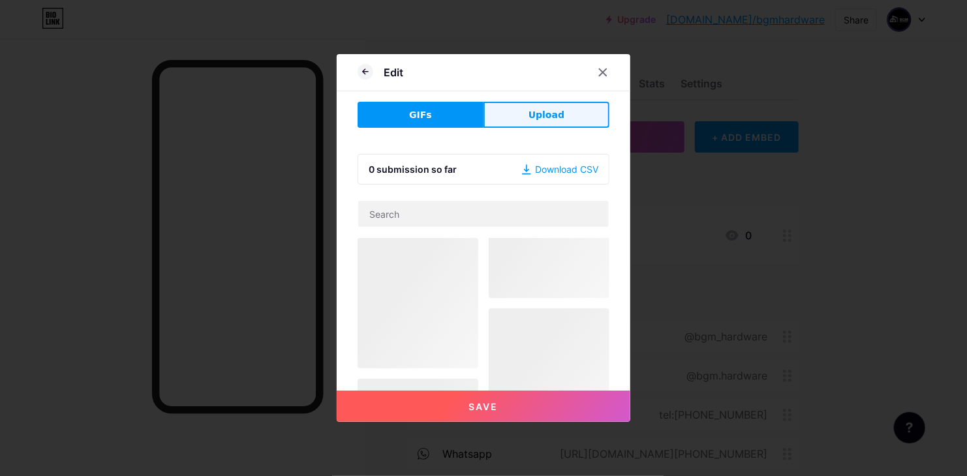
click at [486, 114] on button "Upload" at bounding box center [547, 115] width 126 height 26
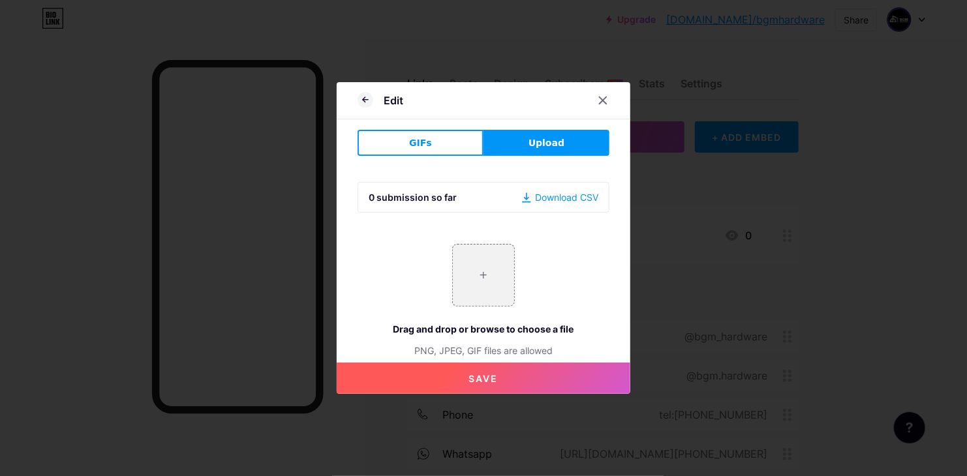
click at [456, 140] on button "GIFs" at bounding box center [421, 143] width 126 height 26
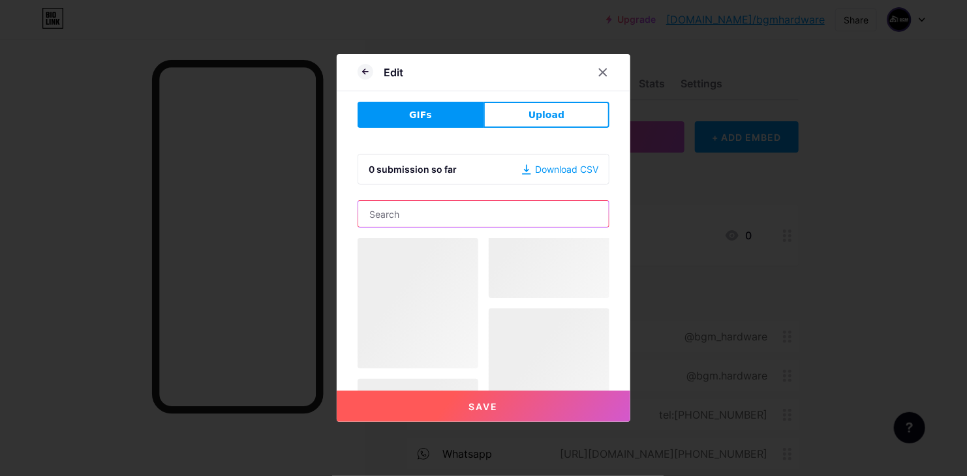
click at [438, 213] on input "text" at bounding box center [483, 214] width 251 height 26
drag, startPoint x: 598, startPoint y: 72, endPoint x: 599, endPoint y: 88, distance: 16.4
click at [598, 72] on icon at bounding box center [603, 72] width 10 height 10
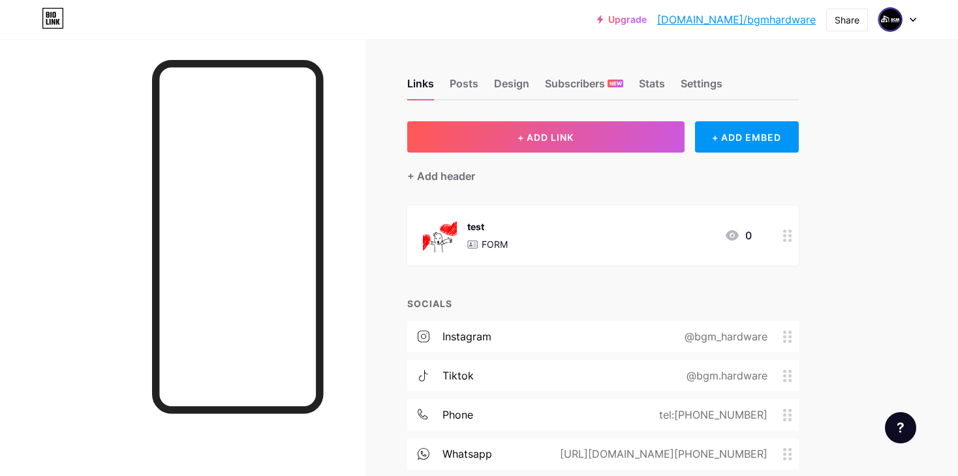
click at [819, 162] on div "Links Posts Design Subscribers NEW Stats Settings + ADD LINK + ADD EMBED + Add …" at bounding box center [427, 345] width 854 height 613
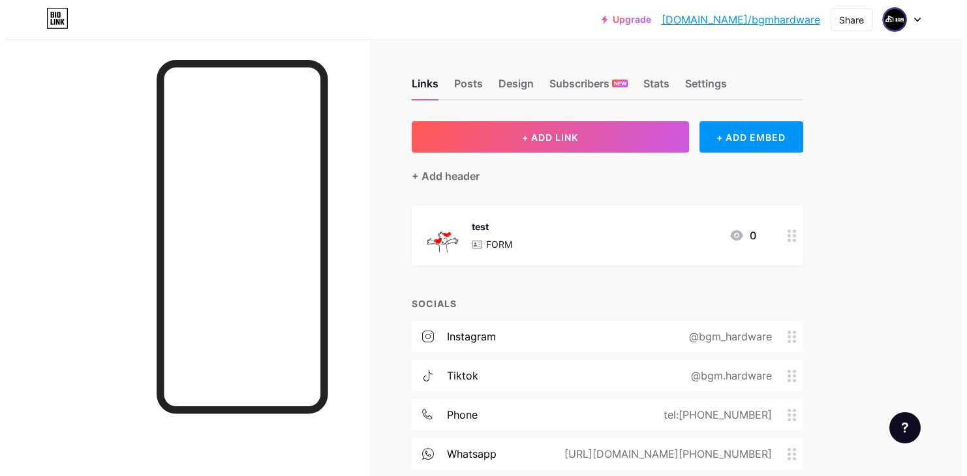
scroll to position [175, 0]
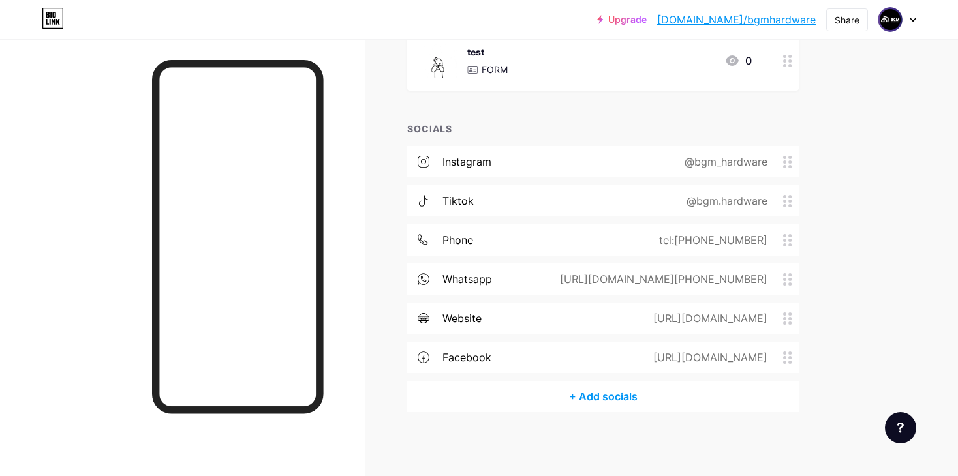
click at [503, 50] on div "test" at bounding box center [487, 52] width 40 height 14
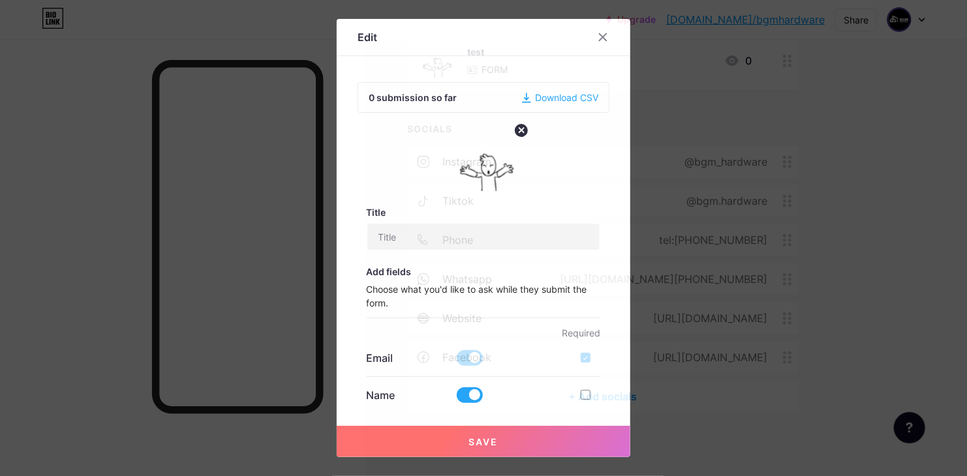
type input "test"
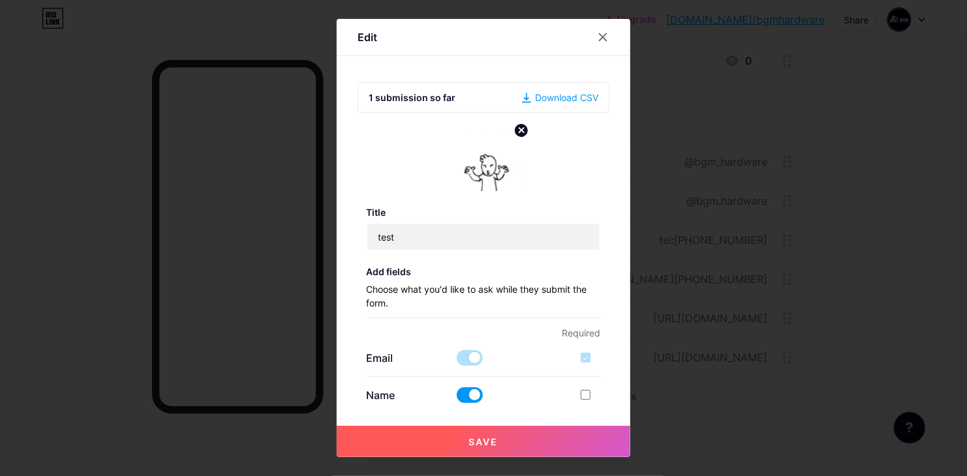
click at [460, 173] on img at bounding box center [491, 160] width 63 height 63
click at [518, 123] on circle at bounding box center [521, 130] width 14 height 14
click at [484, 148] on rect at bounding box center [488, 150] width 21 height 21
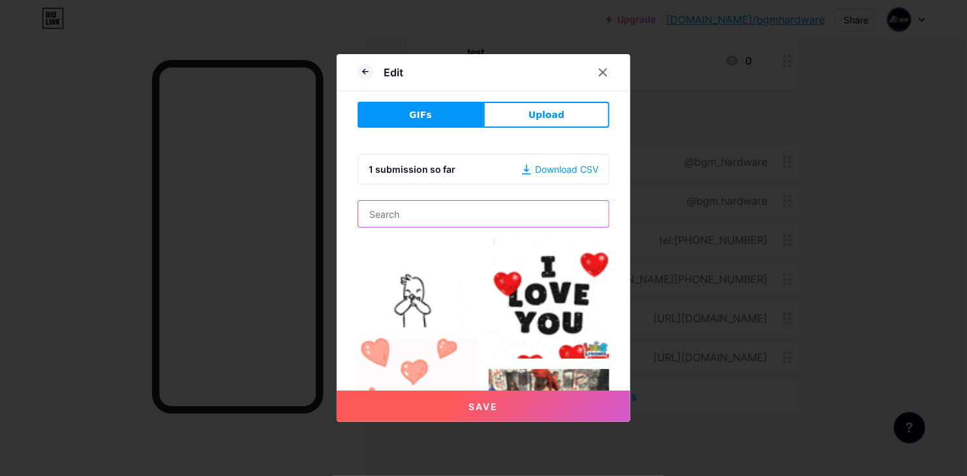
click at [412, 209] on input "text" at bounding box center [483, 214] width 251 height 26
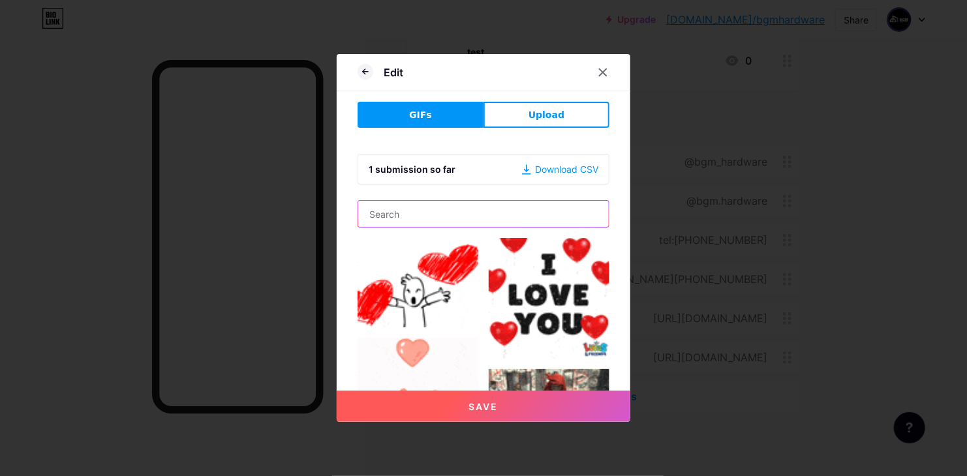
type input "gaming"
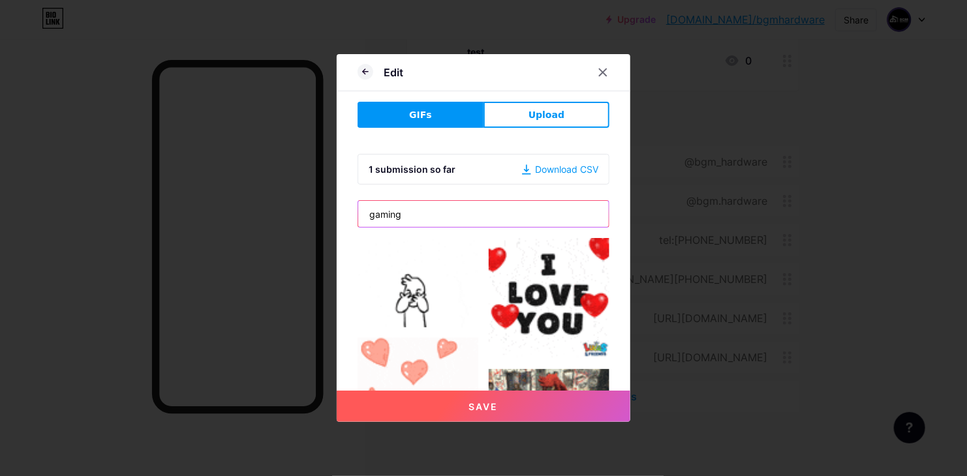
click at [454, 219] on input "gaming" at bounding box center [483, 214] width 251 height 26
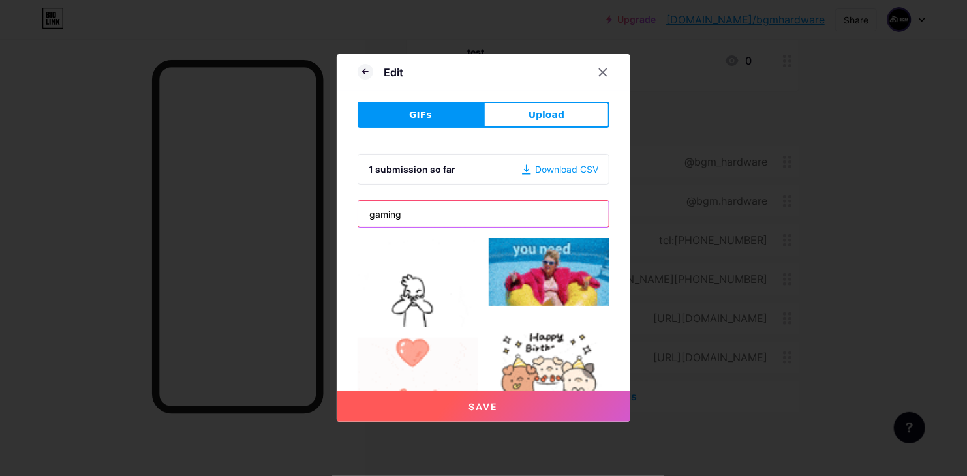
click at [337, 391] on button "Save" at bounding box center [484, 406] width 294 height 31
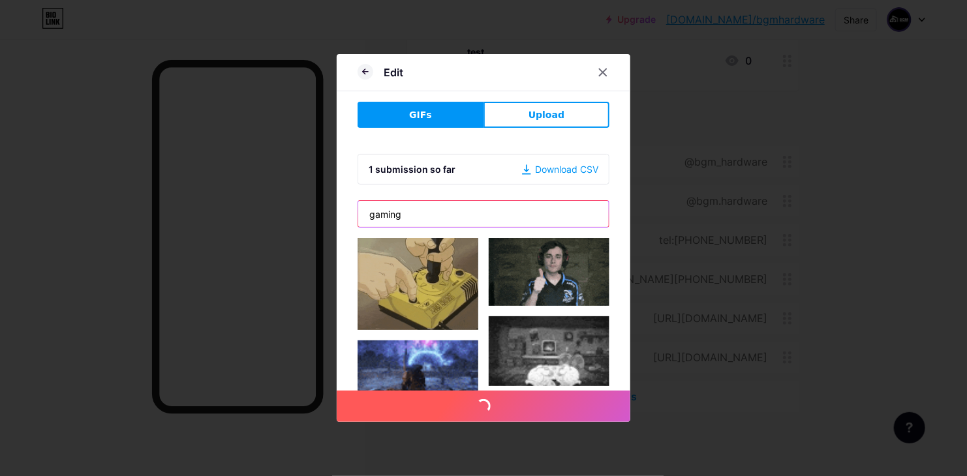
scroll to position [0, 0]
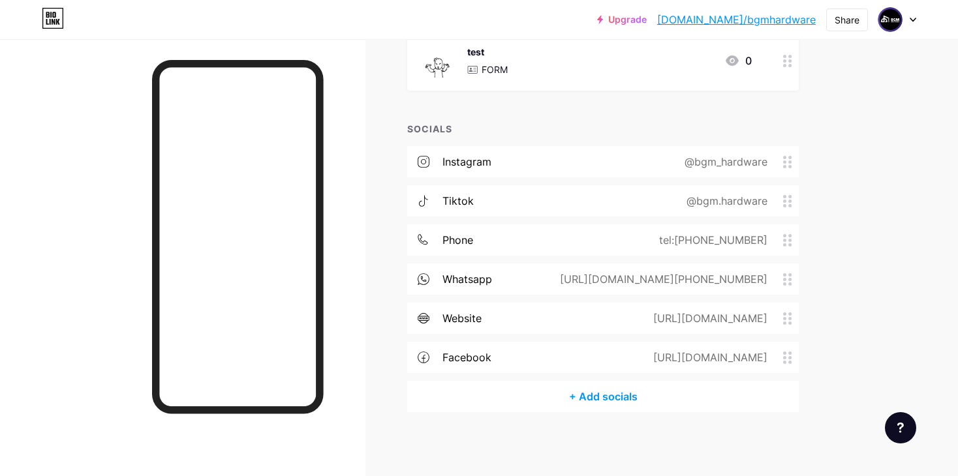
click at [484, 72] on p "FORM" at bounding box center [495, 70] width 26 height 14
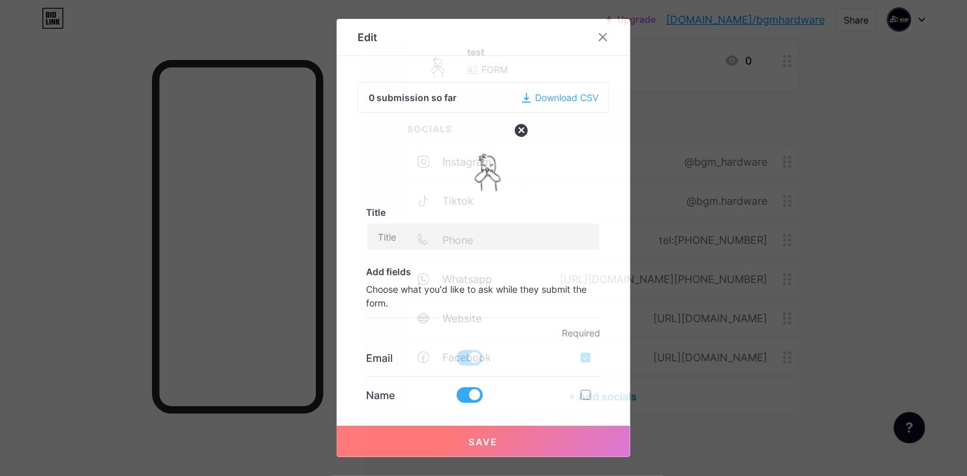
type input "test"
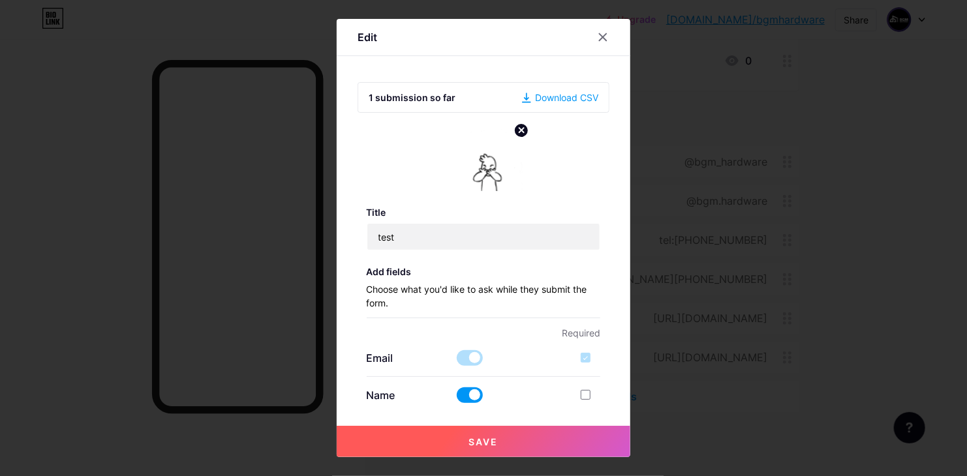
click at [509, 179] on img at bounding box center [491, 160] width 63 height 63
click at [521, 131] on circle at bounding box center [521, 130] width 14 height 14
click at [483, 166] on div "Picture" at bounding box center [491, 159] width 26 height 39
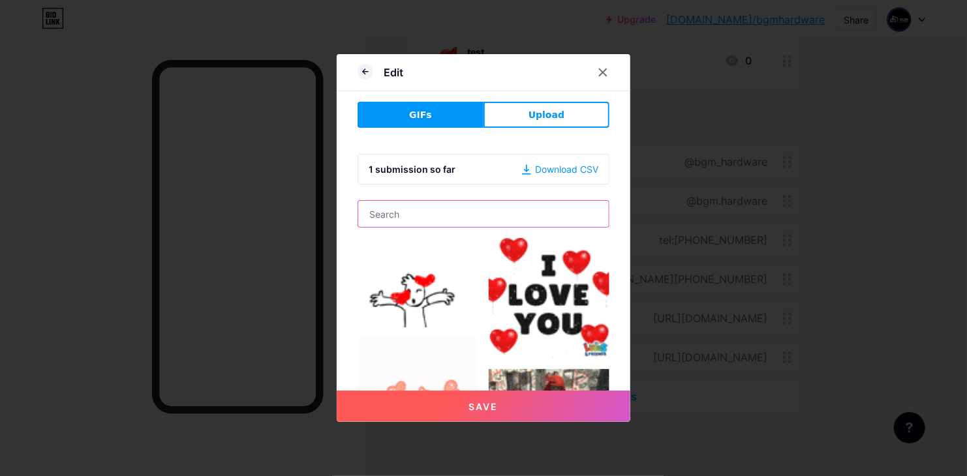
click at [442, 225] on input "text" at bounding box center [483, 214] width 251 height 26
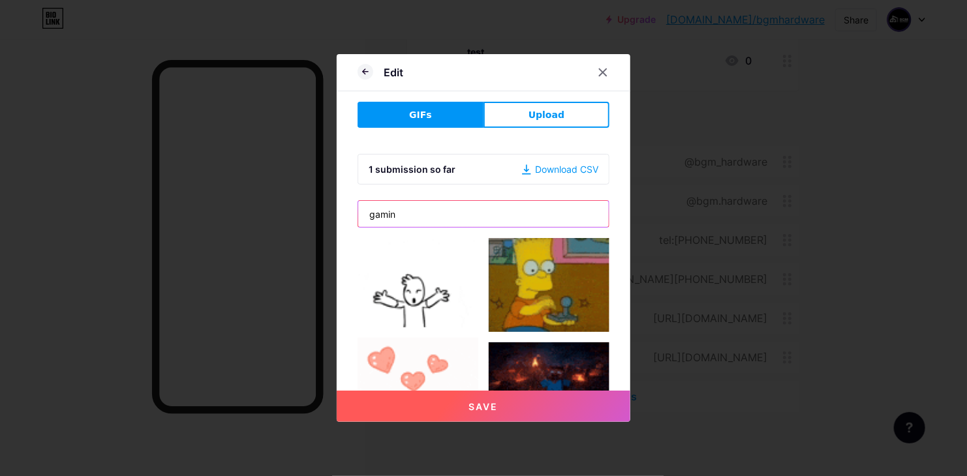
type input "gaming"
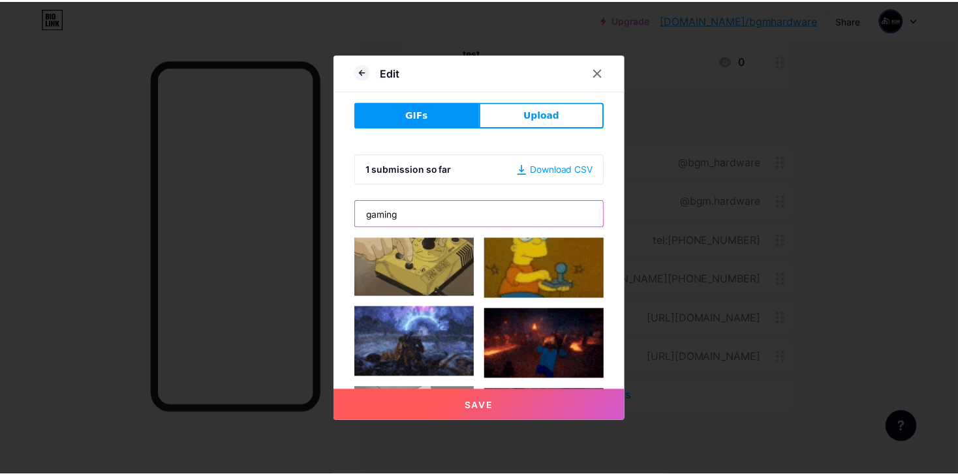
scroll to position [101, 0]
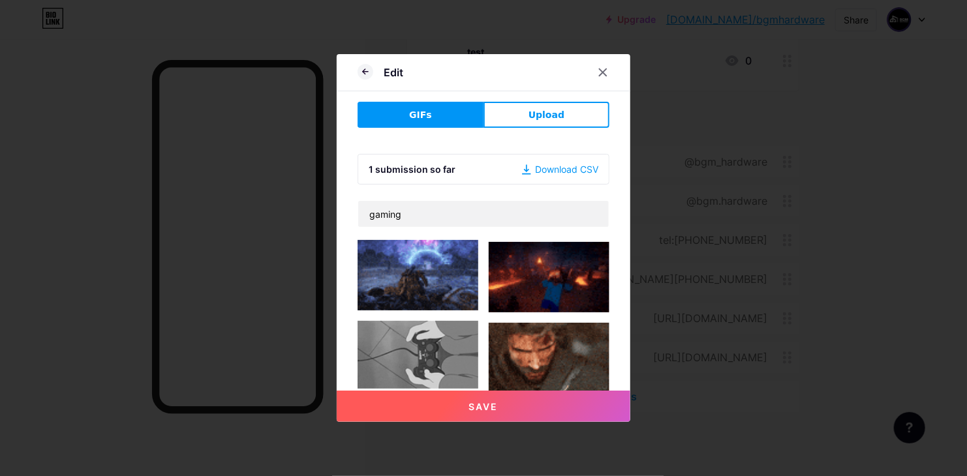
click at [435, 345] on img at bounding box center [418, 355] width 121 height 68
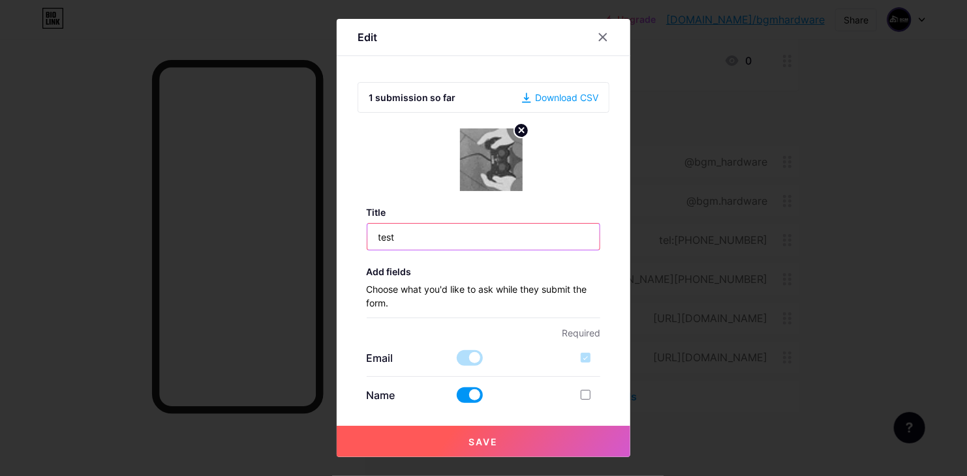
drag, startPoint x: 475, startPoint y: 242, endPoint x: 335, endPoint y: 226, distance: 141.3
click at [337, 226] on div "Edit 1 submission so far Download CSV Title test Add fields Choose what you'd l…" at bounding box center [484, 238] width 294 height 439
click at [478, 438] on span "Save" at bounding box center [483, 442] width 29 height 11
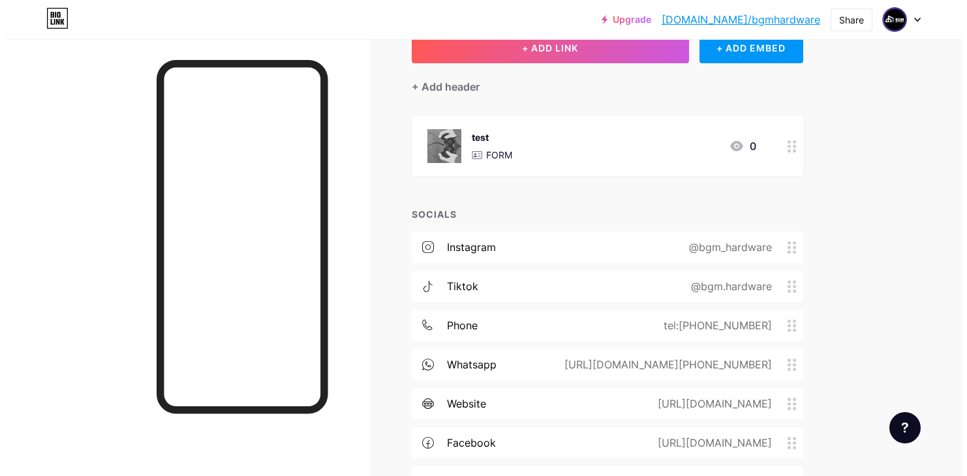
scroll to position [0, 0]
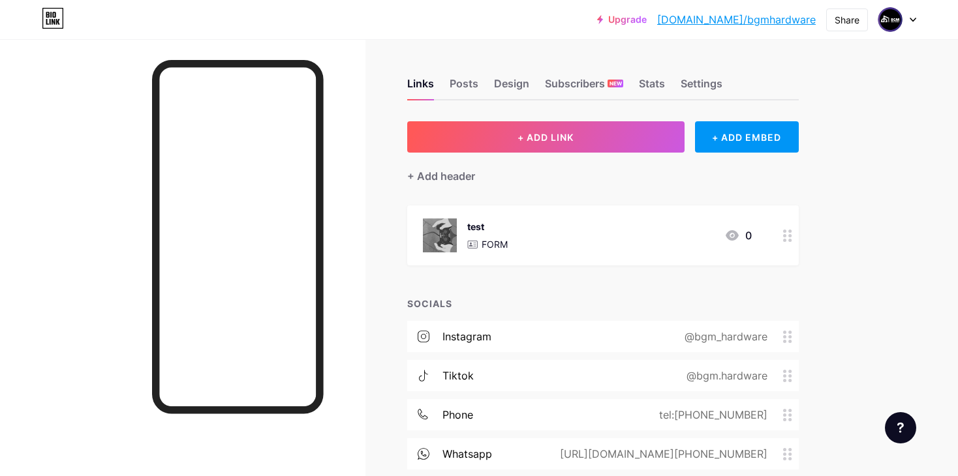
click at [428, 302] on div "SOCIALS" at bounding box center [603, 304] width 392 height 14
click at [741, 136] on div "+ ADD EMBED" at bounding box center [747, 136] width 104 height 31
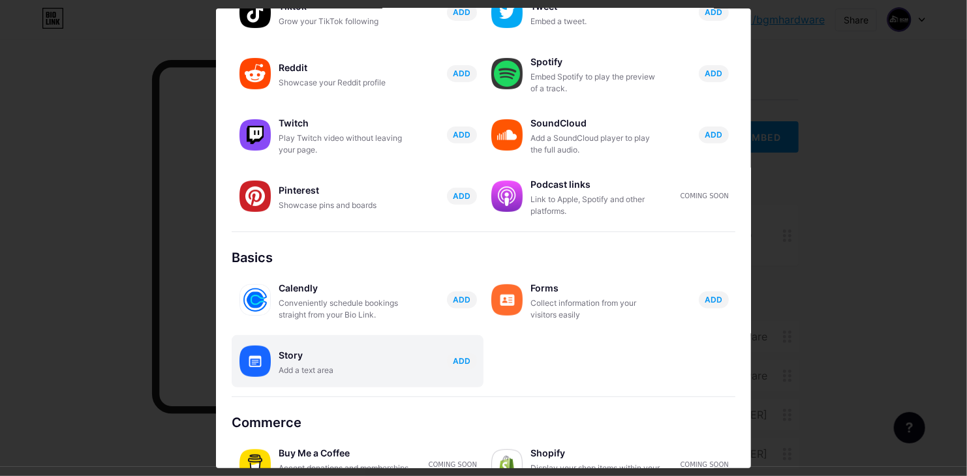
scroll to position [196, 0]
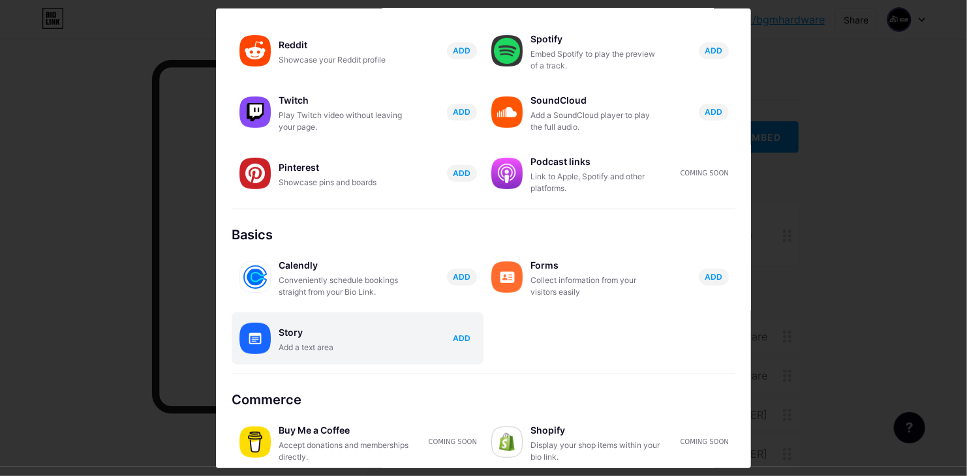
click at [459, 334] on span "ADD" at bounding box center [463, 338] width 18 height 11
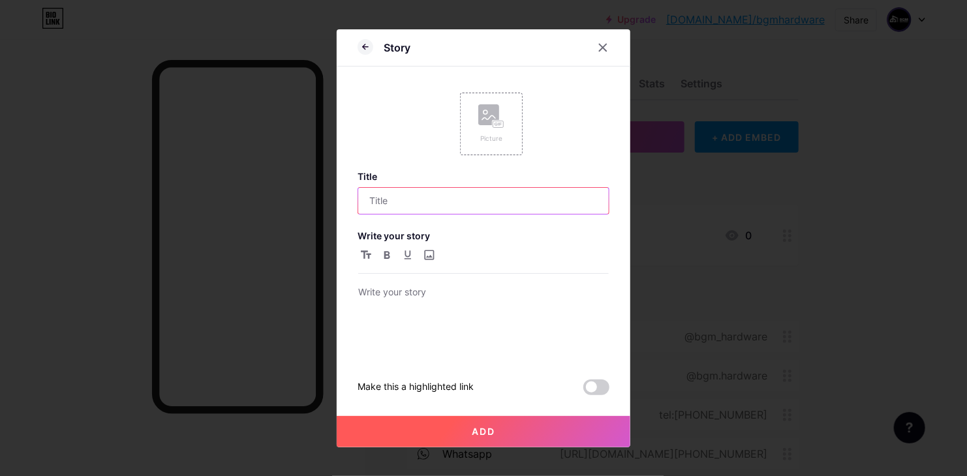
click at [429, 198] on input "text" at bounding box center [483, 201] width 251 height 26
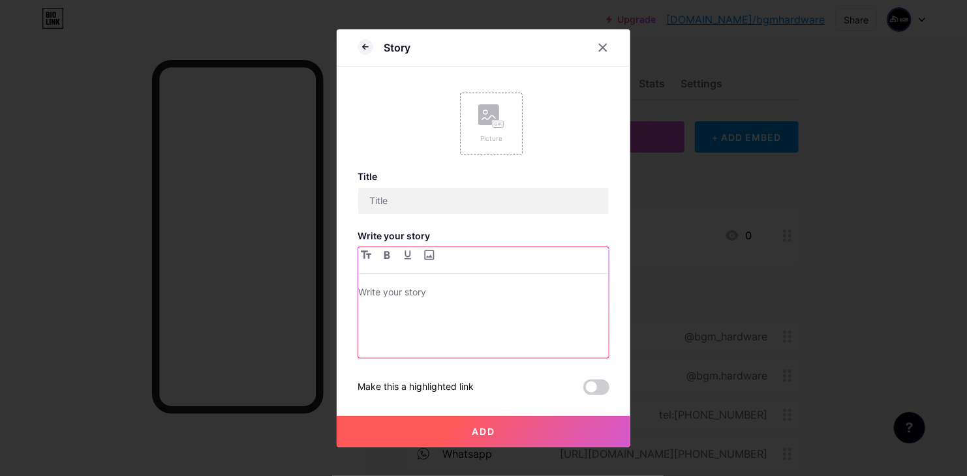
click at [404, 315] on div at bounding box center [483, 322] width 251 height 74
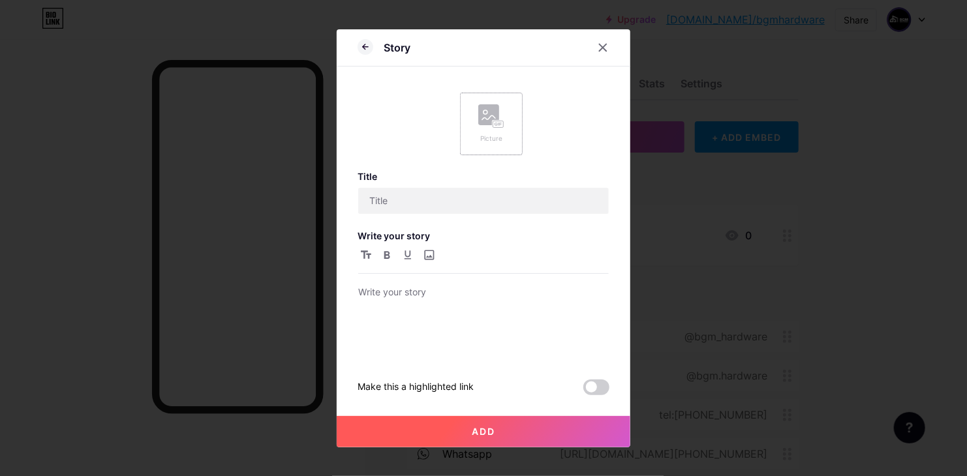
click at [467, 117] on div "Picture" at bounding box center [491, 124] width 63 height 63
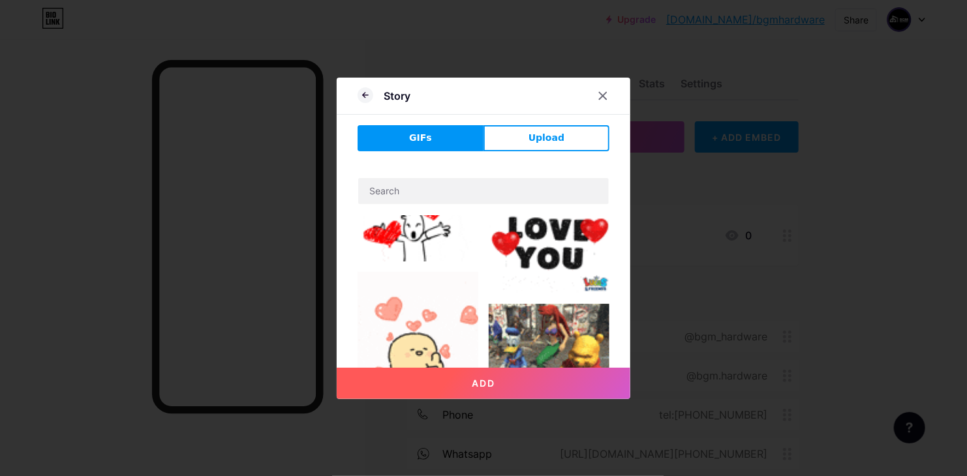
scroll to position [65, 0]
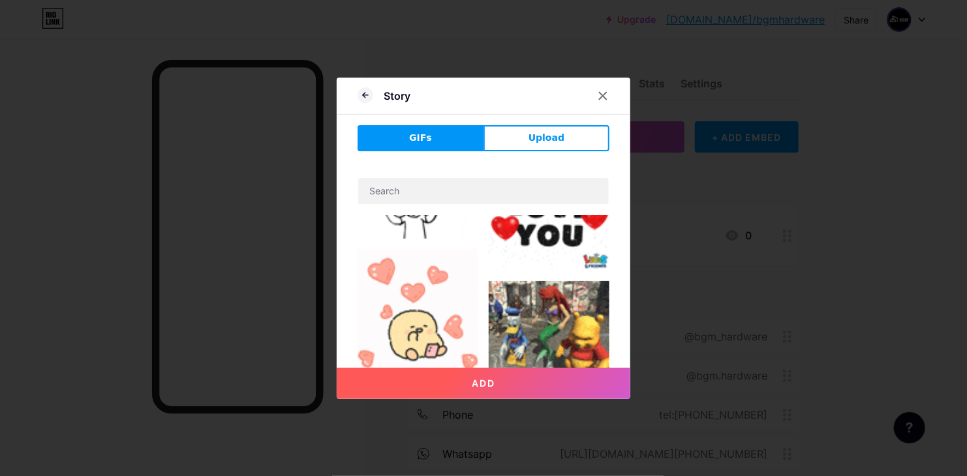
click at [430, 331] on img at bounding box center [418, 309] width 121 height 121
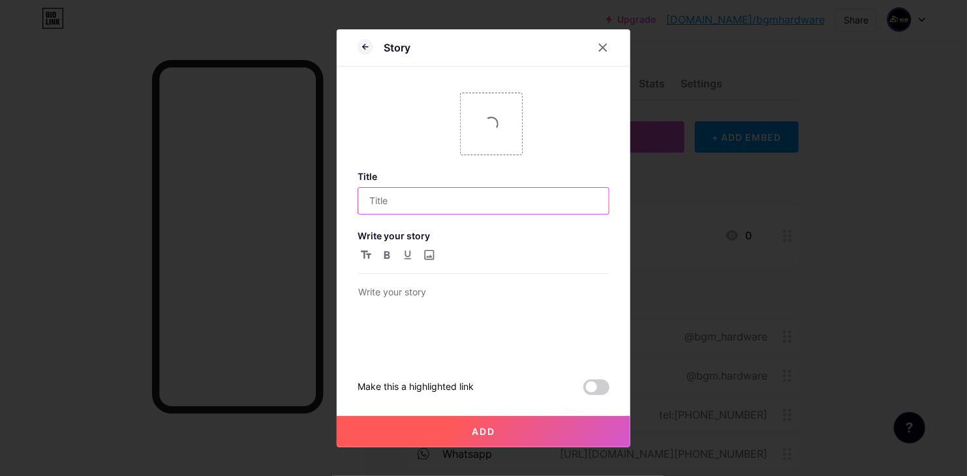
click at [360, 195] on input "text" at bounding box center [483, 201] width 251 height 26
type input "lol"
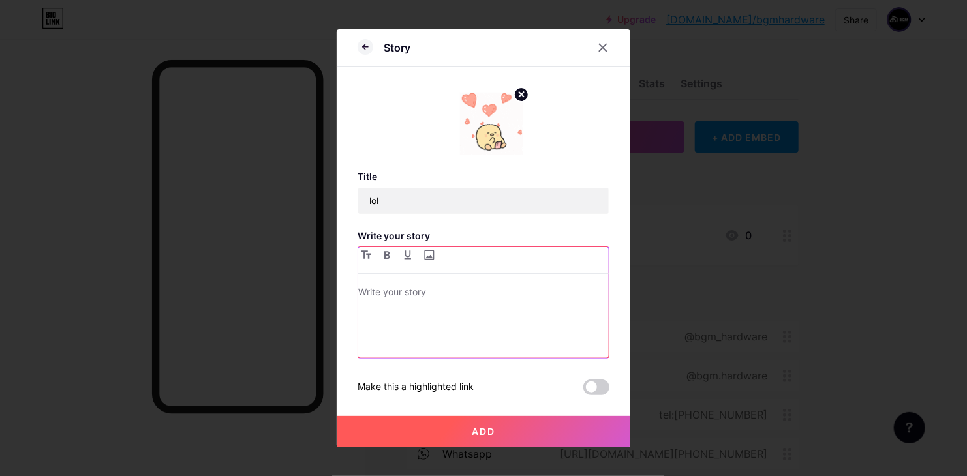
click at [409, 287] on p at bounding box center [483, 294] width 251 height 18
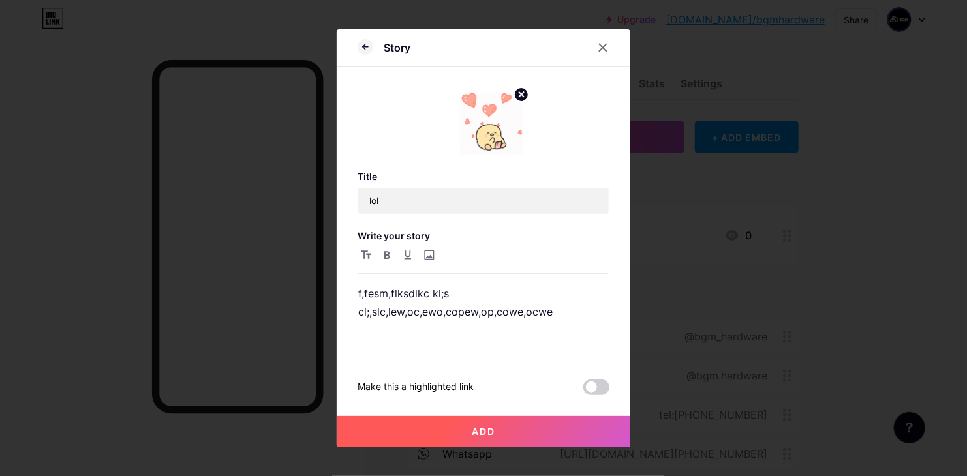
click at [474, 427] on span "Add" at bounding box center [483, 431] width 23 height 11
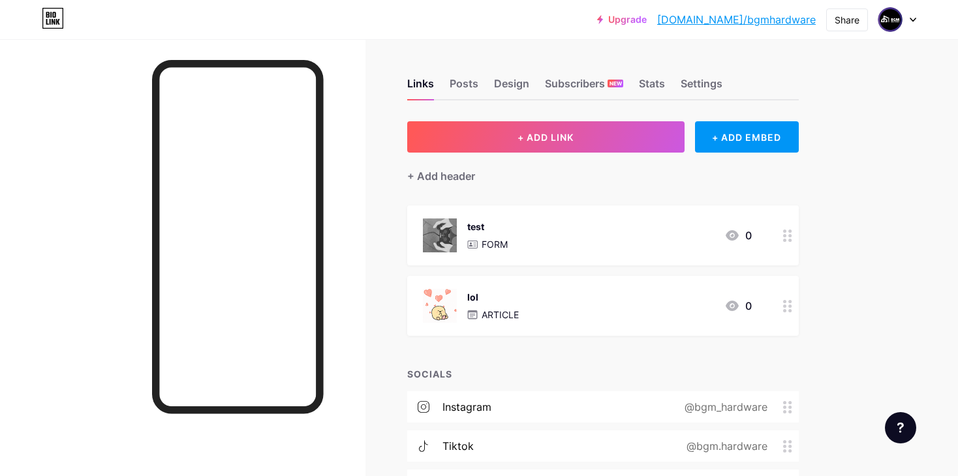
click at [695, 294] on div "lol ARTICLE 0" at bounding box center [587, 306] width 329 height 34
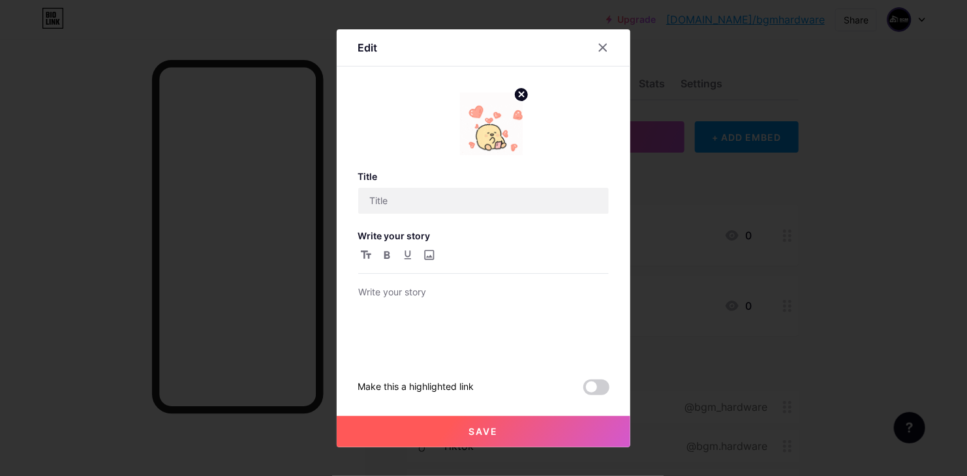
type input "lol"
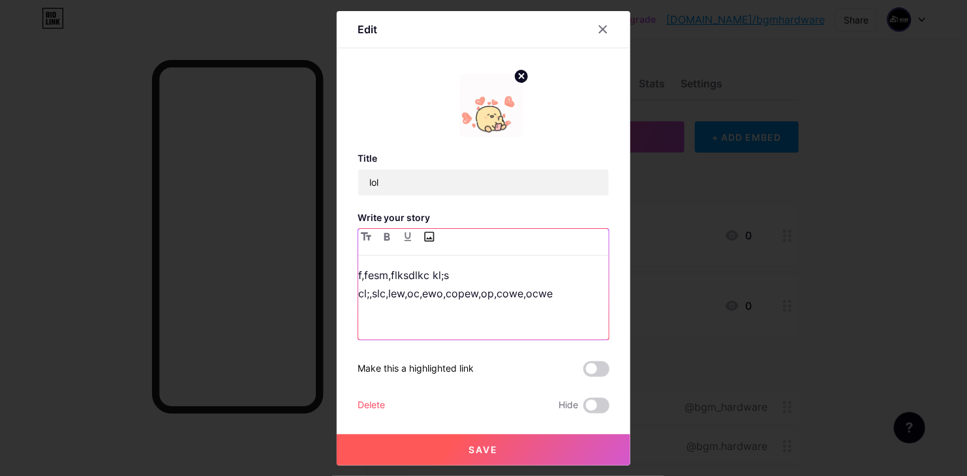
click at [429, 236] on input "file" at bounding box center [429, 237] width 16 height 16
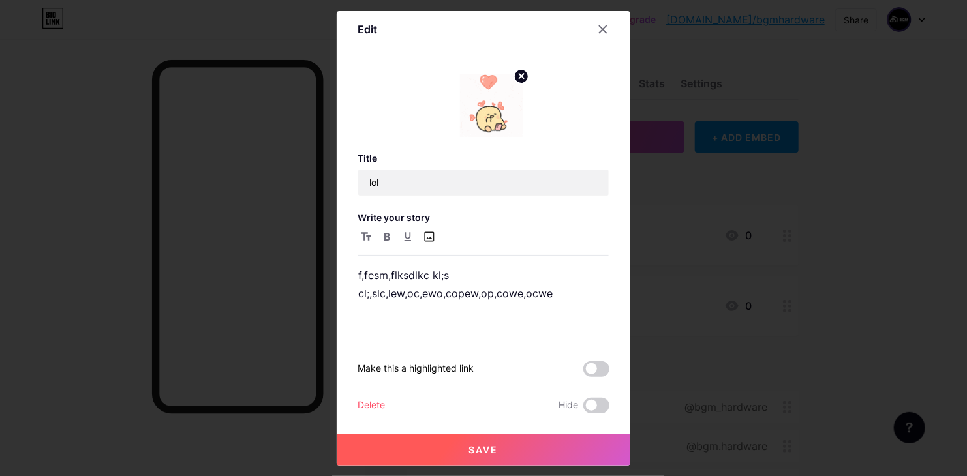
type input "C:\fakepath\download.png"
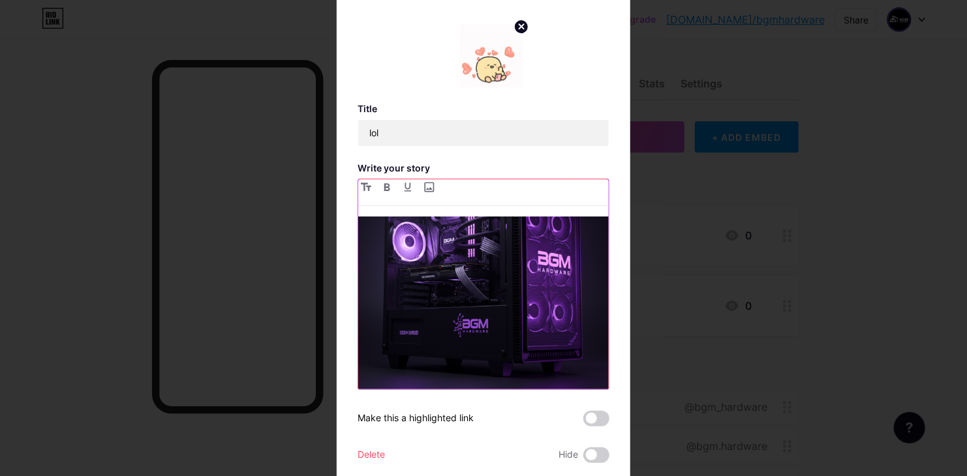
scroll to position [131, 0]
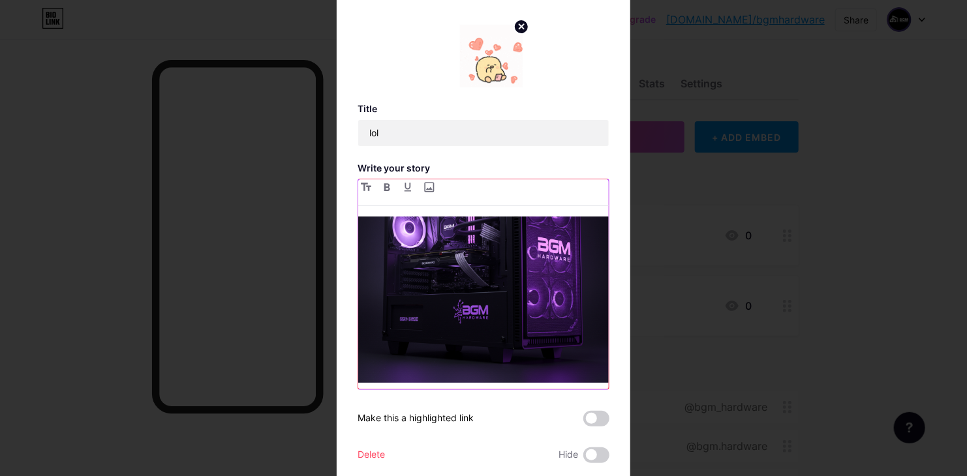
click at [509, 376] on div "f,fesm,flksdlkc kl;s cl;,slc,lew,oc,ewo,copew,op,cowe,ocwe" at bounding box center [483, 303] width 251 height 173
click at [595, 345] on img at bounding box center [483, 257] width 251 height 251
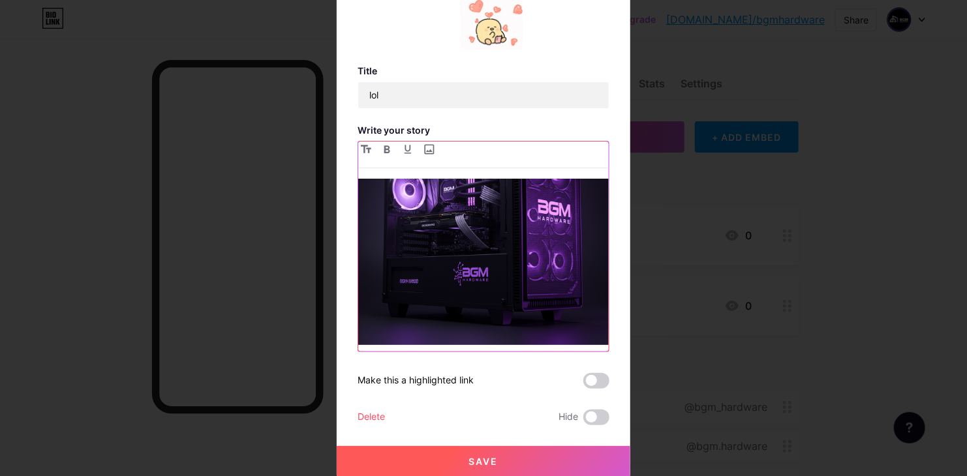
scroll to position [38, 0]
click at [435, 340] on div "f,fesm,flksdlkc kl;s cl;,slc,lew,oc,ewo,copew,op,cowe,ocwe" at bounding box center [483, 265] width 251 height 173
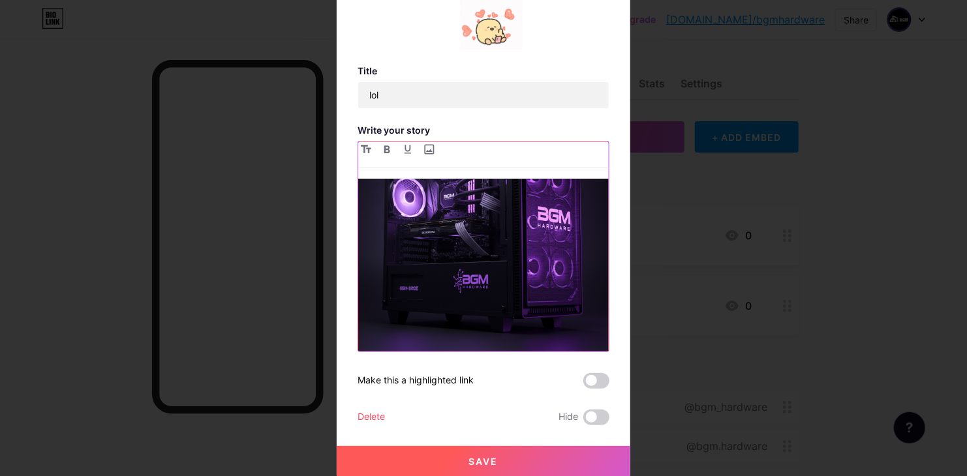
scroll to position [131, 0]
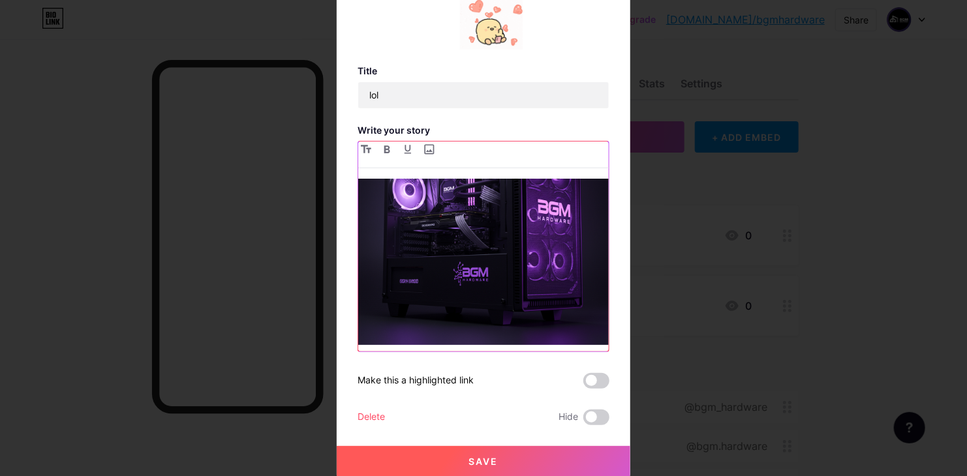
click at [358, 344] on div "f,fesm,flksdlkc kl;s cl;,slc,lew,oc,ewo,copew,op,cowe,ocwesc" at bounding box center [483, 265] width 251 height 173
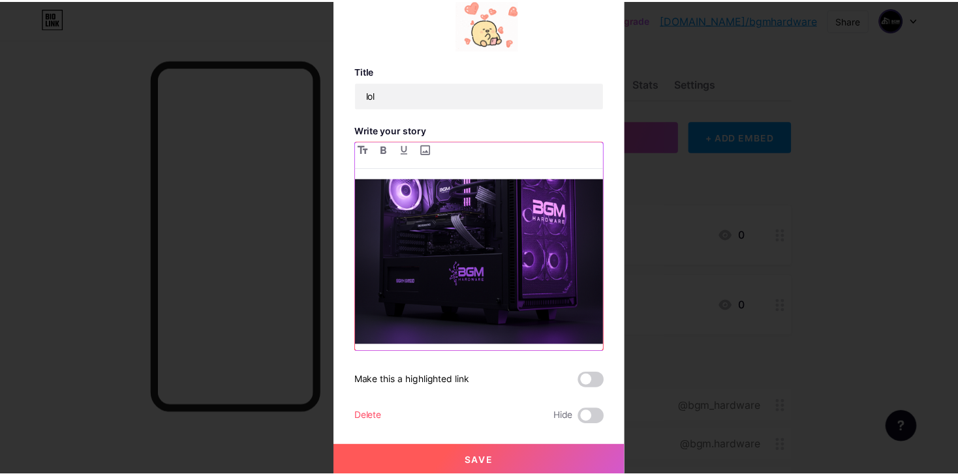
scroll to position [149, 0]
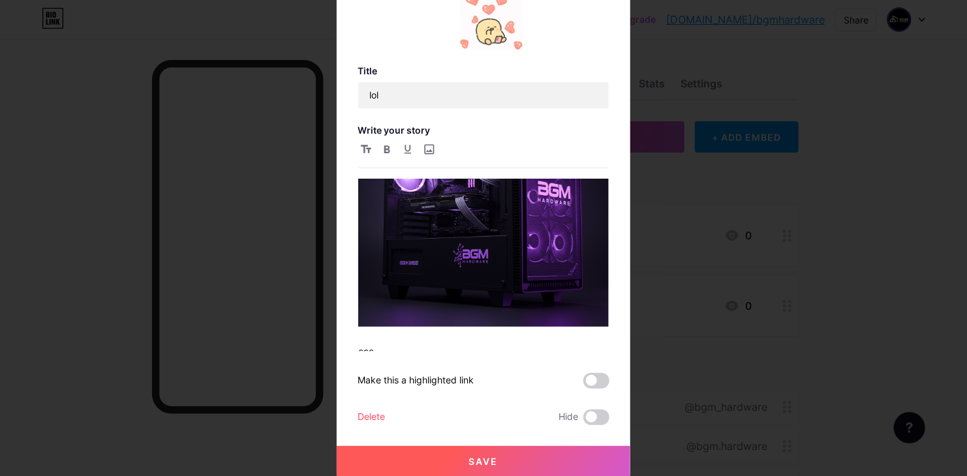
click at [508, 470] on button "Save" at bounding box center [484, 461] width 294 height 31
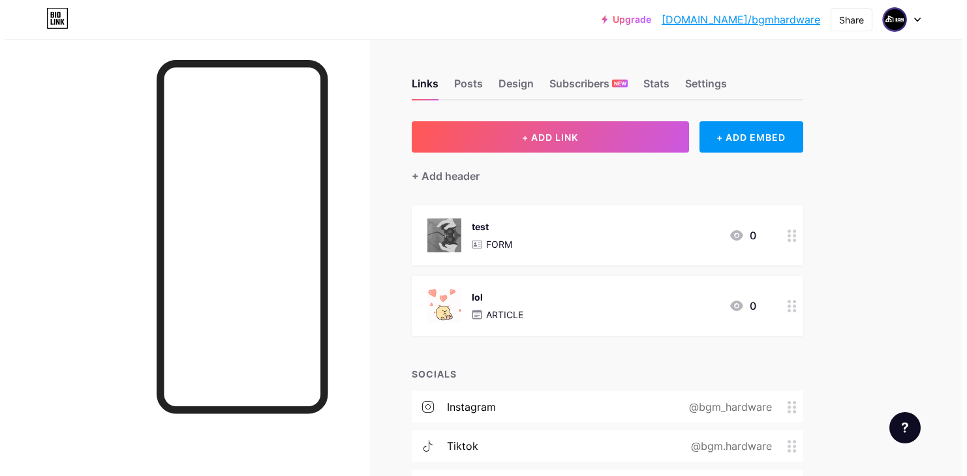
scroll to position [65, 0]
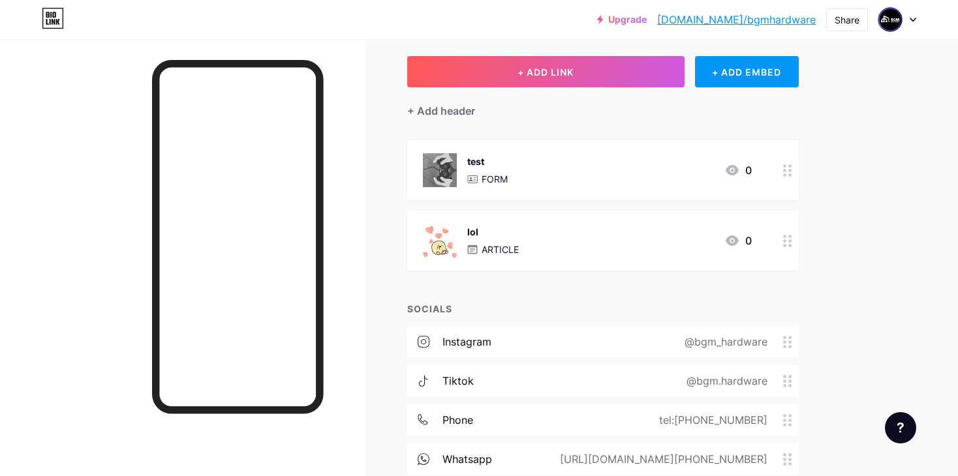
click at [741, 89] on div "+ Add header" at bounding box center [603, 103] width 392 height 32
click at [745, 66] on div "+ ADD EMBED" at bounding box center [747, 71] width 104 height 31
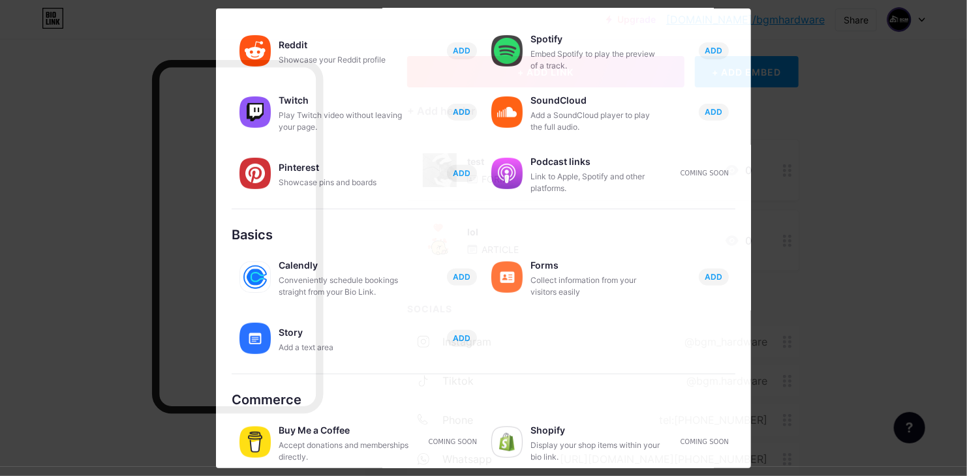
scroll to position [204, 0]
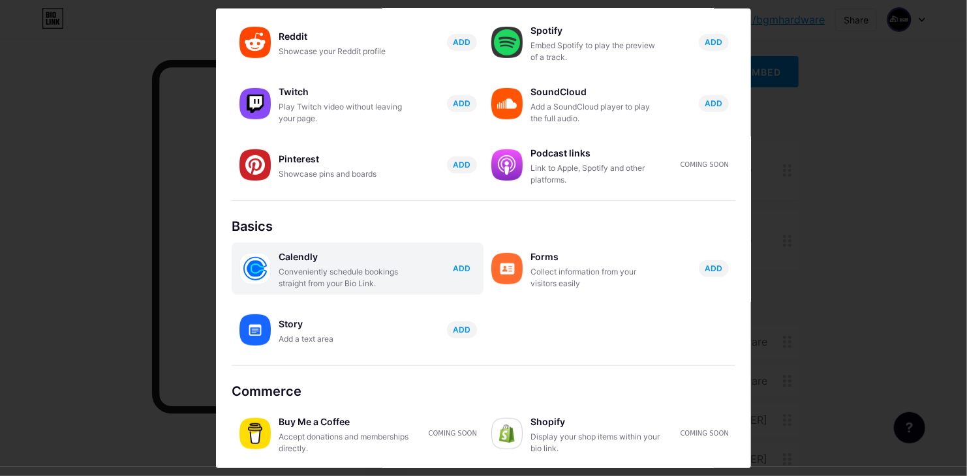
click at [461, 266] on span "ADD" at bounding box center [463, 268] width 18 height 11
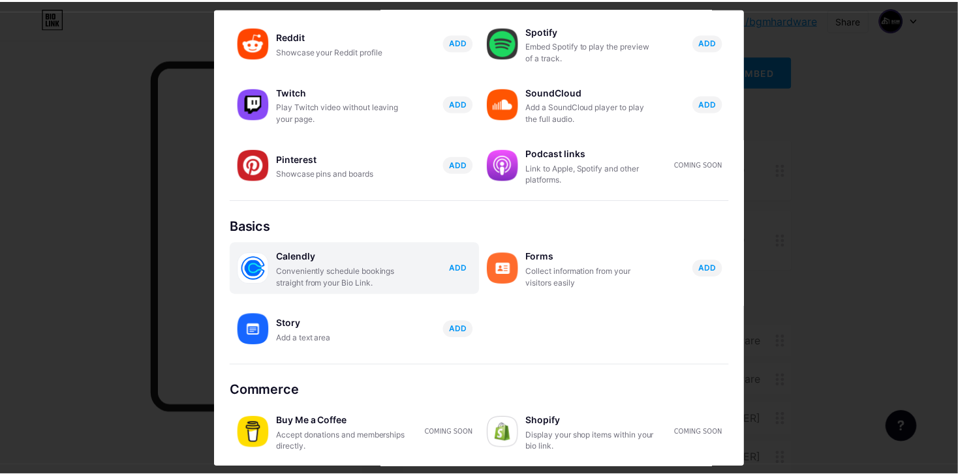
scroll to position [0, 0]
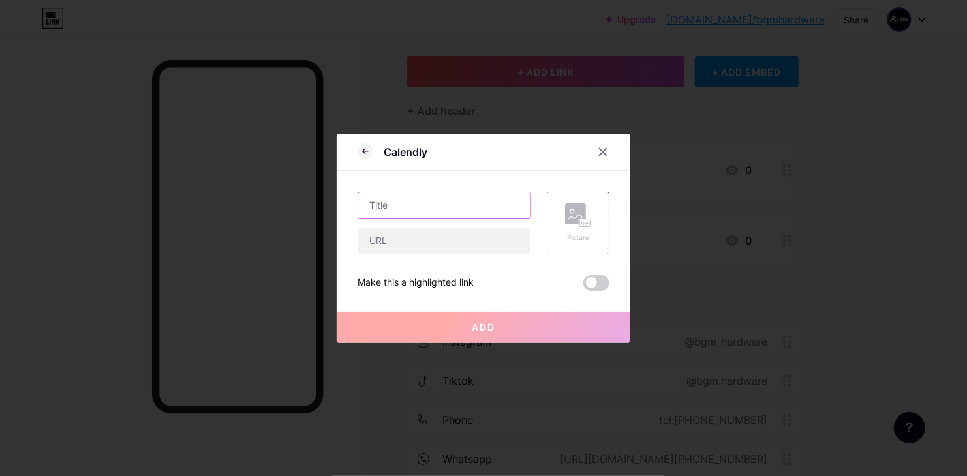
click at [419, 218] on input "text" at bounding box center [444, 206] width 172 height 26
type input "idk"
drag, startPoint x: 422, startPoint y: 156, endPoint x: 371, endPoint y: 154, distance: 51.6
click at [371, 154] on div "Calendly" at bounding box center [393, 151] width 70 height 23
click at [600, 151] on icon at bounding box center [603, 152] width 10 height 10
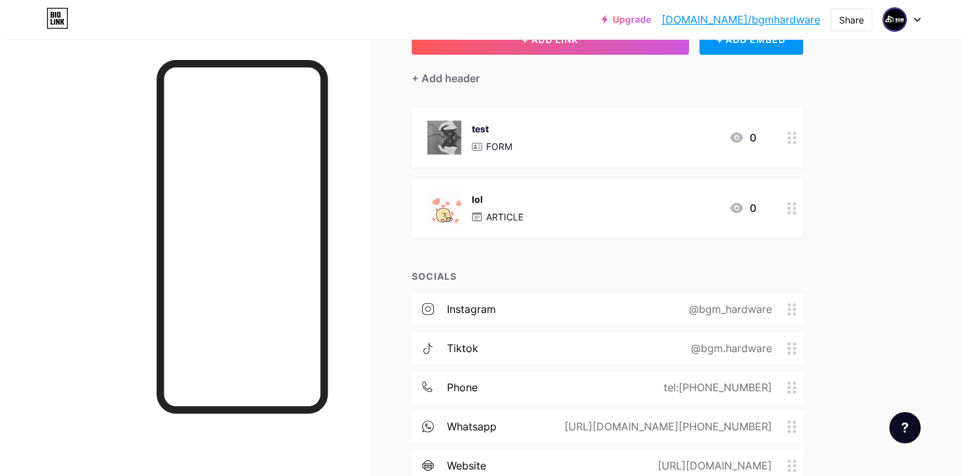
scroll to position [67, 0]
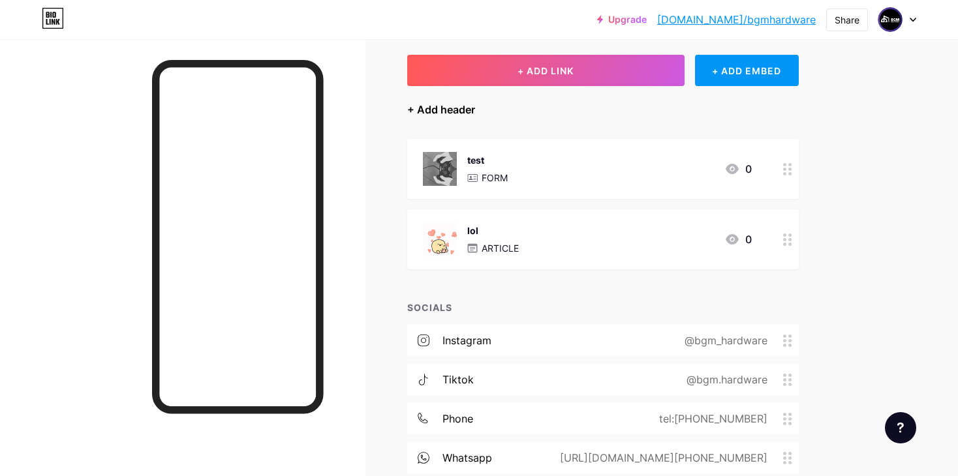
click at [448, 107] on div "+ Add header" at bounding box center [441, 110] width 68 height 16
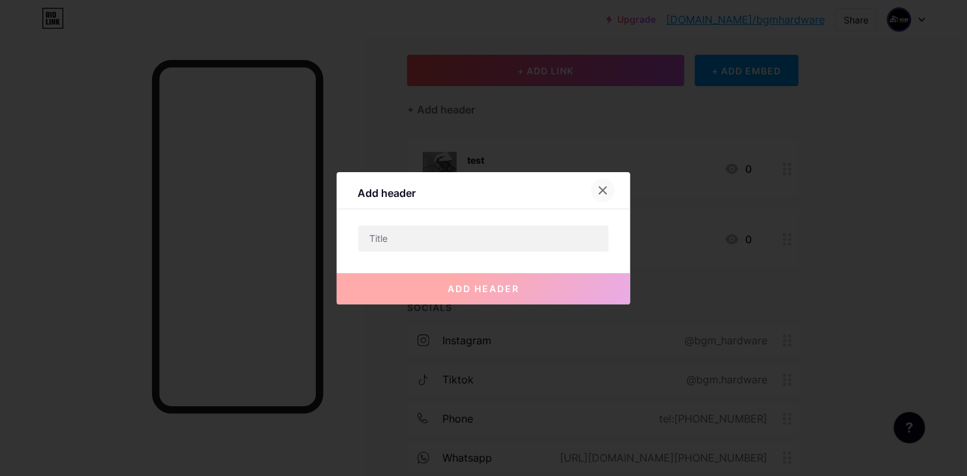
click at [608, 186] on div at bounding box center [602, 190] width 23 height 23
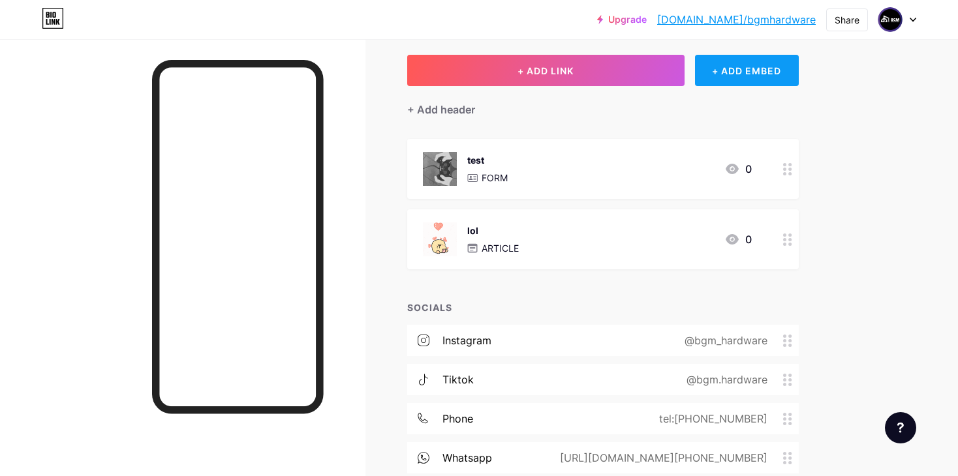
click at [717, 69] on div "+ ADD EMBED" at bounding box center [747, 70] width 104 height 31
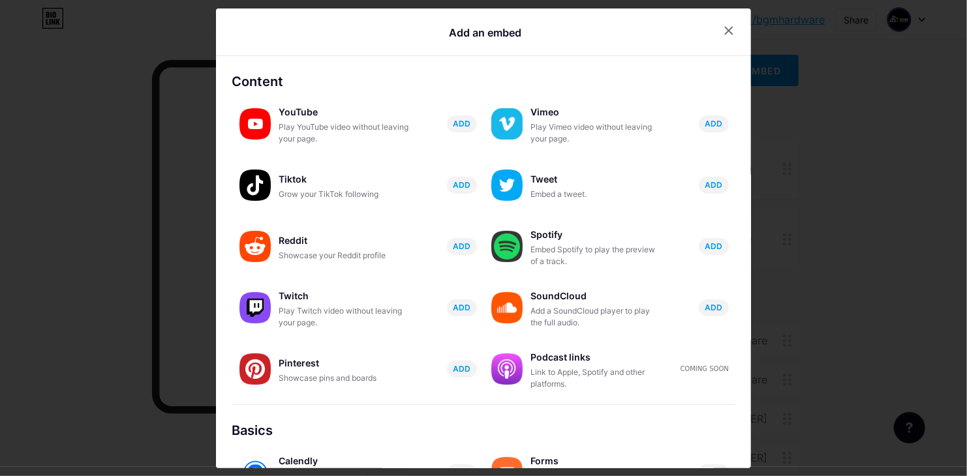
click at [741, 149] on div "Content YouTube Play YouTube video without leaving your page. ADD Vimeo Play Vi…" at bounding box center [483, 262] width 535 height 381
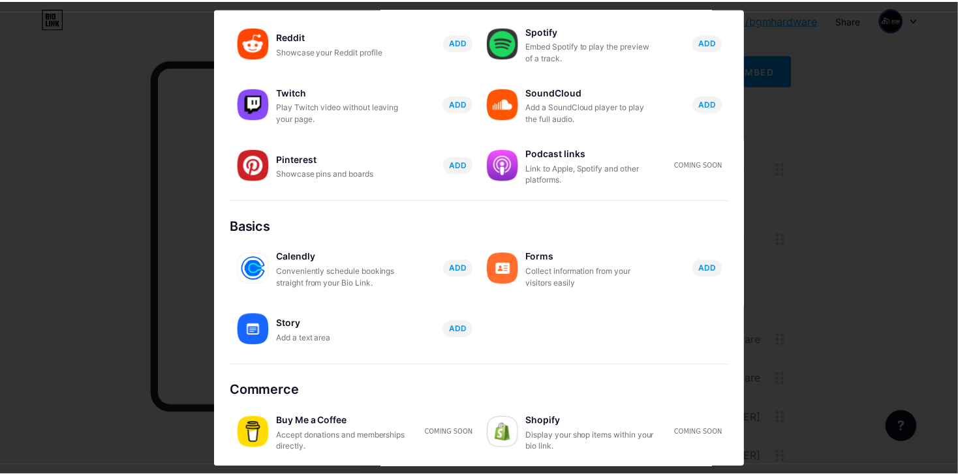
scroll to position [0, 0]
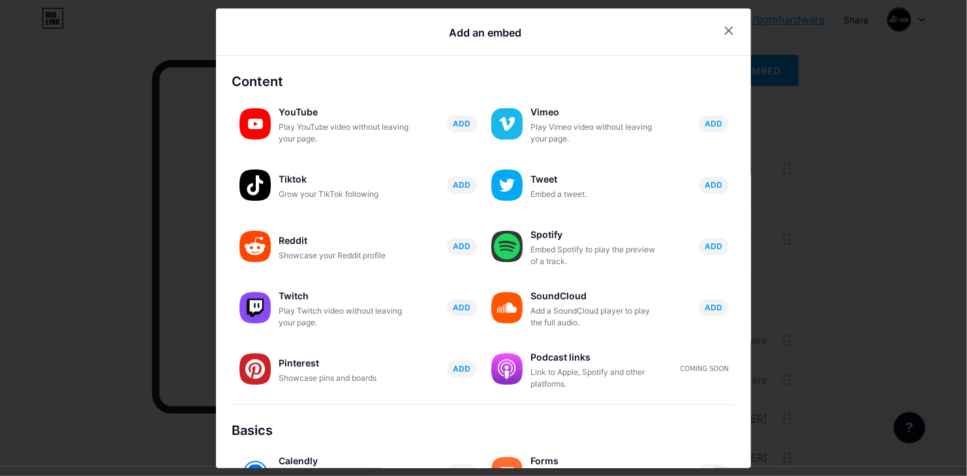
drag, startPoint x: 713, startPoint y: 39, endPoint x: 720, endPoint y: 36, distance: 7.9
click at [717, 39] on div at bounding box center [728, 30] width 23 height 23
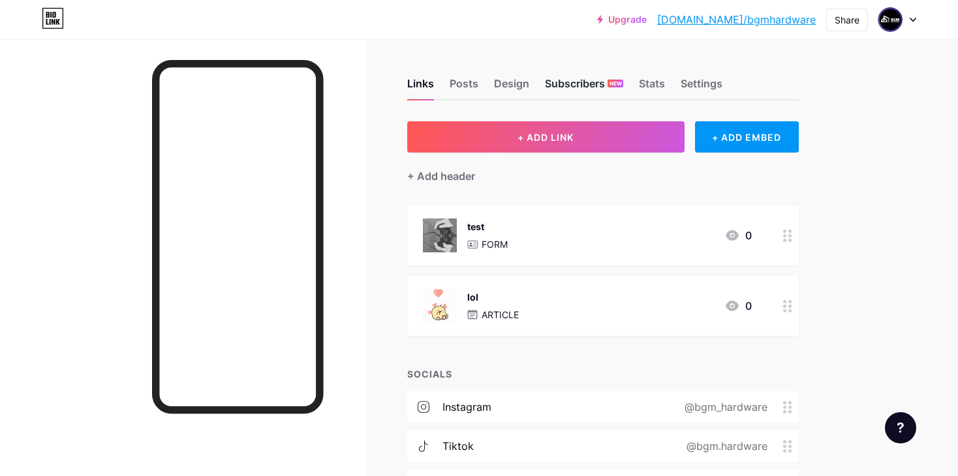
click at [583, 81] on div "Subscribers NEW" at bounding box center [584, 87] width 78 height 23
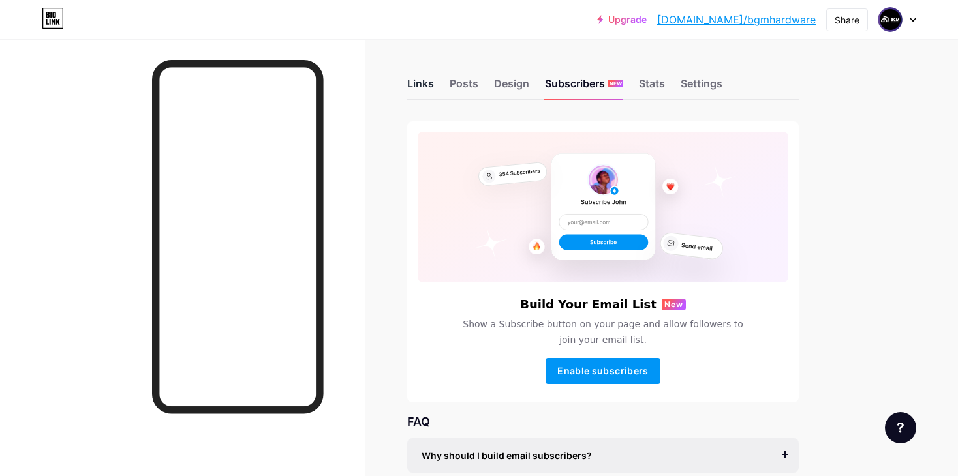
click at [429, 93] on div "Links" at bounding box center [420, 87] width 27 height 23
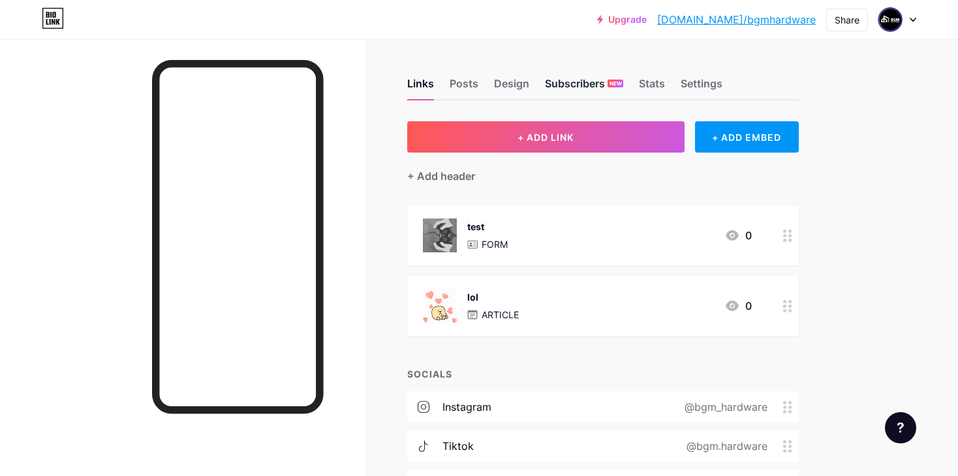
click at [606, 85] on div "Subscribers NEW" at bounding box center [584, 87] width 78 height 23
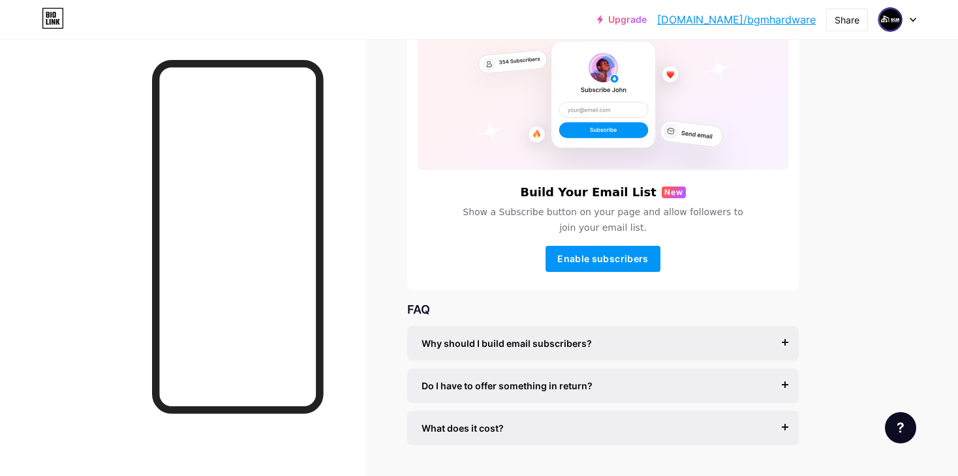
scroll to position [146, 0]
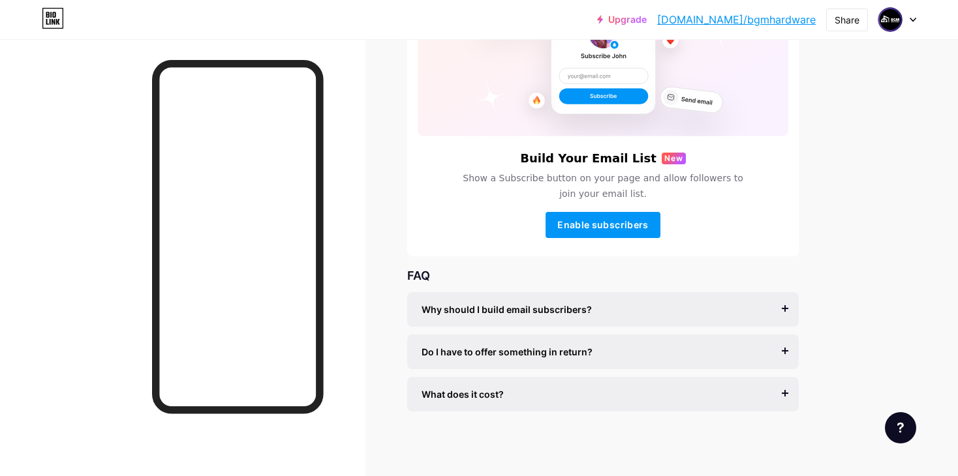
click at [609, 208] on div "Build Your Email List New Show a Subscribe button on your page and allow follow…" at bounding box center [603, 195] width 371 height 86
click at [609, 214] on button "Enable subscribers" at bounding box center [603, 225] width 115 height 26
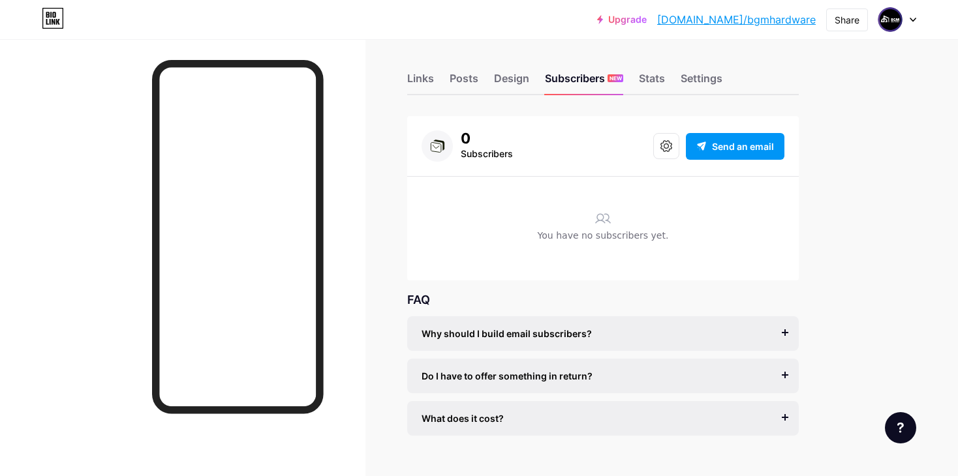
scroll to position [0, 0]
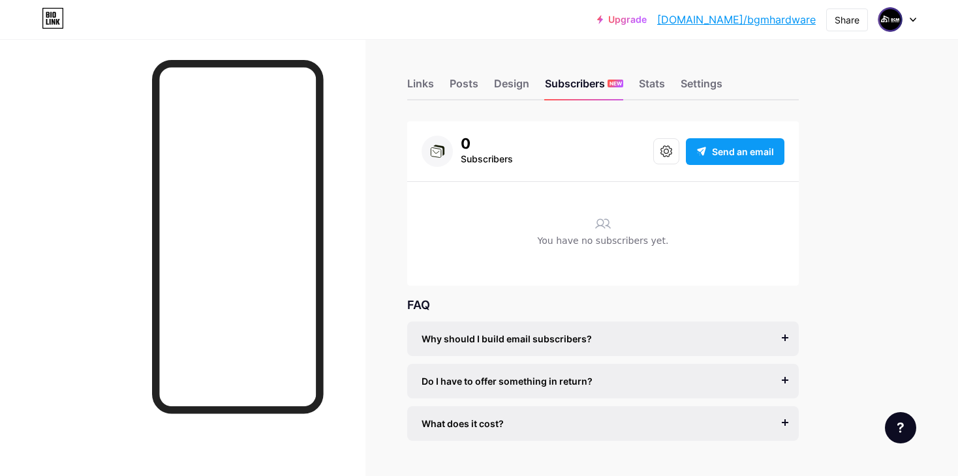
click at [707, 157] on div "Send an email" at bounding box center [735, 151] width 99 height 27
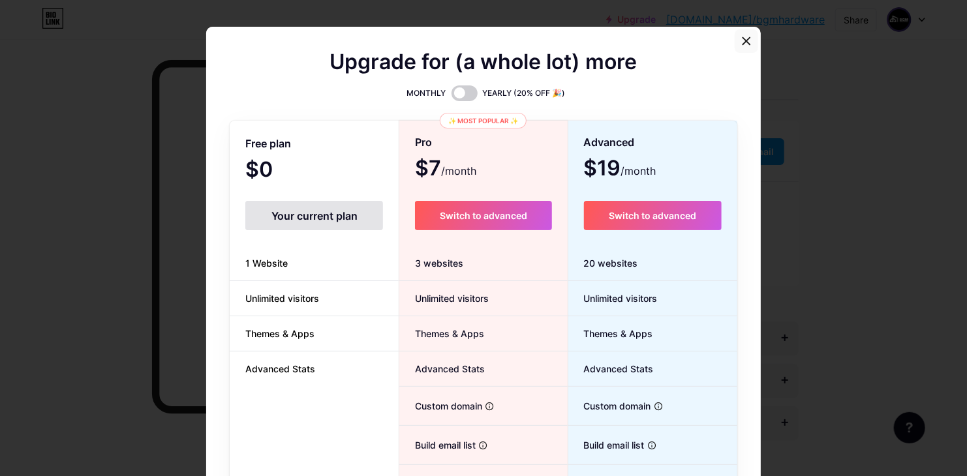
click at [743, 41] on icon at bounding box center [746, 41] width 10 height 10
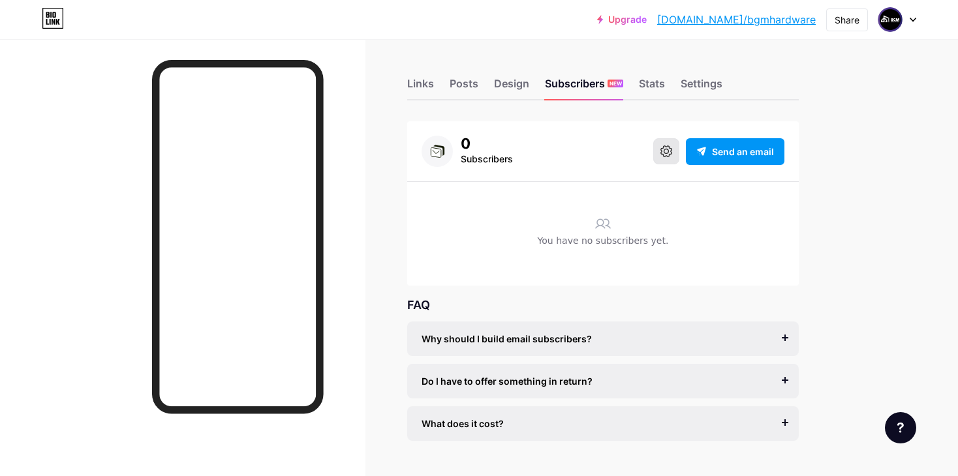
click at [670, 147] on icon at bounding box center [666, 152] width 12 height 12
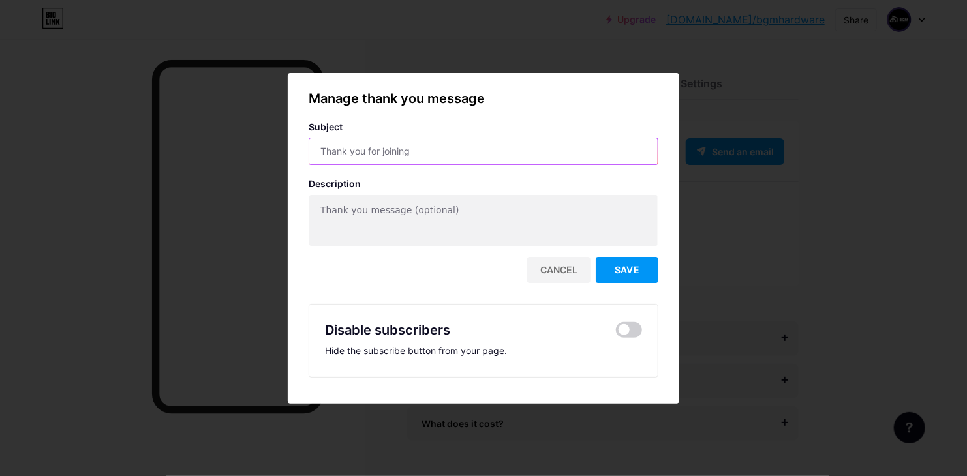
click at [418, 149] on input "text" at bounding box center [483, 151] width 349 height 26
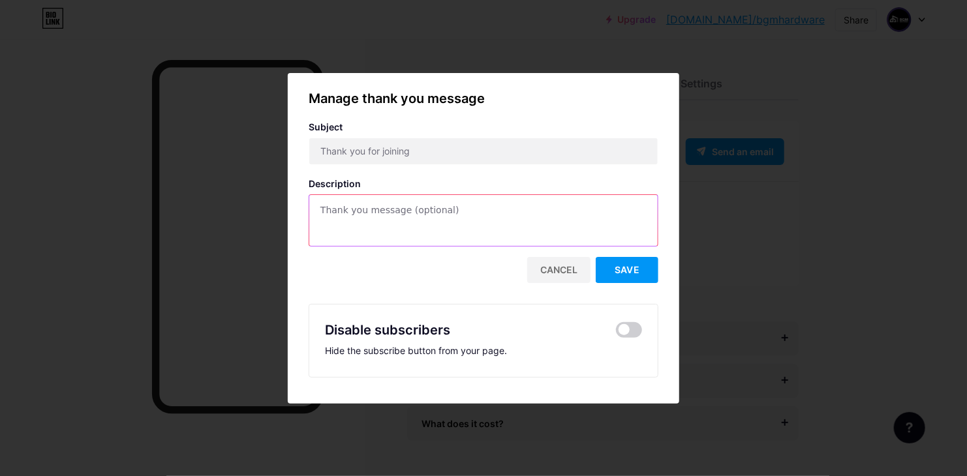
click at [348, 213] on textarea at bounding box center [483, 221] width 349 height 52
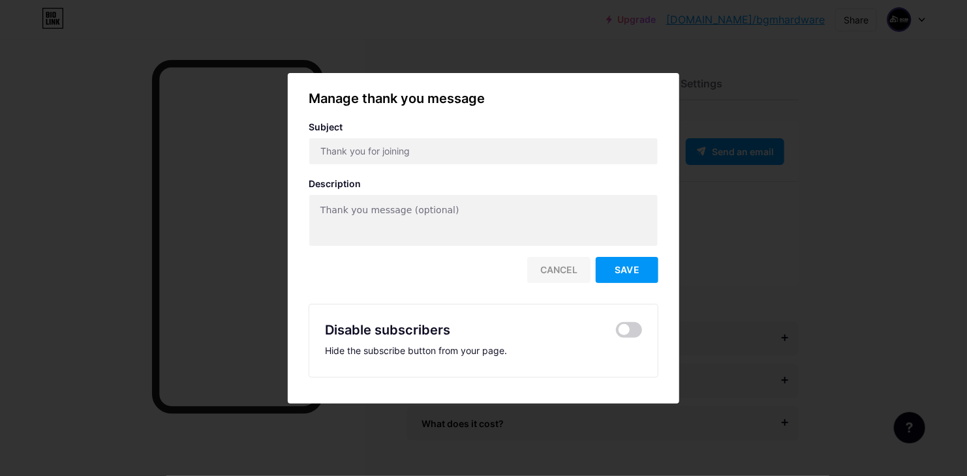
click at [561, 271] on div "Cancel" at bounding box center [558, 270] width 63 height 26
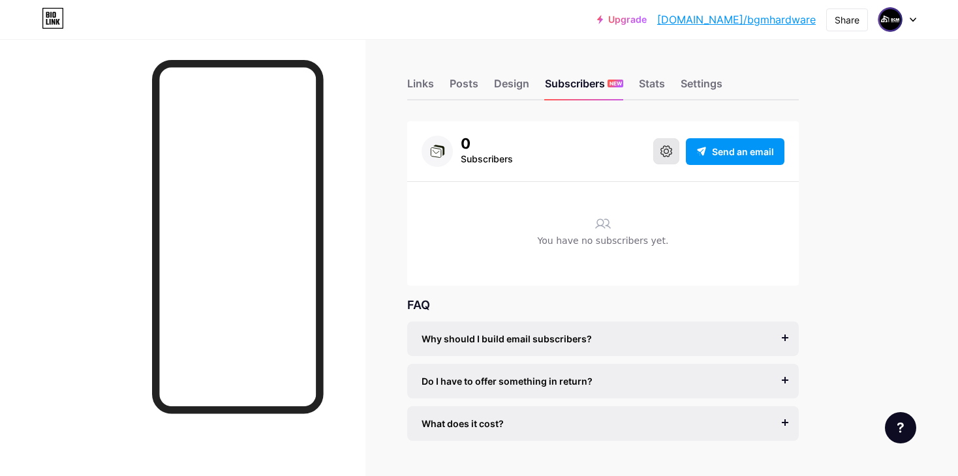
click at [675, 154] on button at bounding box center [666, 151] width 26 height 26
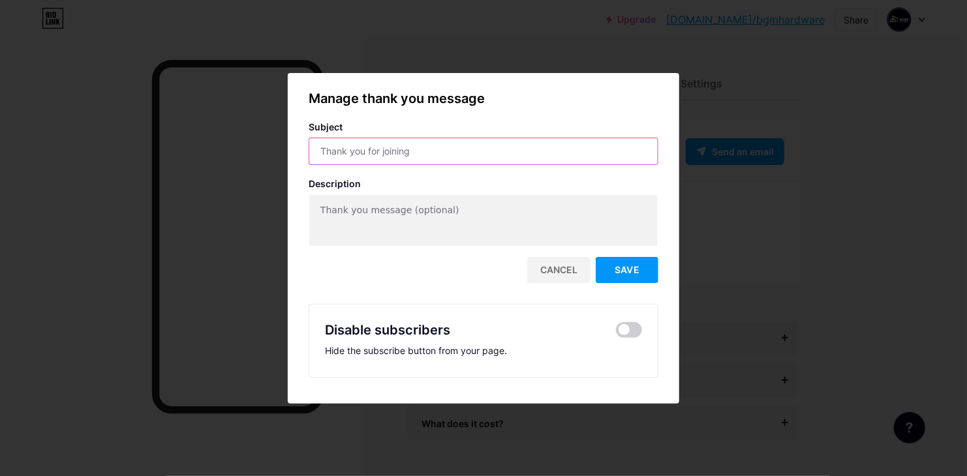
drag, startPoint x: 413, startPoint y: 156, endPoint x: 200, endPoint y: 130, distance: 214.4
click at [198, 130] on div "Manage thank you message Subject Description Cancel Save Disable subscribers Hi…" at bounding box center [483, 238] width 967 height 476
click at [398, 156] on input "text" at bounding box center [483, 151] width 349 height 26
click at [378, 159] on input "text" at bounding box center [483, 151] width 349 height 26
paste input "أهلاً بك يا جيمر! استعد لأقوى العروض."
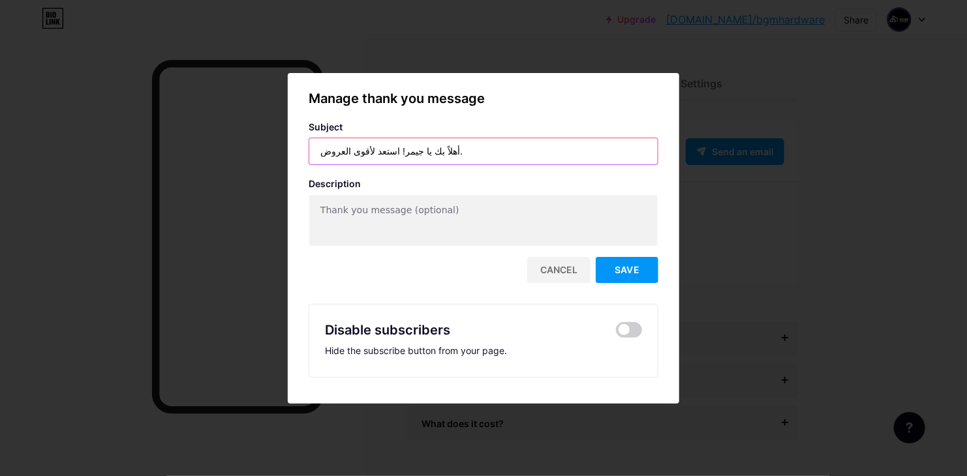
type input "أهلاً بك يا جيمر! استعد لأقوى العروض."
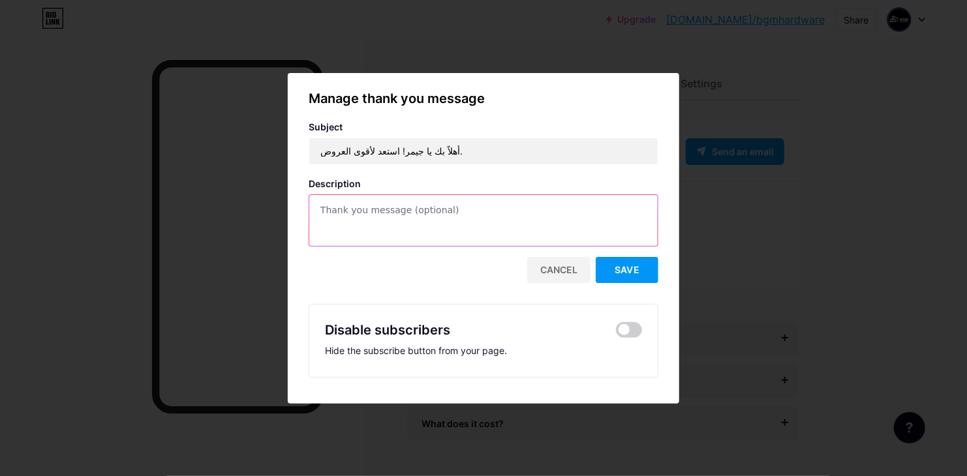
click at [407, 197] on textarea at bounding box center [483, 221] width 349 height 52
paste textarea "مرحباً بك في عالم BGM Hardware! شكراً لثقتك بنا. أنت الآن على بعد خطوة من معرفة…"
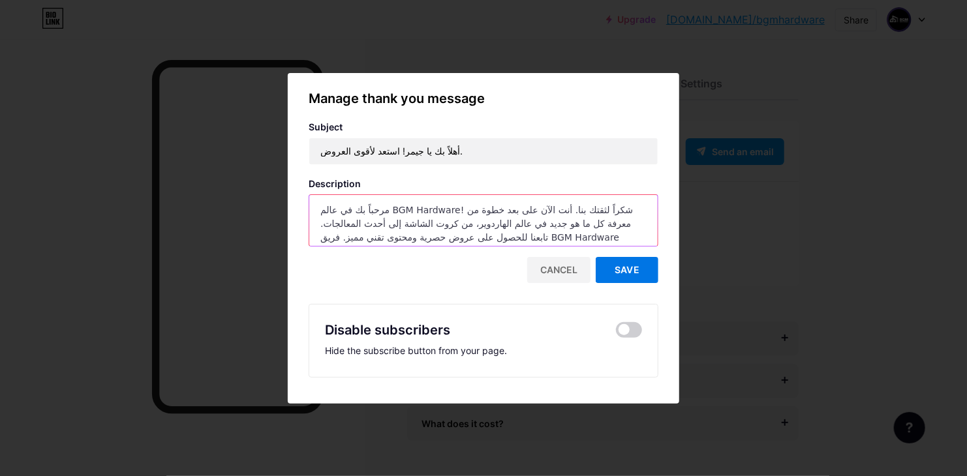
type textarea "مرحباً بك في عالم BGM Hardware! شكراً لثقتك بنا. أنت الآن على بعد خطوة من معرفة…"
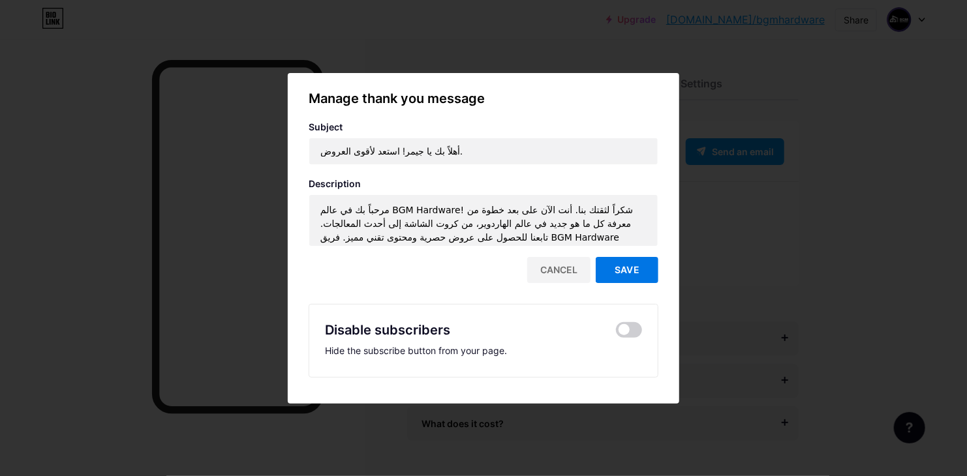
click at [625, 266] on span "Save" at bounding box center [627, 269] width 25 height 11
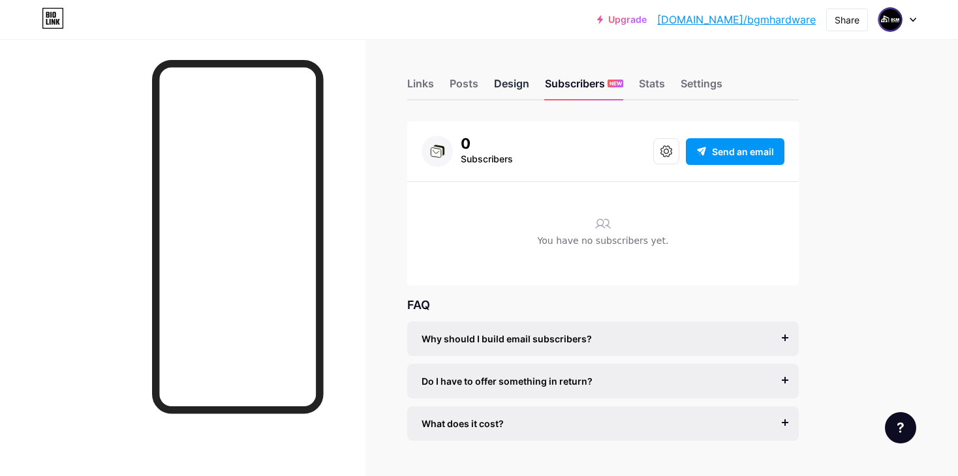
click at [494, 83] on div "Design" at bounding box center [511, 87] width 35 height 23
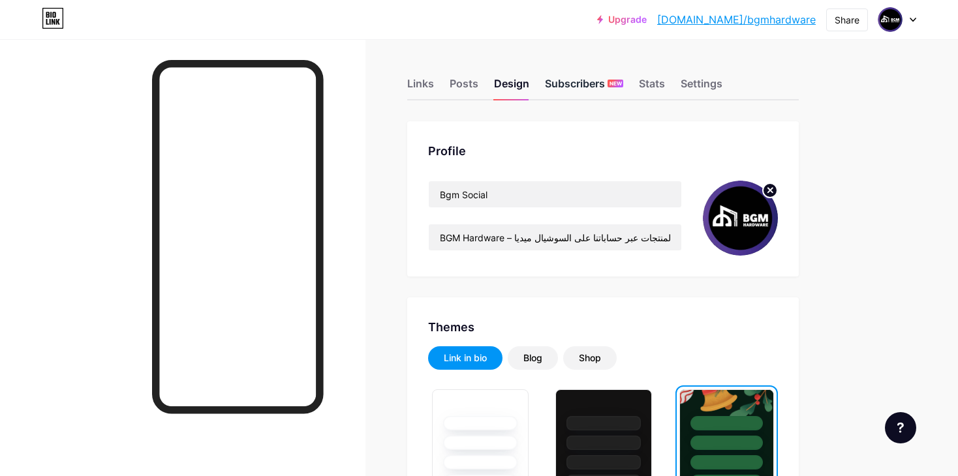
click at [588, 86] on div "Subscribers NEW" at bounding box center [584, 87] width 78 height 23
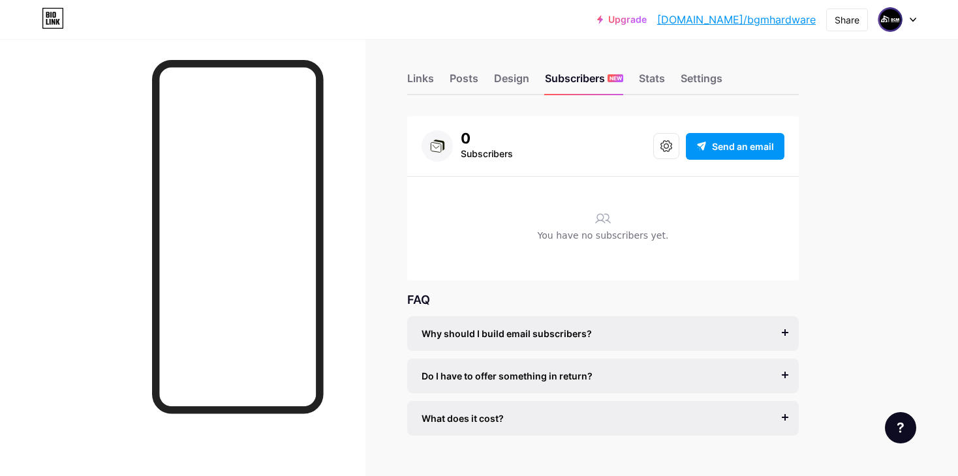
scroll to position [29, 0]
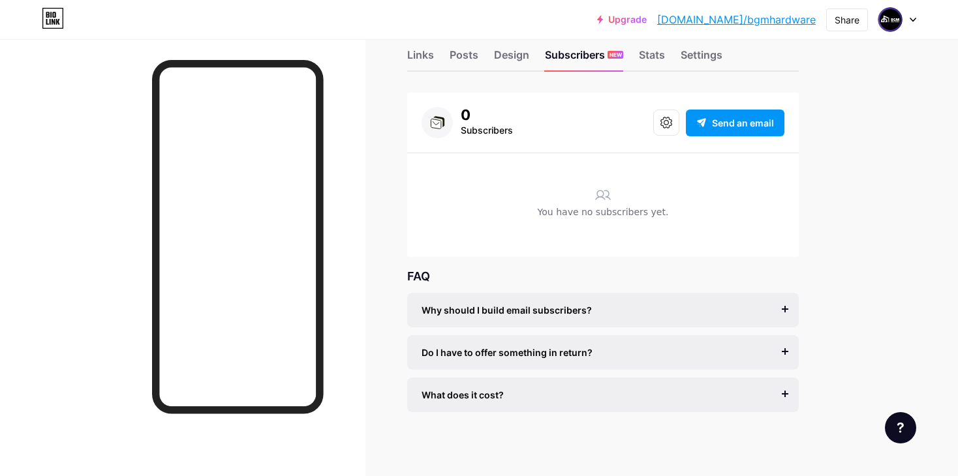
click at [530, 309] on span "Why should I build email subscribers?" at bounding box center [507, 310] width 170 height 14
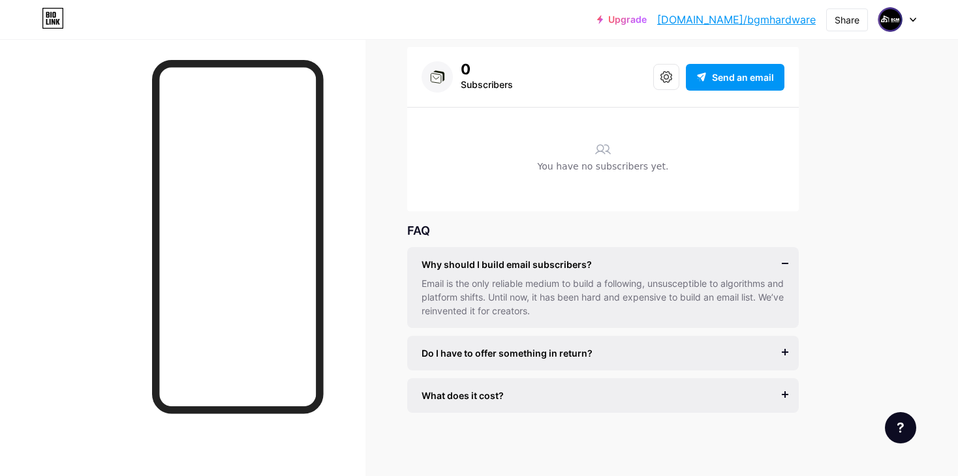
scroll to position [76, 0]
click at [505, 354] on span "Do I have to offer something in return?" at bounding box center [507, 352] width 171 height 14
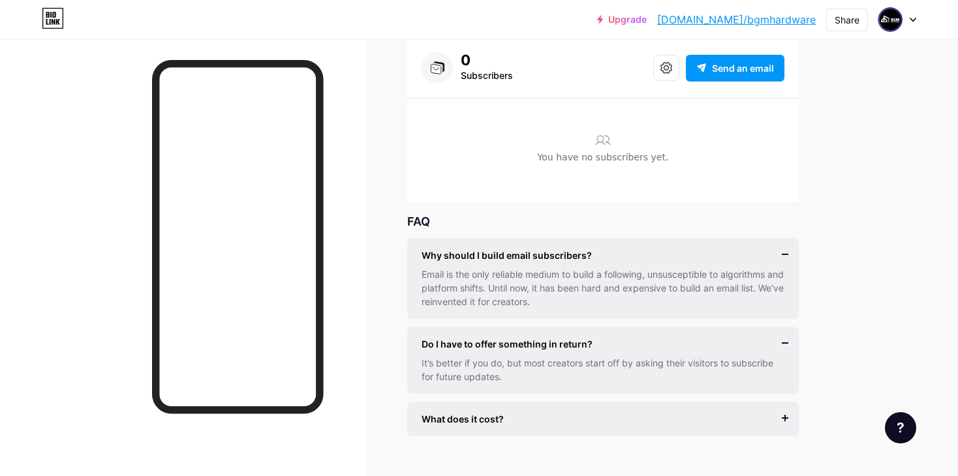
scroll to position [108, 0]
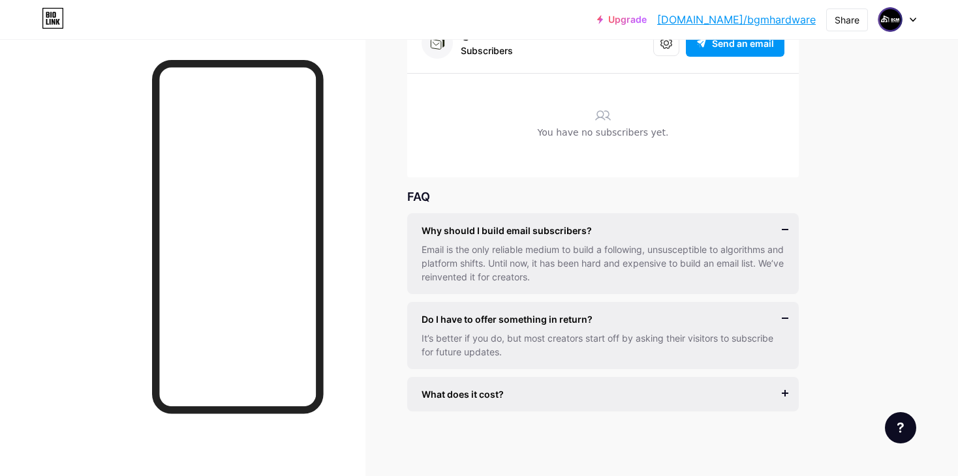
click at [508, 388] on div "What does it cost?" at bounding box center [603, 395] width 363 height 14
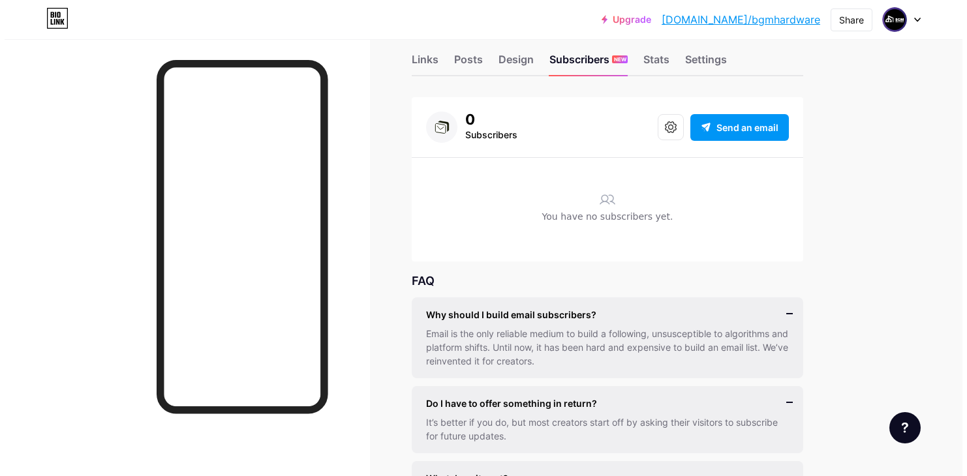
scroll to position [1, 0]
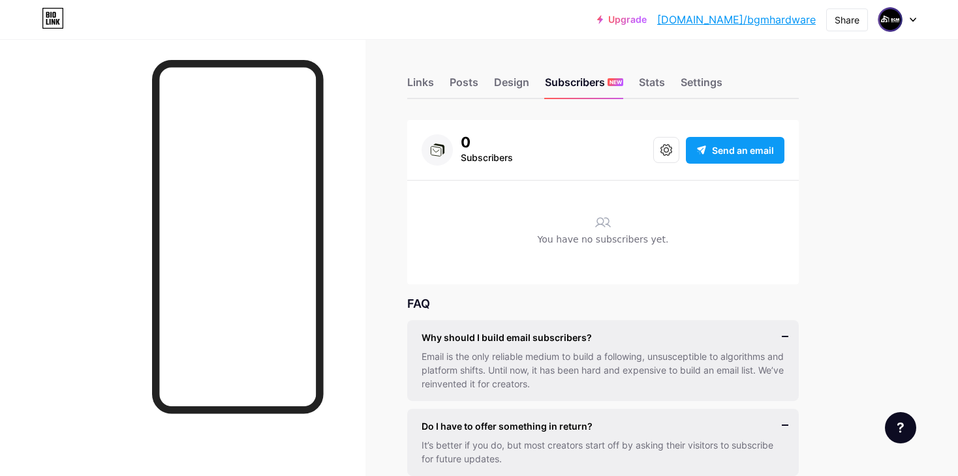
click at [729, 153] on span "Send an email" at bounding box center [743, 151] width 62 height 14
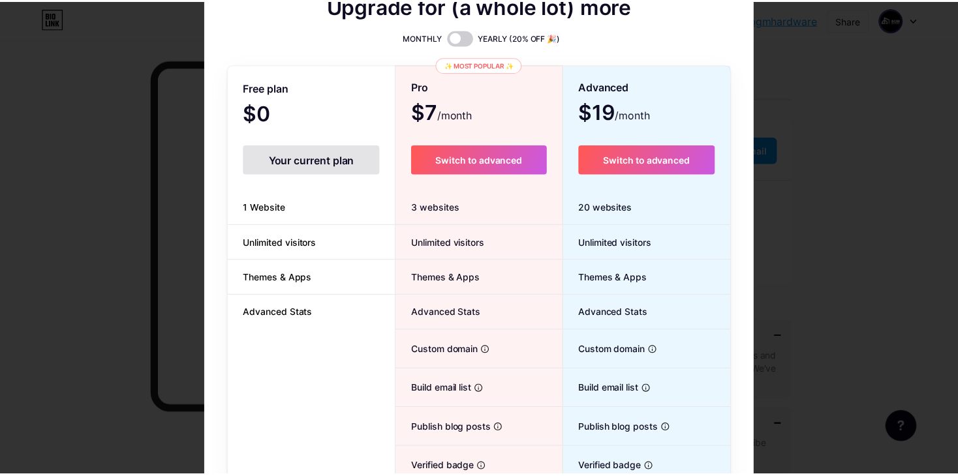
scroll to position [0, 0]
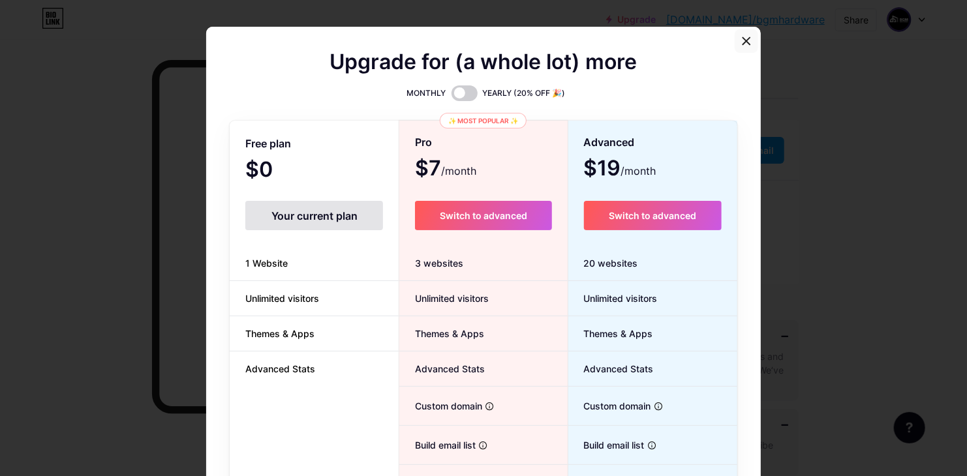
click at [735, 42] on div at bounding box center [746, 40] width 23 height 23
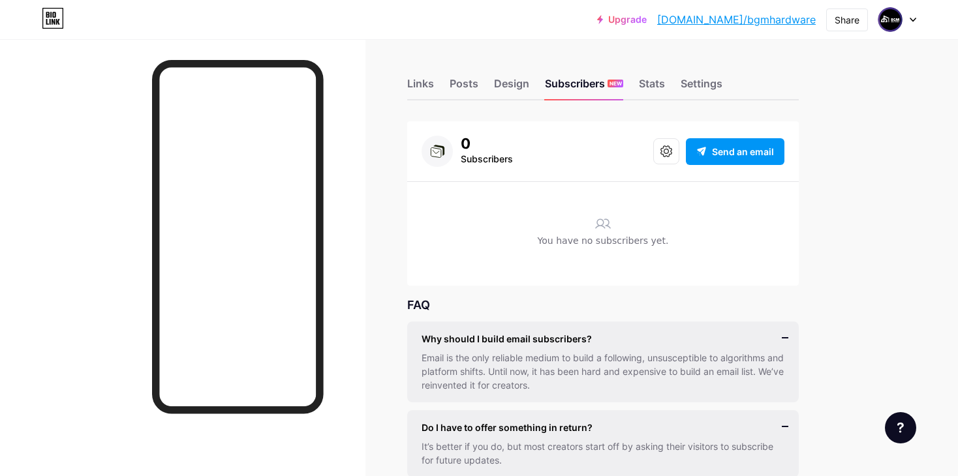
click at [486, 90] on div "Links Posts Design Subscribers NEW Stats Settings" at bounding box center [603, 78] width 392 height 46
click at [497, 89] on div "Design" at bounding box center [511, 87] width 35 height 23
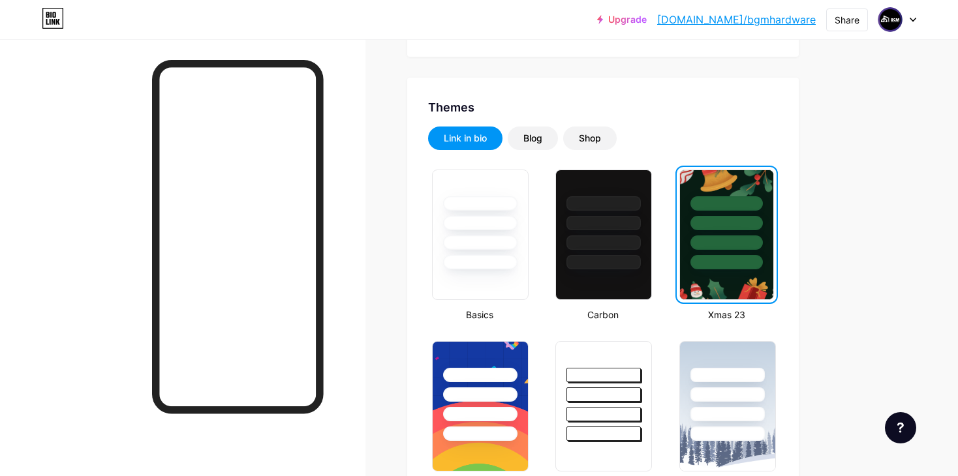
scroll to position [273, 0]
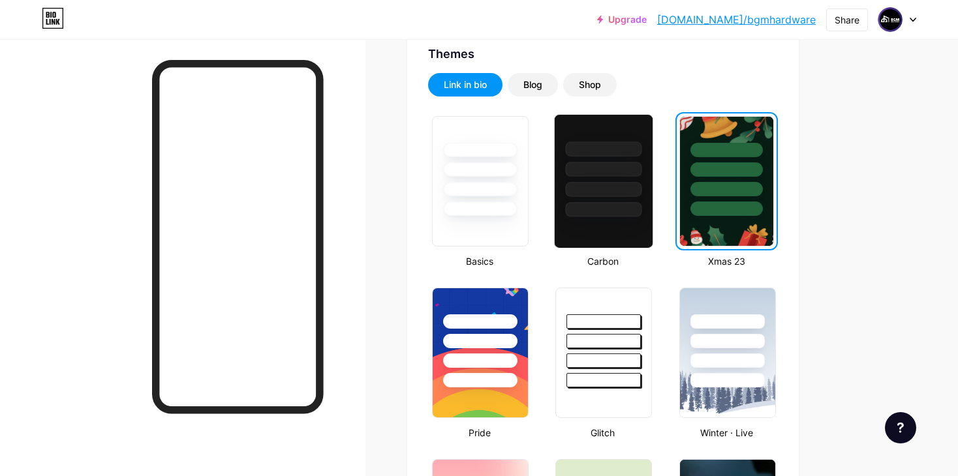
click at [621, 178] on div at bounding box center [604, 166] width 98 height 102
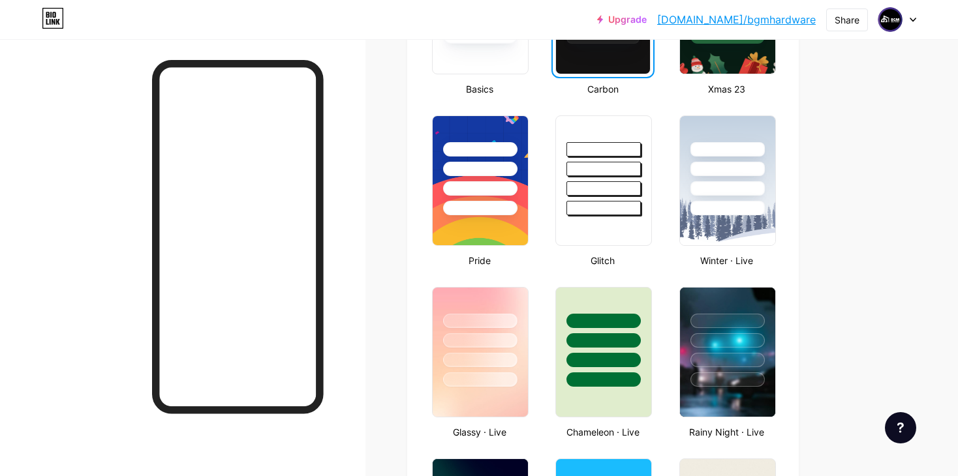
scroll to position [473, 0]
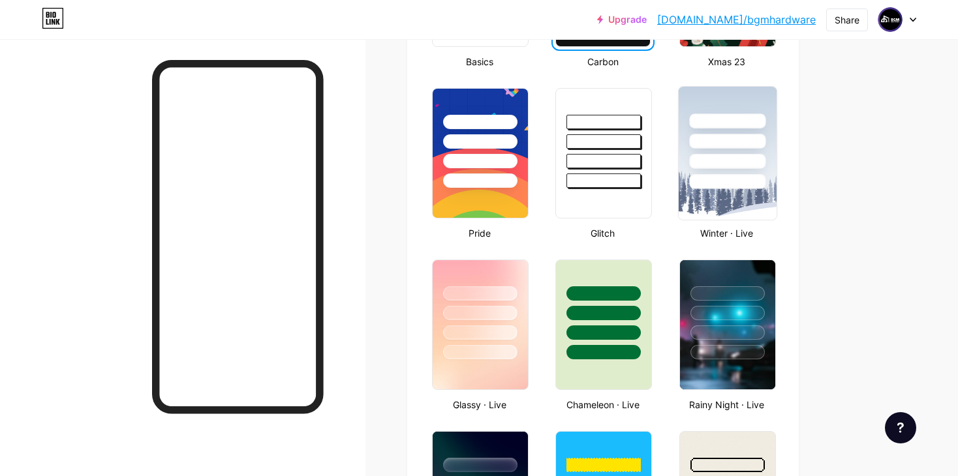
click at [741, 156] on div at bounding box center [727, 161] width 76 height 15
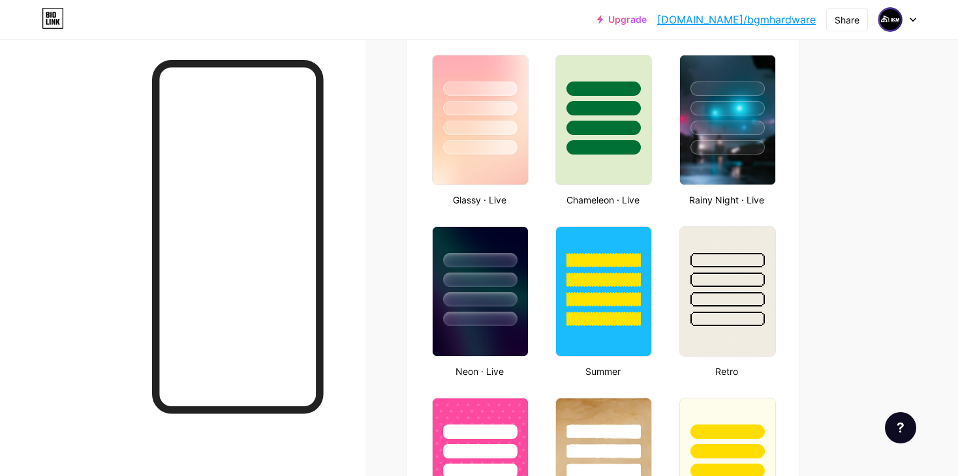
scroll to position [686, 0]
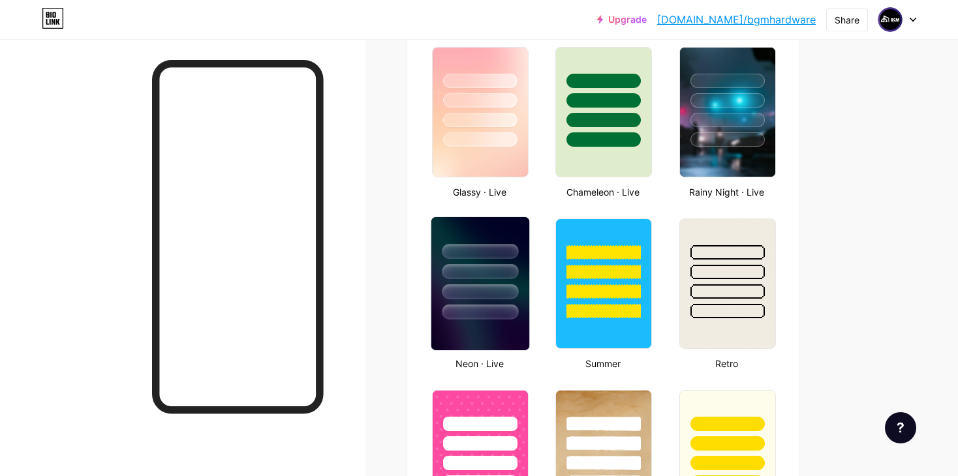
click at [484, 247] on div at bounding box center [480, 251] width 76 height 15
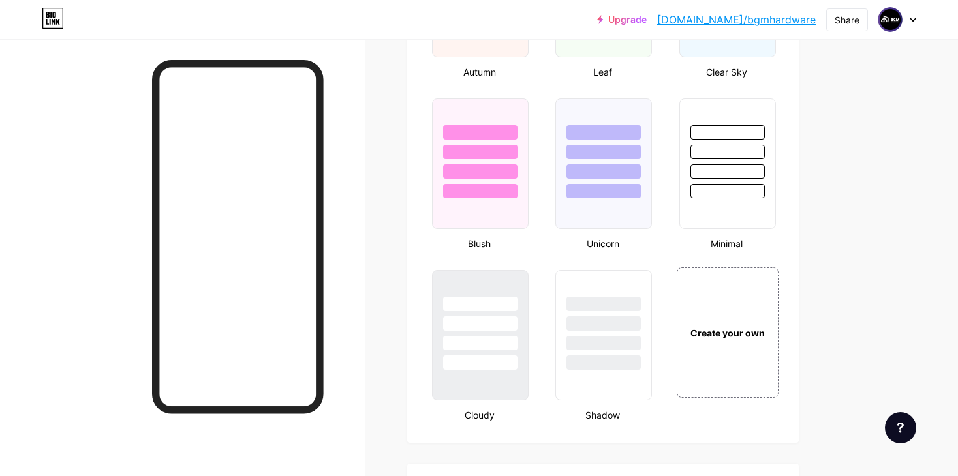
scroll to position [1308, 0]
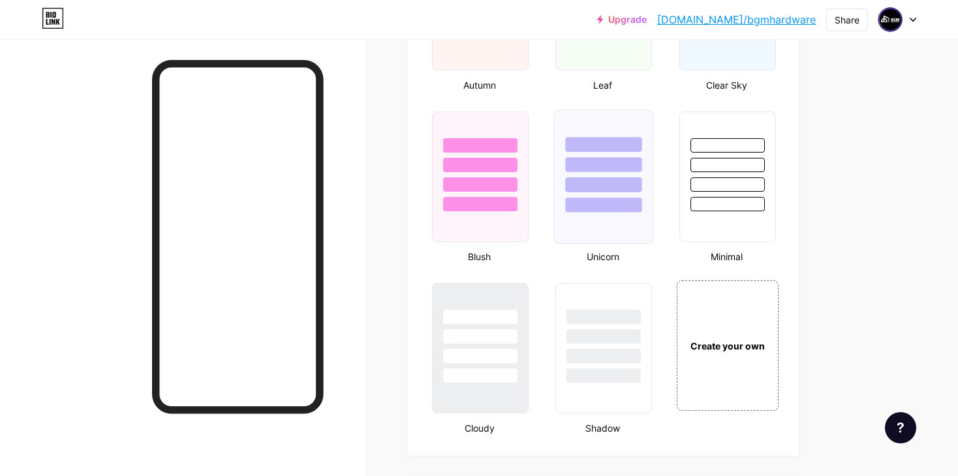
click at [574, 178] on div at bounding box center [604, 185] width 76 height 15
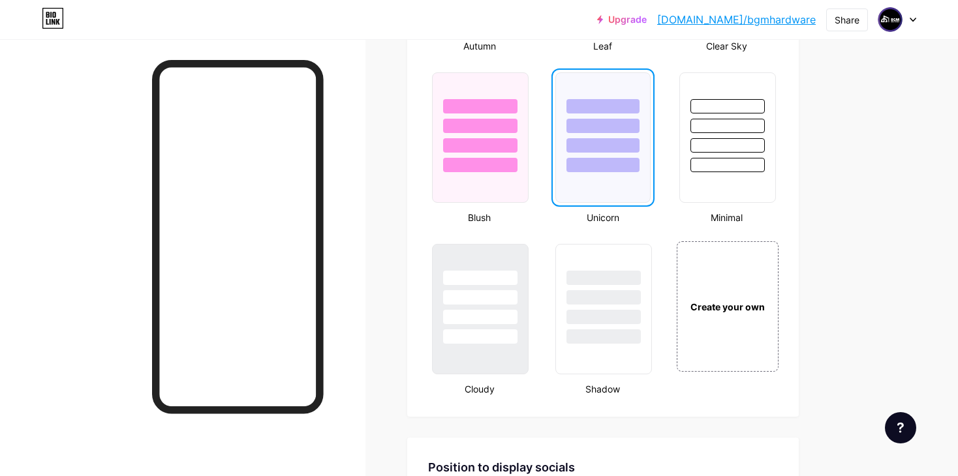
scroll to position [1350, 0]
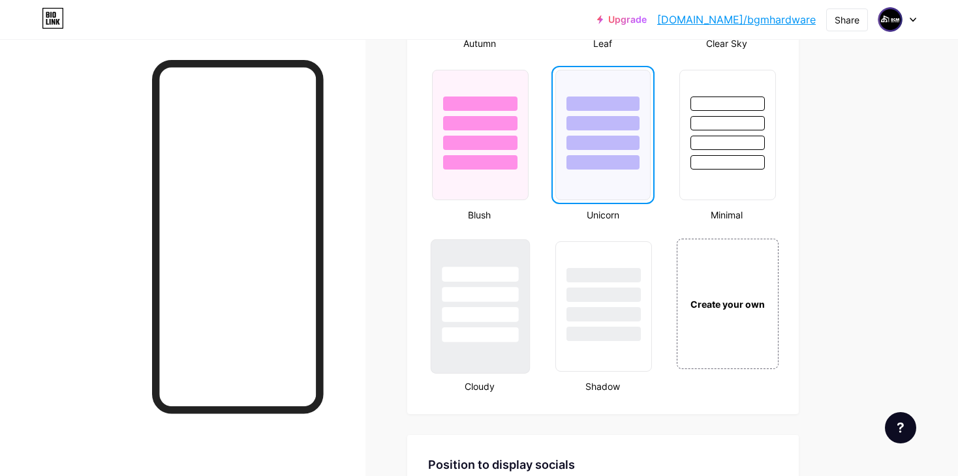
click at [463, 313] on div at bounding box center [480, 314] width 76 height 15
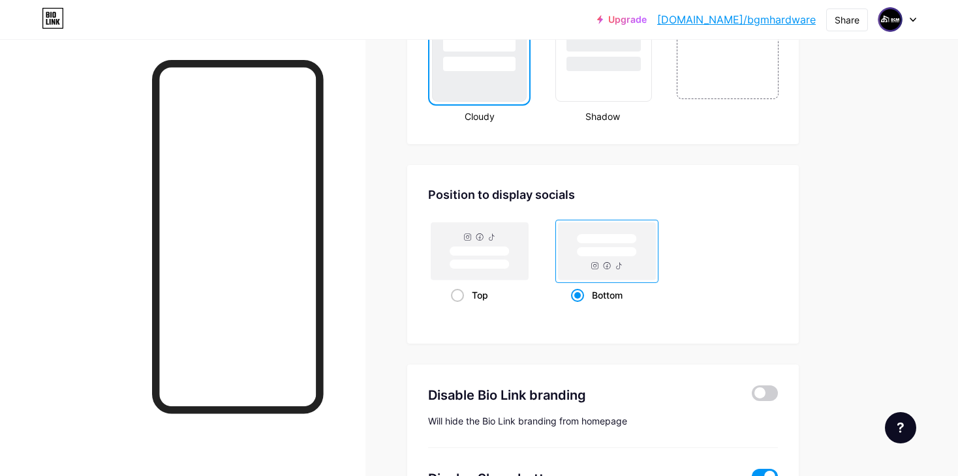
scroll to position [1660, 0]
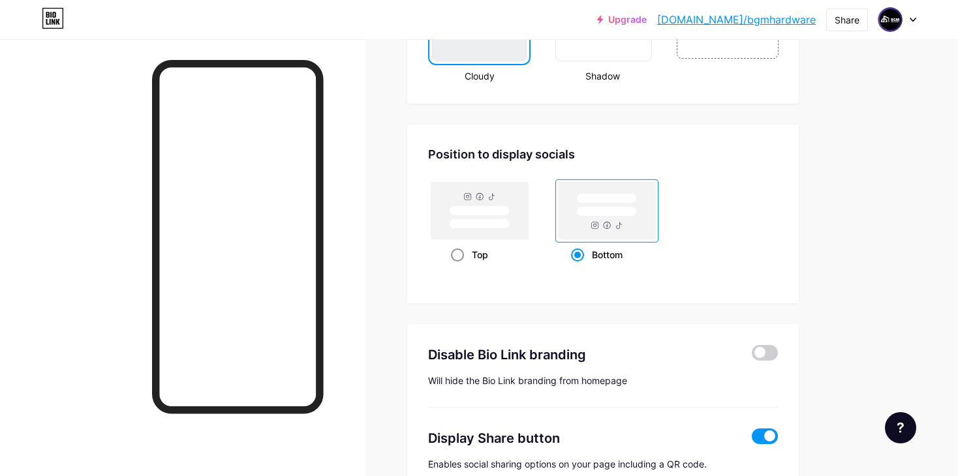
click at [485, 219] on rect at bounding box center [480, 224] width 60 height 10
click at [459, 267] on input "Top" at bounding box center [455, 271] width 8 height 8
radio input "true"
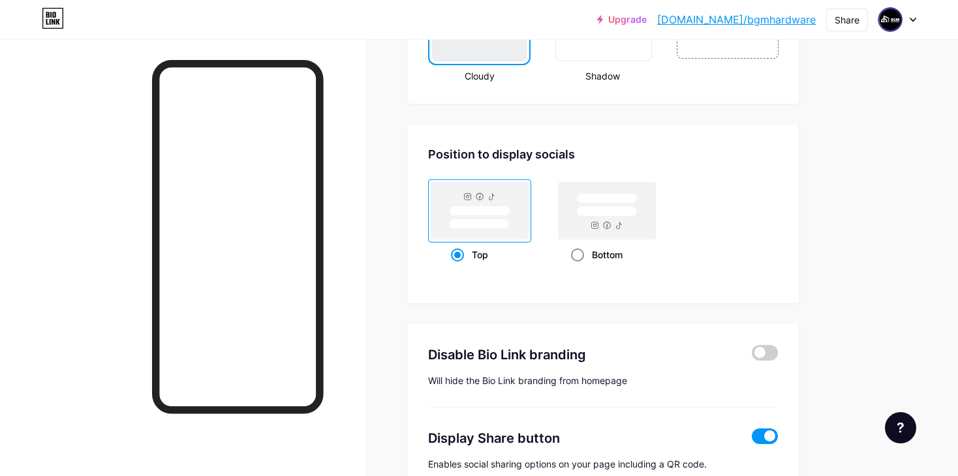
click at [613, 216] on rect at bounding box center [607, 210] width 97 height 57
click at [580, 267] on input "Bottom" at bounding box center [575, 271] width 8 height 8
radio input "true"
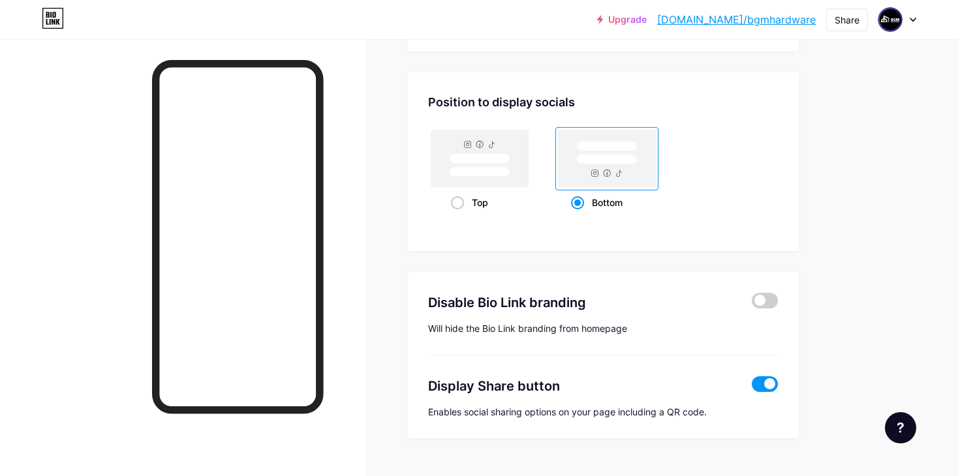
scroll to position [1735, 0]
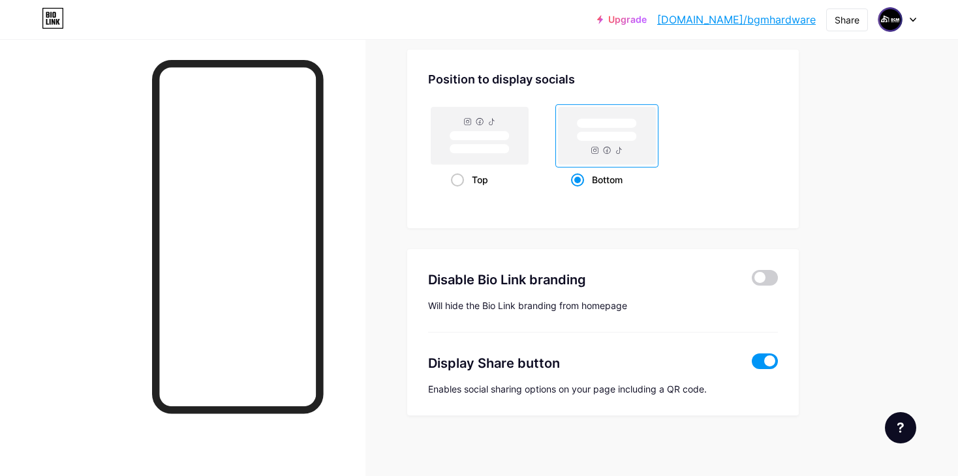
click at [780, 275] on div "Disable Bio Link branding Will hide the Bio Link branding from homepage Display…" at bounding box center [603, 332] width 392 height 167
click at [767, 270] on span at bounding box center [765, 278] width 26 height 16
click at [752, 281] on input "checkbox" at bounding box center [752, 281] width 0 height 0
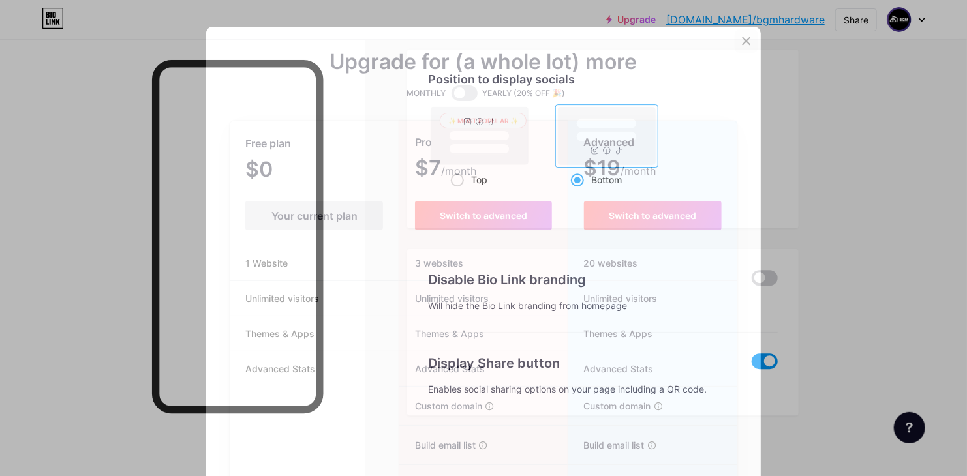
click at [737, 33] on div at bounding box center [746, 40] width 23 height 23
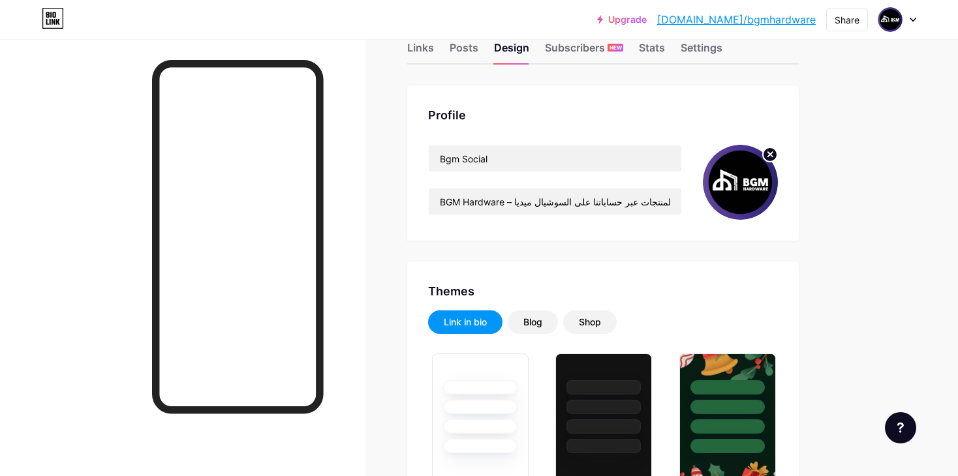
scroll to position [0, 0]
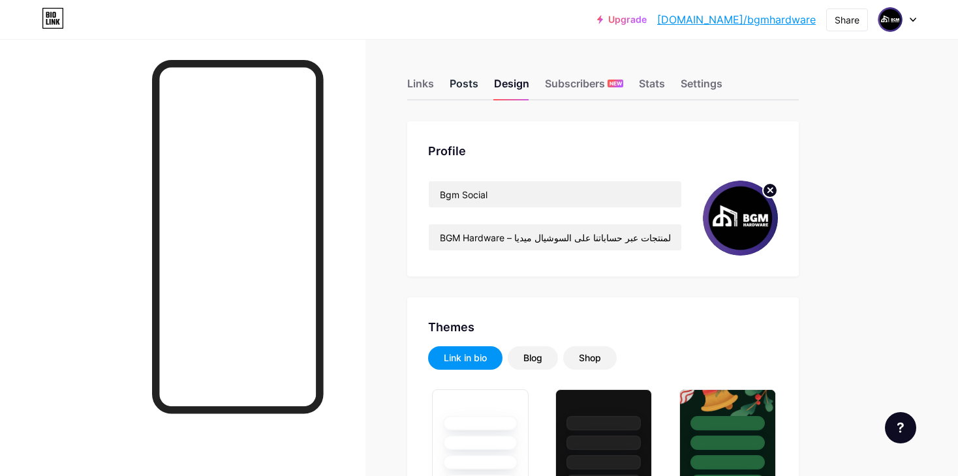
click at [464, 77] on div "Posts" at bounding box center [464, 87] width 29 height 23
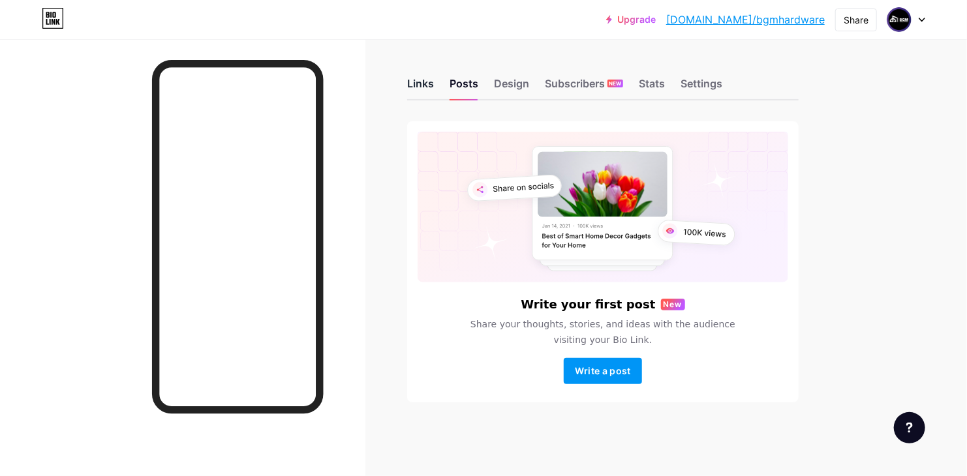
click at [424, 90] on div "Links" at bounding box center [420, 87] width 27 height 23
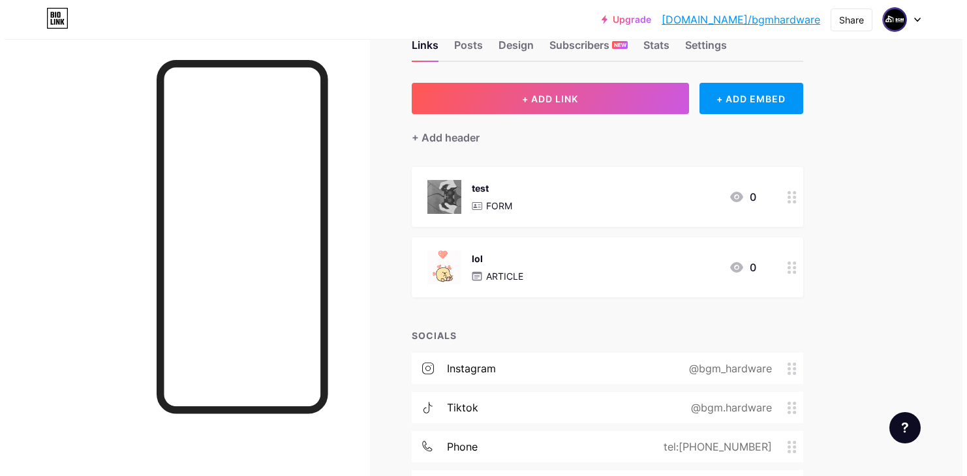
scroll to position [70, 0]
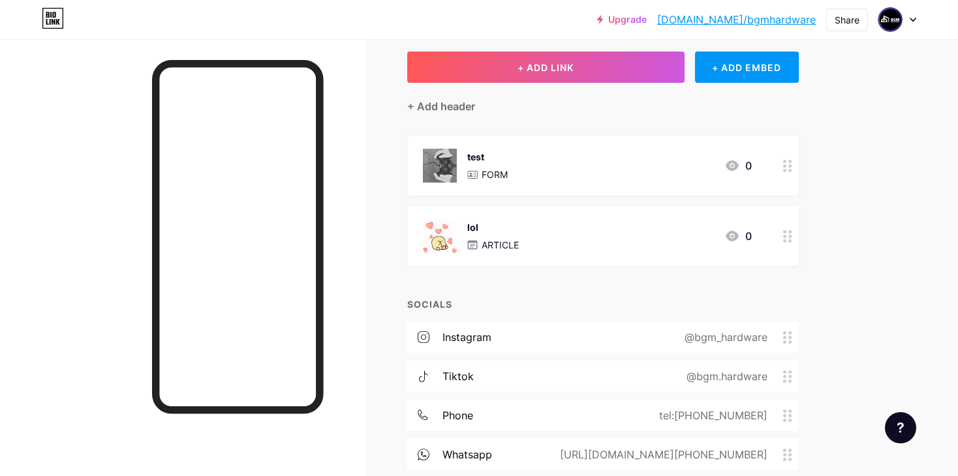
click at [490, 168] on p "FORM" at bounding box center [495, 175] width 26 height 14
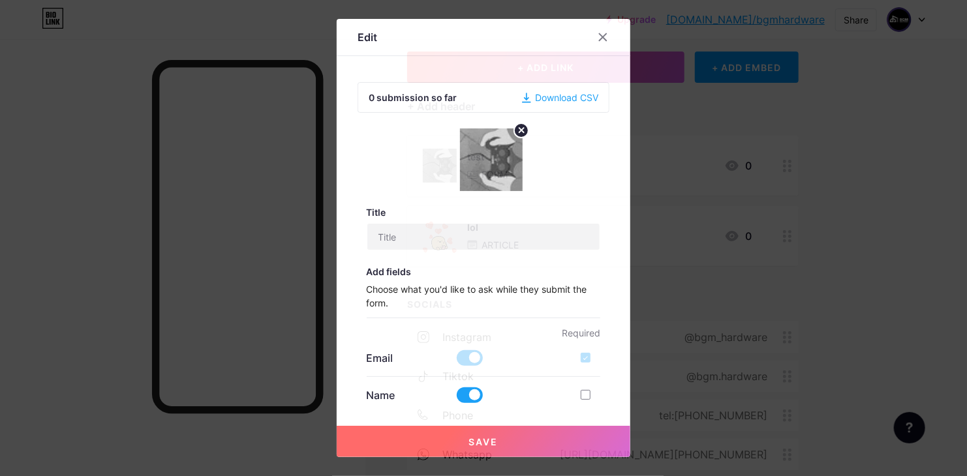
type input "test"
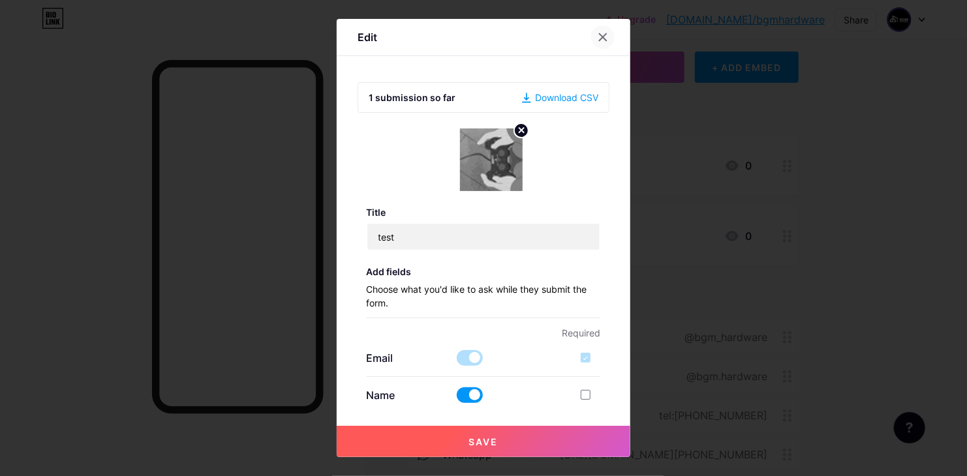
click at [591, 33] on div at bounding box center [610, 36] width 39 height 23
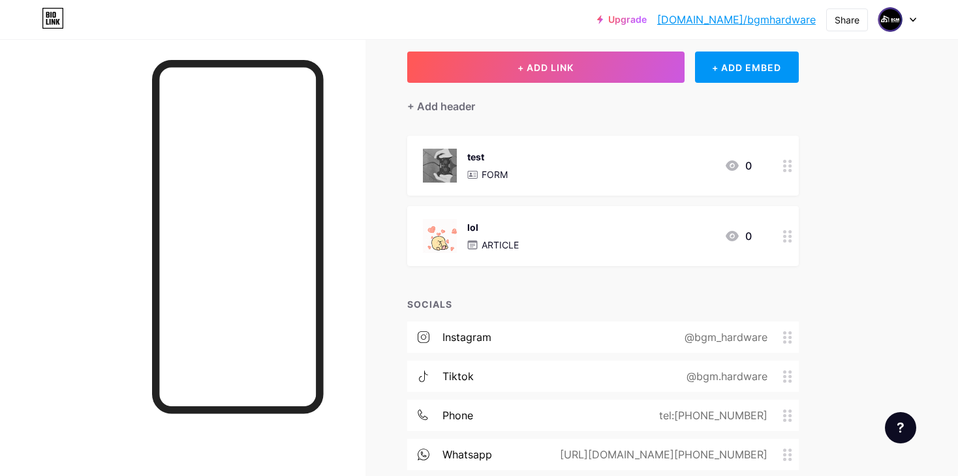
click at [597, 232] on div "lol ARTICLE 0" at bounding box center [587, 236] width 329 height 34
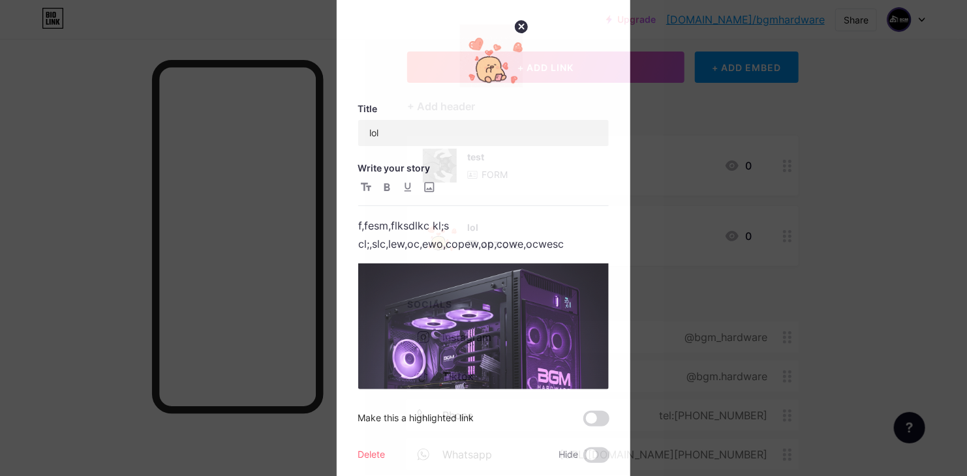
scroll to position [95, 0]
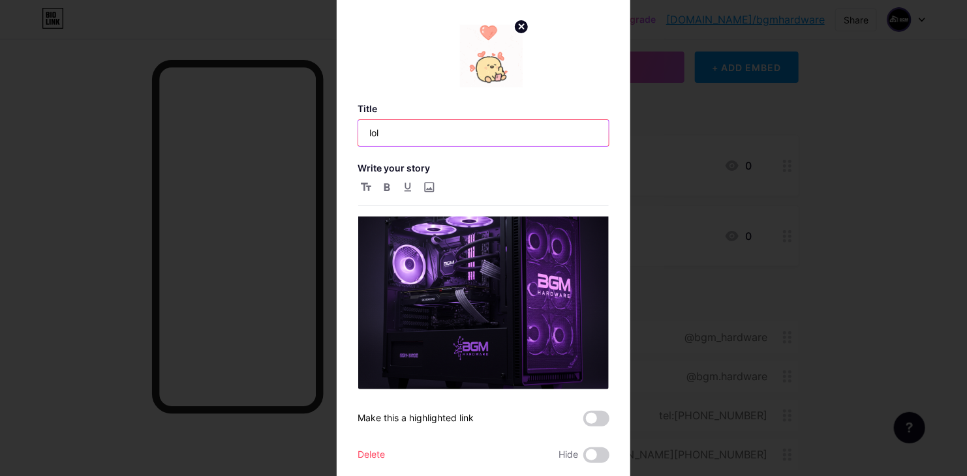
click at [402, 137] on input "lol" at bounding box center [483, 133] width 251 height 26
type input "توقيت العمل"
click at [527, 154] on div "Title توقيت العمل Write your story f,fesm,flksdlkc kl;s cl;,slc,[PERSON_NAME],e…" at bounding box center [484, 283] width 252 height 360
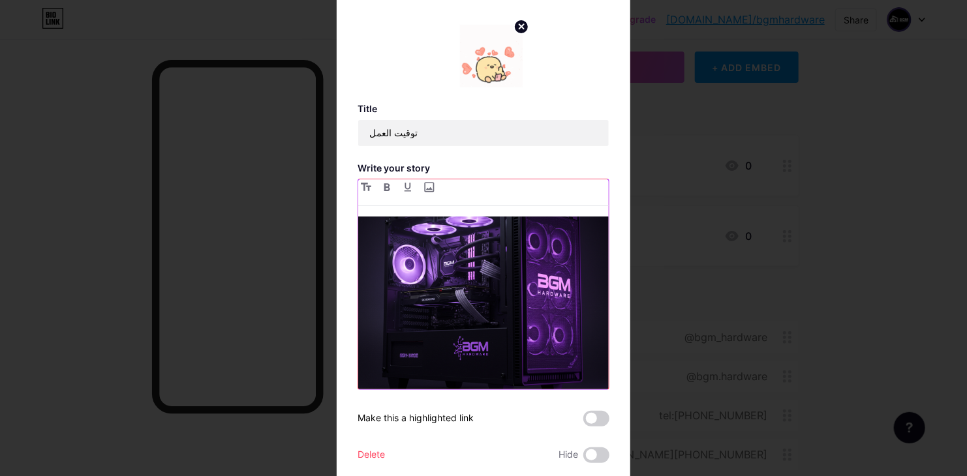
click at [493, 247] on img at bounding box center [483, 294] width 251 height 251
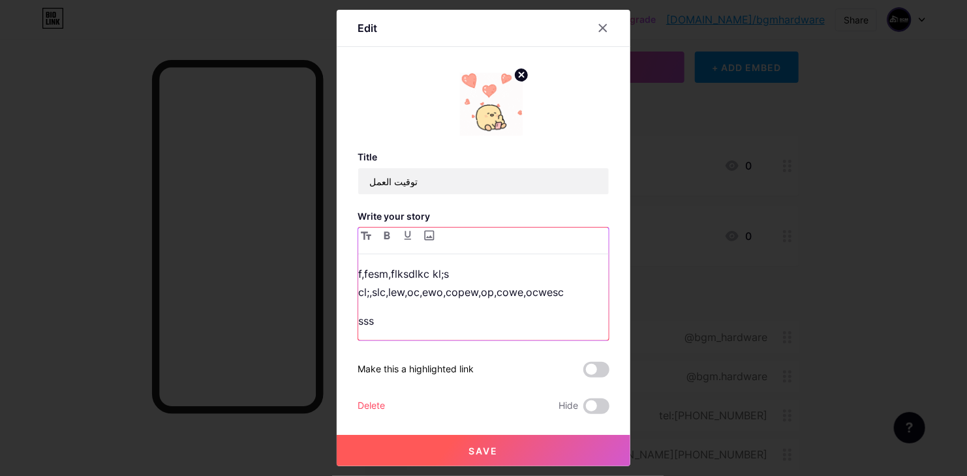
click at [471, 285] on p "f,fesm,flksdlkc kl;s cl;,slc,lew,oc,ewo,copew,op,cowe,ocwesc" at bounding box center [483, 283] width 251 height 37
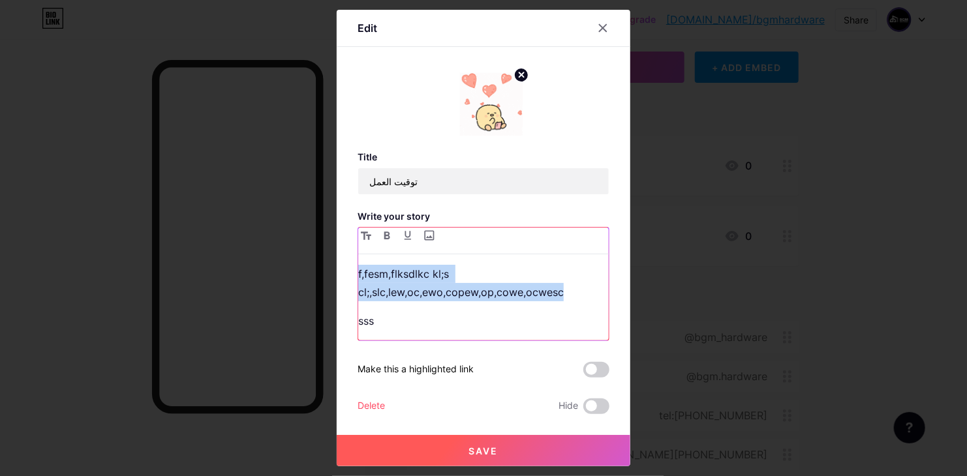
click at [471, 285] on p "f,fesm,flksdlkc kl;s cl;,slc,lew,oc,ewo,copew,op,cowe,ocwesc" at bounding box center [483, 283] width 251 height 37
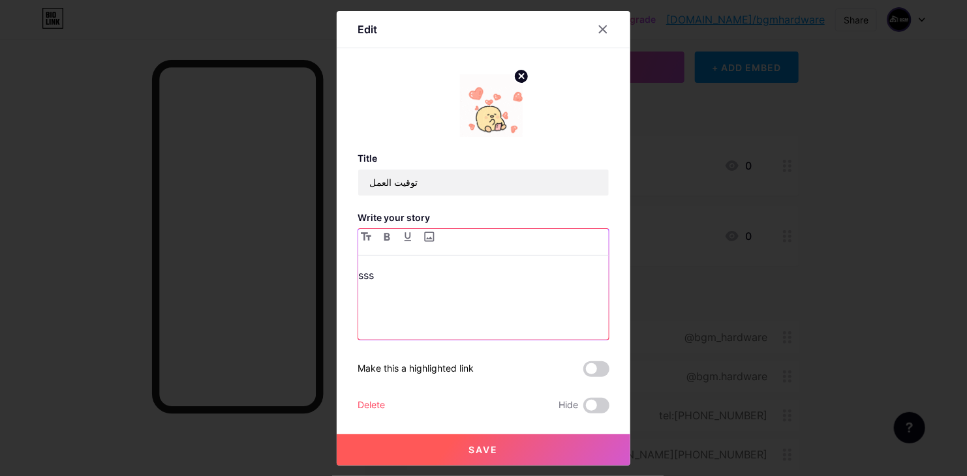
click at [358, 280] on p "sss" at bounding box center [483, 275] width 251 height 18
click at [427, 233] on input "file" at bounding box center [429, 237] width 16 height 16
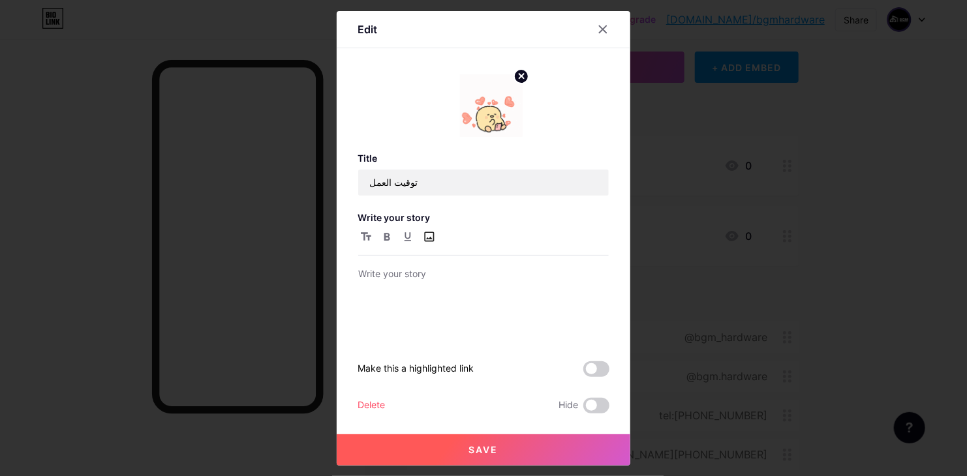
type input "C:\fakepath\image_2025-08-12_202059274.png"
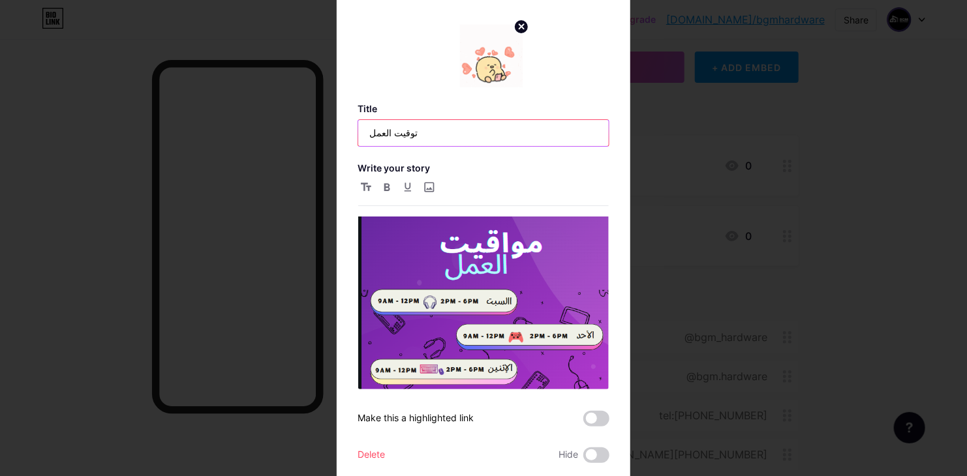
click at [464, 131] on input "توقيت العمل" at bounding box center [483, 133] width 251 height 26
type input "ت"
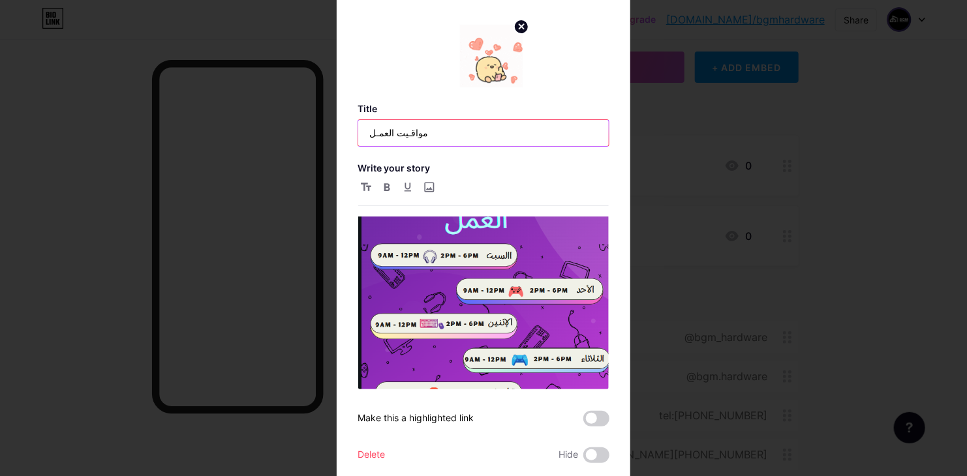
scroll to position [131, 0]
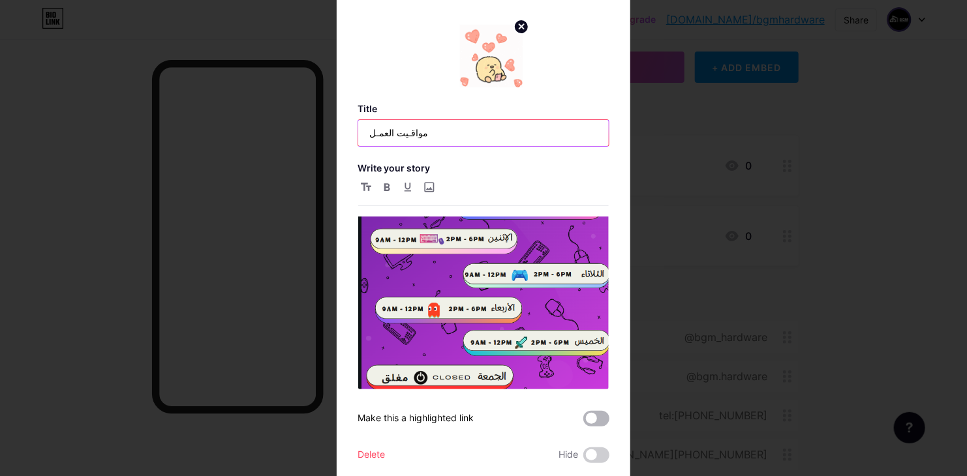
type input "مواقـيت العمـل"
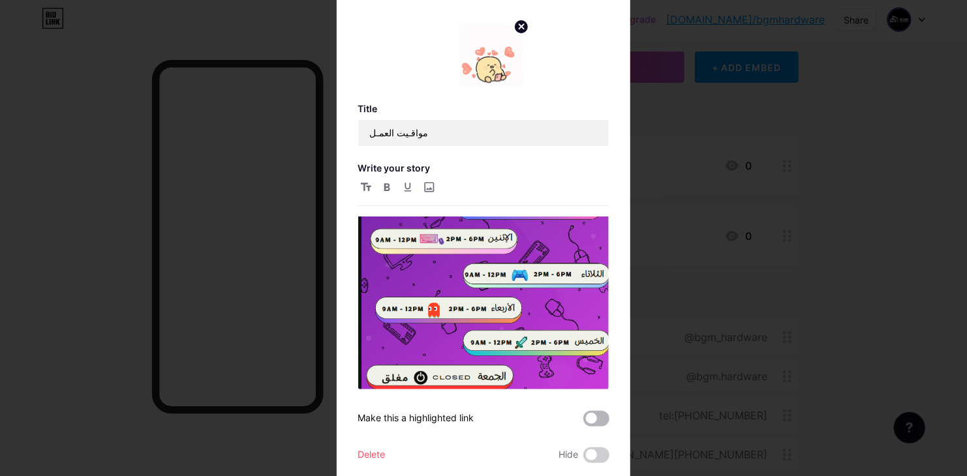
click at [597, 417] on span at bounding box center [596, 419] width 26 height 16
click at [583, 422] on input "checkbox" at bounding box center [583, 422] width 0 height 0
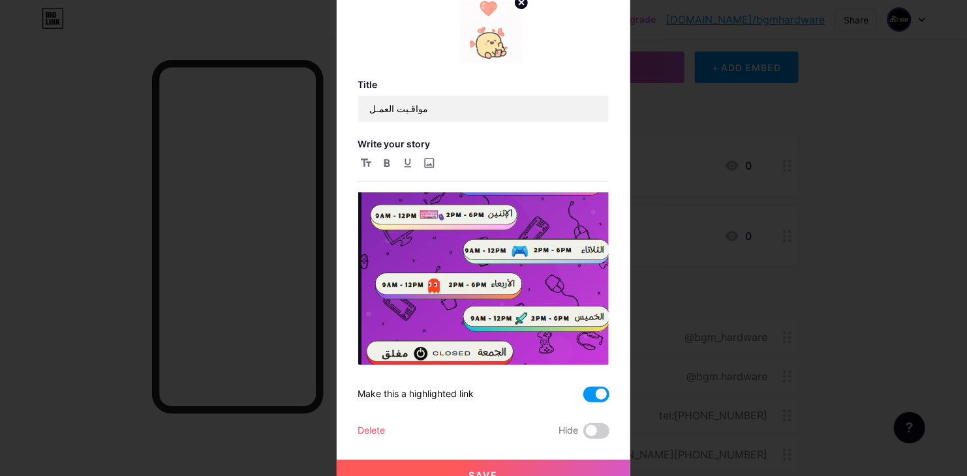
scroll to position [38, 0]
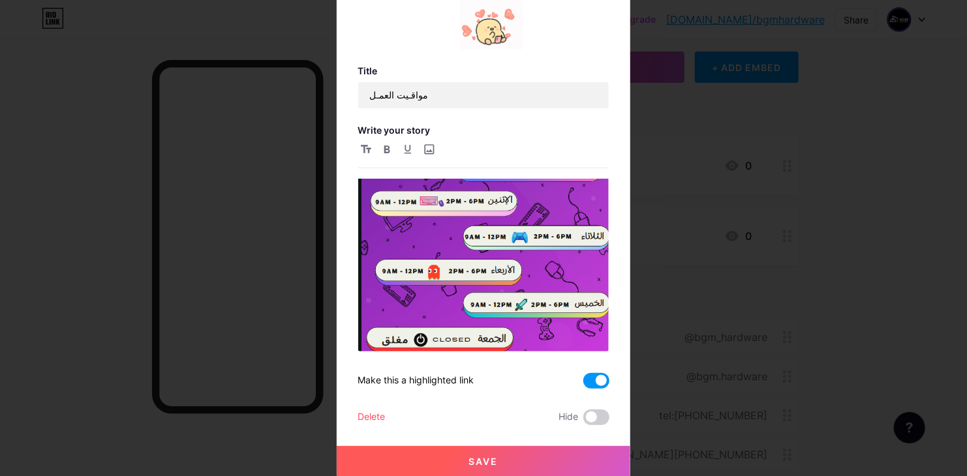
click at [579, 450] on button "Save" at bounding box center [484, 461] width 294 height 31
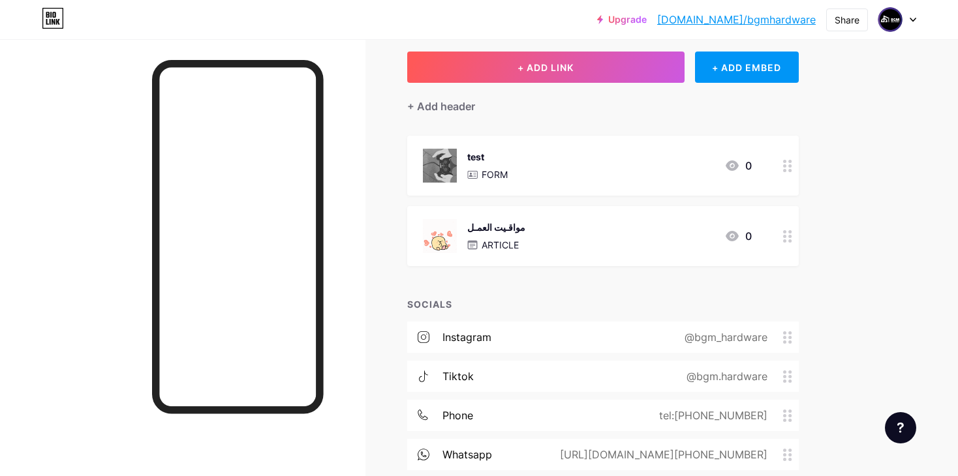
click at [655, 240] on div "مواقـيت العمـل ARTICLE 0" at bounding box center [587, 236] width 329 height 34
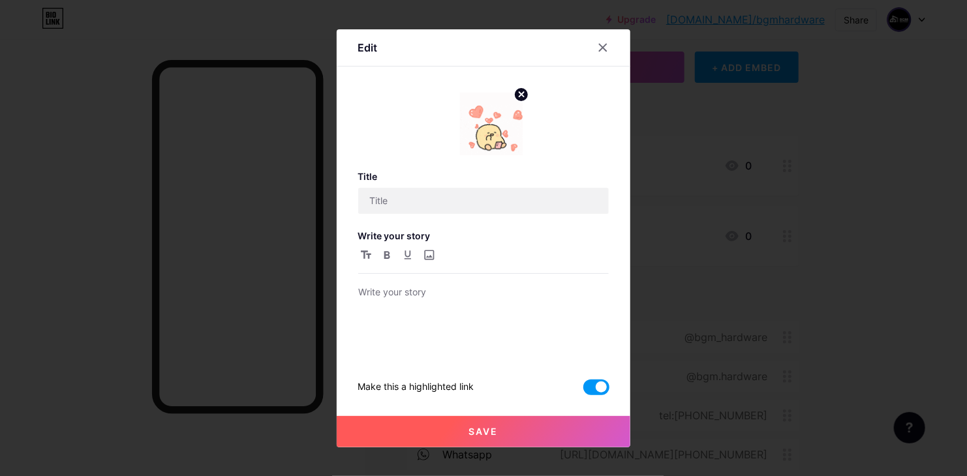
type input "مواقـيت العمـل"
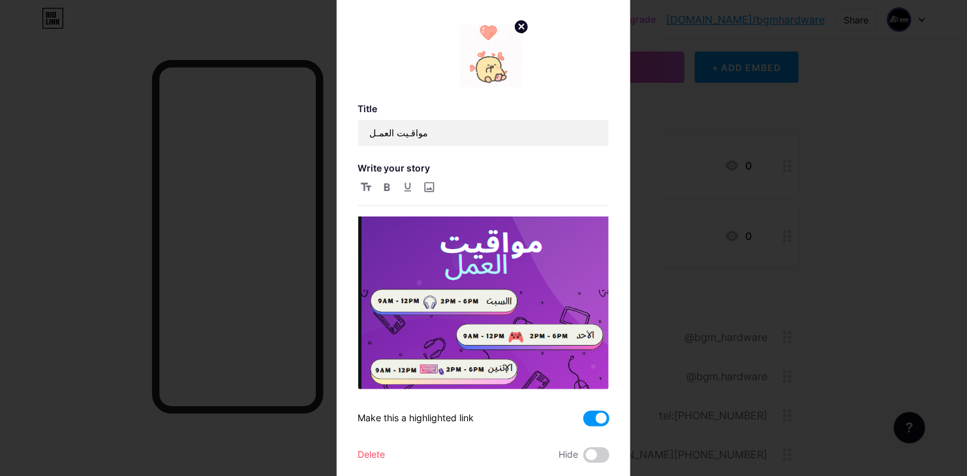
click at [581, 401] on div "Title مواقـيت العمـل Write your story Make this a highlighted link Delete Hide" at bounding box center [484, 283] width 252 height 360
click at [589, 416] on span at bounding box center [596, 419] width 26 height 16
click at [583, 422] on input "checkbox" at bounding box center [583, 422] width 0 height 0
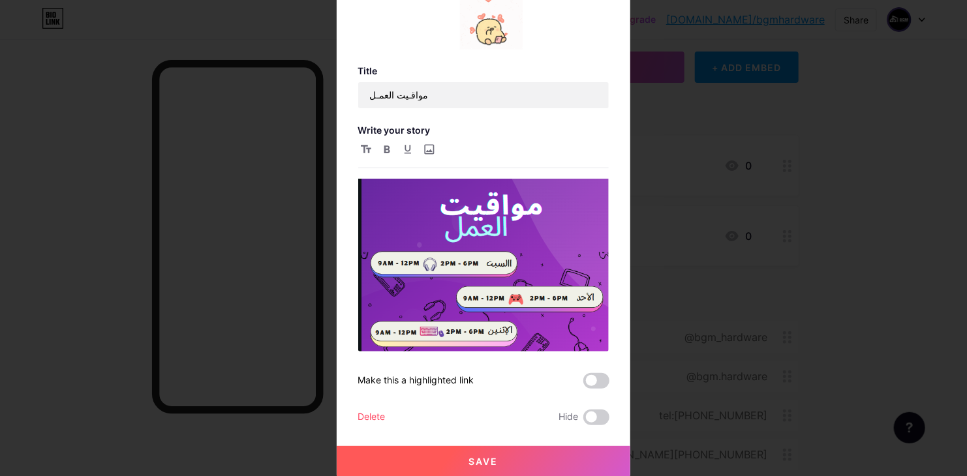
click at [558, 450] on button "Save" at bounding box center [484, 461] width 294 height 31
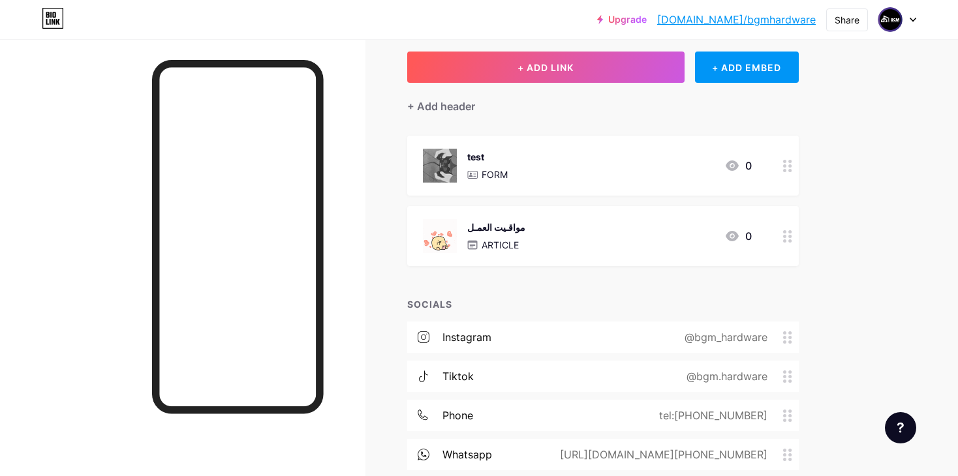
click at [435, 232] on img at bounding box center [440, 236] width 34 height 34
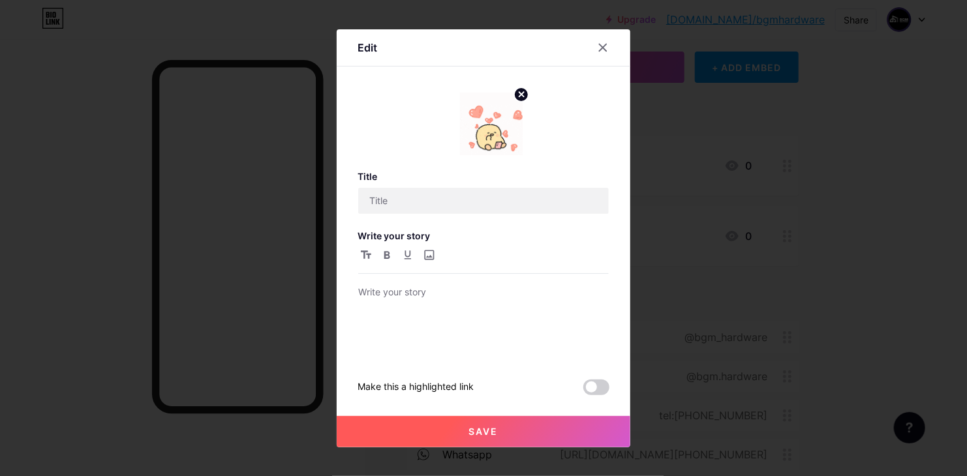
type input "مواقـيت العمـل"
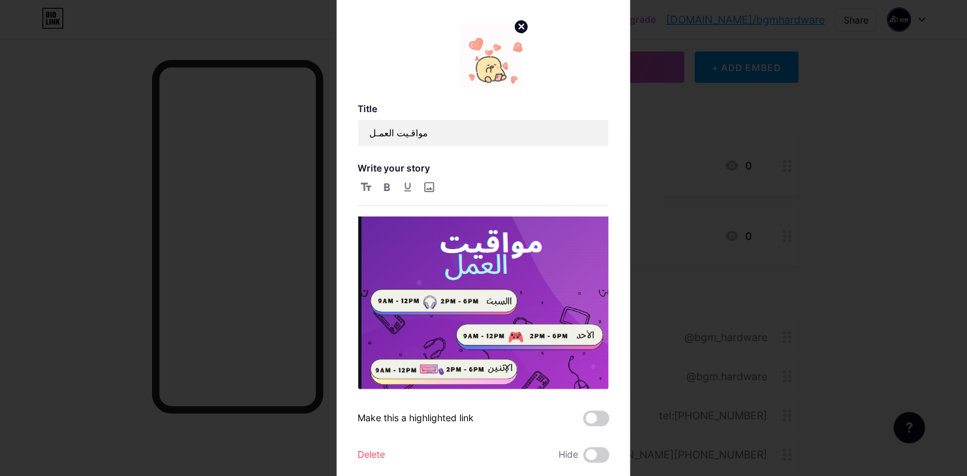
click at [484, 64] on img at bounding box center [491, 56] width 63 height 63
click at [514, 20] on circle at bounding box center [521, 27] width 14 height 14
click at [489, 48] on rect at bounding box center [488, 47] width 21 height 21
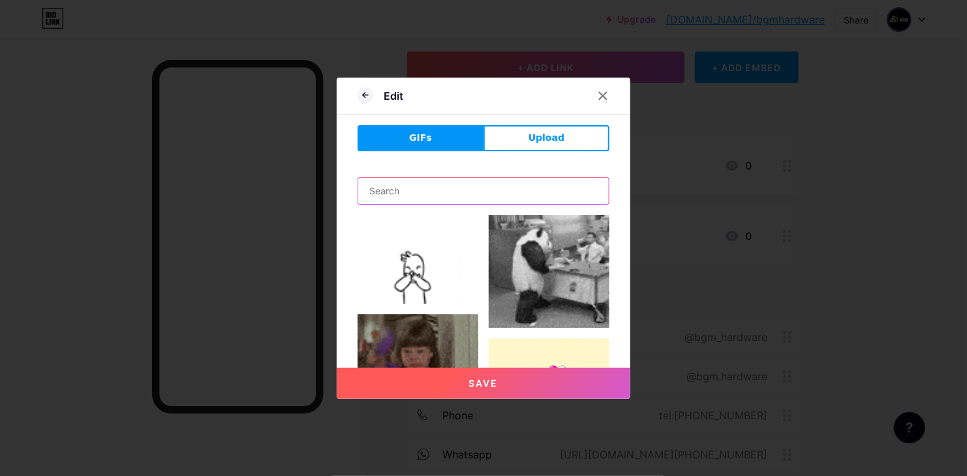
click at [426, 190] on input "text" at bounding box center [483, 191] width 251 height 26
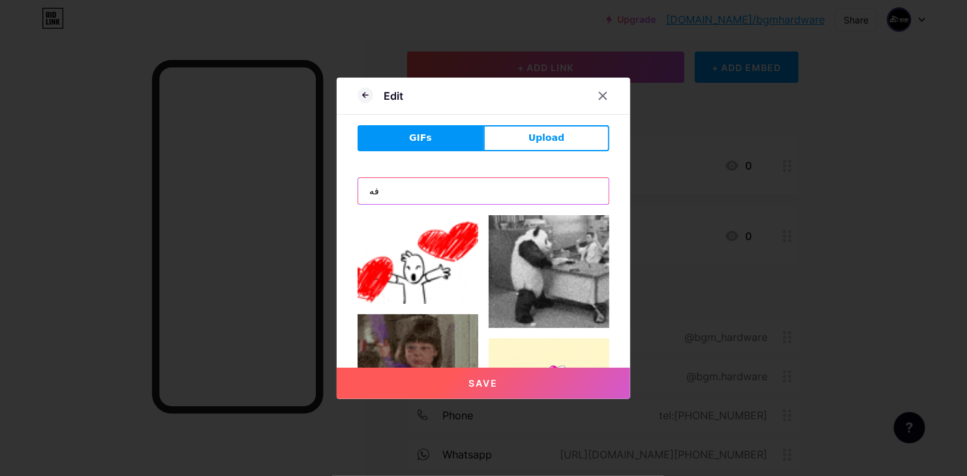
type input "ف"
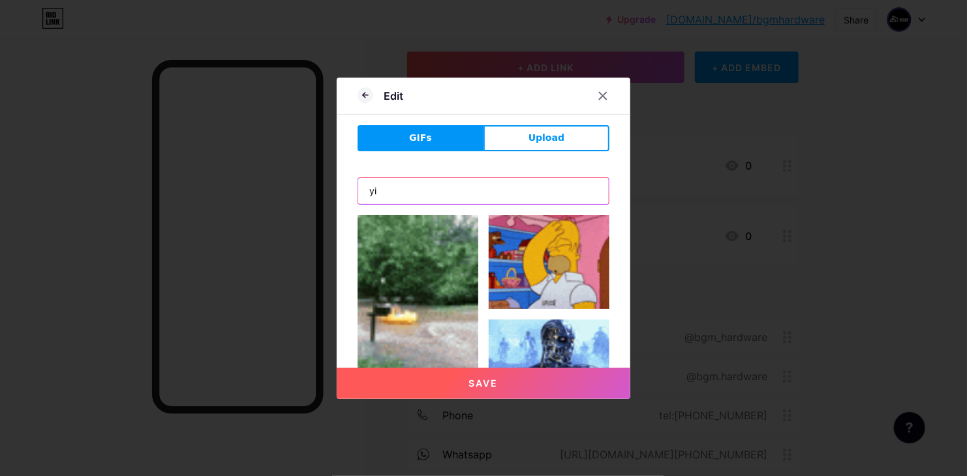
type input "y"
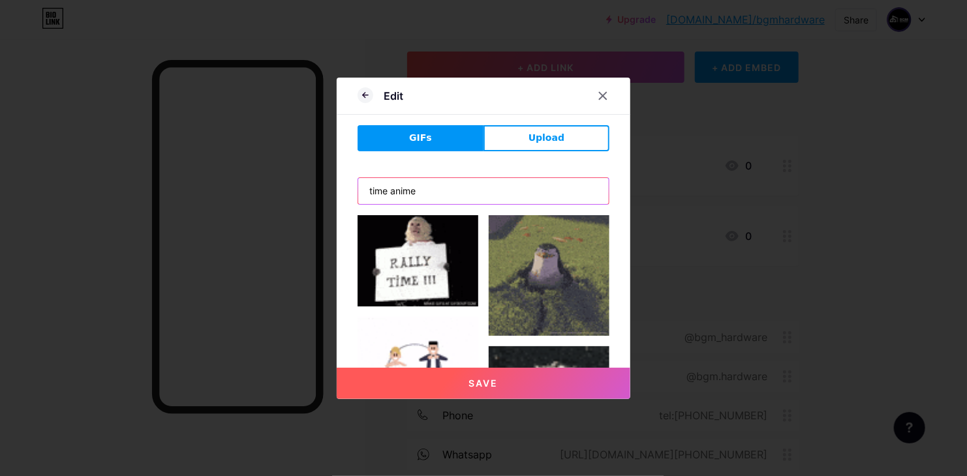
click at [426, 190] on input "time anime" at bounding box center [483, 191] width 251 height 26
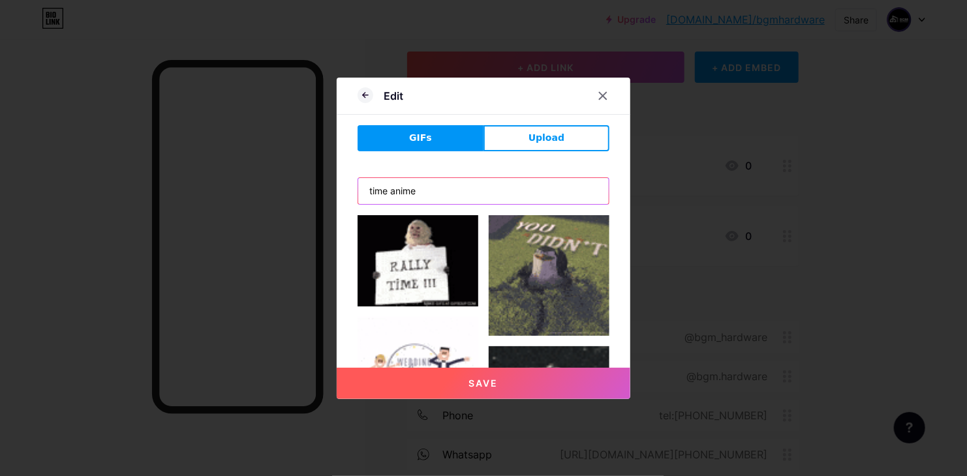
click at [426, 190] on input "time anime" at bounding box center [483, 191] width 251 height 26
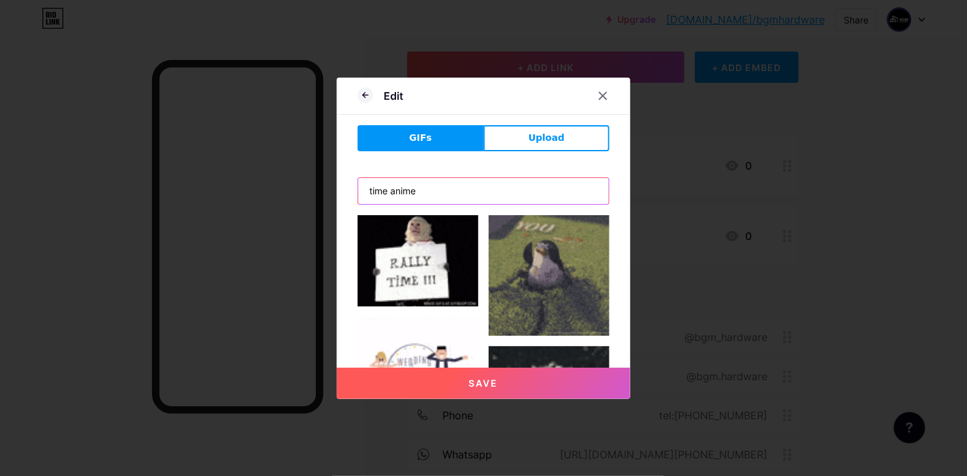
click at [426, 190] on input "time anime" at bounding box center [483, 191] width 251 height 26
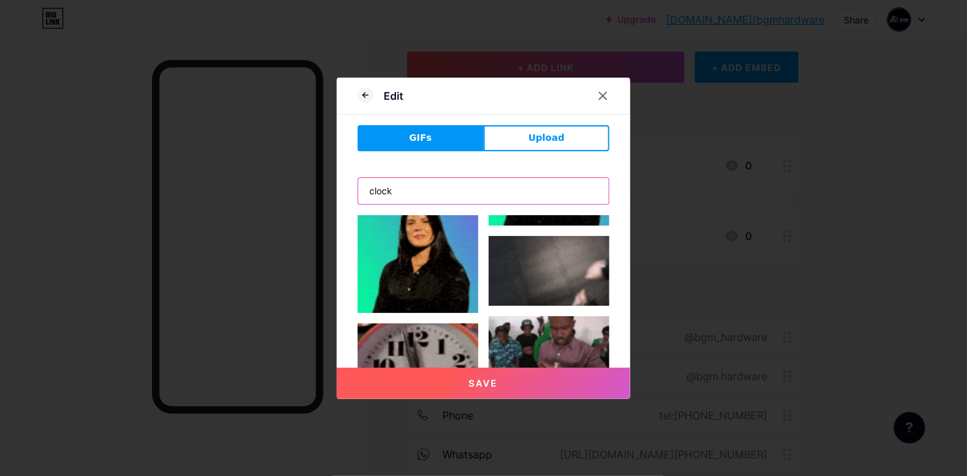
scroll to position [1927, 0]
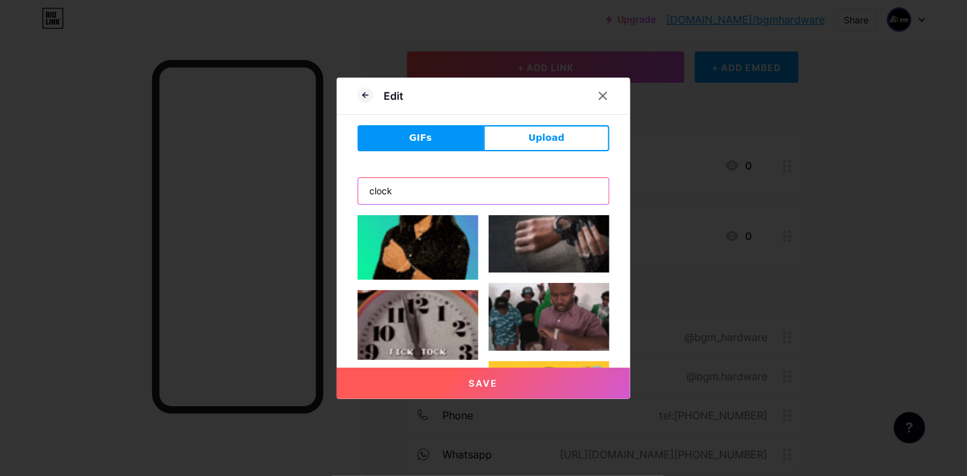
click at [413, 193] on input "clock" at bounding box center [483, 191] width 251 height 26
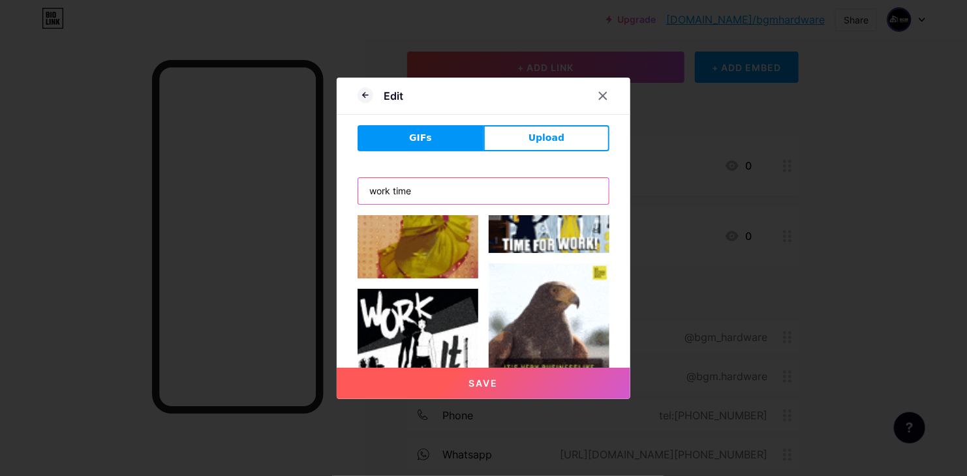
scroll to position [1438, 0]
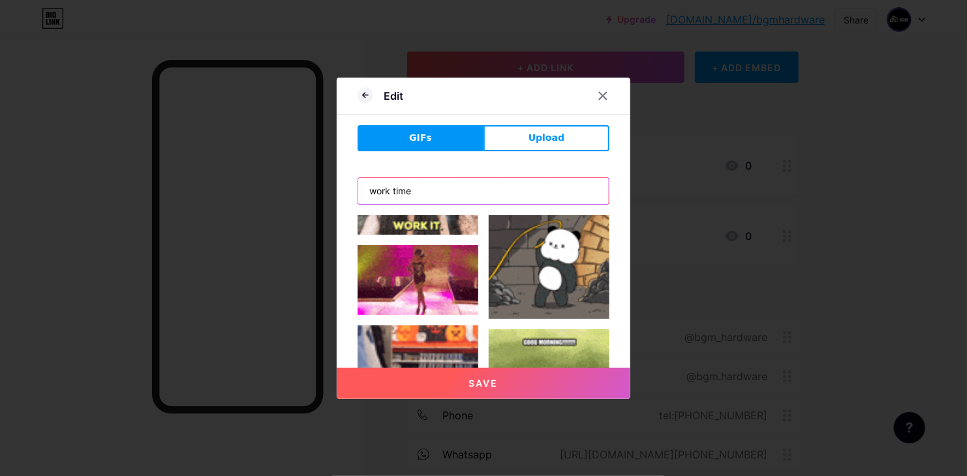
click at [482, 200] on input "work time" at bounding box center [483, 191] width 251 height 26
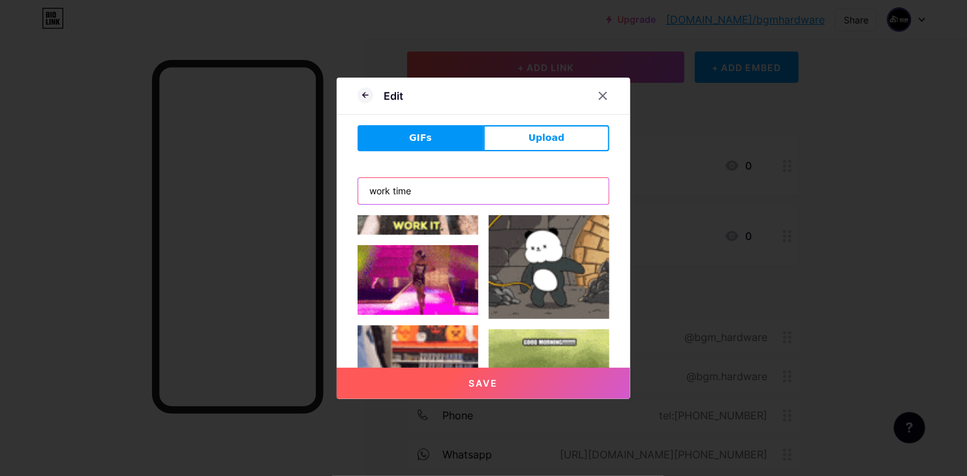
click at [482, 200] on input "work time" at bounding box center [483, 191] width 251 height 26
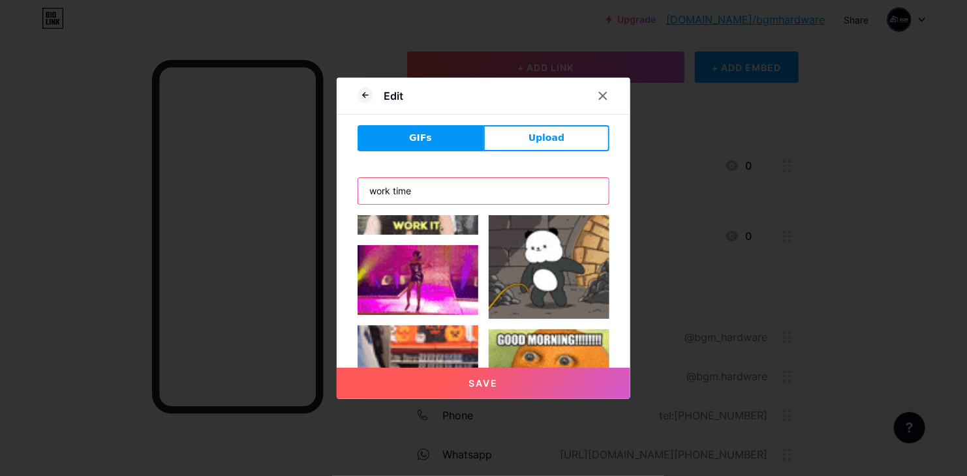
click at [482, 200] on input "work time" at bounding box center [483, 191] width 251 height 26
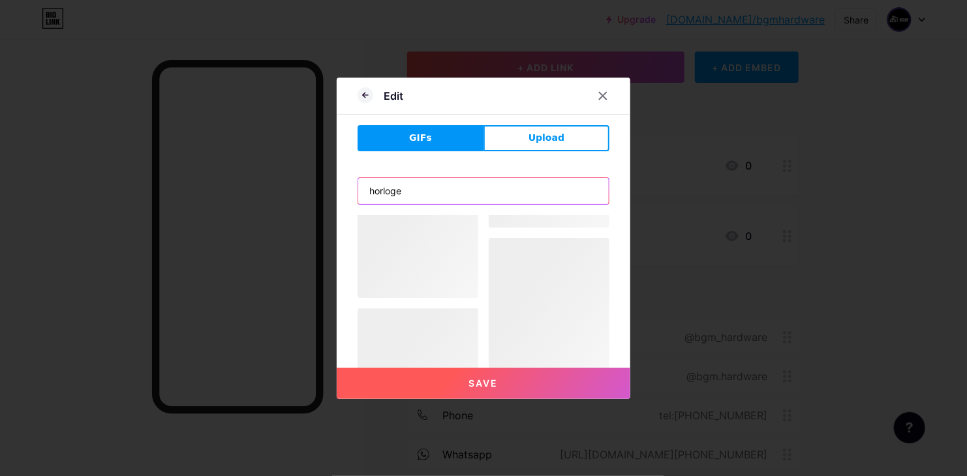
scroll to position [0, 0]
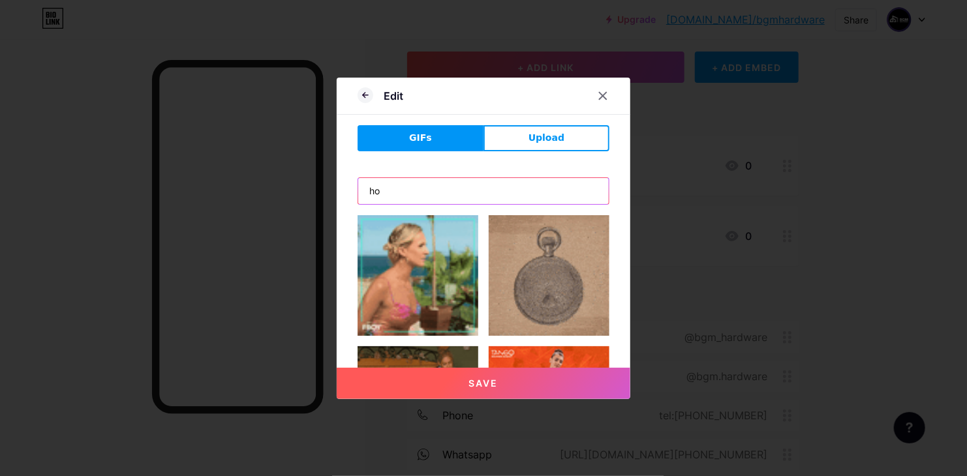
type input "h"
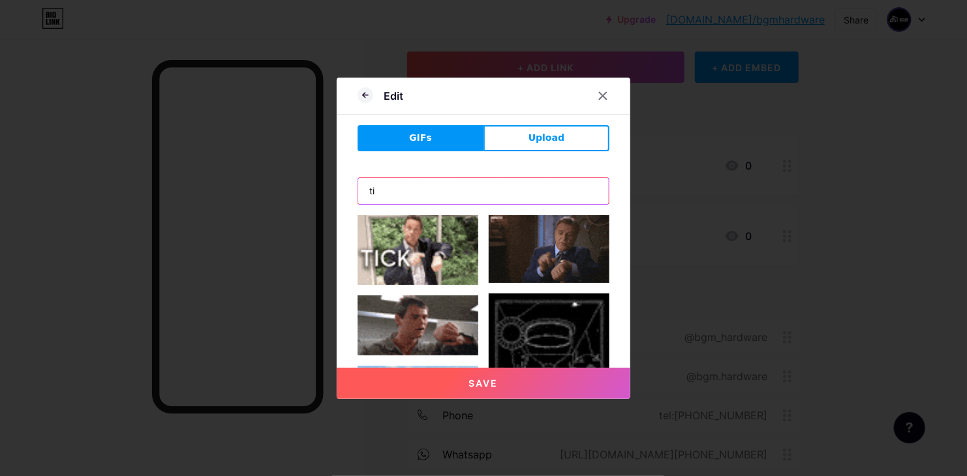
type input "t"
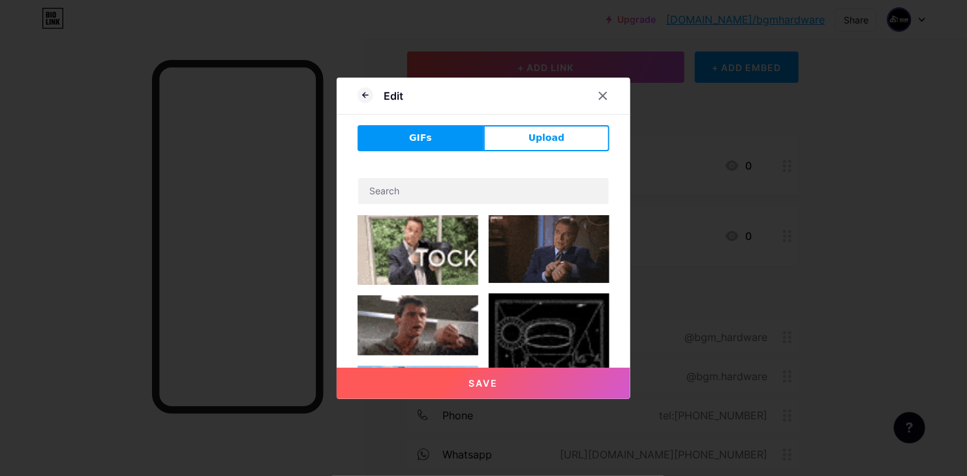
click at [401, 240] on img at bounding box center [418, 250] width 121 height 70
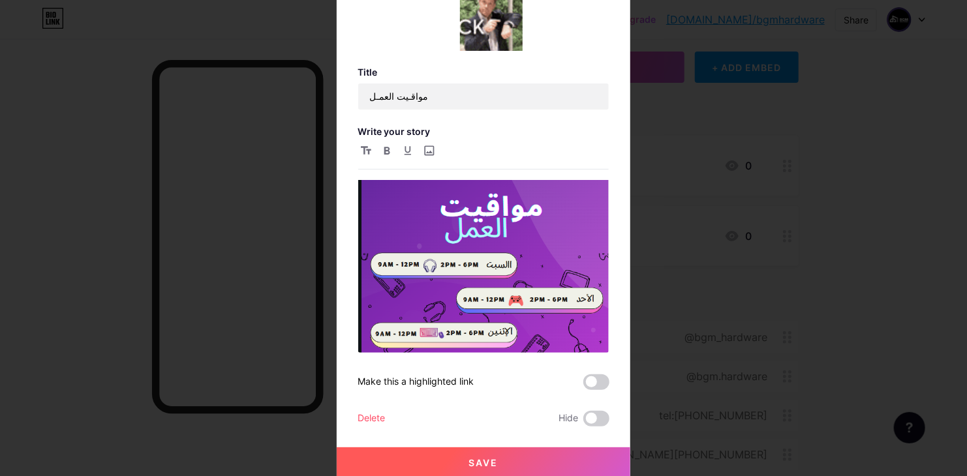
scroll to position [38, 0]
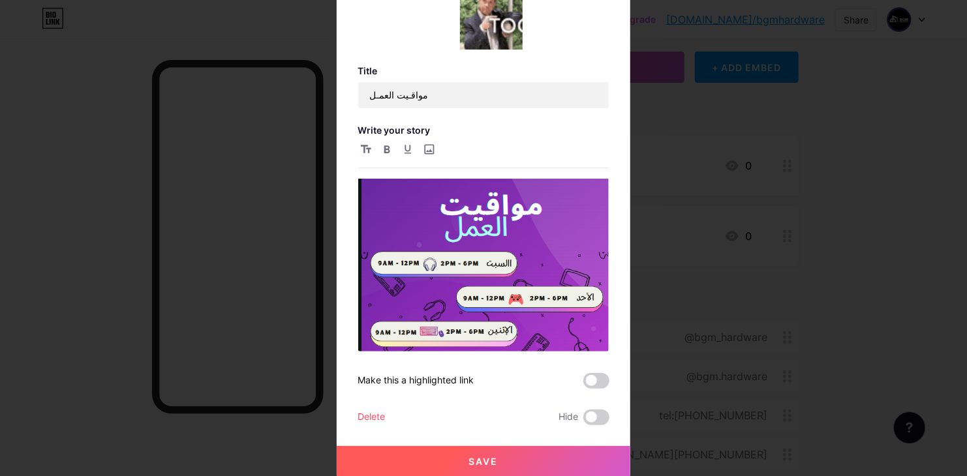
click at [478, 465] on span "Save" at bounding box center [483, 461] width 29 height 11
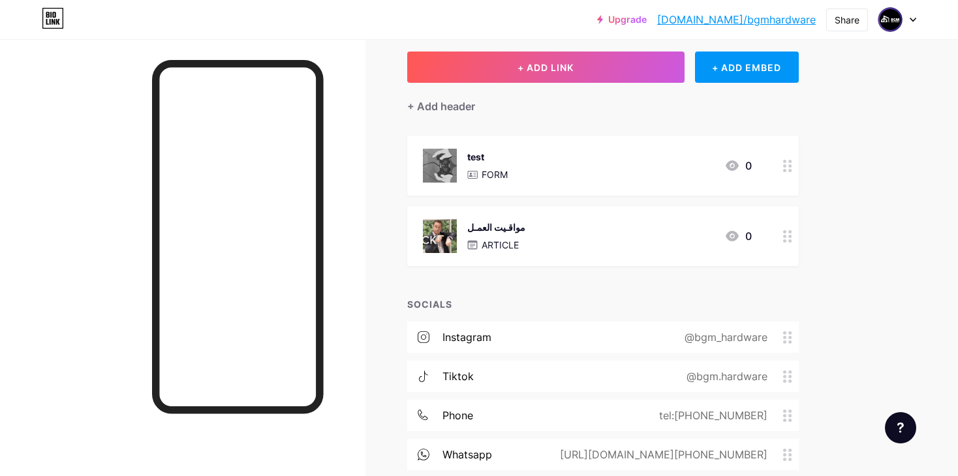
click at [645, 223] on div "مواقـيت العمـل ARTICLE 0" at bounding box center [587, 236] width 329 height 34
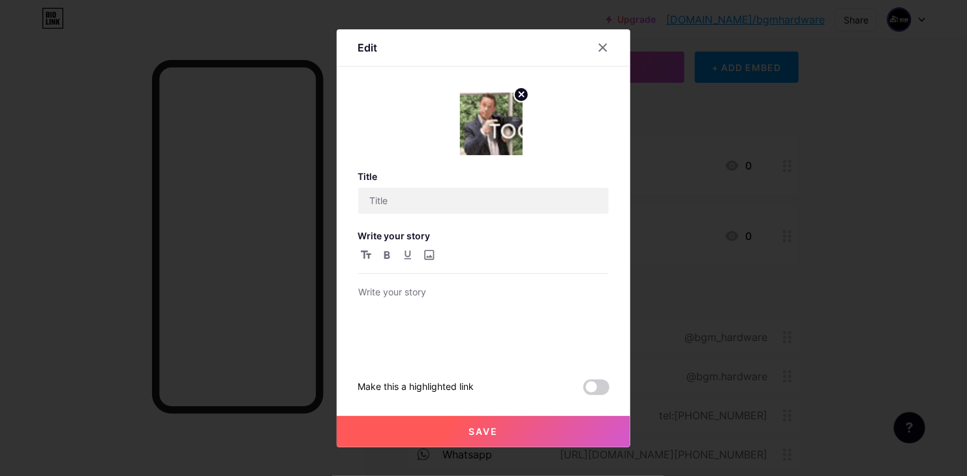
type input "مواقـيت العمـل"
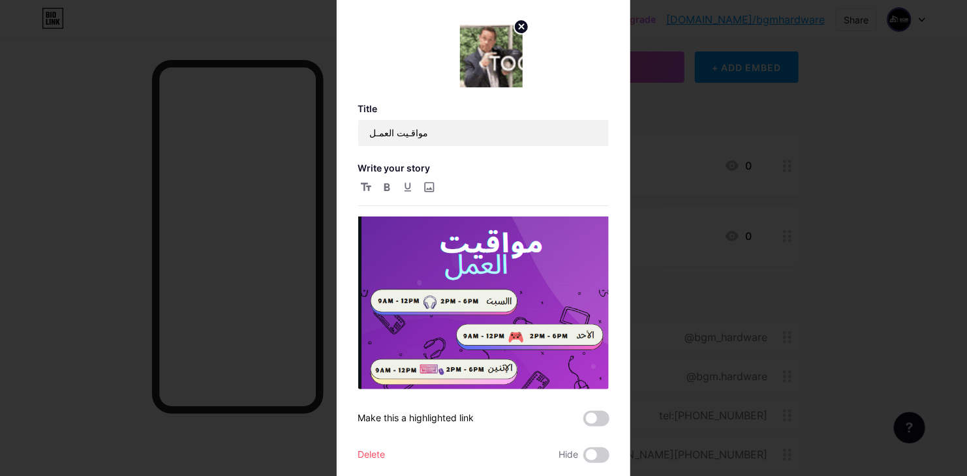
click at [521, 25] on circle at bounding box center [521, 27] width 14 height 14
click at [471, 46] on div "Picture" at bounding box center [491, 56] width 63 height 63
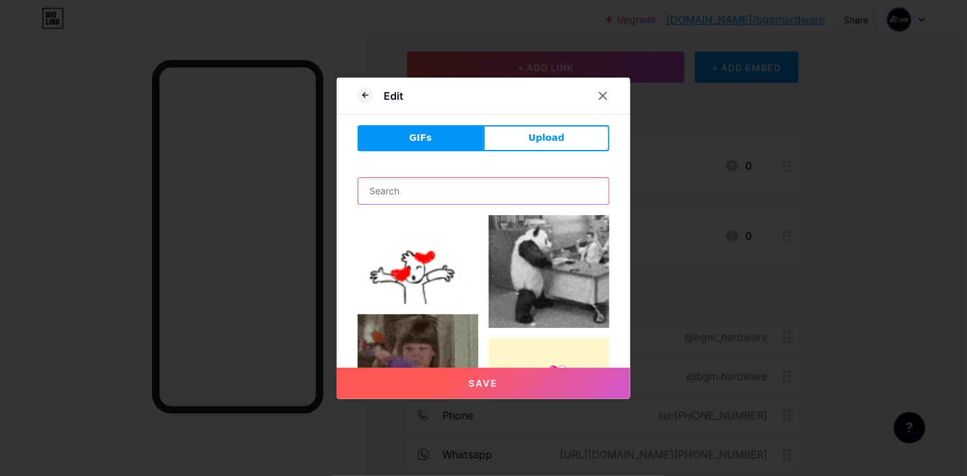
click at [400, 183] on input "text" at bounding box center [483, 191] width 251 height 26
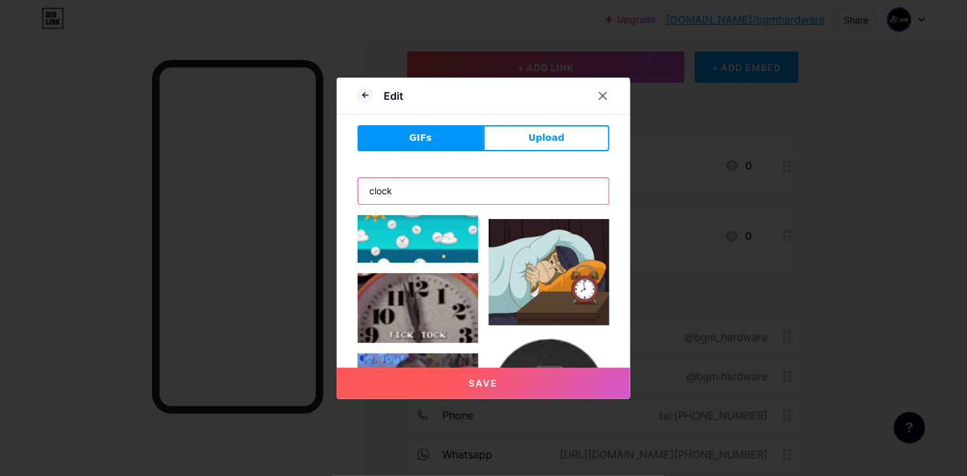
scroll to position [1789, 0]
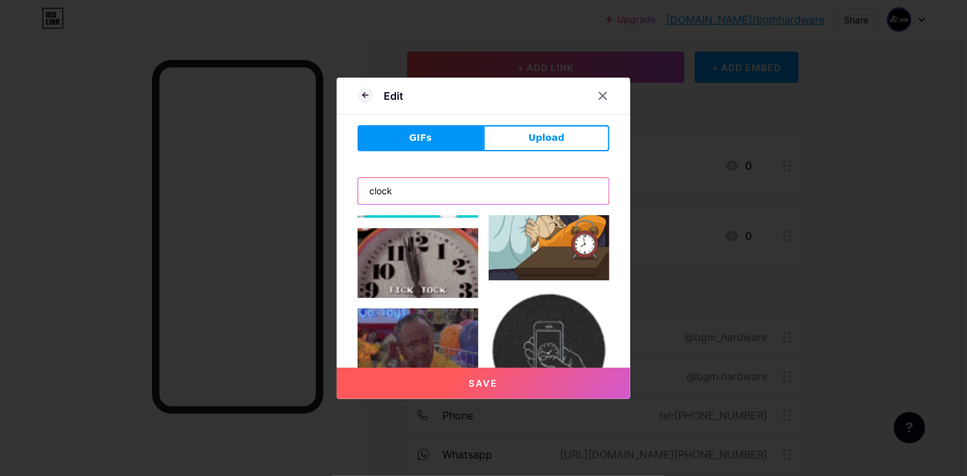
type input "clock"
click at [544, 295] on img at bounding box center [549, 351] width 121 height 121
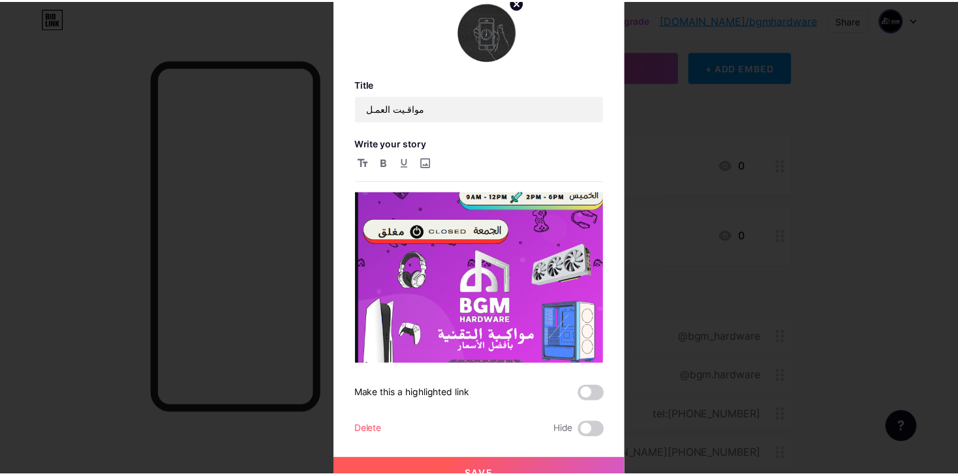
scroll to position [38, 0]
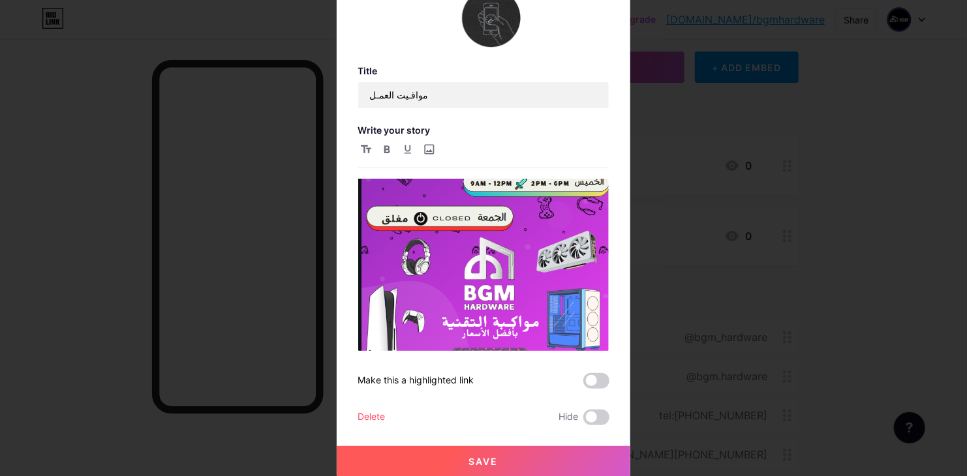
click at [478, 459] on span "Save" at bounding box center [483, 461] width 29 height 11
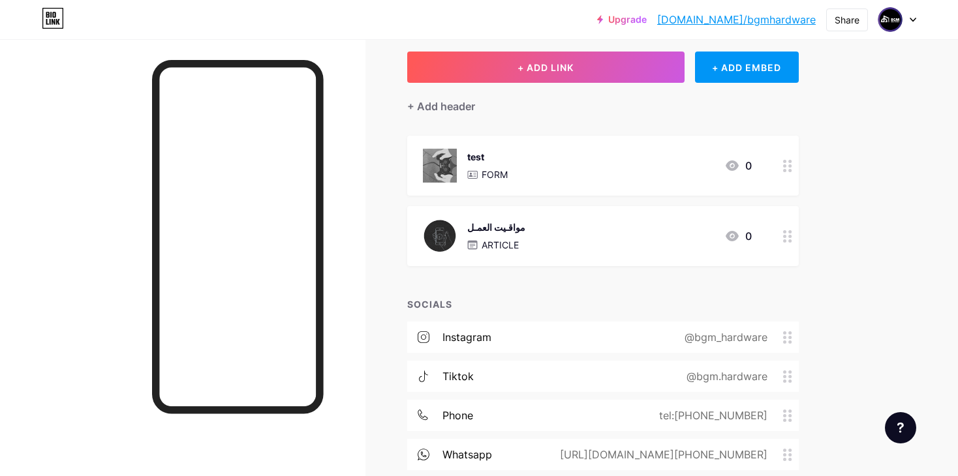
drag, startPoint x: 624, startPoint y: 166, endPoint x: 605, endPoint y: 219, distance: 56.1
click at [605, 219] on span "test FORM 0 مواقـيت العمـل ARTICLE 0" at bounding box center [603, 201] width 392 height 131
click at [386, 152] on div "Links Posts Design Subscribers NEW Stats Settings + ADD LINK + ADD EMBED + Add …" at bounding box center [427, 311] width 854 height 684
click at [867, 200] on div "Upgrade [DOMAIN_NAME]/bgmhar... [DOMAIN_NAME]/bgmhardware Share Switch accounts…" at bounding box center [479, 291] width 958 height 723
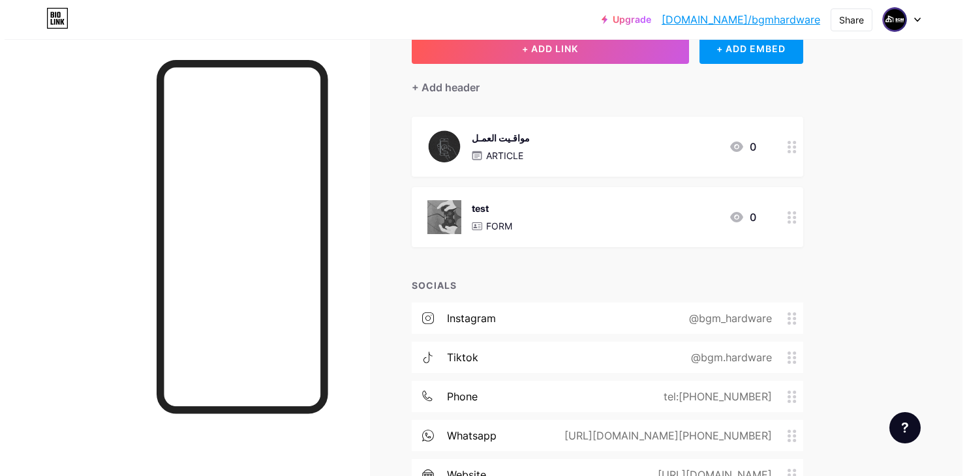
scroll to position [86, 0]
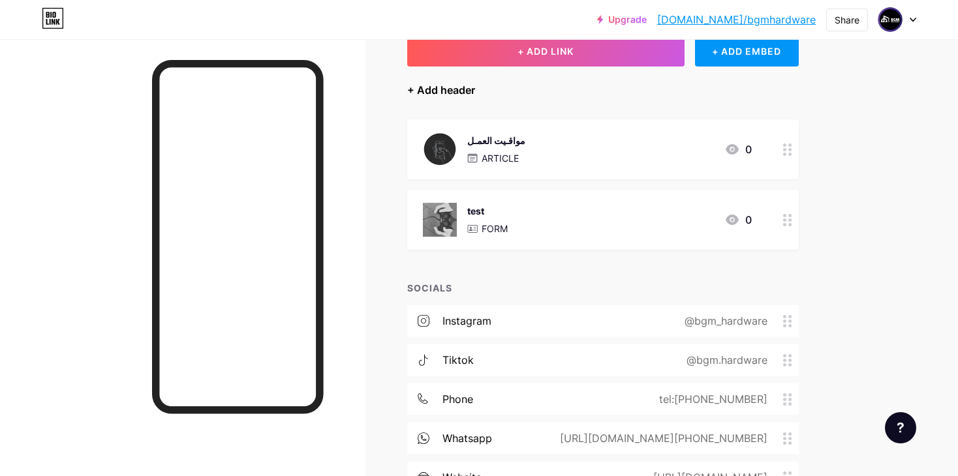
click at [441, 83] on div "+ Add header" at bounding box center [441, 90] width 68 height 16
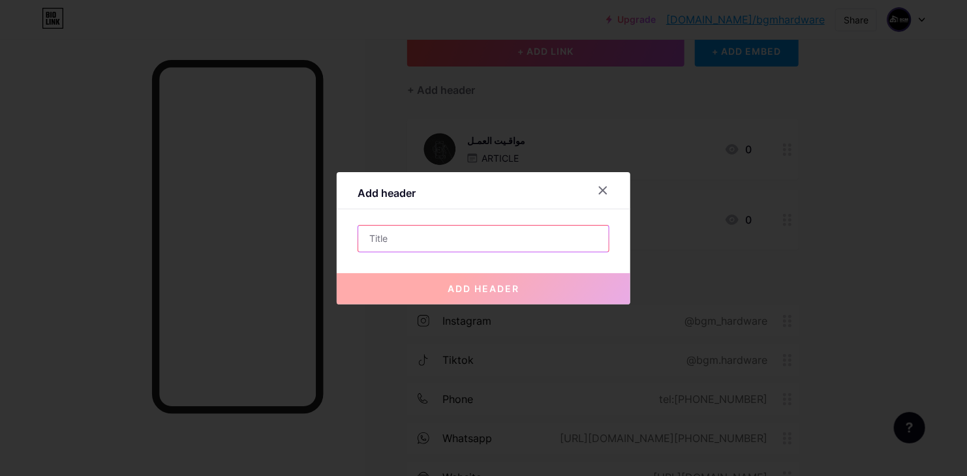
click at [407, 236] on input "text" at bounding box center [483, 239] width 251 height 26
type input "LOL"
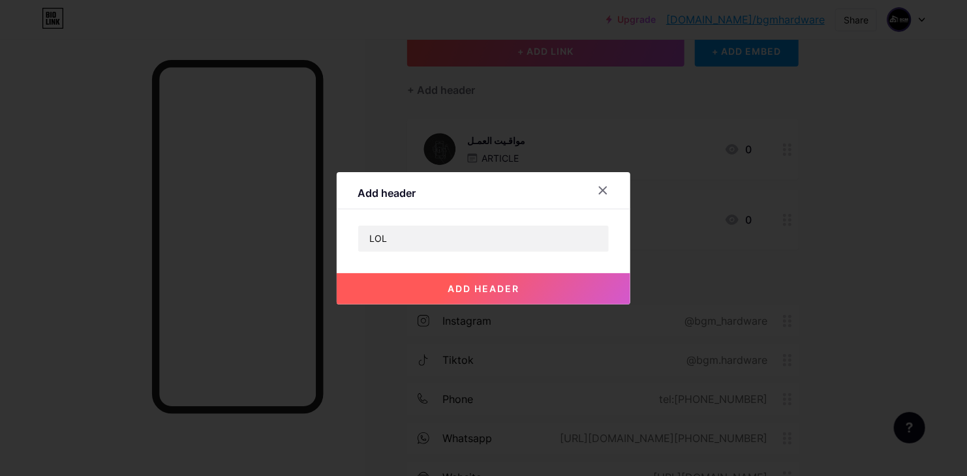
click at [453, 292] on span "add header" at bounding box center [484, 288] width 72 height 11
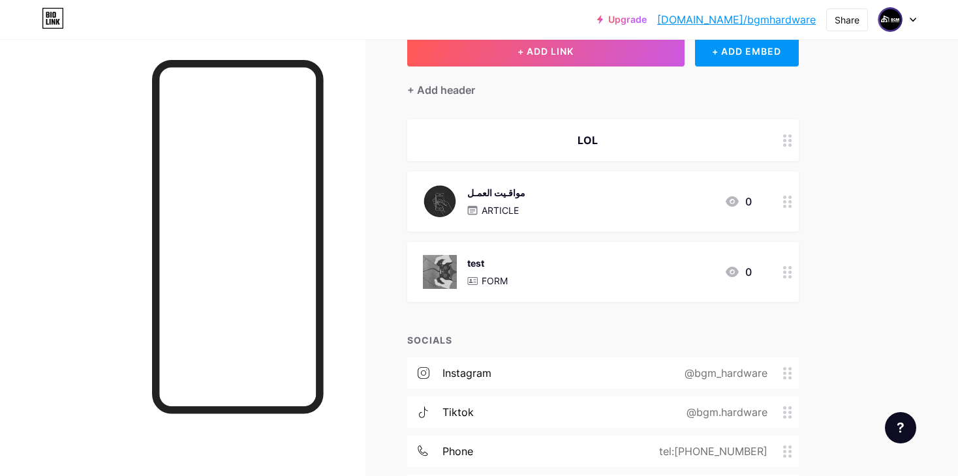
click at [856, 205] on div "Upgrade [DOMAIN_NAME]/bgmhar... [DOMAIN_NAME]/bgmhardware Share Switch accounts…" at bounding box center [479, 301] width 958 height 775
click at [443, 93] on div "+ Add header" at bounding box center [441, 90] width 68 height 16
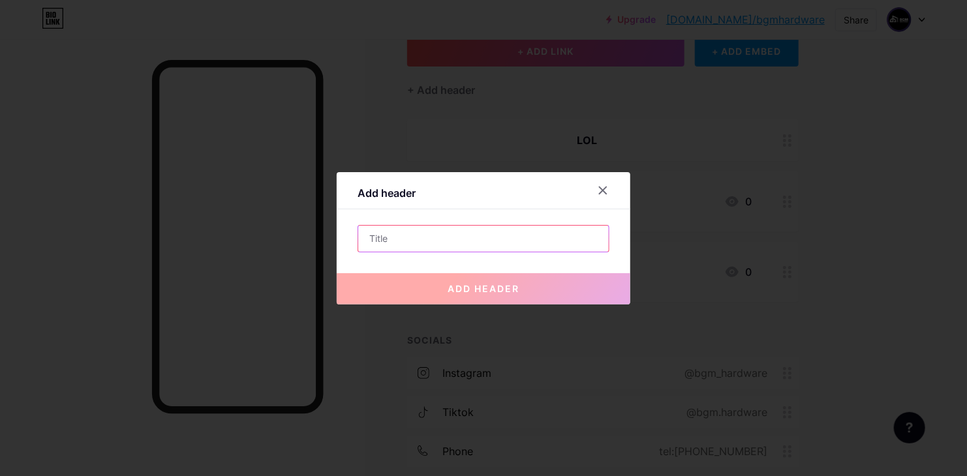
click at [438, 228] on input "text" at bounding box center [483, 239] width 251 height 26
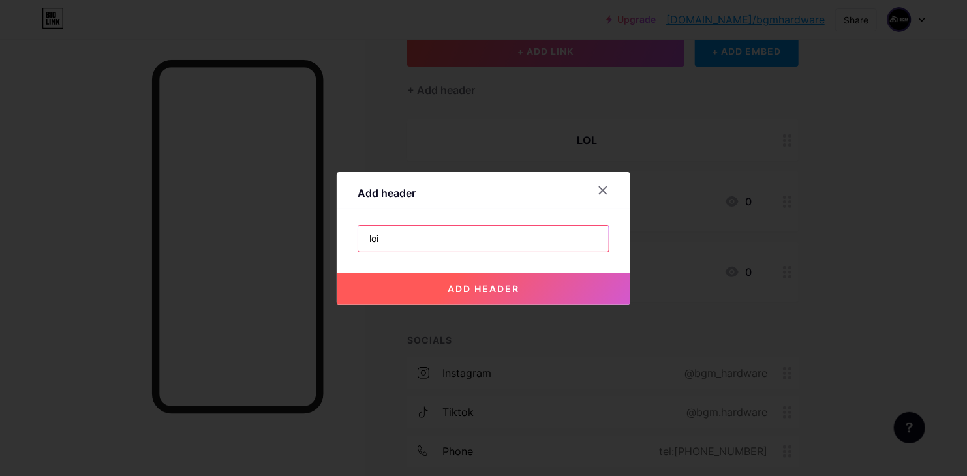
type input "loi"
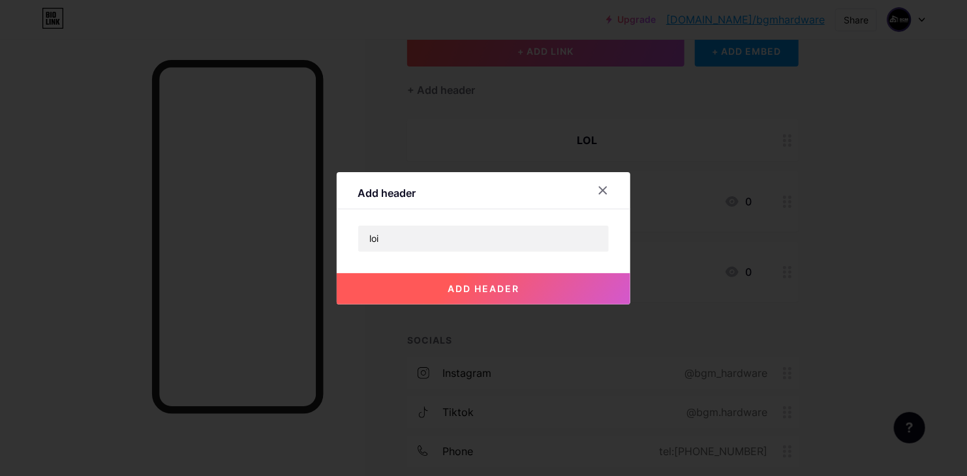
click at [444, 279] on button "add header" at bounding box center [484, 288] width 294 height 31
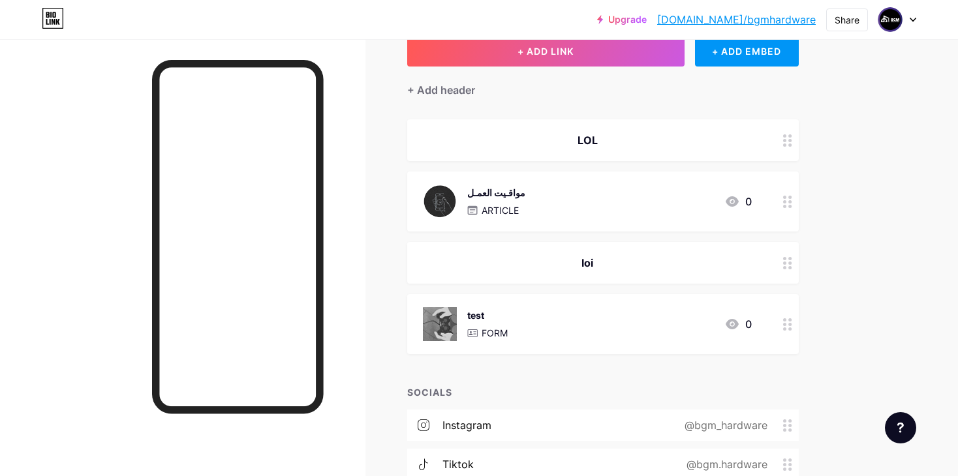
click at [535, 311] on div "test FORM 0" at bounding box center [587, 324] width 329 height 34
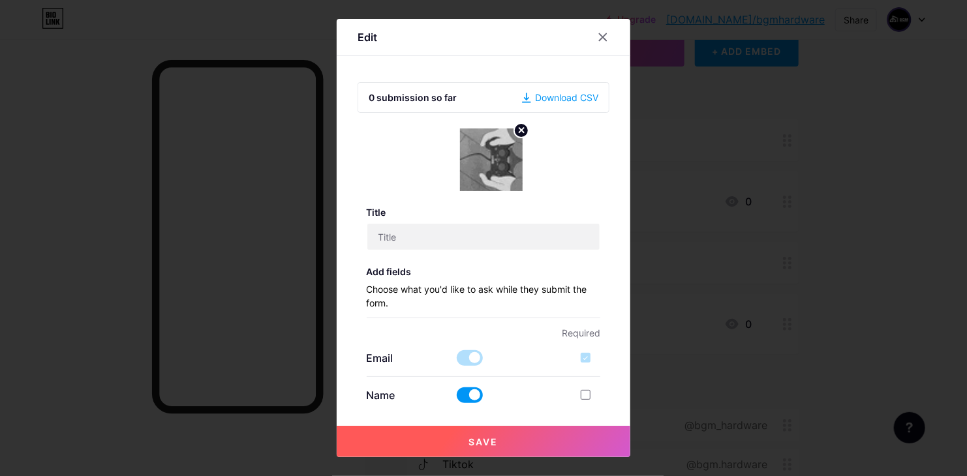
type input "test"
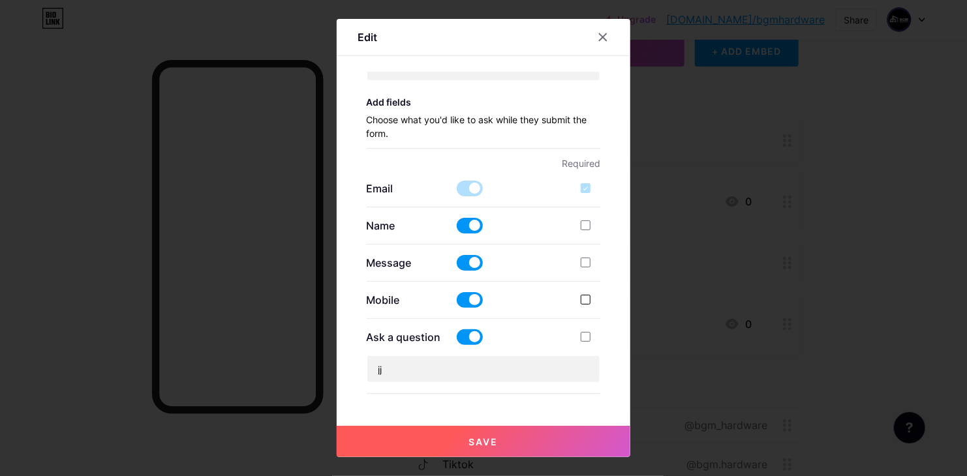
scroll to position [193, 0]
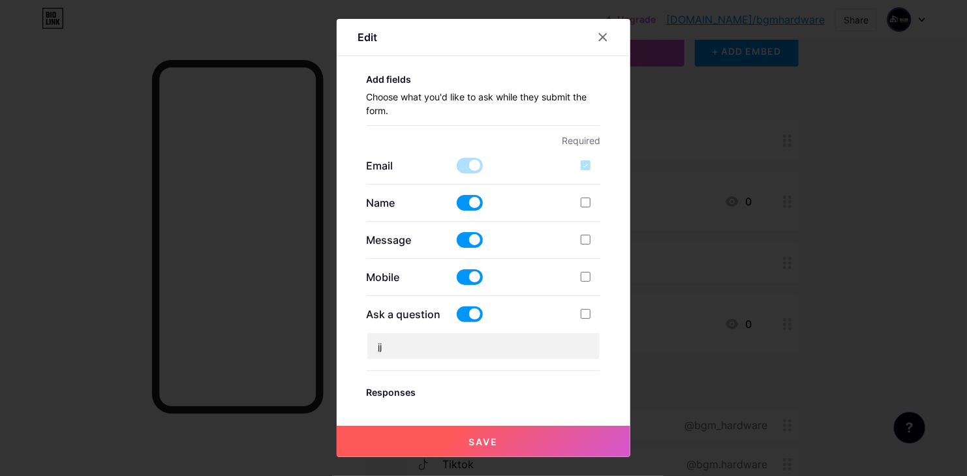
click at [583, 164] on div at bounding box center [586, 166] width 10 height 10
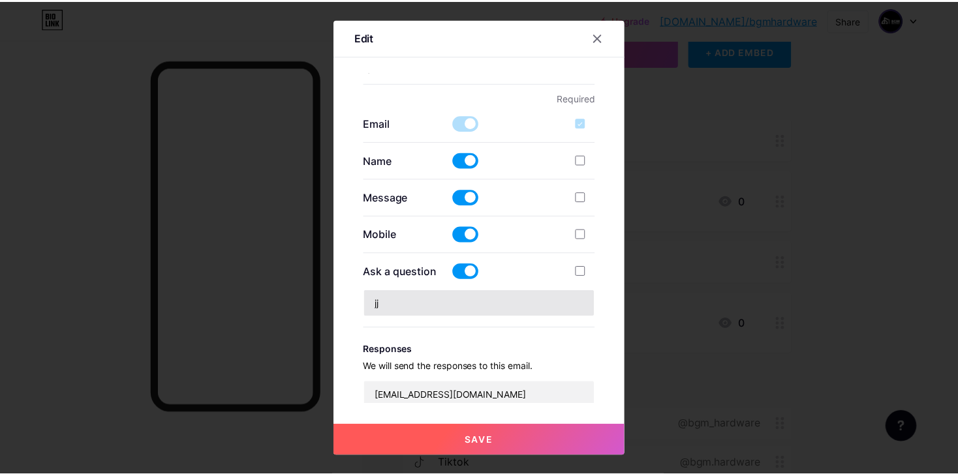
scroll to position [258, 0]
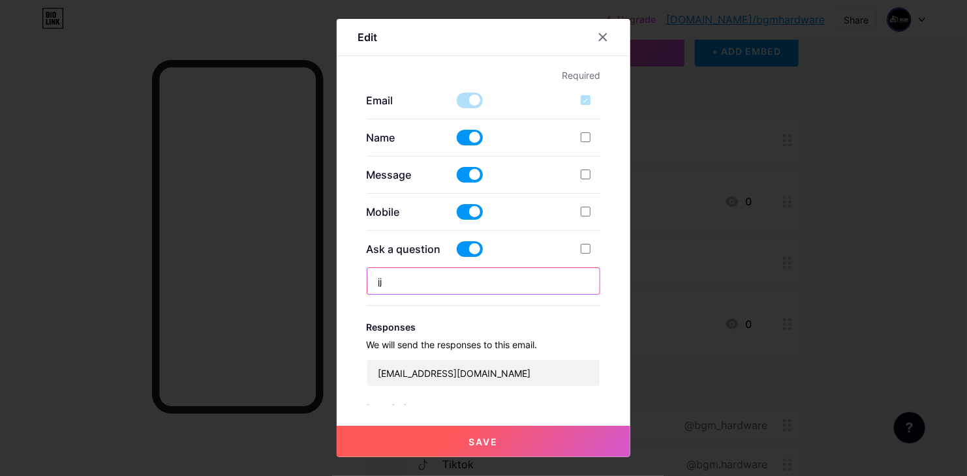
click at [467, 276] on input "jj" at bounding box center [483, 281] width 233 height 26
click at [490, 303] on div "Ask a question [PERSON_NAME]" at bounding box center [484, 268] width 234 height 75
click at [591, 43] on div at bounding box center [602, 36] width 23 height 23
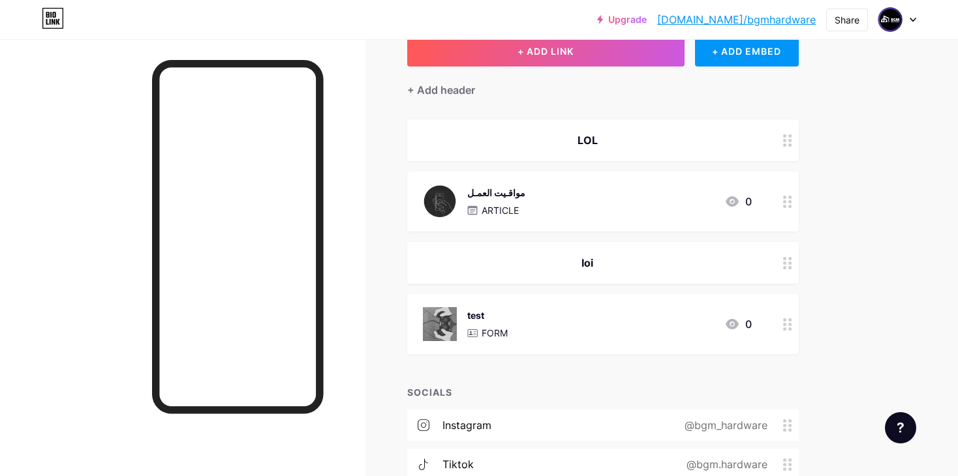
click at [619, 138] on div "LOL" at bounding box center [587, 140] width 329 height 16
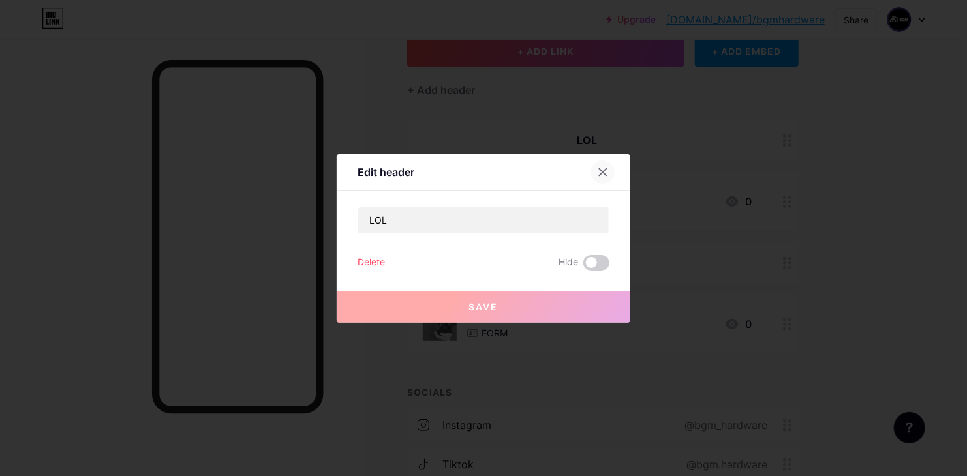
click at [598, 175] on icon at bounding box center [603, 172] width 10 height 10
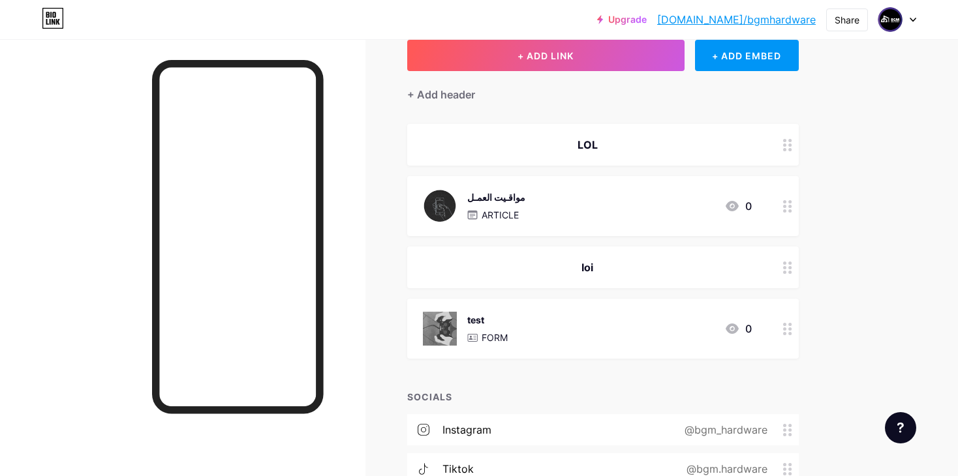
scroll to position [128, 0]
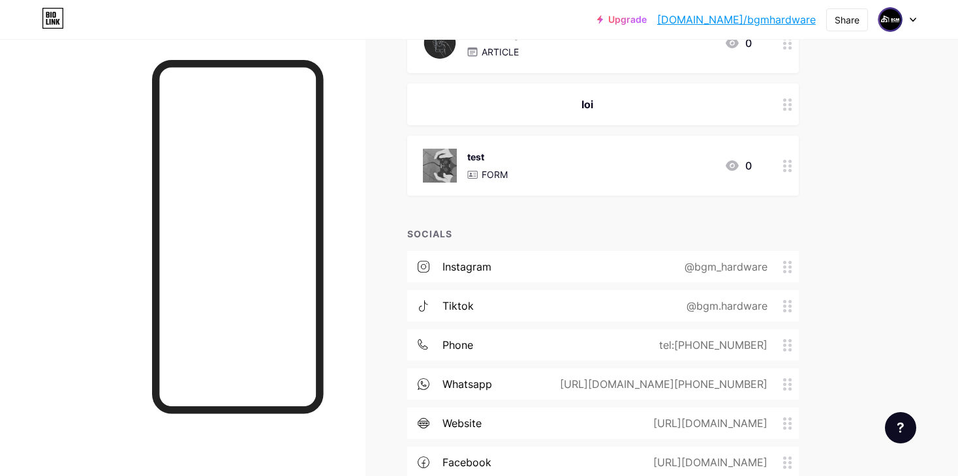
click at [932, 201] on div "Upgrade [DOMAIN_NAME]/bgmhar... [DOMAIN_NAME]/bgmhardware Share Switch accounts…" at bounding box center [479, 169] width 958 height 828
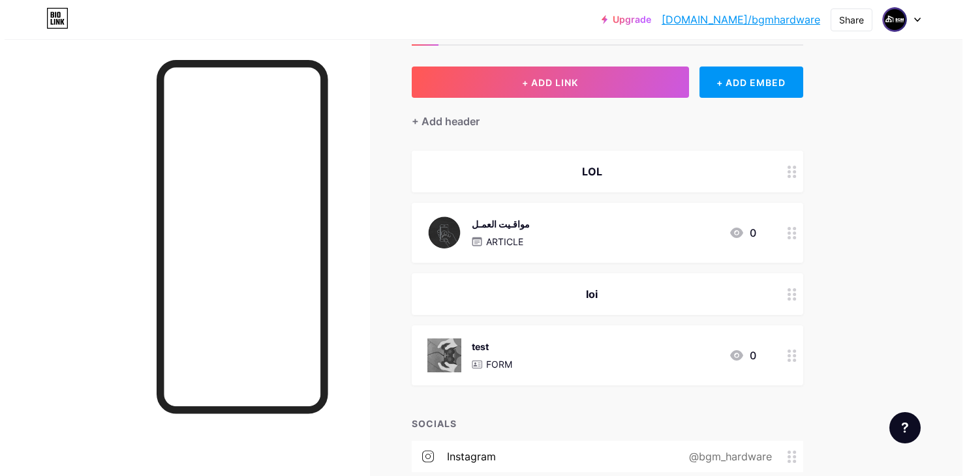
scroll to position [44, 0]
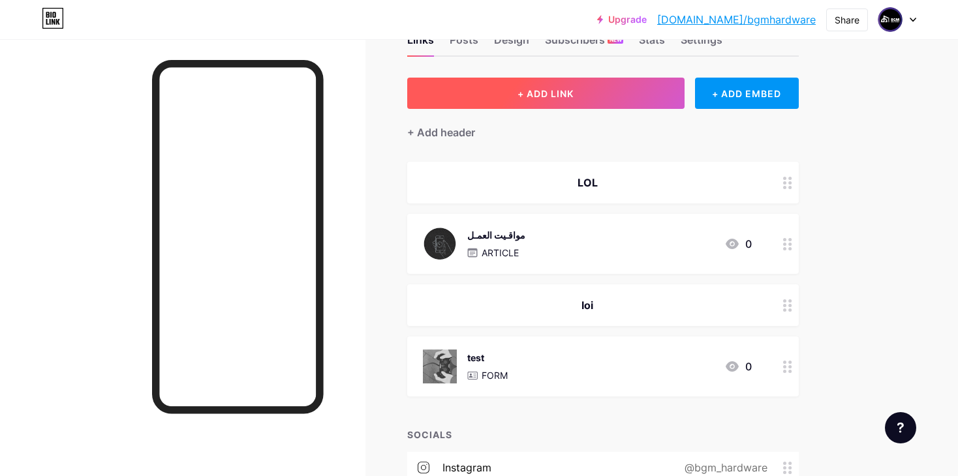
click at [570, 90] on span "+ ADD LINK" at bounding box center [546, 93] width 56 height 11
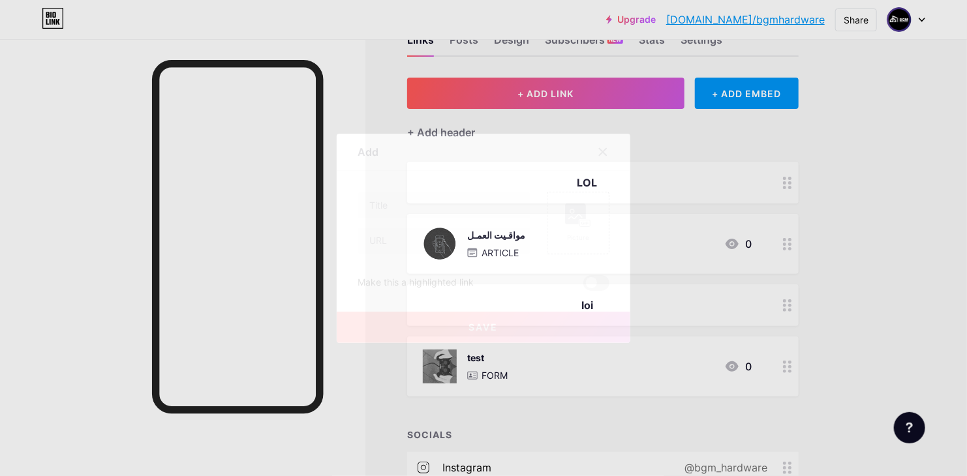
click at [420, 221] on div at bounding box center [445, 223] width 174 height 63
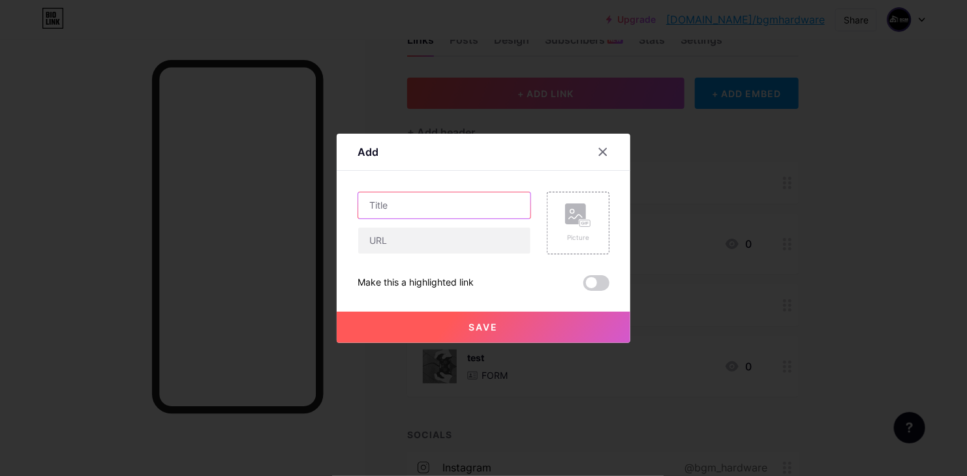
click at [420, 215] on input "text" at bounding box center [444, 206] width 172 height 26
click at [425, 210] on input "text" at bounding box center [444, 206] width 172 height 26
click at [414, 242] on input "text" at bounding box center [444, 241] width 172 height 26
paste input "[URL][DOMAIN_NAME]"
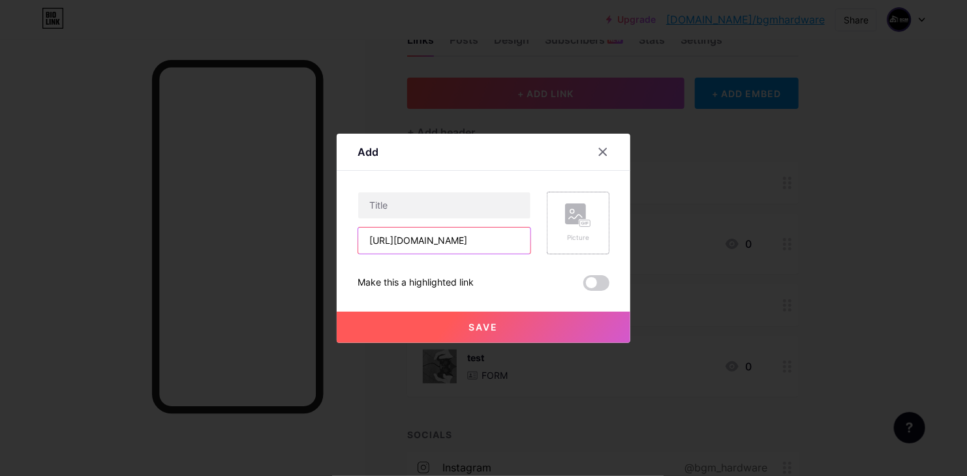
type input "[URL][DOMAIN_NAME]"
click at [570, 226] on icon at bounding box center [578, 216] width 26 height 24
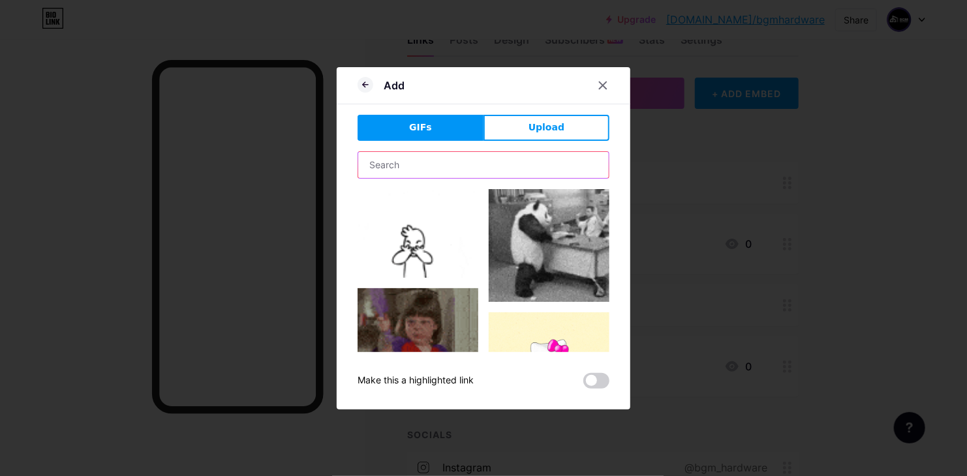
click at [466, 164] on input "text" at bounding box center [483, 165] width 251 height 26
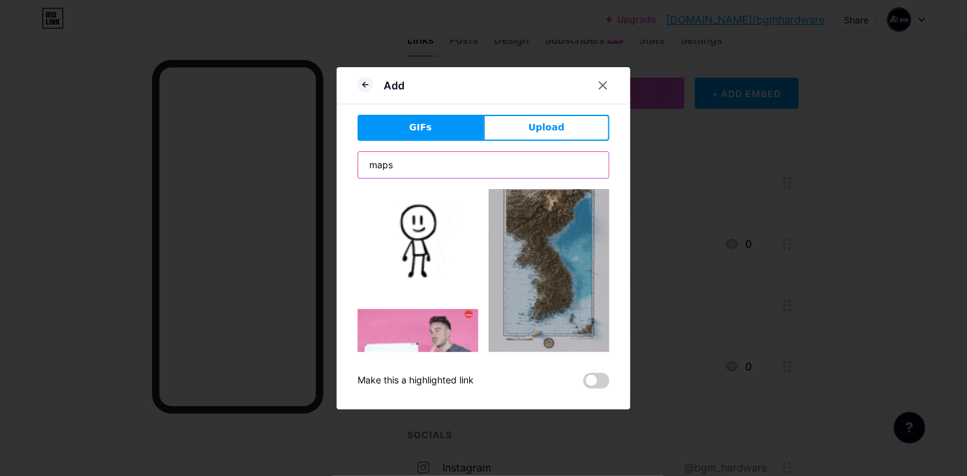
scroll to position [2120, 0]
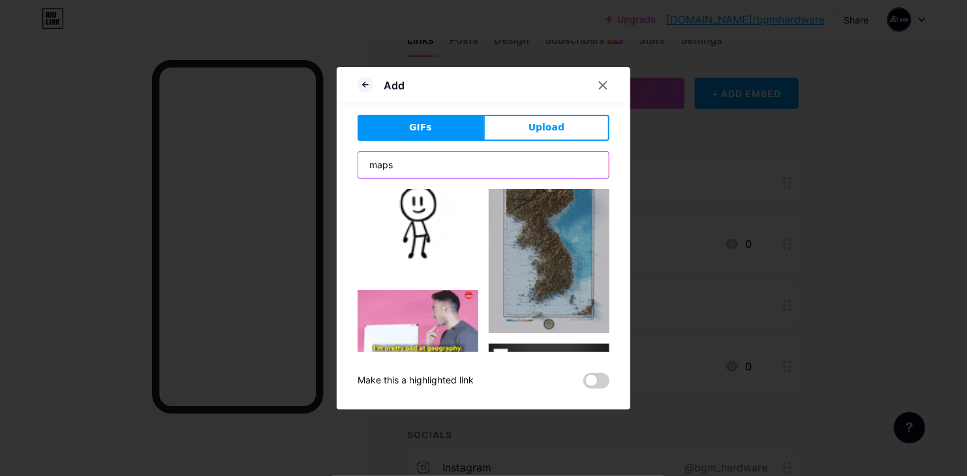
click at [399, 166] on input "maps" at bounding box center [483, 165] width 251 height 26
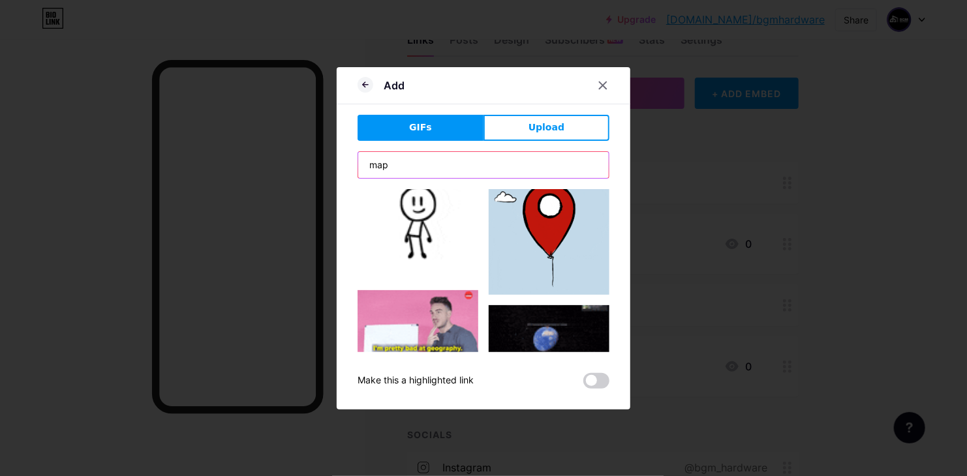
click at [404, 163] on input "map" at bounding box center [483, 165] width 251 height 26
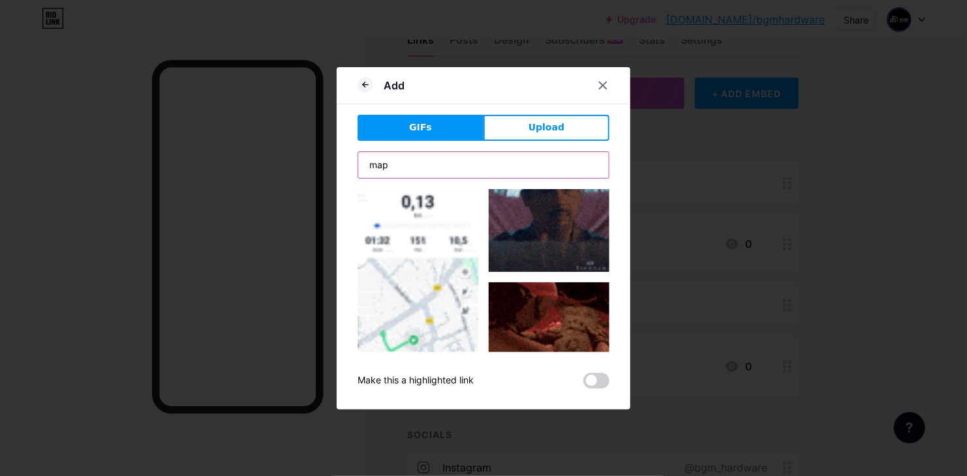
scroll to position [2827, 0]
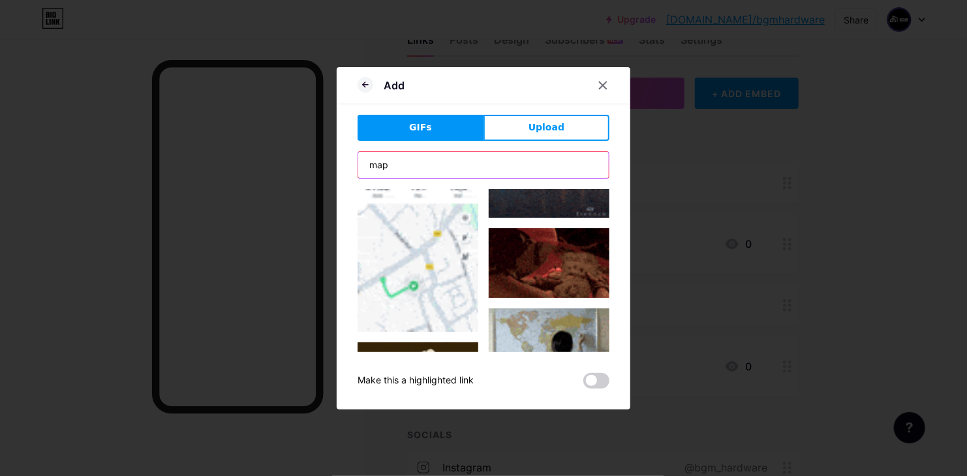
click at [390, 172] on input "map" at bounding box center [483, 165] width 251 height 26
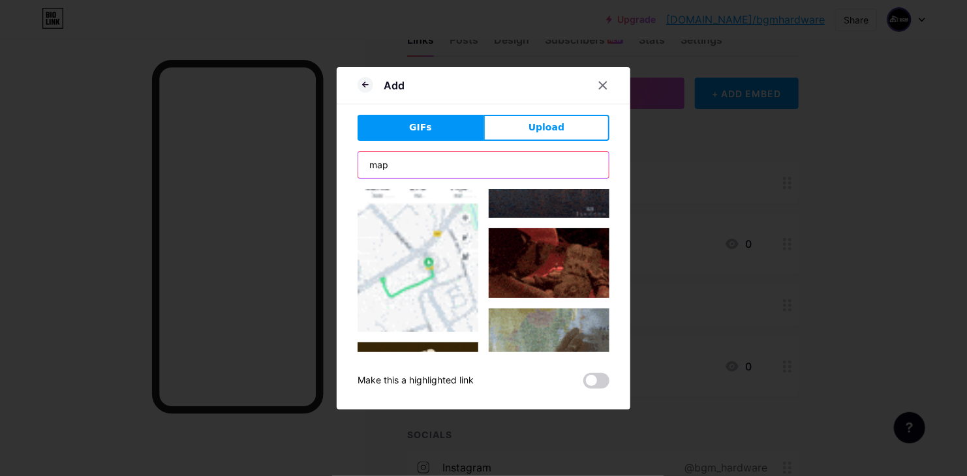
click at [390, 172] on input "map" at bounding box center [483, 165] width 251 height 26
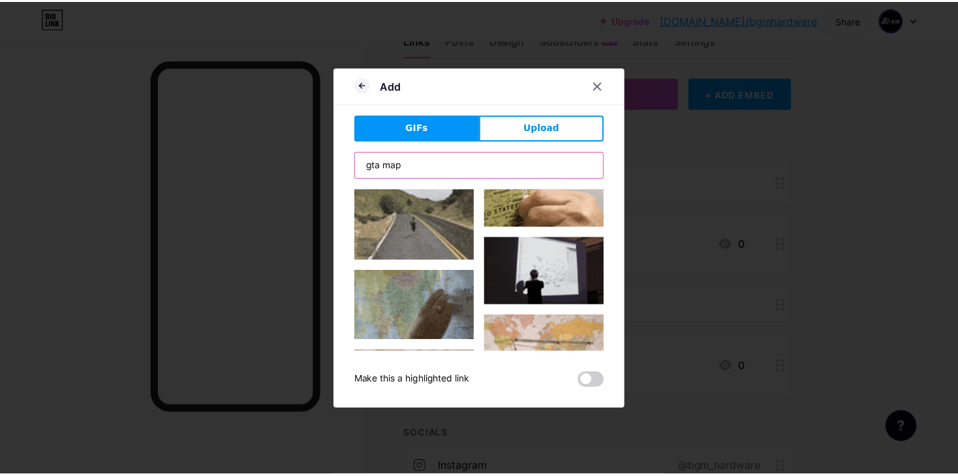
scroll to position [726, 0]
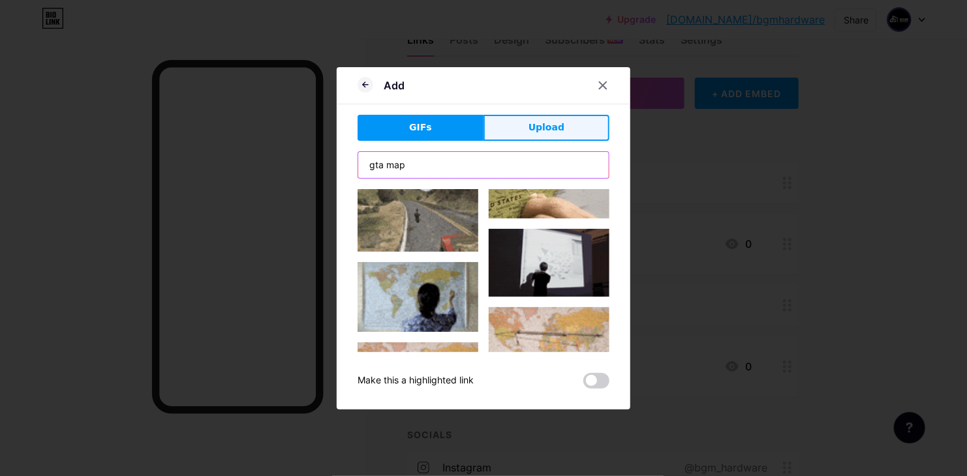
type input "gta map"
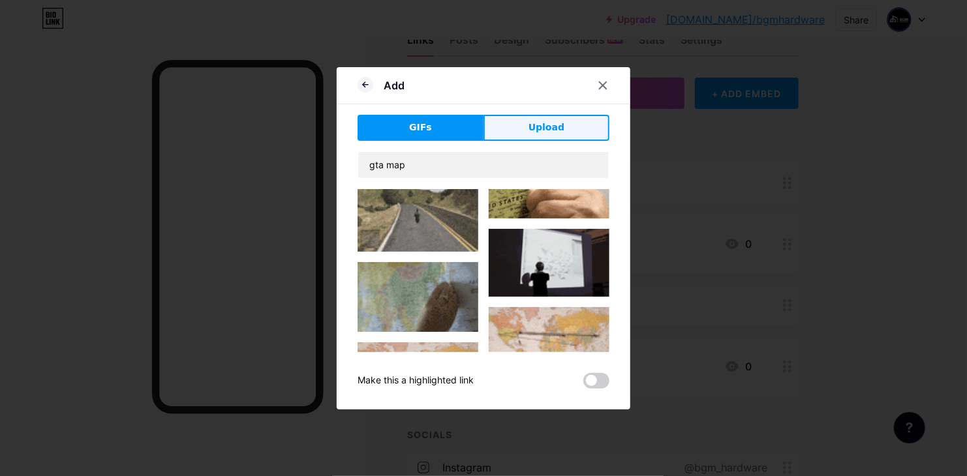
click at [535, 127] on span "Upload" at bounding box center [547, 128] width 36 height 14
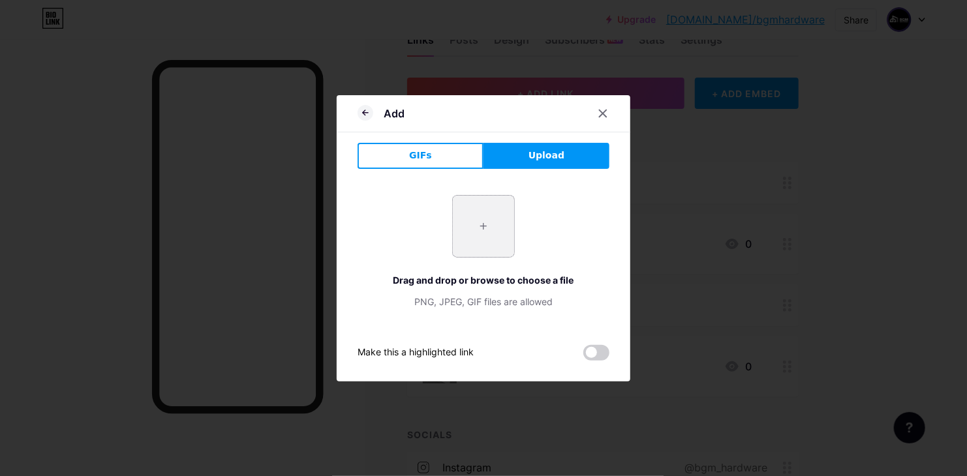
click at [478, 209] on input "file" at bounding box center [483, 226] width 61 height 61
type input "C:\fakepath\image_2025-08-12_202902973.png"
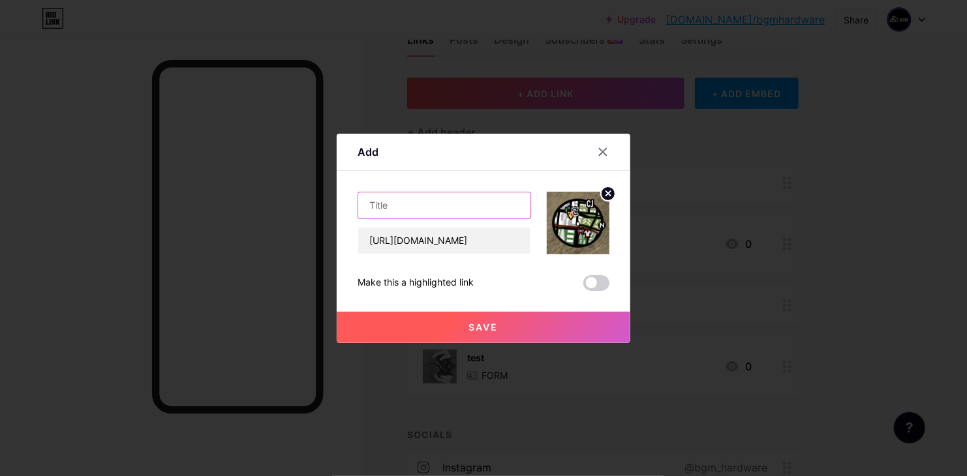
click at [395, 200] on input "text" at bounding box center [444, 206] width 172 height 26
type input "موقع المحـل"
click at [469, 326] on span "Save" at bounding box center [483, 327] width 29 height 11
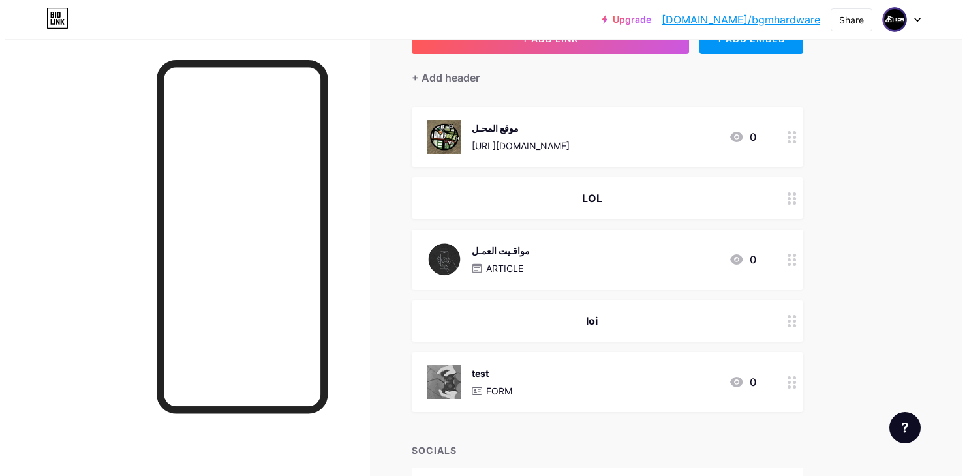
scroll to position [34, 0]
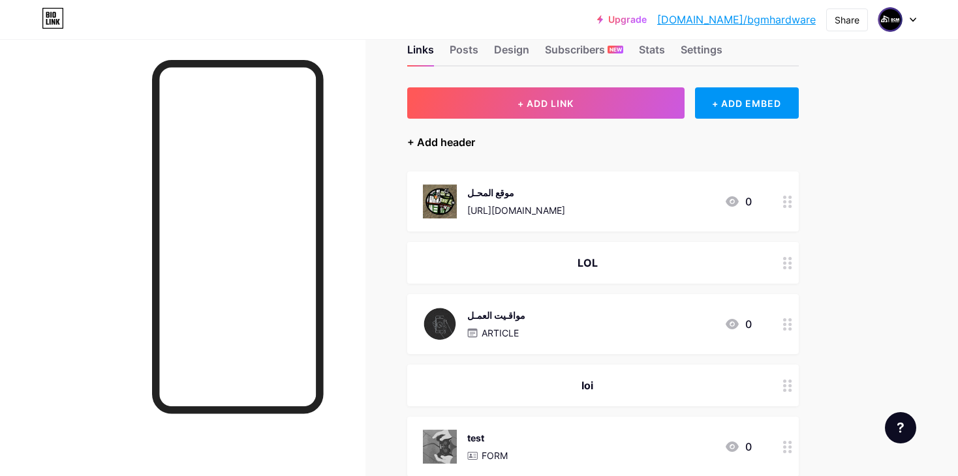
click at [441, 136] on div "+ Add header" at bounding box center [441, 142] width 68 height 16
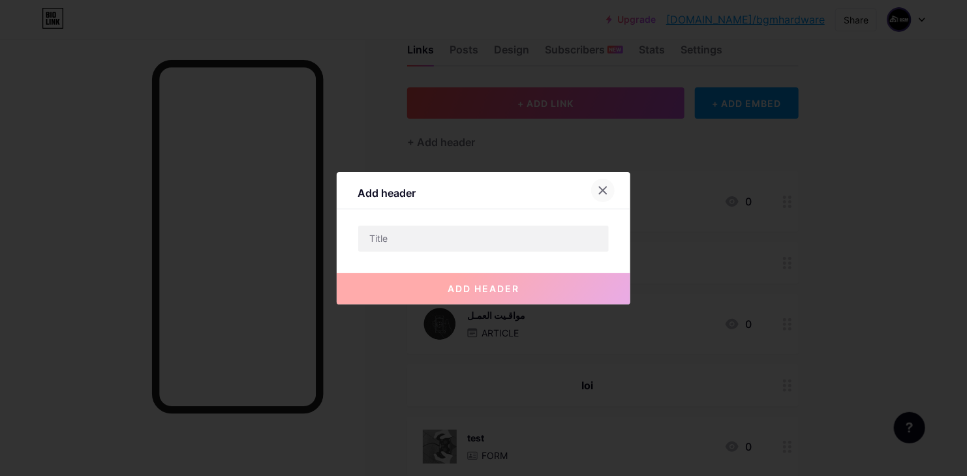
click at [593, 182] on div at bounding box center [602, 190] width 23 height 23
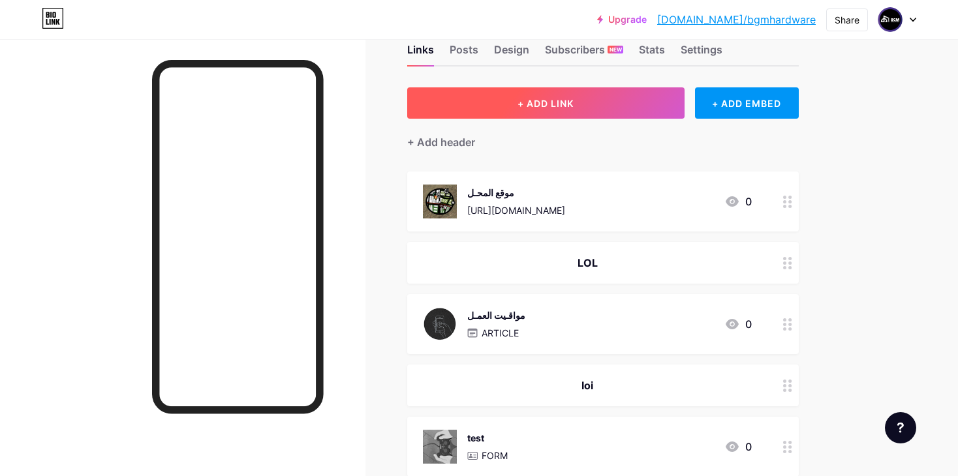
click at [602, 113] on button "+ ADD LINK" at bounding box center [545, 102] width 277 height 31
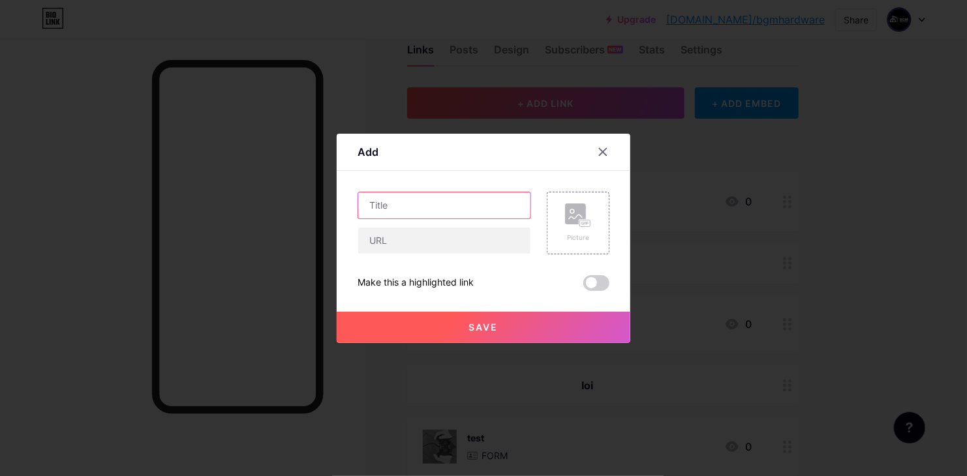
click at [441, 214] on input "text" at bounding box center [444, 206] width 172 height 26
type input "u"
type input "ه"
type input "عروض و تخـفيضات"
click at [435, 227] on div at bounding box center [445, 240] width 174 height 27
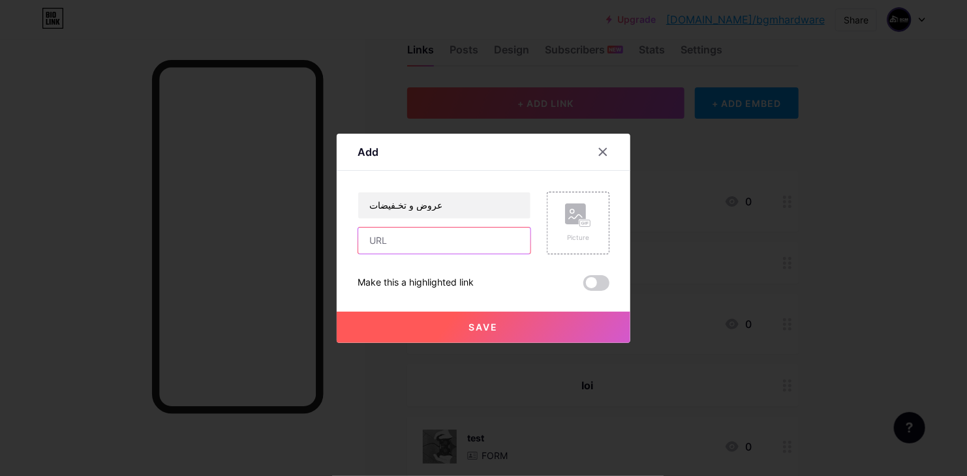
click at [446, 236] on input "text" at bounding box center [444, 241] width 172 height 26
paste input "[URL][DOMAIN_NAME]"
type input "[URL][DOMAIN_NAME]"
click at [576, 215] on icon at bounding box center [575, 217] width 13 height 4
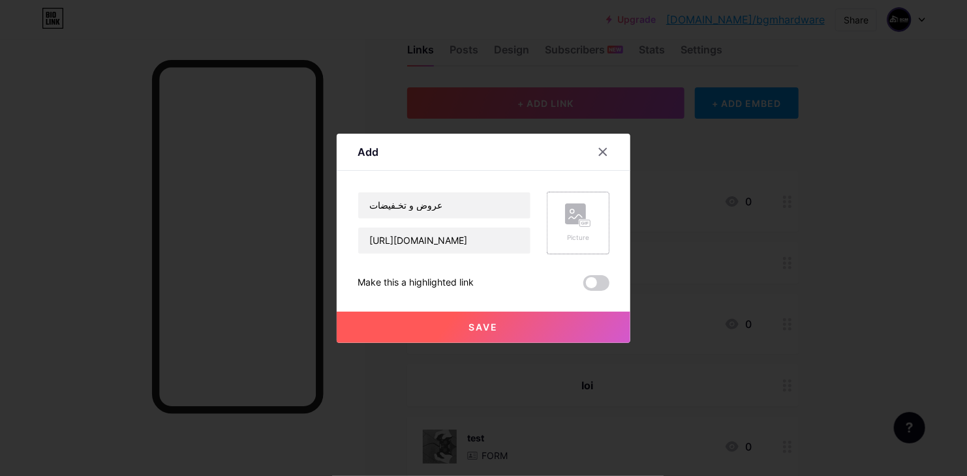
scroll to position [0, 0]
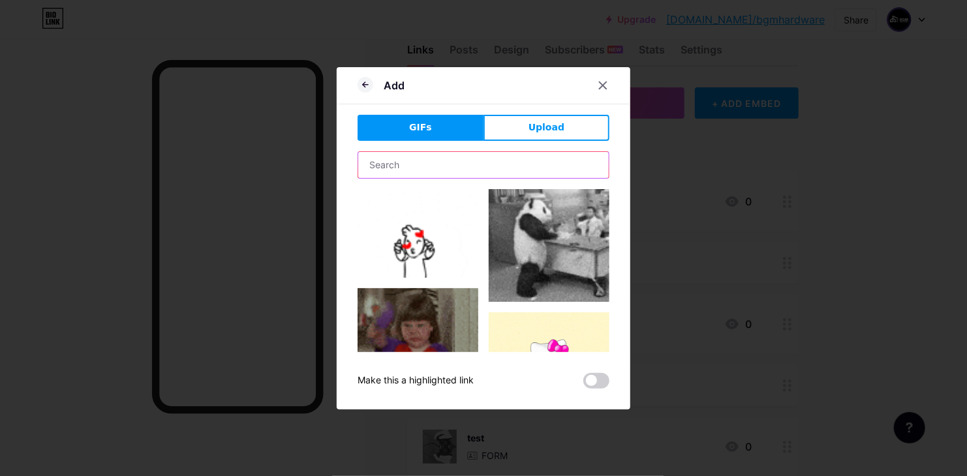
click at [399, 164] on input "text" at bounding box center [483, 165] width 251 height 26
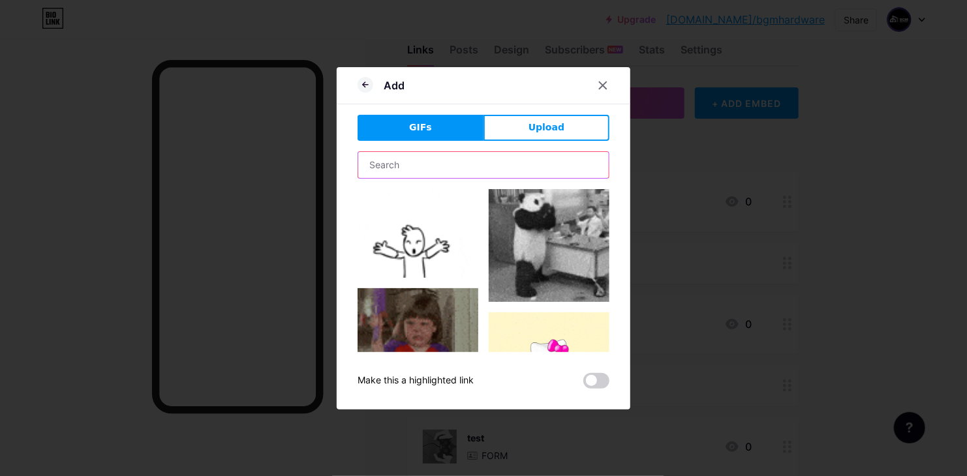
type input "س"
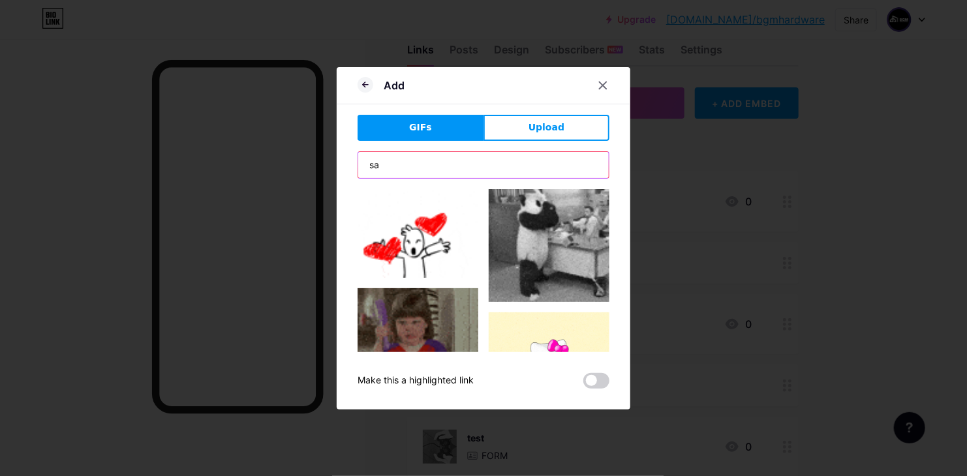
type input "s"
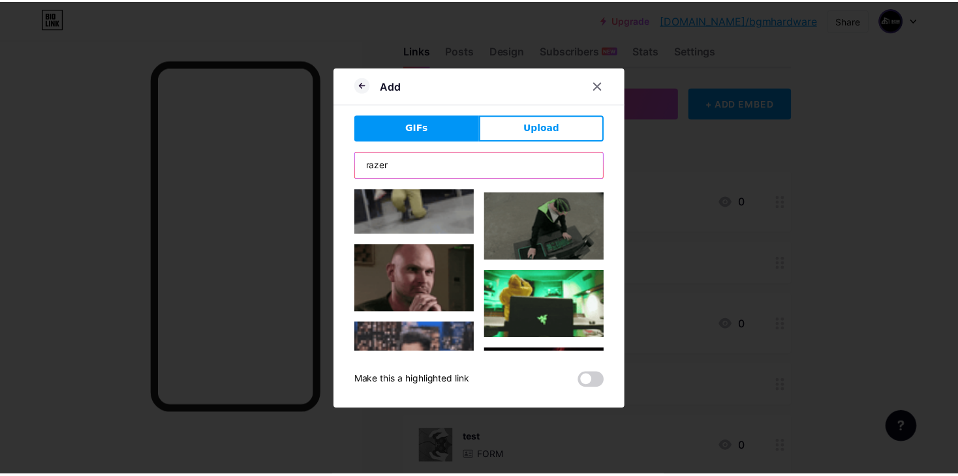
scroll to position [767, 0]
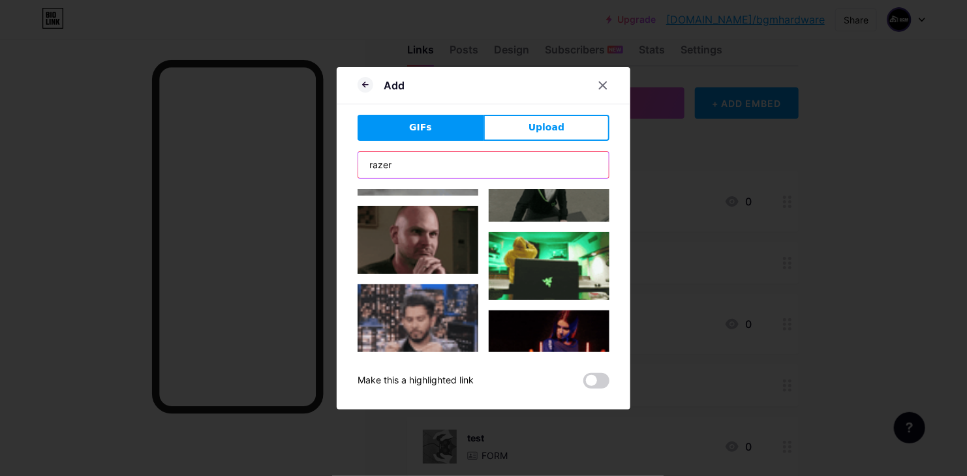
type input "razer"
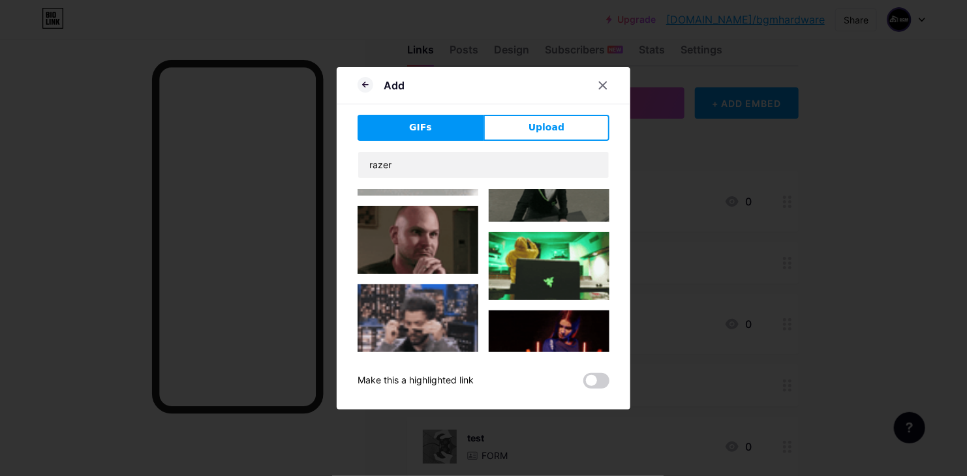
click at [541, 253] on img at bounding box center [549, 266] width 121 height 68
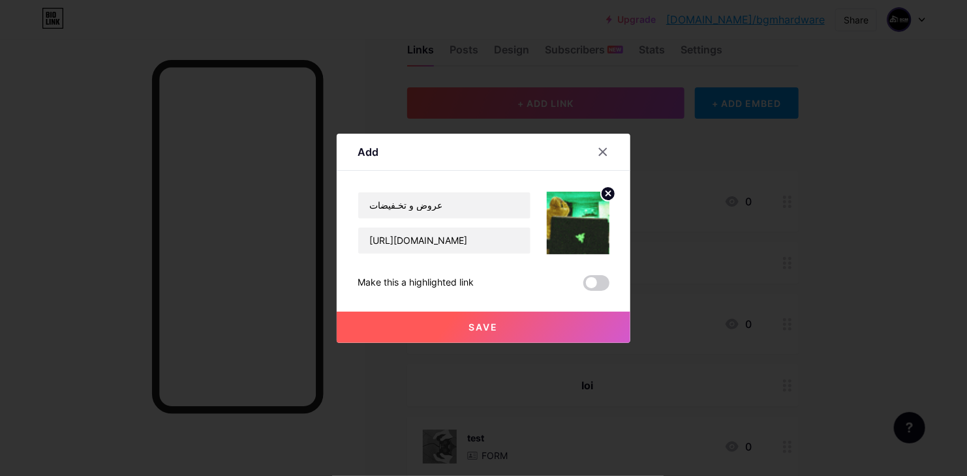
click at [483, 328] on span "Save" at bounding box center [483, 327] width 29 height 11
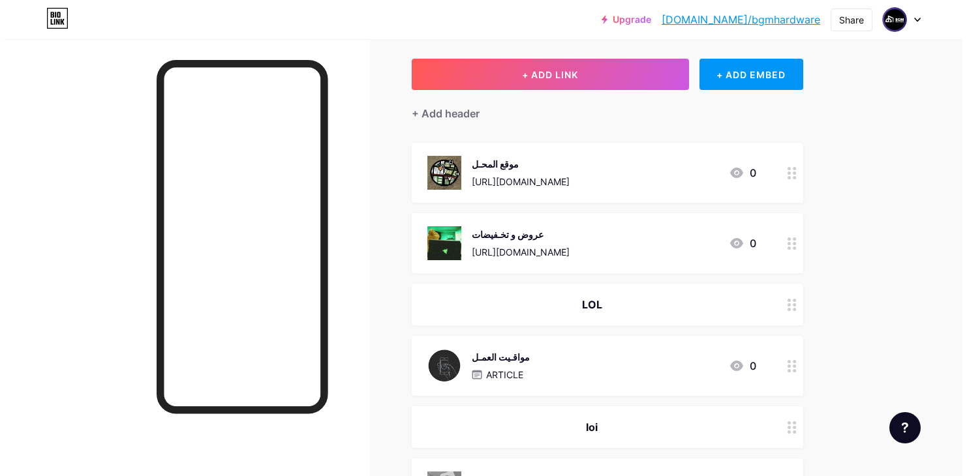
scroll to position [70, 0]
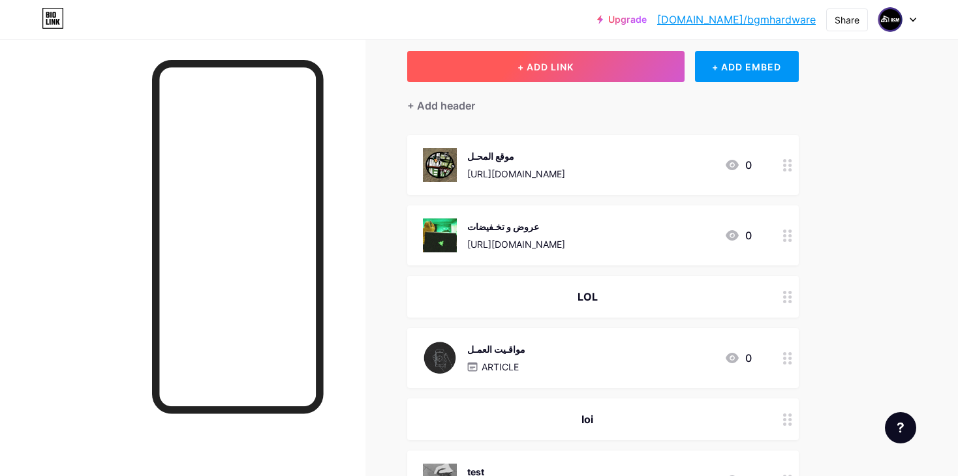
click at [545, 65] on span "+ ADD LINK" at bounding box center [546, 66] width 56 height 11
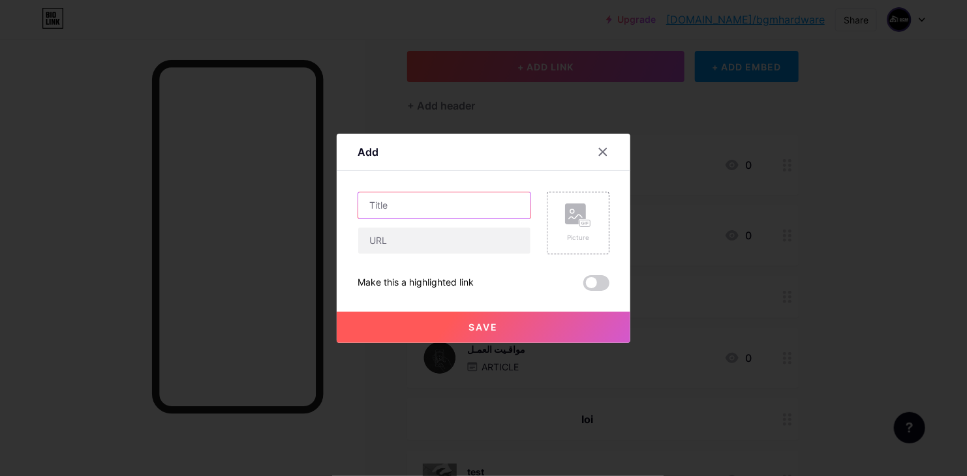
click at [394, 209] on input "text" at bounding box center [444, 206] width 172 height 26
click at [409, 239] on input "text" at bounding box center [444, 241] width 172 height 26
paste input "[URL][DOMAIN_NAME]"
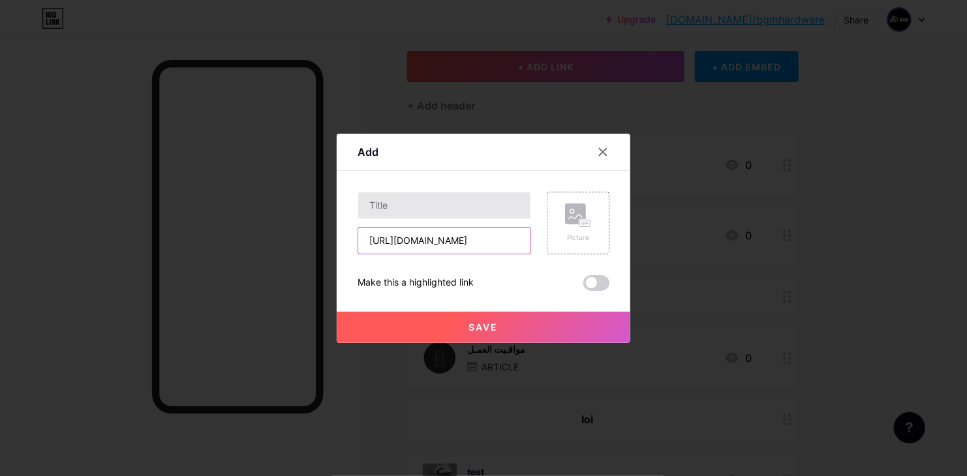
type input "[URL][DOMAIN_NAME]"
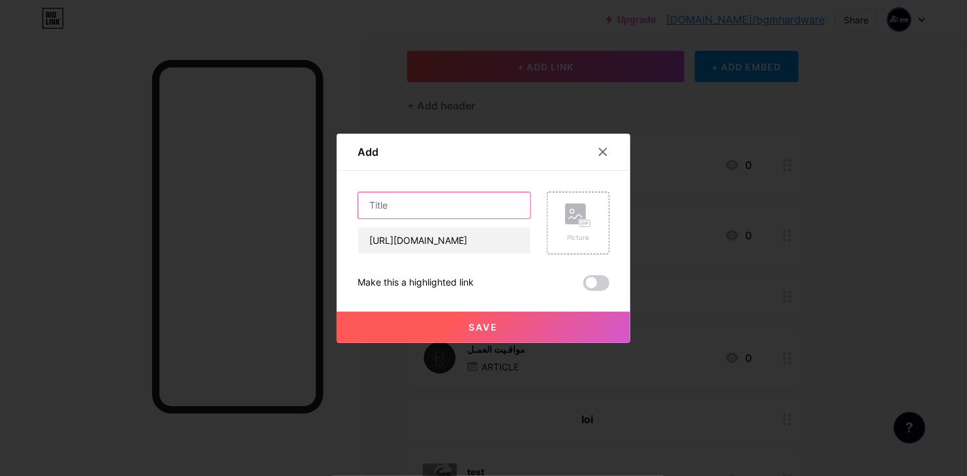
click at [441, 204] on input "text" at bounding box center [444, 206] width 172 height 26
type input "عروض و تخـفيضات"
click at [560, 219] on div "Picture" at bounding box center [578, 223] width 63 height 63
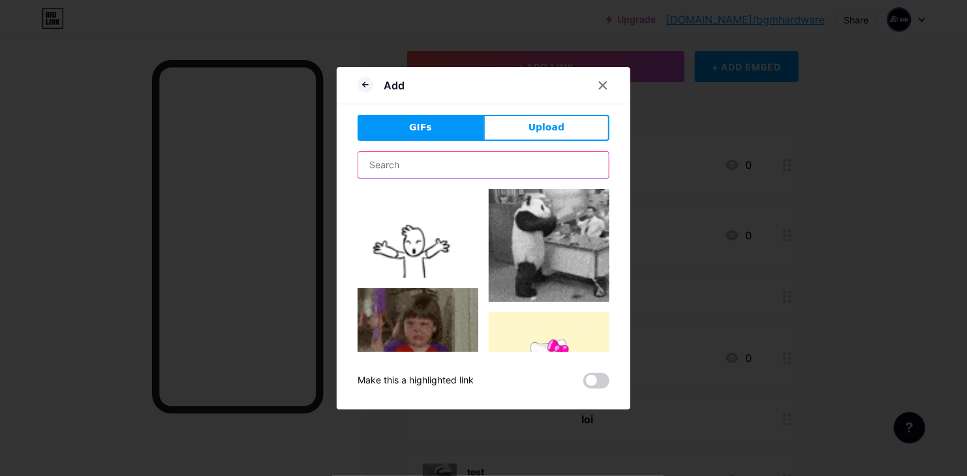
click at [452, 160] on input "text" at bounding box center [483, 165] width 251 height 26
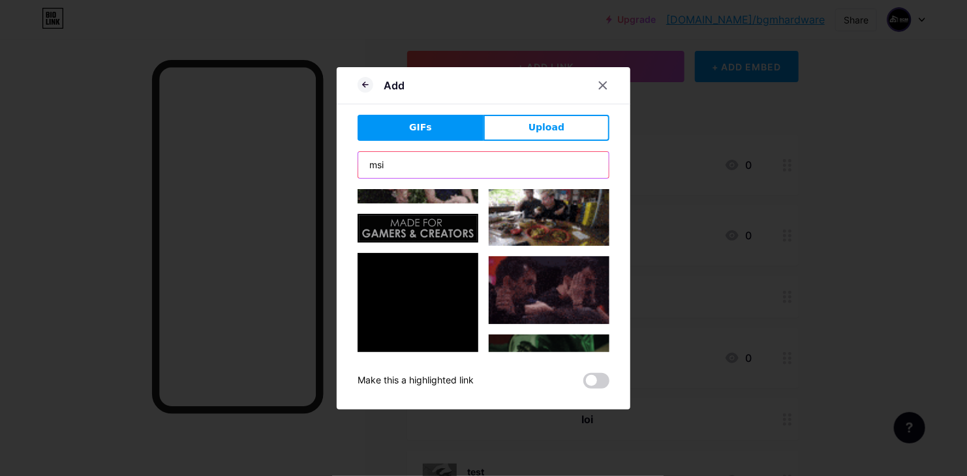
scroll to position [1838, 0]
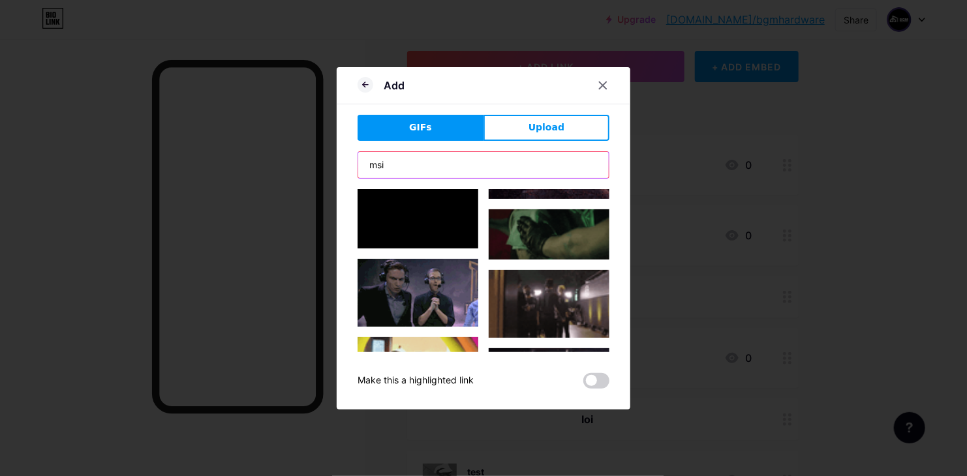
click at [416, 170] on input "msi" at bounding box center [483, 165] width 251 height 26
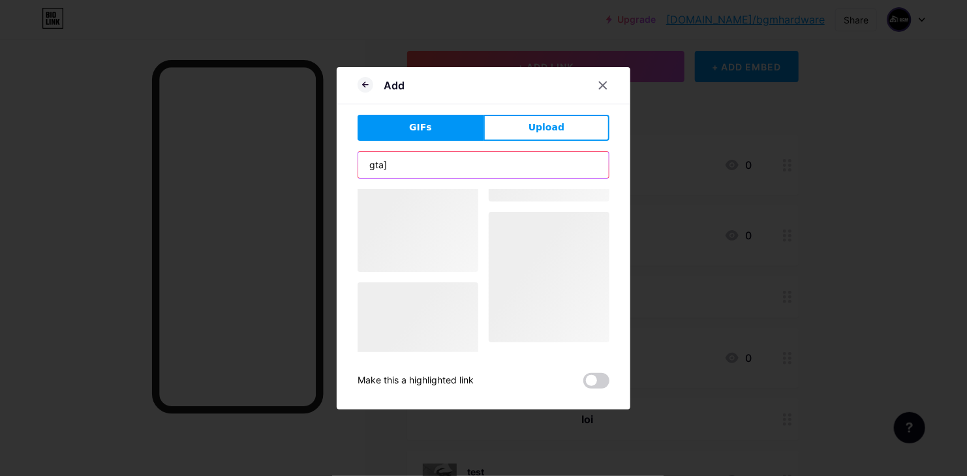
scroll to position [0, 0]
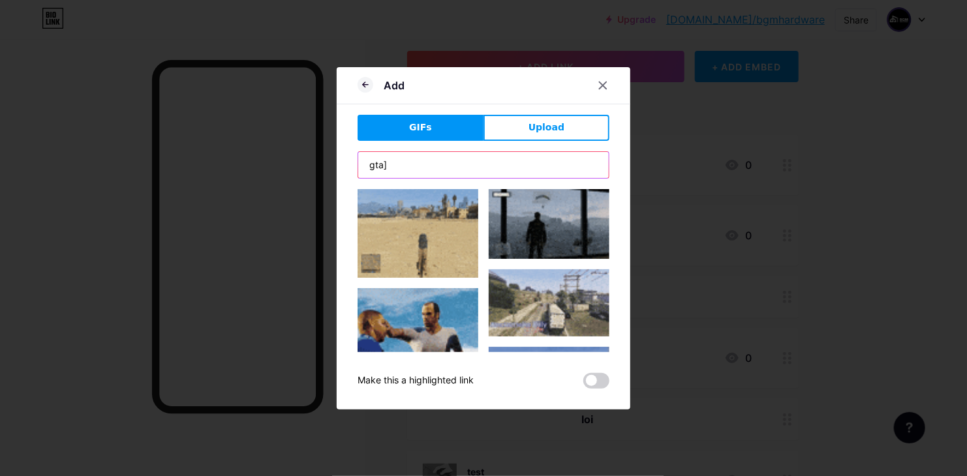
type input "gta"
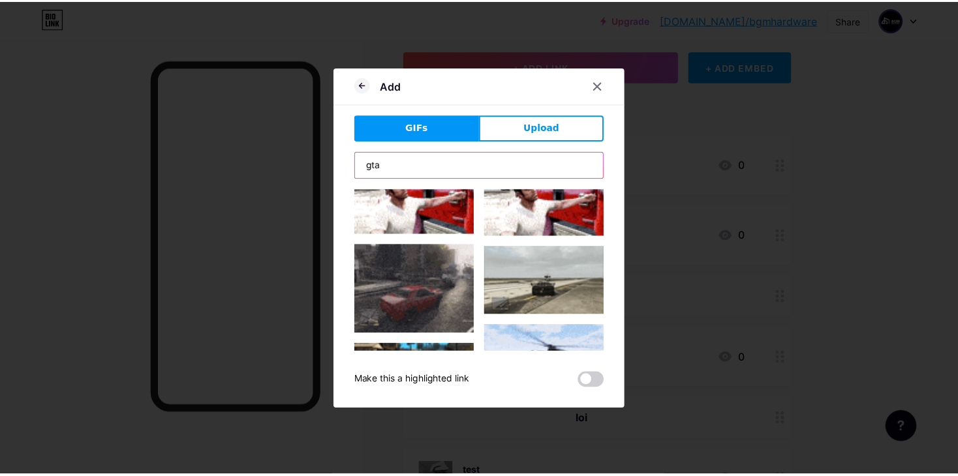
scroll to position [1794, 0]
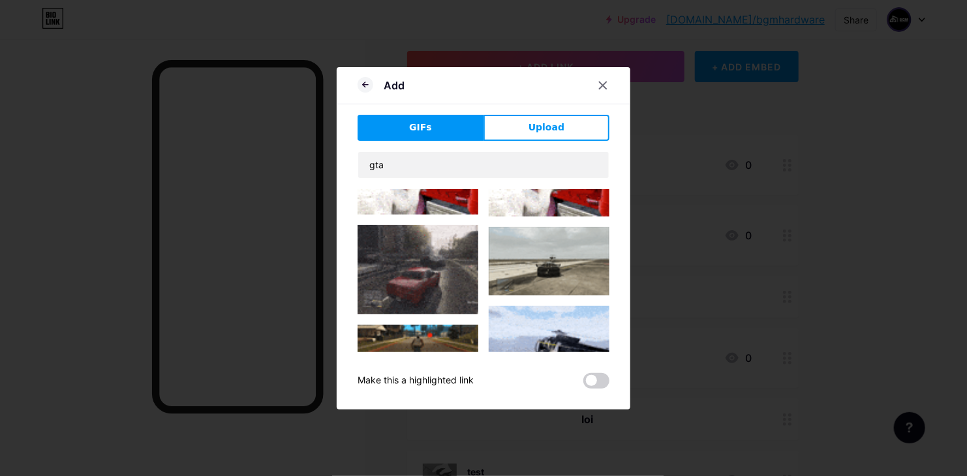
drag, startPoint x: 552, startPoint y: 272, endPoint x: 550, endPoint y: 286, distance: 13.8
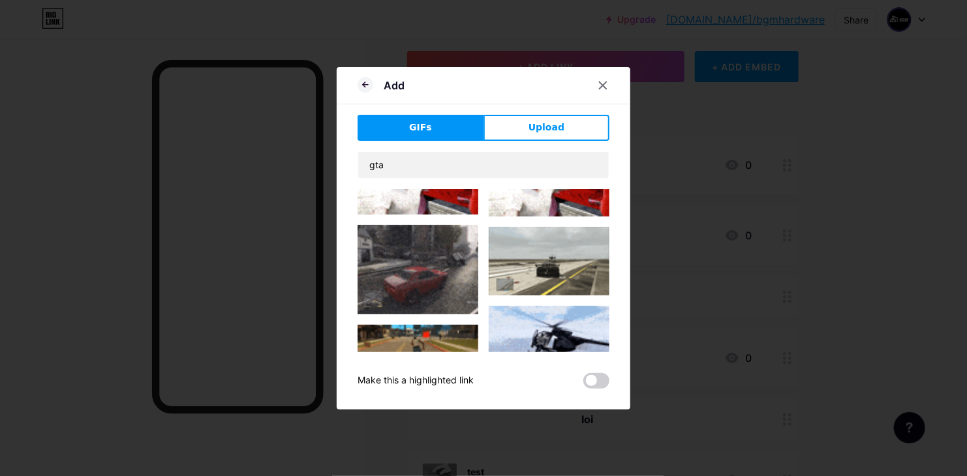
click at [552, 306] on img at bounding box center [549, 340] width 121 height 68
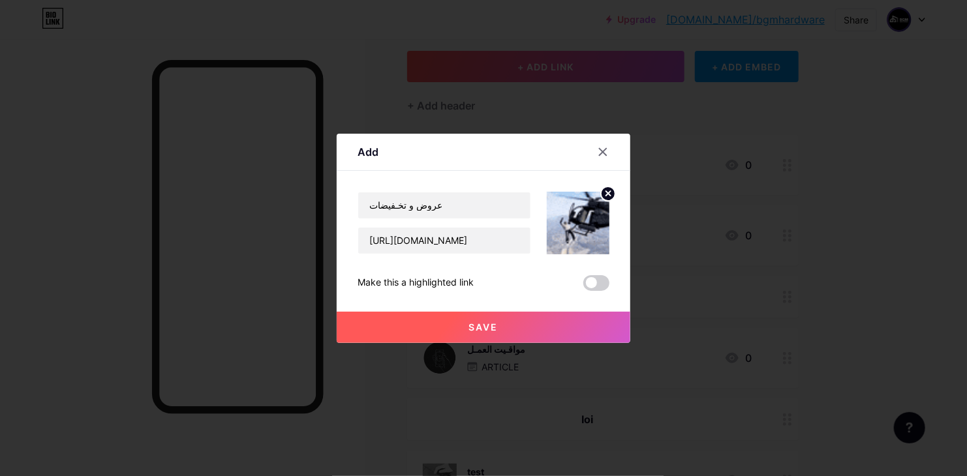
click at [480, 326] on span "Save" at bounding box center [483, 327] width 29 height 11
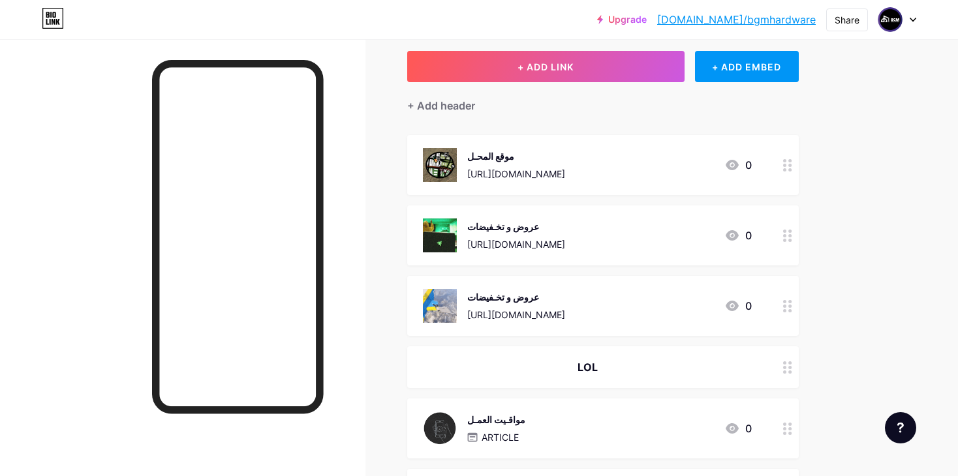
click at [565, 238] on div "[URL][DOMAIN_NAME]" at bounding box center [516, 245] width 98 height 14
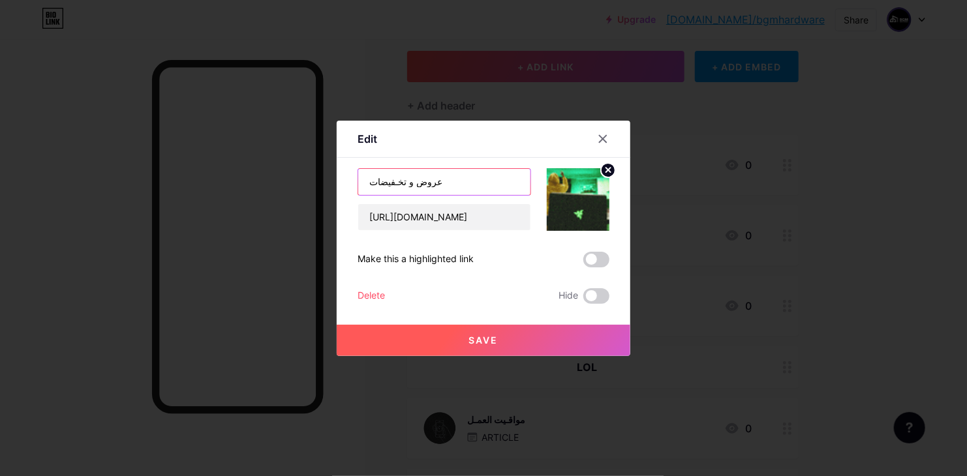
click at [454, 181] on input "عروض و تخـفيضات" at bounding box center [444, 182] width 172 height 26
type input "عروض و تخـفيضات"
type input "Y"
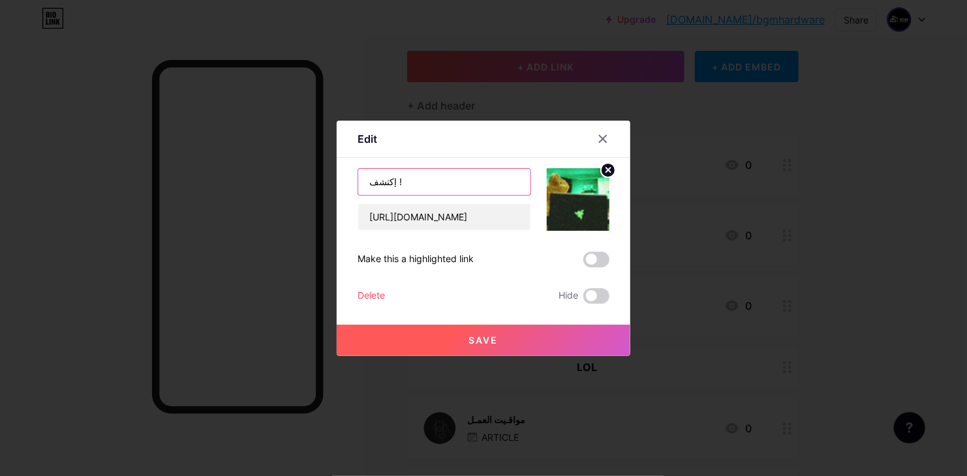
type input "إكتشف !"
click at [463, 319] on div "Save" at bounding box center [484, 330] width 294 height 52
click at [471, 331] on button "Save" at bounding box center [484, 340] width 294 height 31
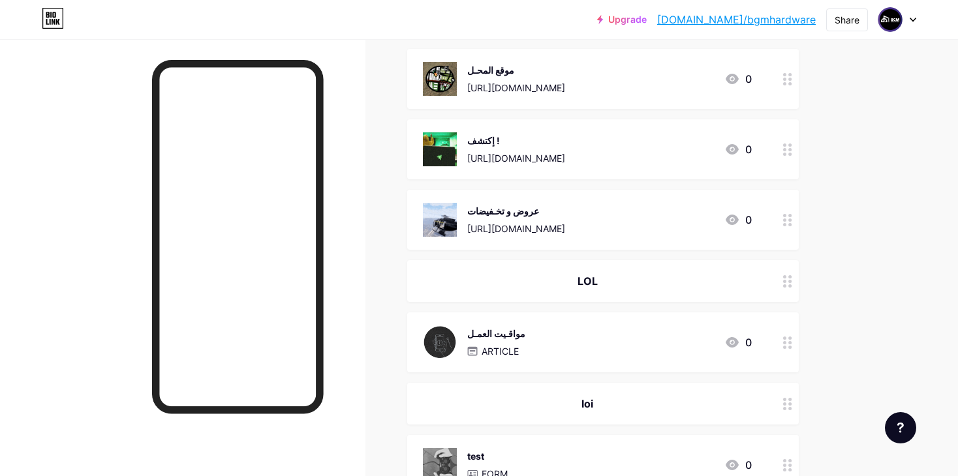
scroll to position [105, 0]
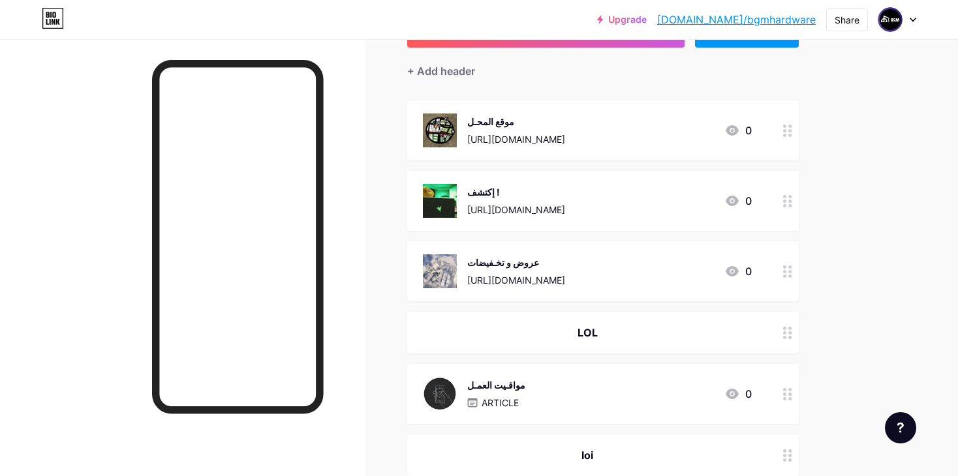
click at [796, 270] on div at bounding box center [788, 271] width 22 height 60
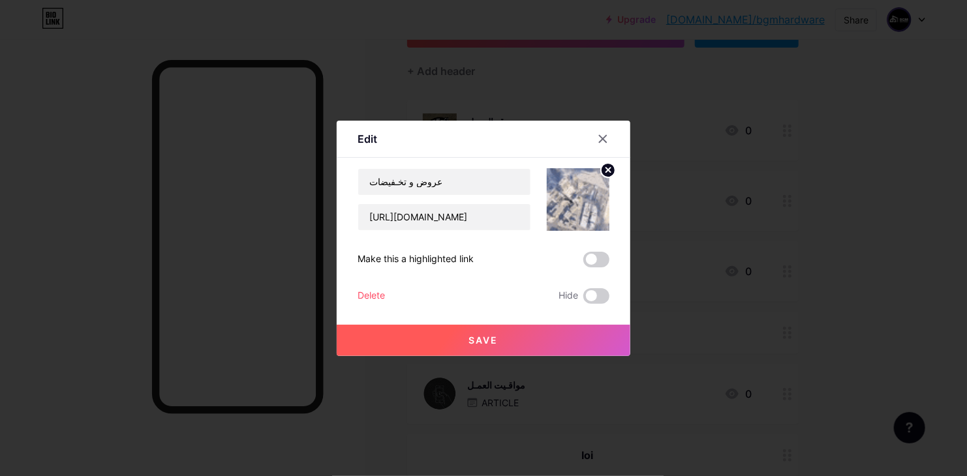
click at [792, 269] on div at bounding box center [483, 238] width 967 height 476
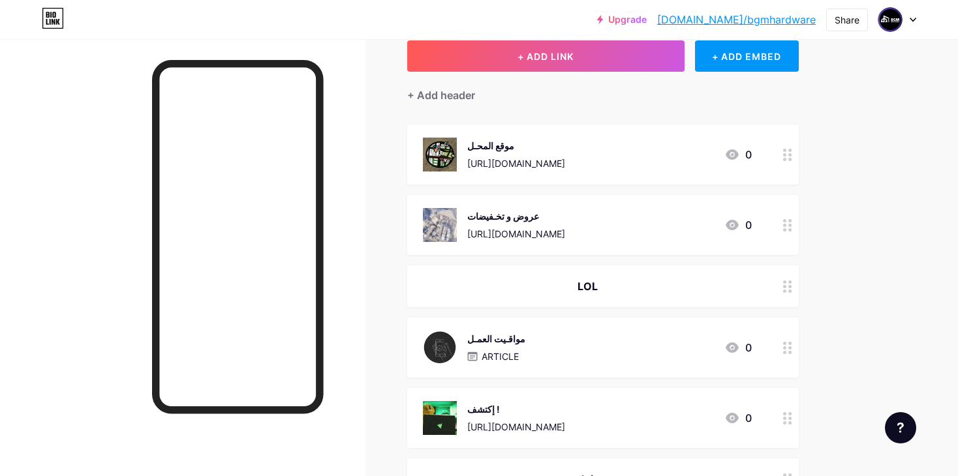
scroll to position [99, 0]
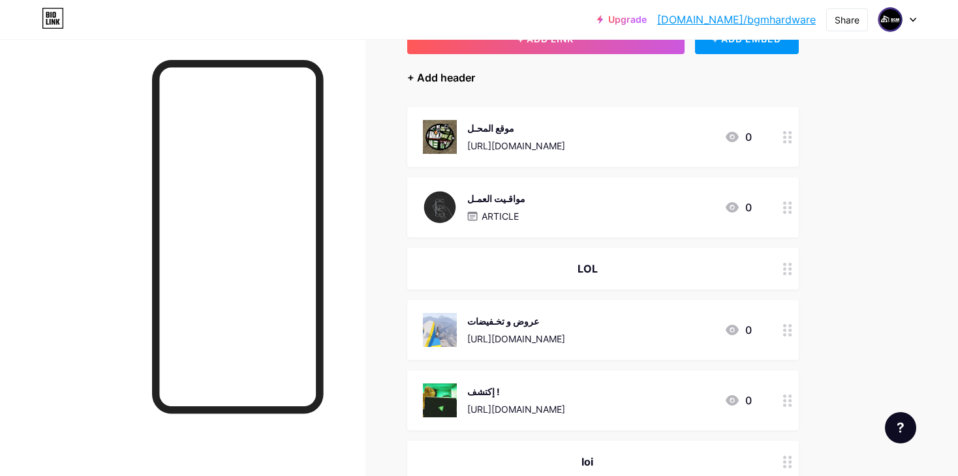
click at [472, 71] on div "+ Add header" at bounding box center [441, 78] width 68 height 16
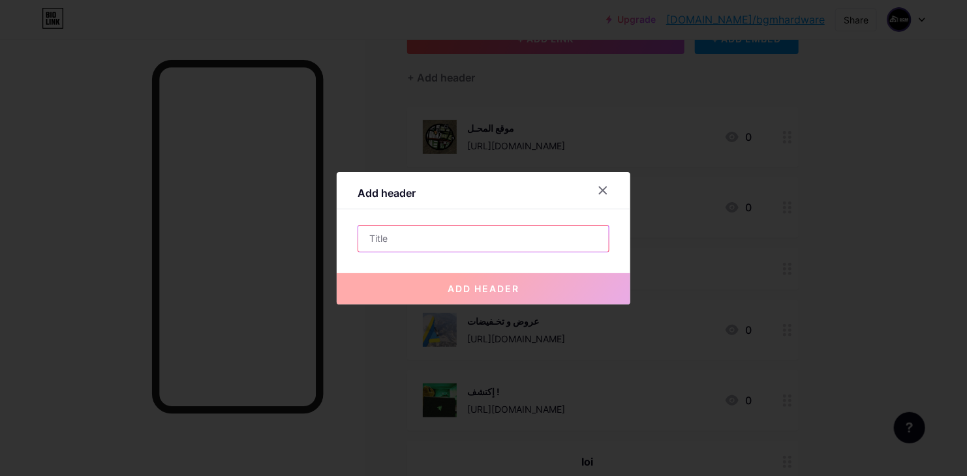
click at [428, 230] on input "text" at bounding box center [483, 239] width 251 height 26
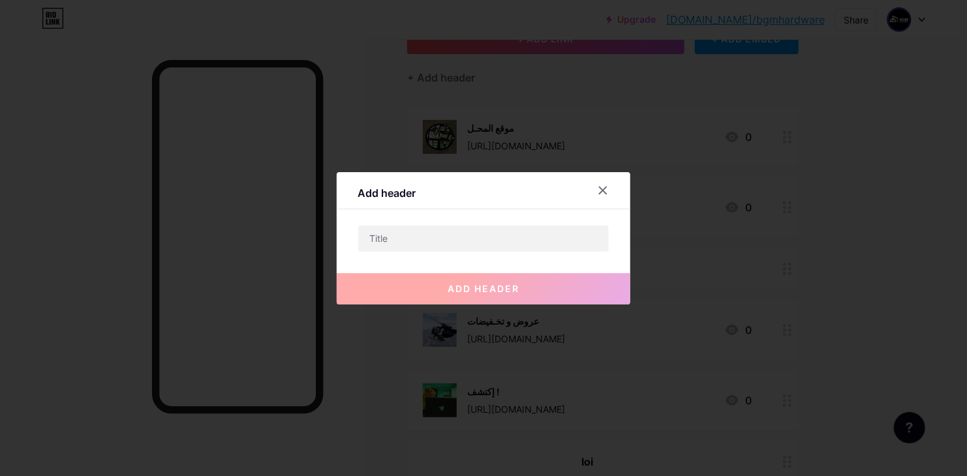
click at [626, 182] on div at bounding box center [483, 238] width 967 height 476
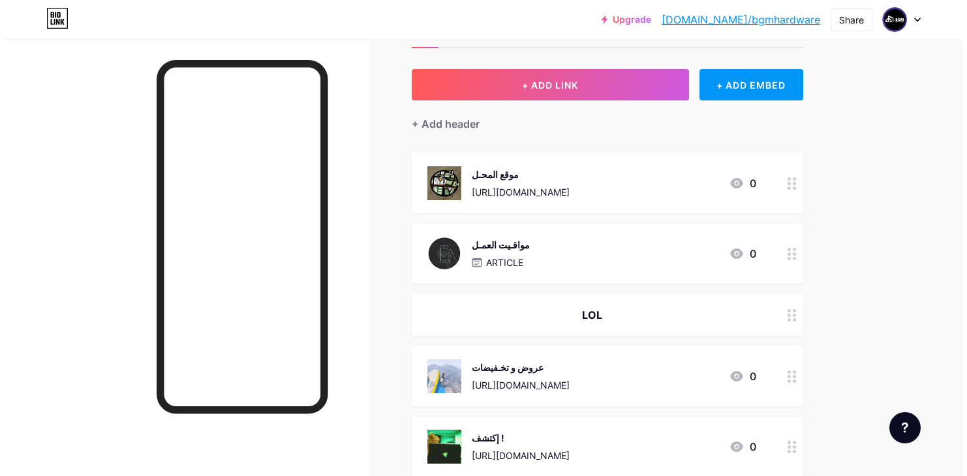
scroll to position [16, 0]
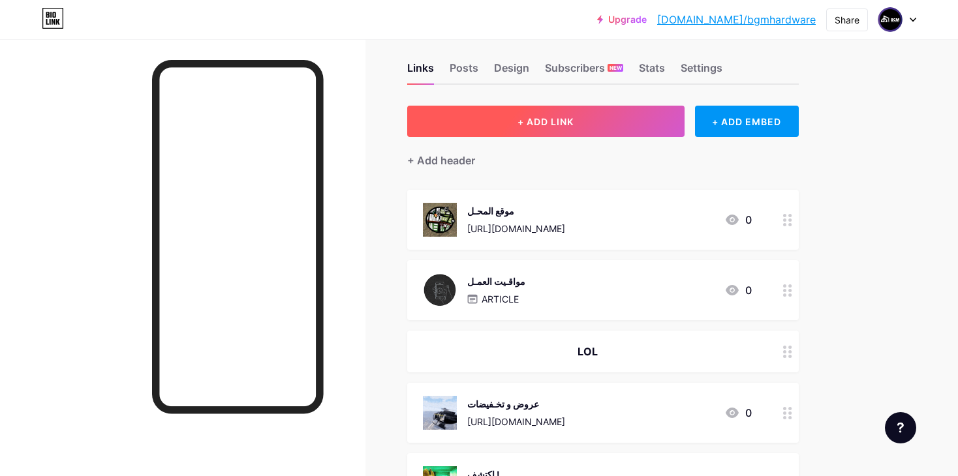
click at [514, 118] on button "+ ADD LINK" at bounding box center [545, 121] width 277 height 31
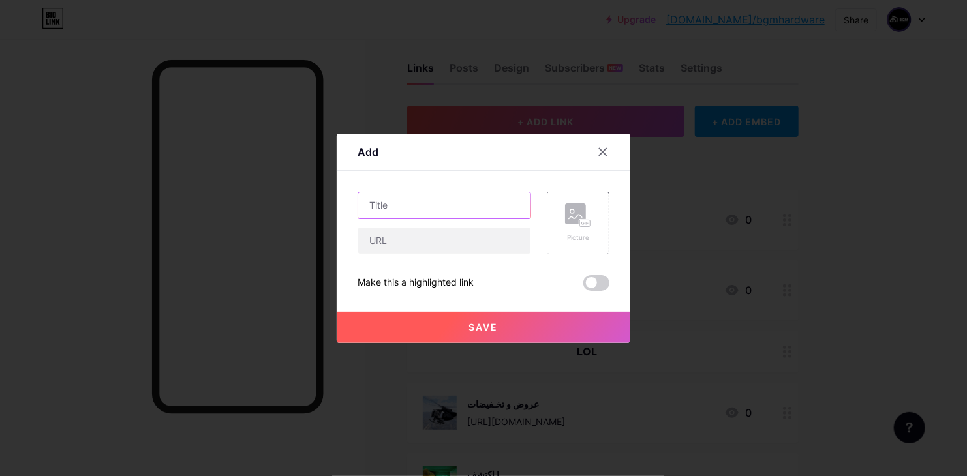
click at [392, 200] on input "text" at bounding box center [444, 206] width 172 height 26
type input "u"
type input "تجمـعات الأحلام"
click at [473, 238] on input "text" at bounding box center [444, 241] width 172 height 26
paste input "[URL][DOMAIN_NAME]"
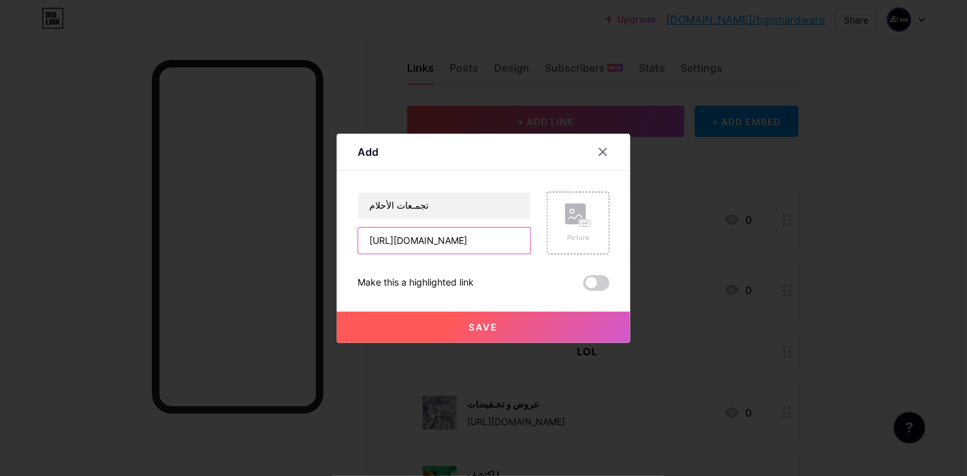
scroll to position [0, 208]
click at [394, 244] on input "[URL][DOMAIN_NAME]" at bounding box center [444, 241] width 172 height 26
type input "[URL][DOMAIN_NAME]"
click at [565, 219] on rect at bounding box center [575, 214] width 21 height 21
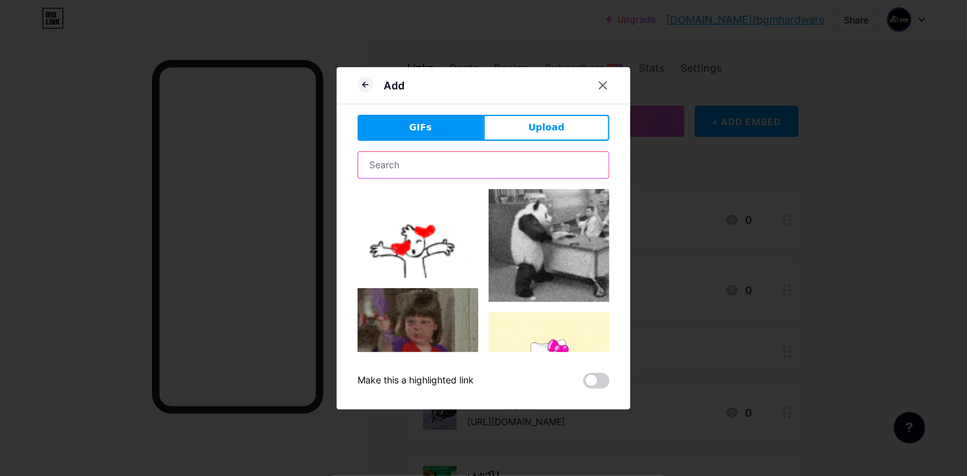
click at [478, 160] on input "text" at bounding box center [483, 165] width 251 height 26
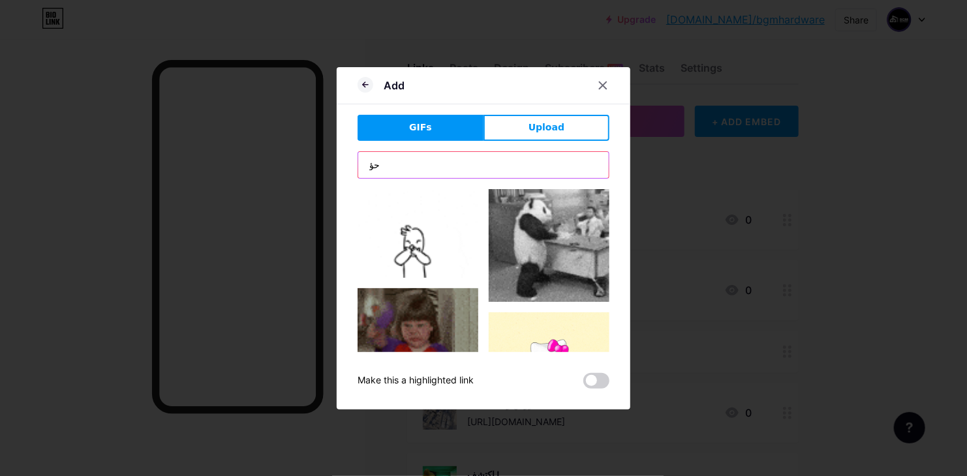
type input "ح"
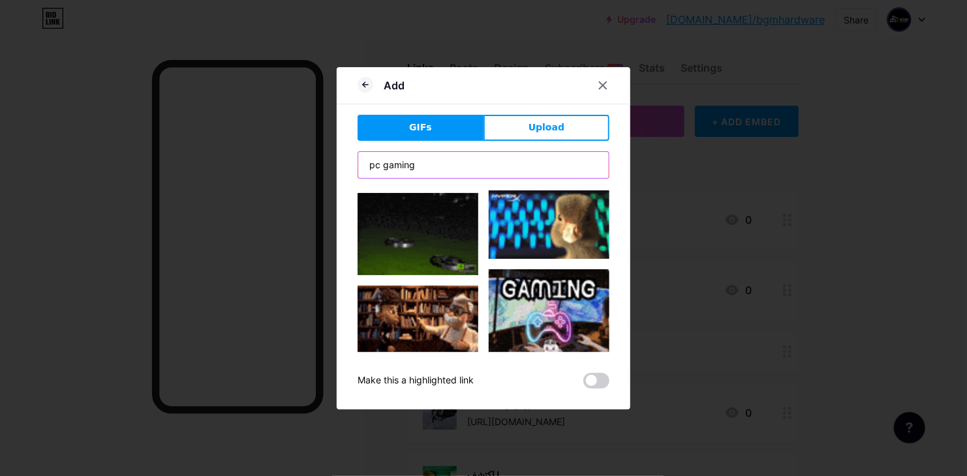
scroll to position [180, 0]
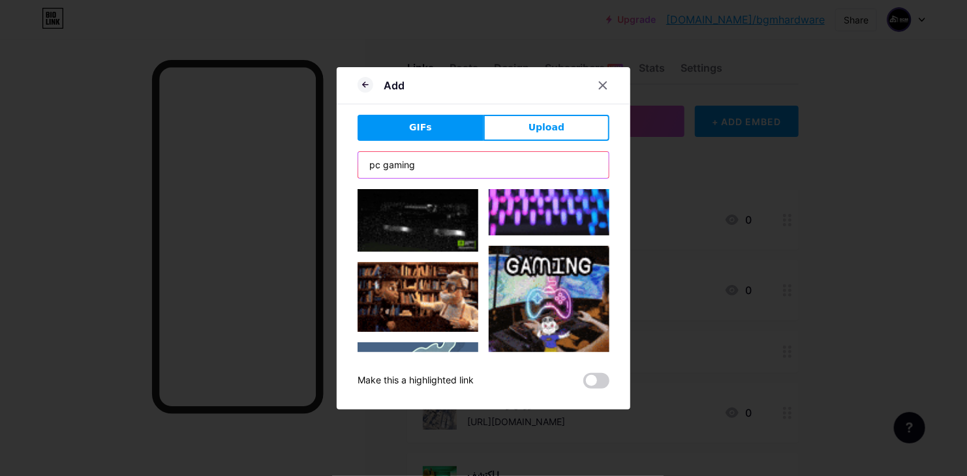
click at [456, 170] on input "pc gaming" at bounding box center [483, 165] width 251 height 26
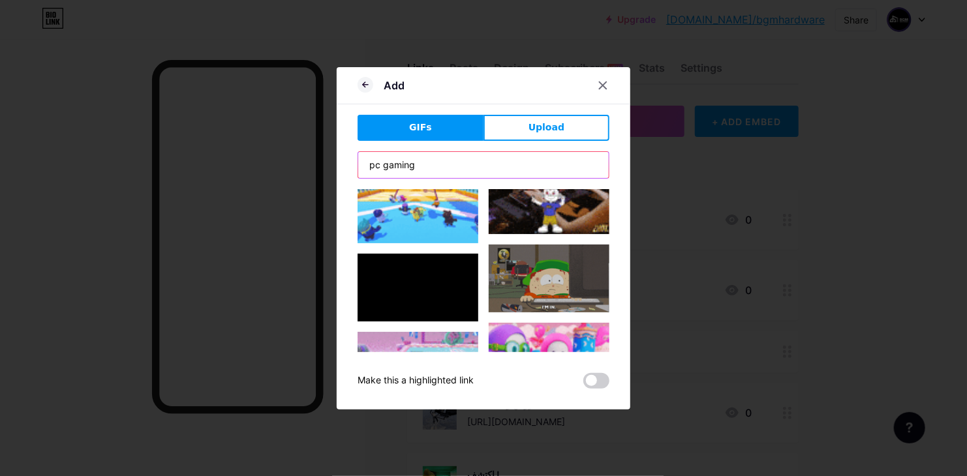
scroll to position [828, 0]
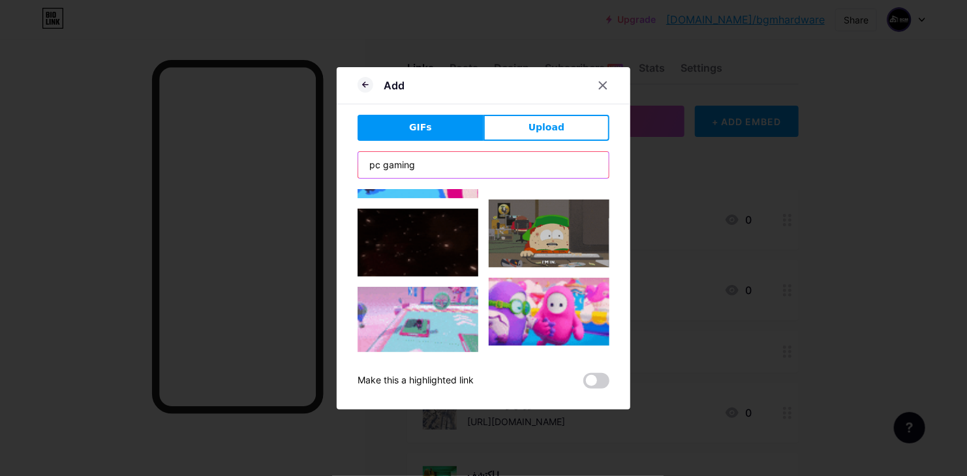
click at [436, 163] on input "pc gaming" at bounding box center [483, 165] width 251 height 26
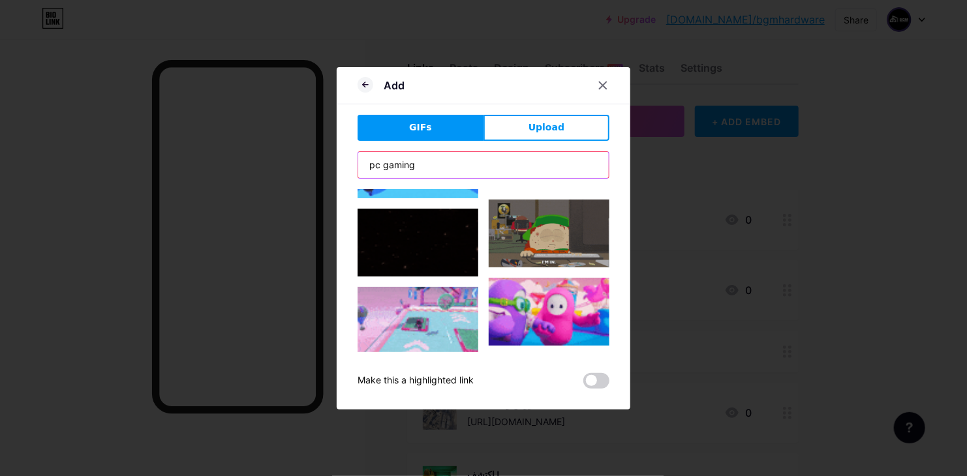
click at [436, 163] on input "pc gaming" at bounding box center [483, 165] width 251 height 26
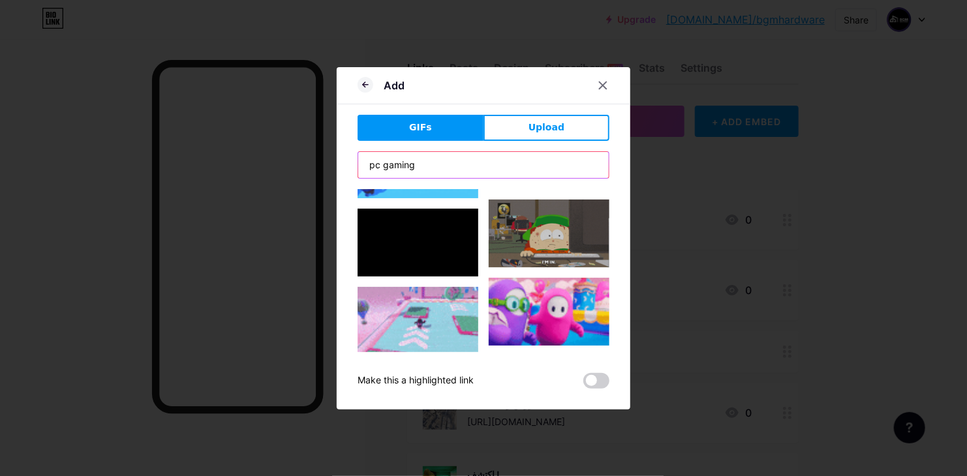
click at [436, 163] on input "pc gaming" at bounding box center [483, 165] width 251 height 26
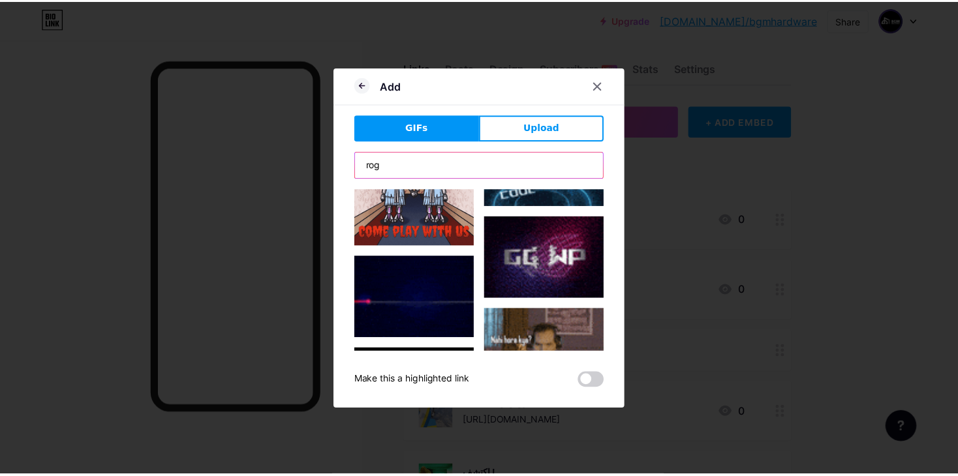
scroll to position [131, 0]
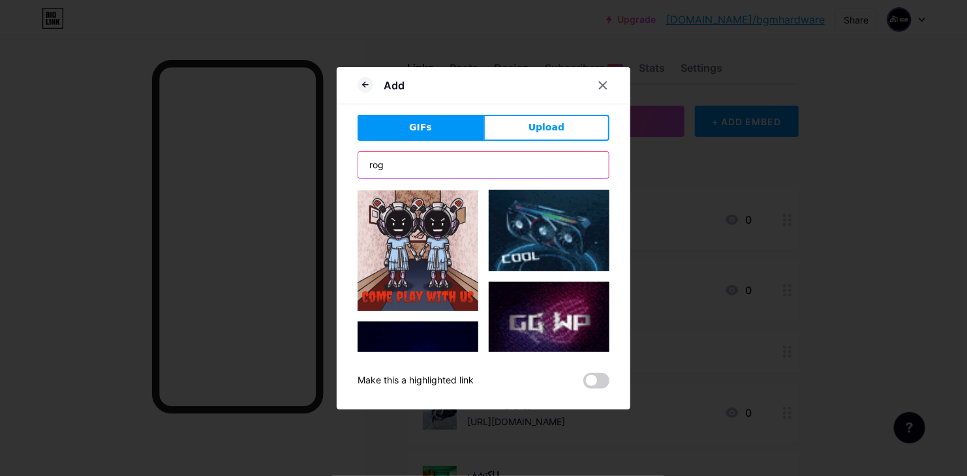
type input "rog"
click at [537, 226] on img at bounding box center [549, 231] width 121 height 82
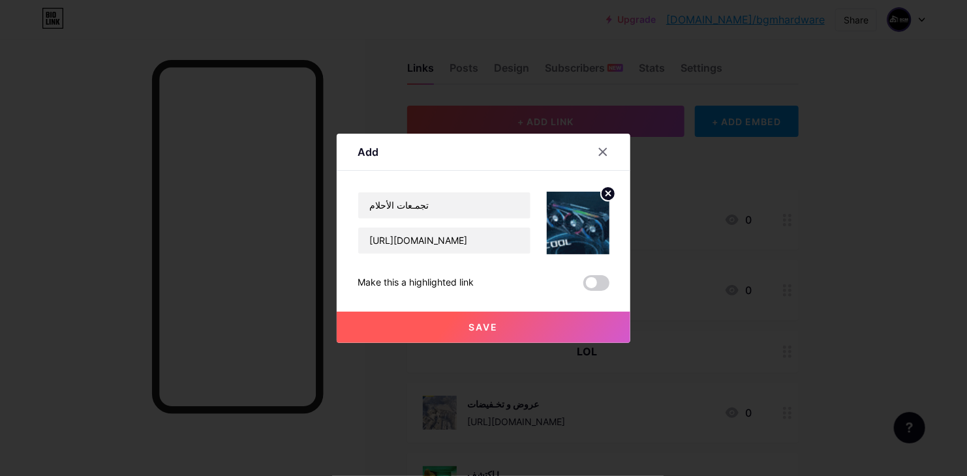
click at [508, 326] on button "Save" at bounding box center [484, 327] width 294 height 31
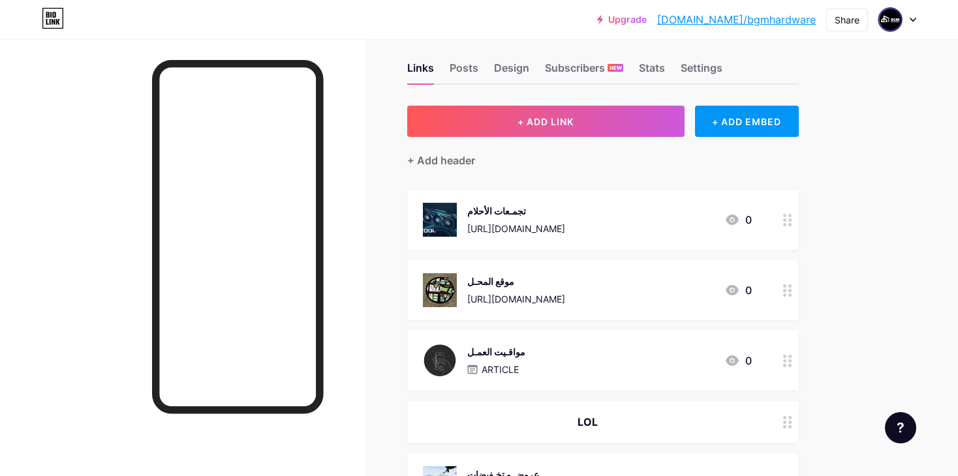
click at [565, 209] on div "تجمـعات الأحلام" at bounding box center [516, 211] width 98 height 14
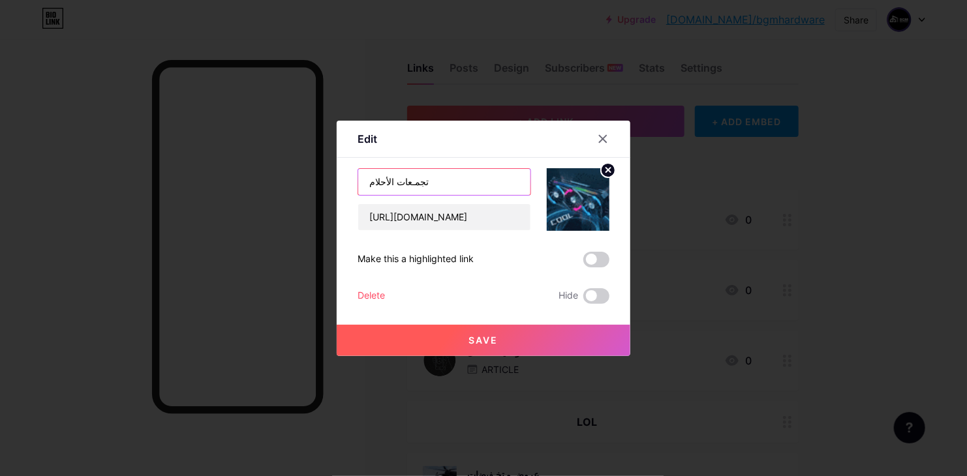
click at [407, 179] on input "تجمـعات الأحلام" at bounding box center [444, 182] width 172 height 26
click at [409, 185] on input "تجمـيعات الأحلام" at bounding box center [444, 182] width 172 height 26
type input "تجمـيـعات الأحلام"
click at [474, 350] on button "Save" at bounding box center [484, 340] width 294 height 31
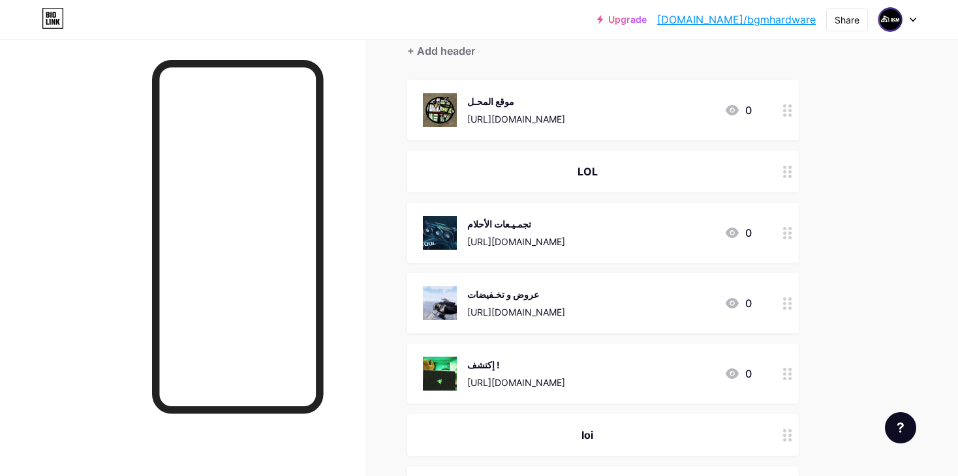
scroll to position [0, 0]
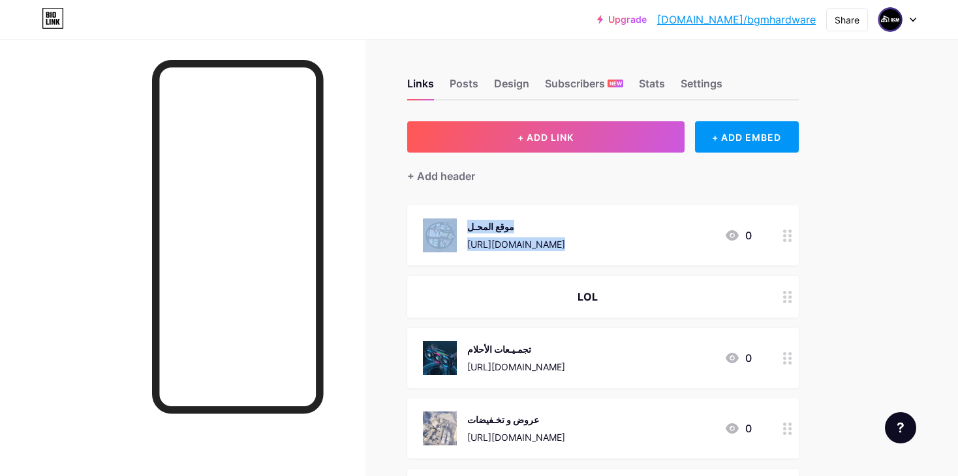
drag, startPoint x: 959, startPoint y: 176, endPoint x: 967, endPoint y: 220, distance: 44.3
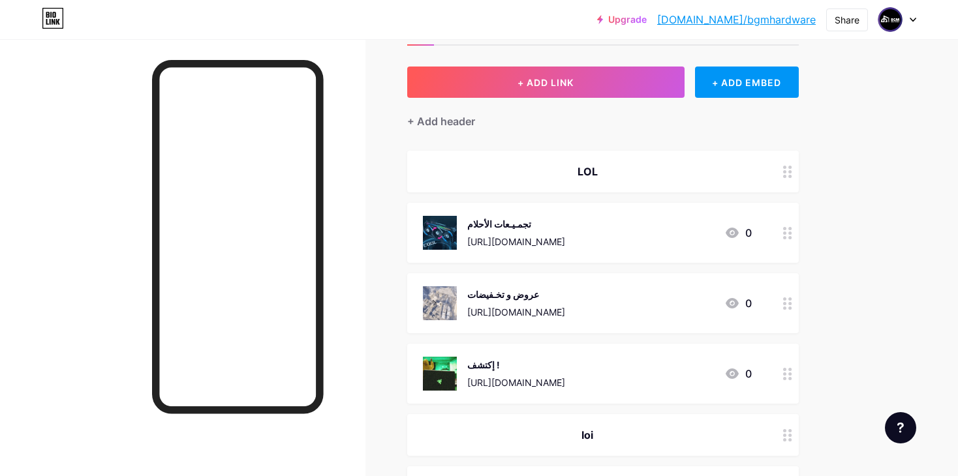
scroll to position [59, 0]
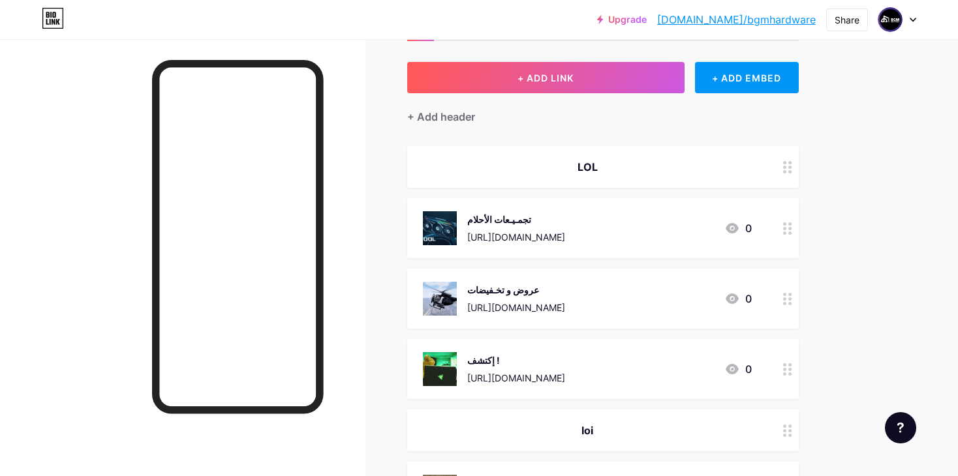
click at [600, 162] on div "LOL" at bounding box center [587, 167] width 329 height 16
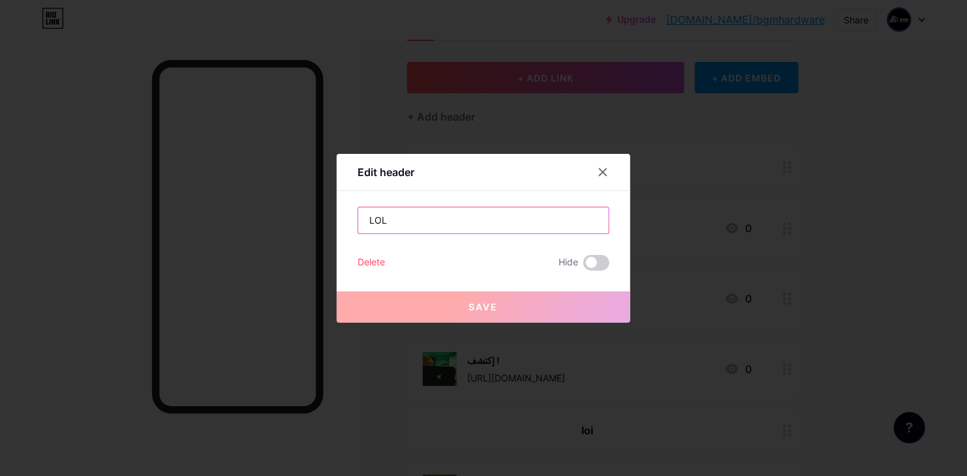
click at [420, 208] on input "LOL" at bounding box center [483, 221] width 251 height 26
paste input "دليلك الموثوق في عالم الهاردوير."
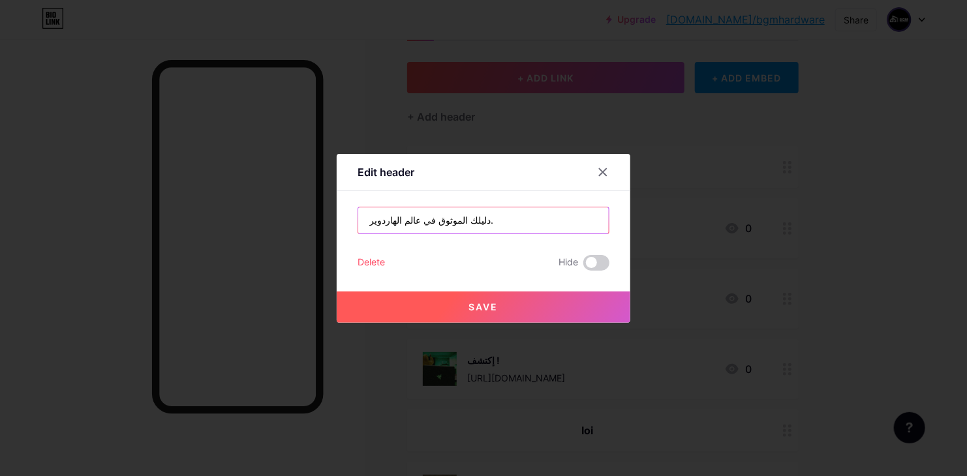
type input "دليلك الموثوق في عالم الهاردوير."
click at [472, 310] on span "Save" at bounding box center [483, 307] width 29 height 11
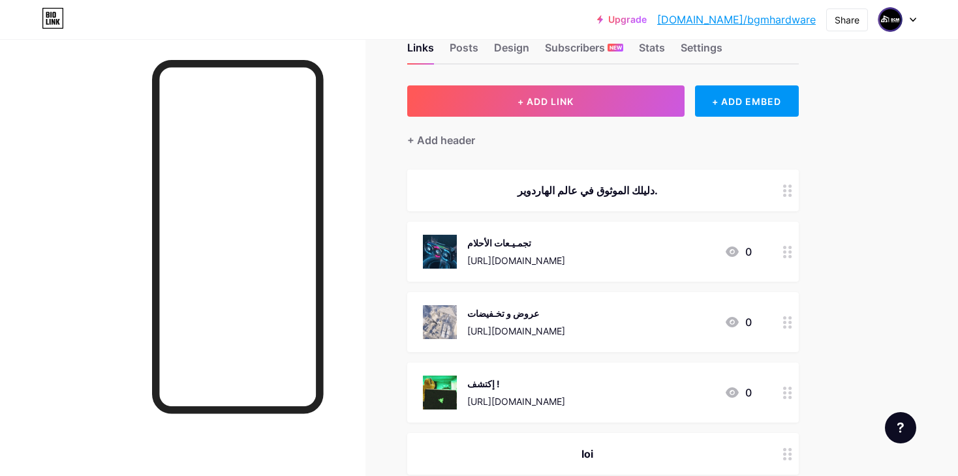
scroll to position [0, 0]
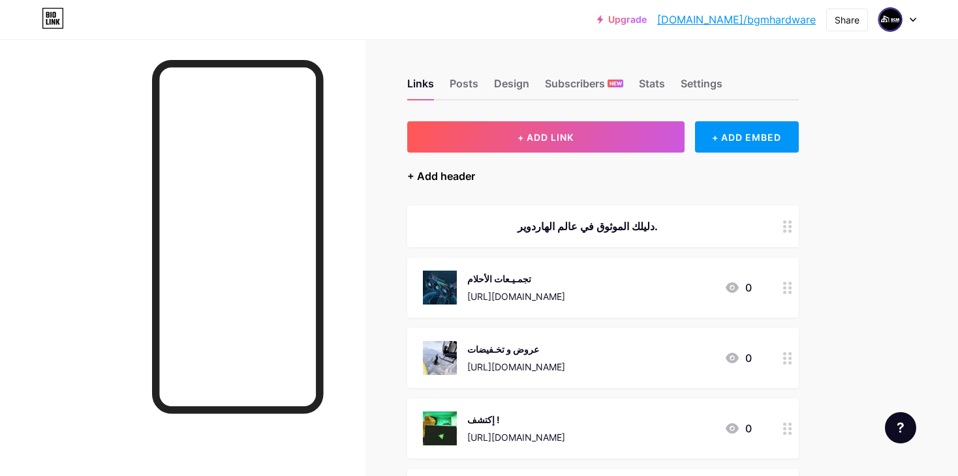
click at [442, 174] on div "+ Add header" at bounding box center [441, 176] width 68 height 16
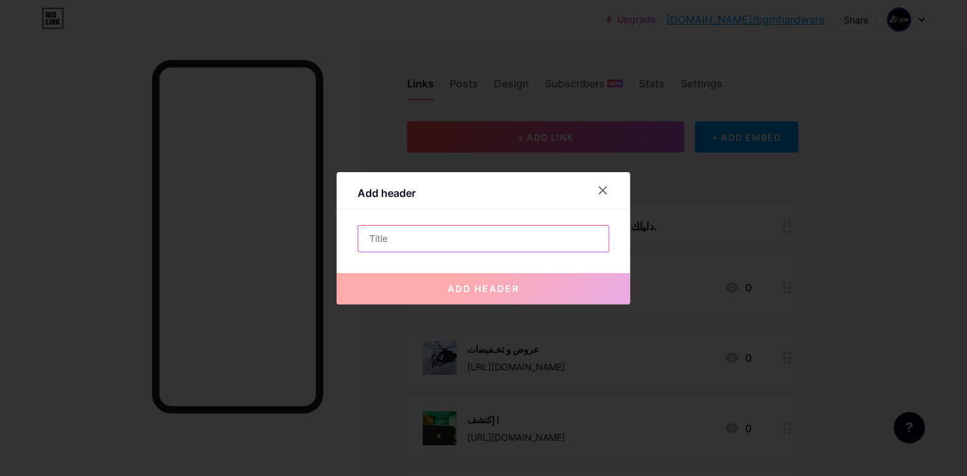
click at [466, 234] on input "text" at bounding box center [483, 239] width 251 height 26
paste input "تواصـل معنا ↓"
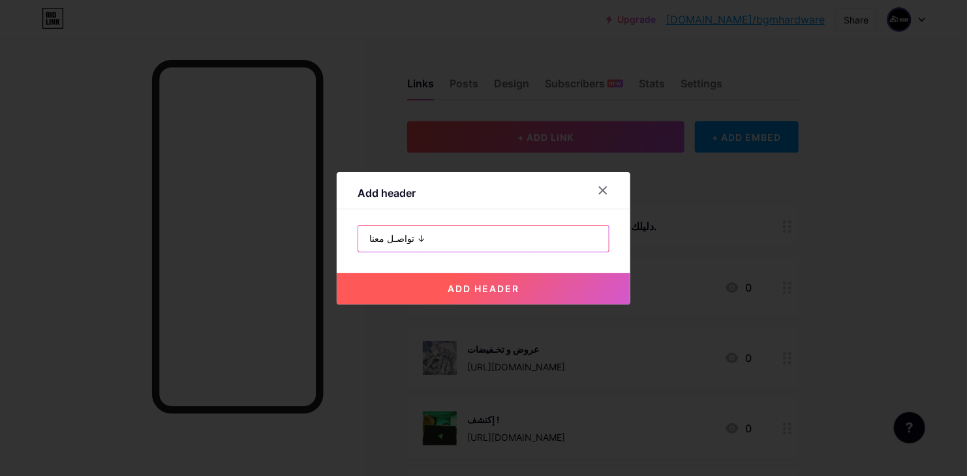
type input "تواصـل معنا ↓"
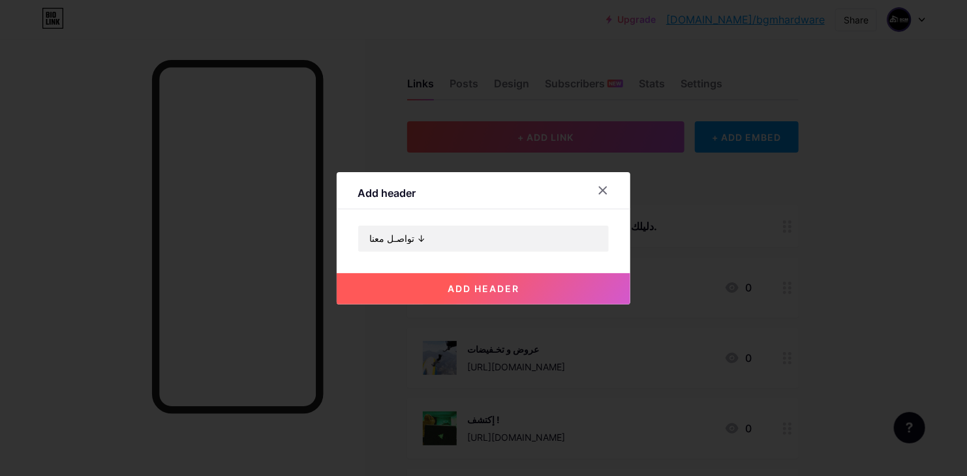
click at [516, 281] on button "add header" at bounding box center [484, 288] width 294 height 31
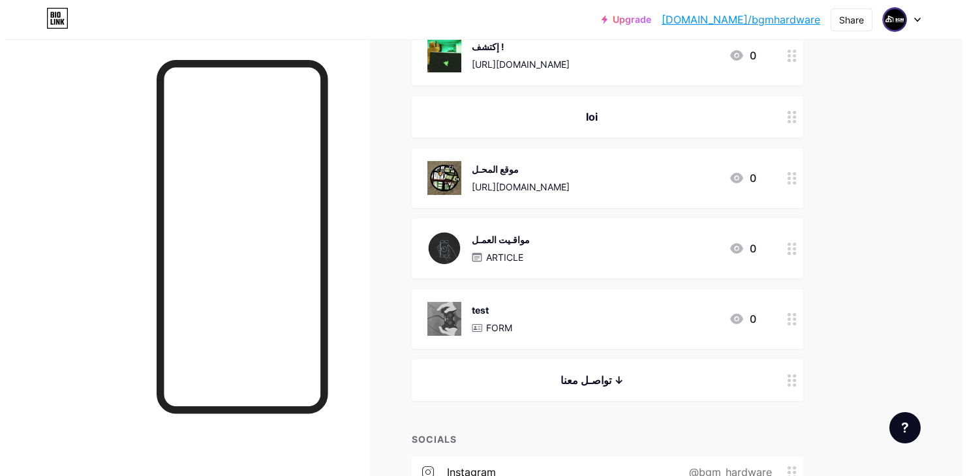
scroll to position [373, 0]
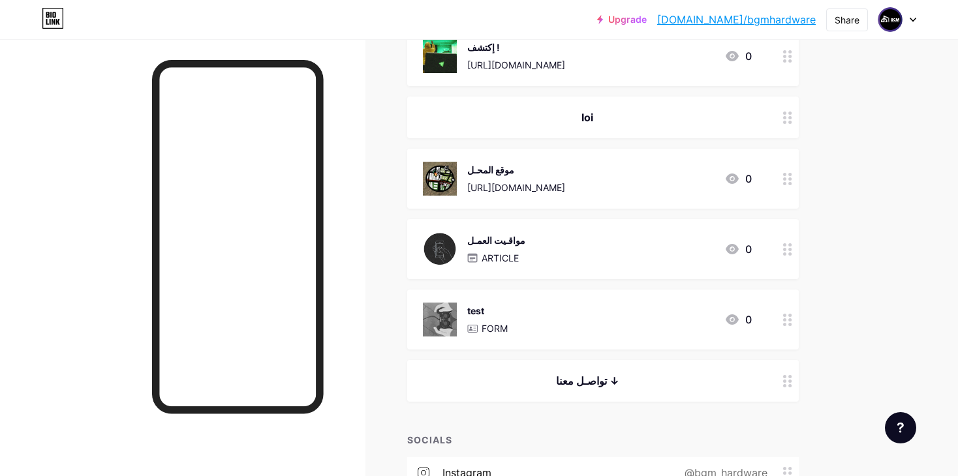
click at [490, 312] on div "test" at bounding box center [487, 311] width 40 height 14
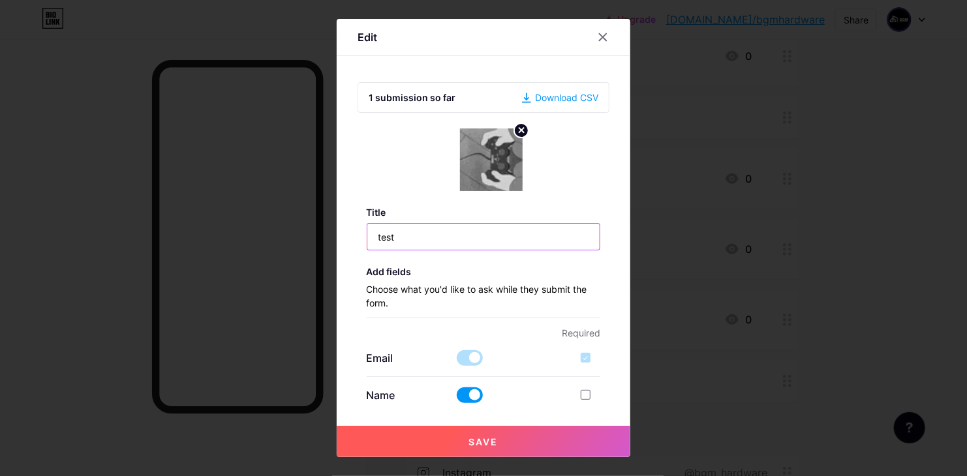
click at [402, 226] on input "test" at bounding box center [483, 237] width 233 height 26
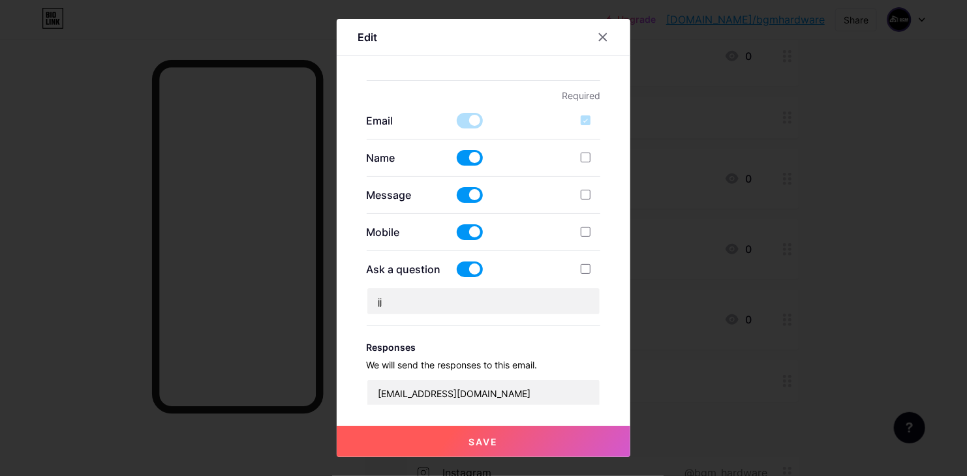
scroll to position [261, 0]
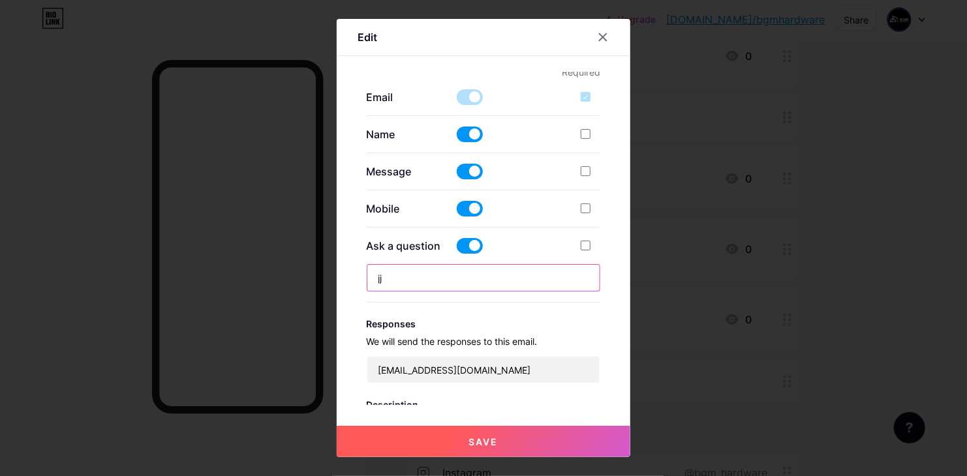
click at [437, 287] on input "jj" at bounding box center [483, 278] width 233 height 26
click at [450, 285] on input "jj" at bounding box center [483, 278] width 233 height 26
click at [450, 284] on input "jj" at bounding box center [483, 278] width 233 height 26
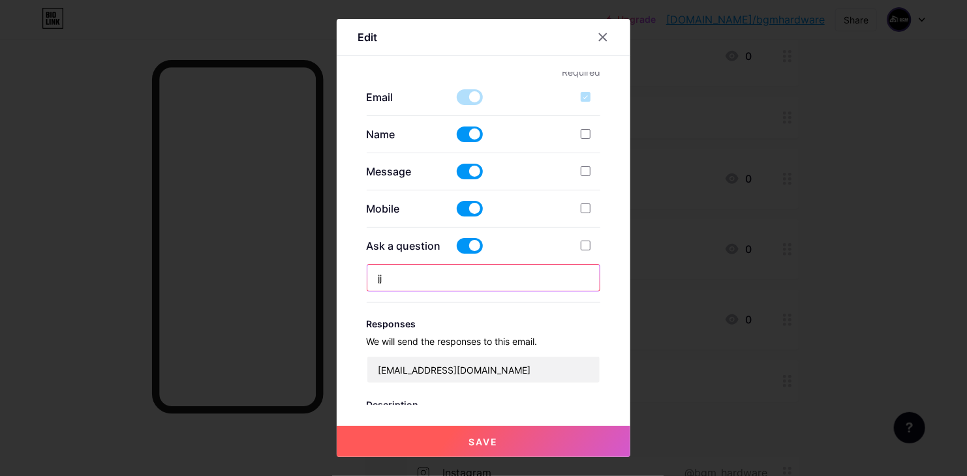
click at [450, 284] on input "jj" at bounding box center [483, 278] width 233 height 26
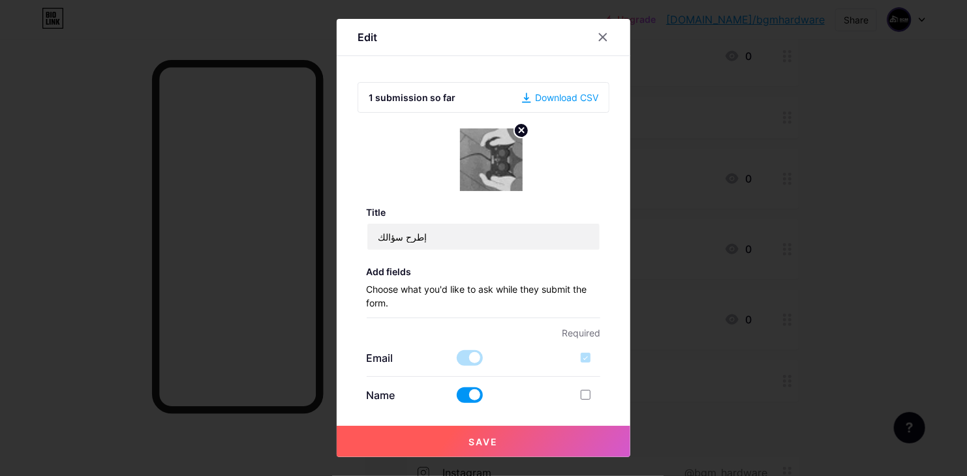
scroll to position [0, 0]
click at [457, 247] on input "إطرح سؤالك" at bounding box center [483, 237] width 233 height 26
paste input "طلب المساعدة"
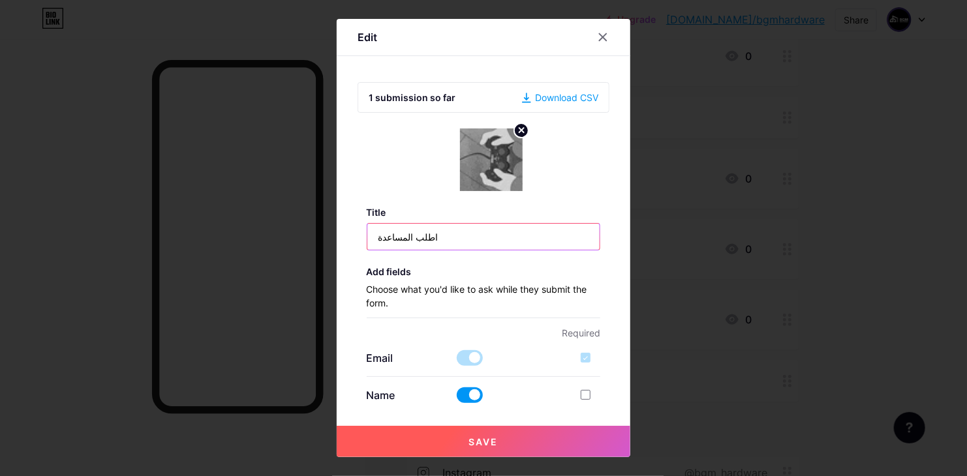
type input "اطلب المساعدة"
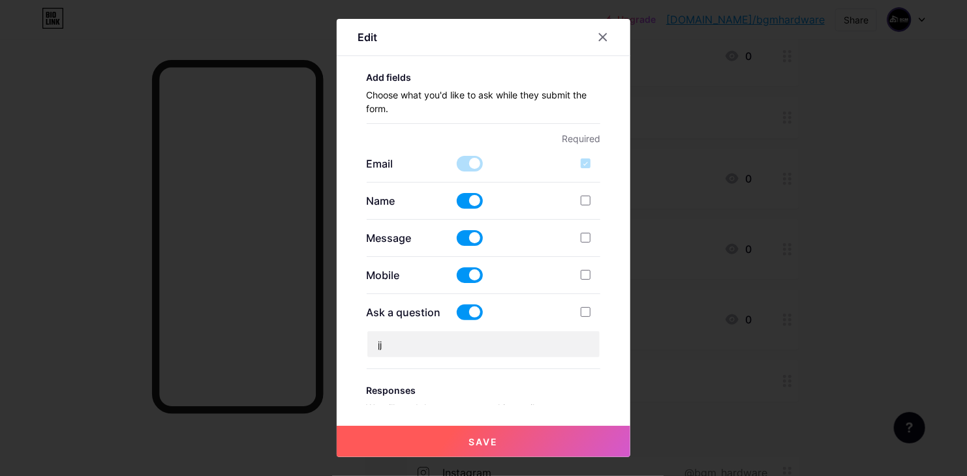
scroll to position [261, 0]
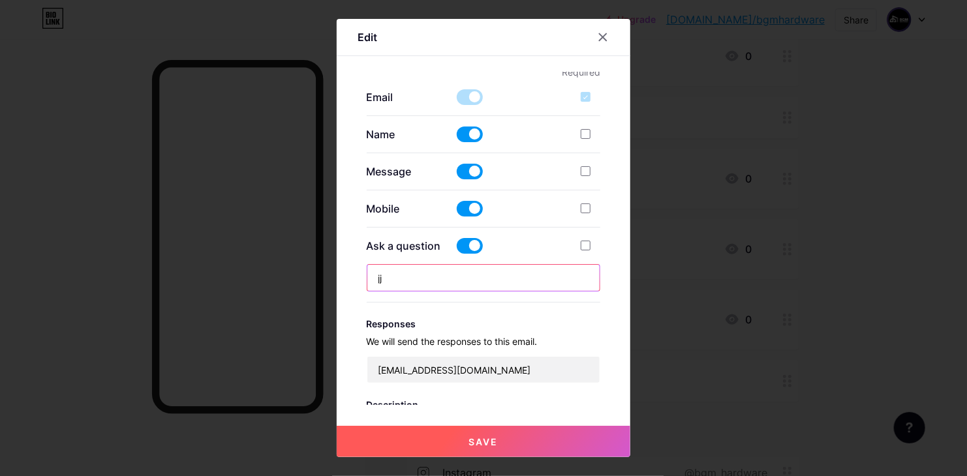
click at [467, 271] on input "jj" at bounding box center [483, 278] width 233 height 26
paste input "سبب التواصل"
click at [477, 273] on input "سبب التواصل" at bounding box center [483, 278] width 233 height 26
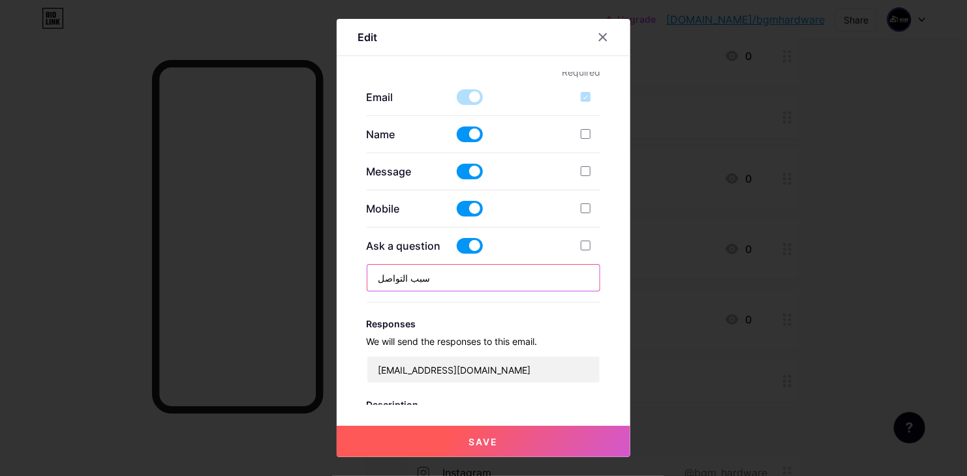
click at [477, 273] on input "سبب التواصل" at bounding box center [483, 278] width 233 height 26
paste input "كيف يمكننا مساعدتك؟"
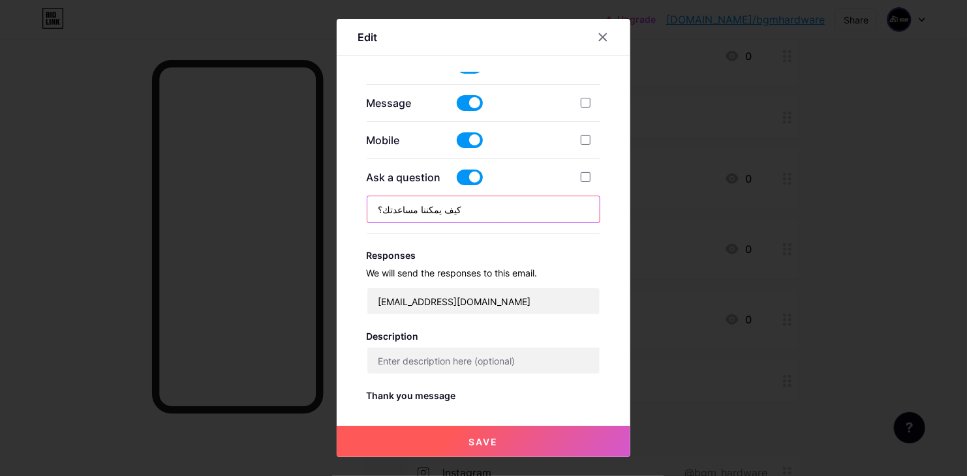
scroll to position [454, 0]
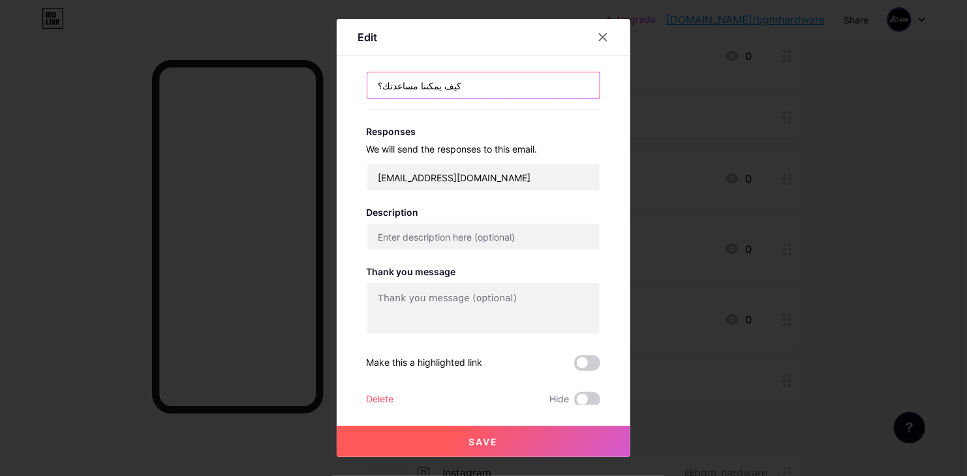
type input "كيف يمكننا مساعدتك؟"
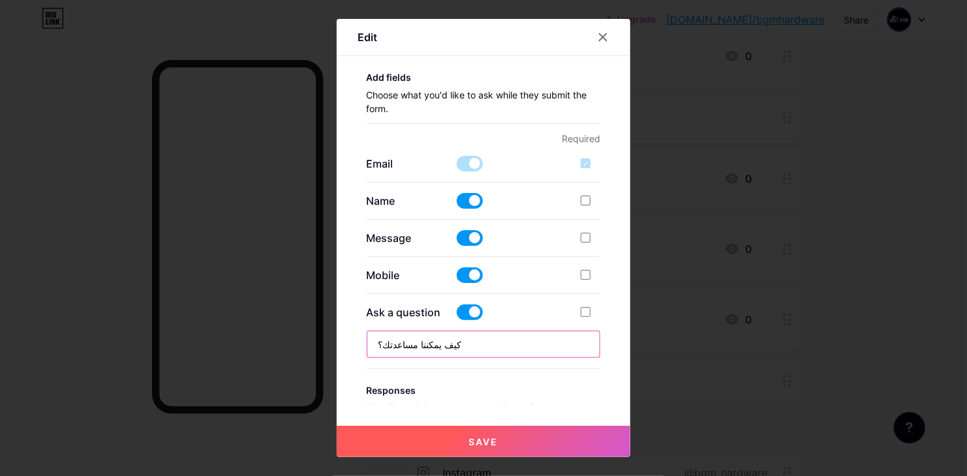
scroll to position [193, 0]
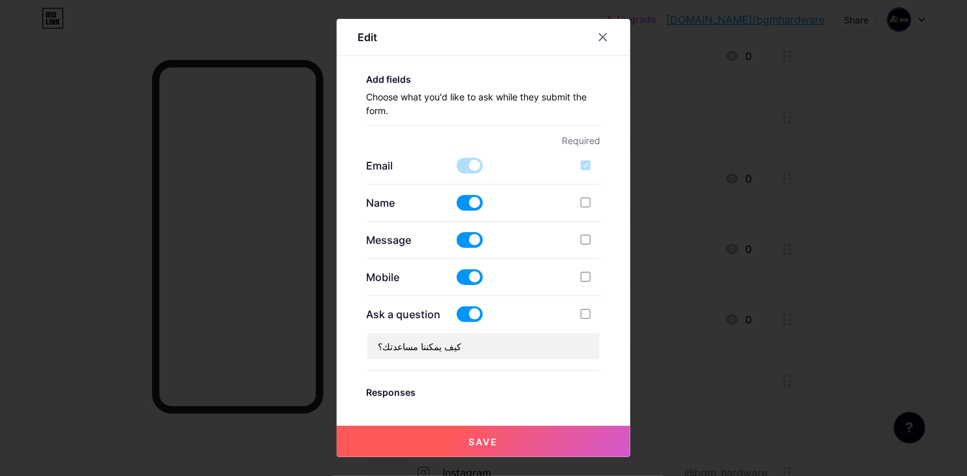
click at [360, 161] on div "1 submission so far Download CSV Title اطلب المساعدة Add fields Choose what you…" at bounding box center [484, 238] width 252 height 333
click at [370, 159] on p "Email" at bounding box center [406, 166] width 78 height 16
click at [550, 140] on p "Required" at bounding box center [484, 141] width 234 height 14
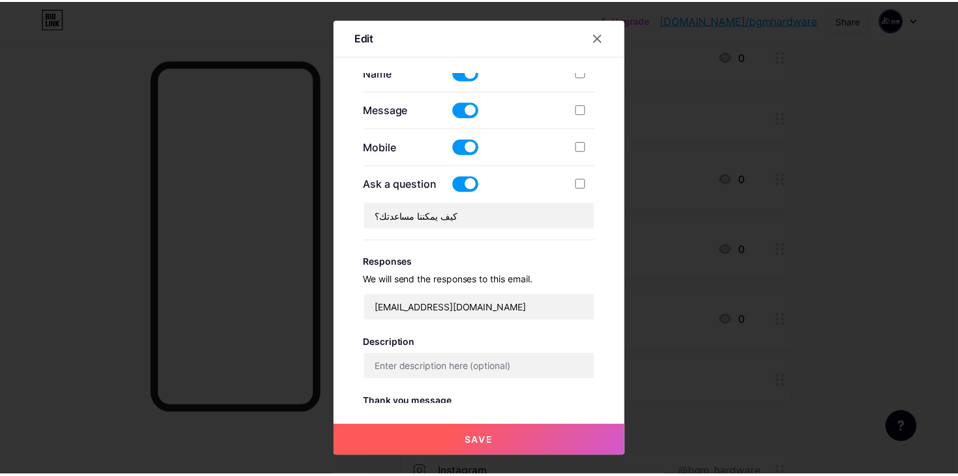
scroll to position [454, 0]
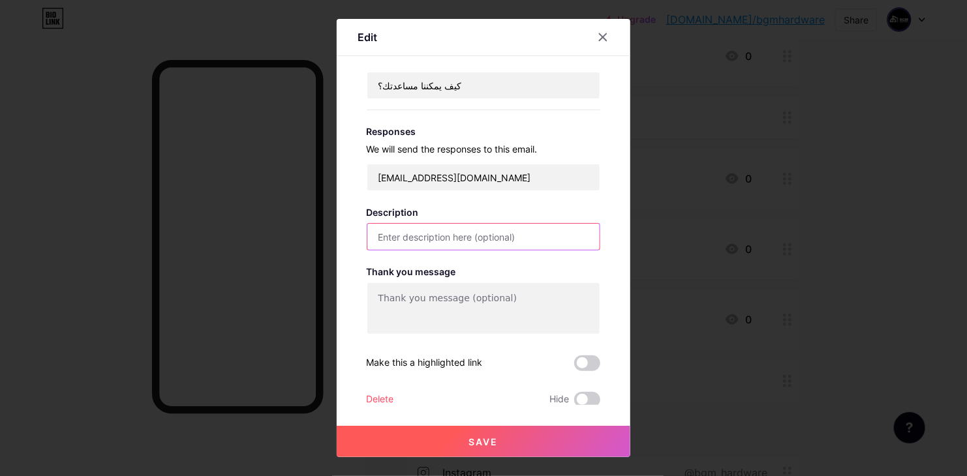
click at [484, 240] on input "text" at bounding box center [483, 237] width 233 height 26
paste input "الاسم"
type input "الاسم"
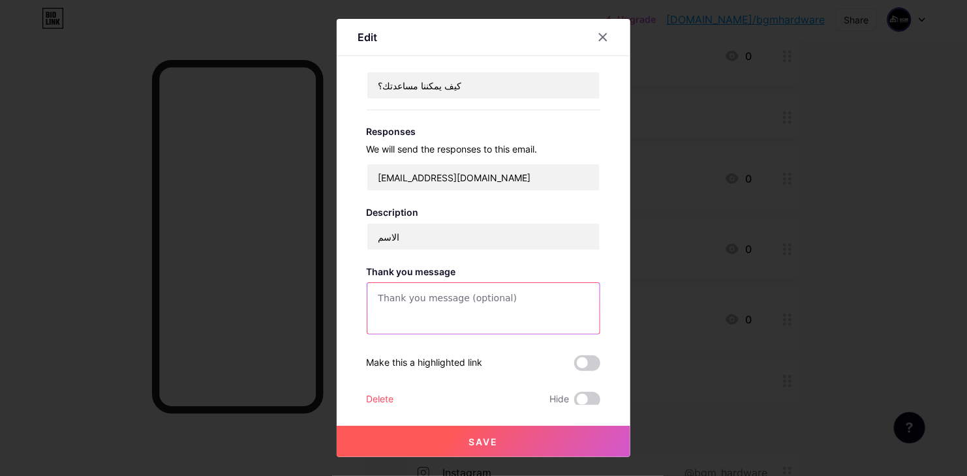
click at [463, 294] on textarea at bounding box center [483, 309] width 233 height 52
paste textarea "الاسم"
type textarea "الاسمs"
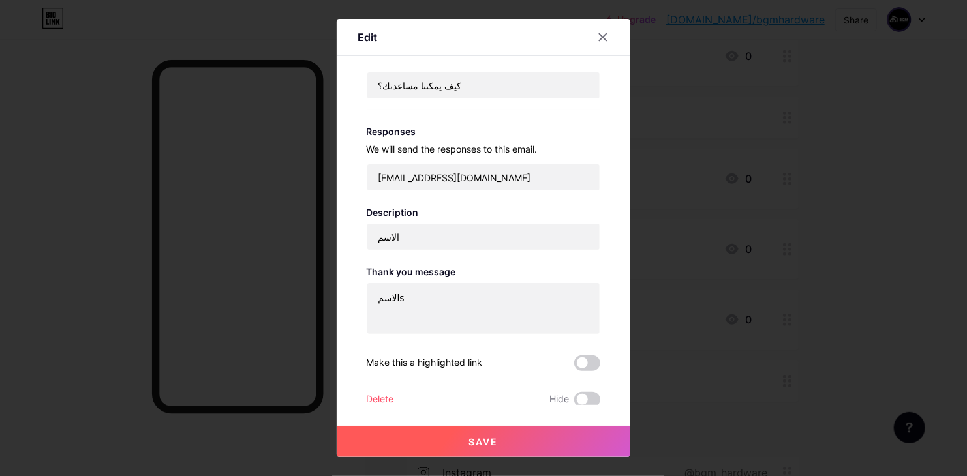
click at [484, 435] on button "Save" at bounding box center [484, 441] width 294 height 31
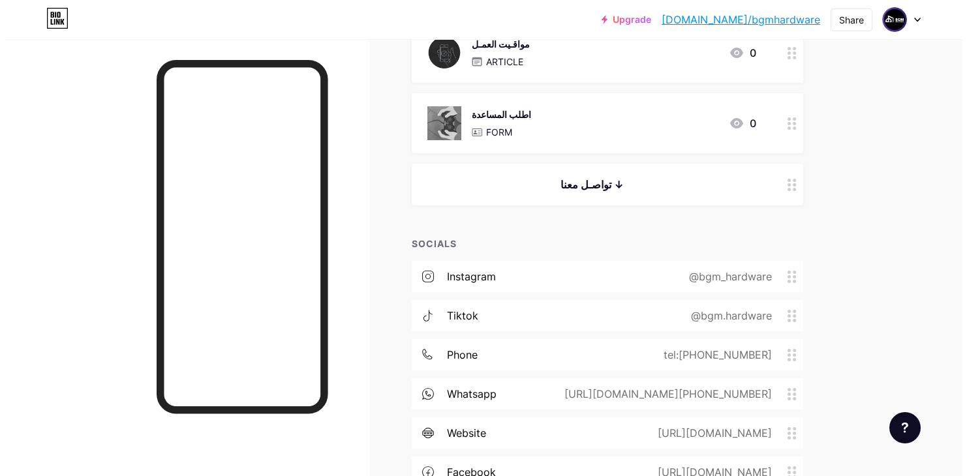
scroll to position [553, 0]
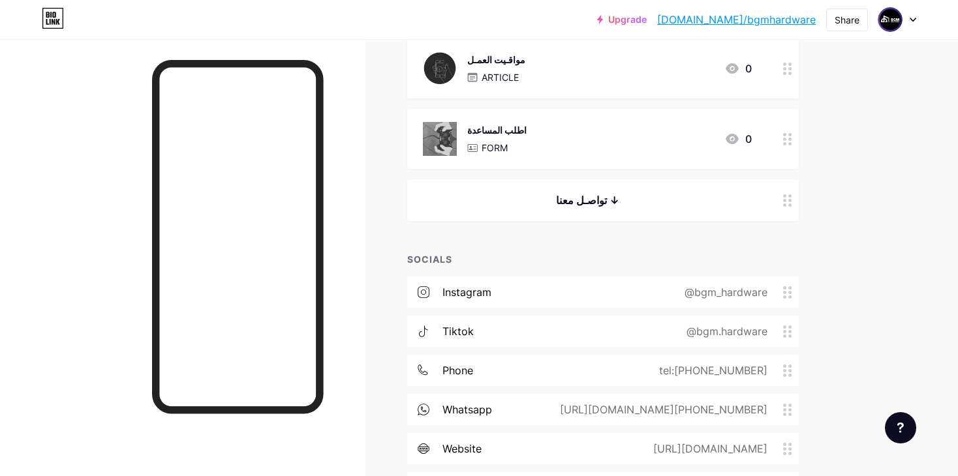
click at [490, 135] on div "اطلب المساعدة" at bounding box center [496, 130] width 59 height 14
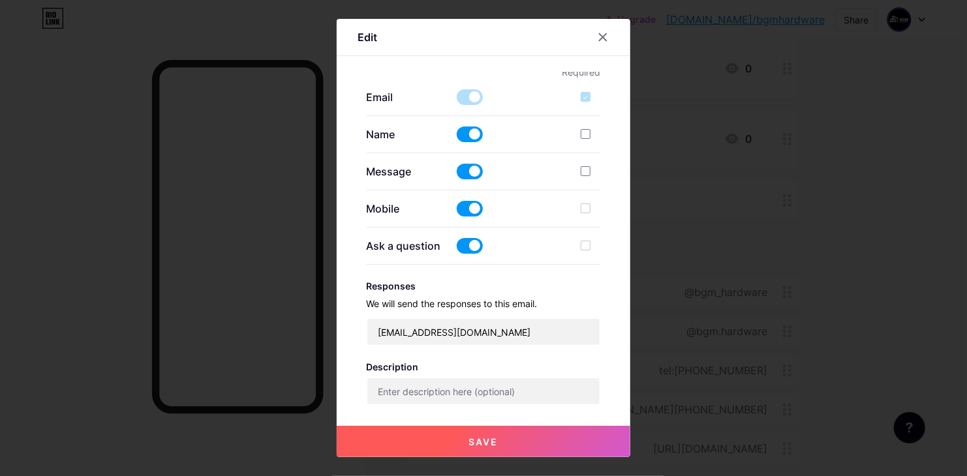
type input "اطلب المساعدة"
type input "الاسم"
type textarea "الاسمs"
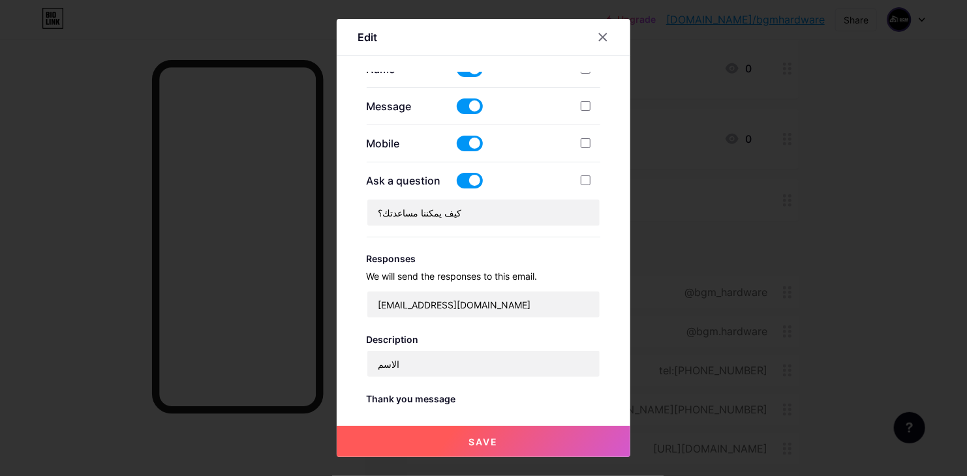
scroll to position [392, 0]
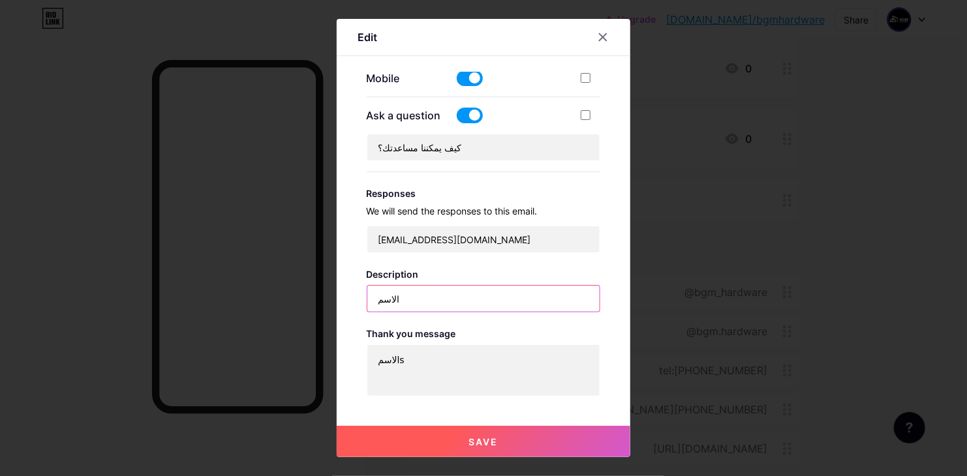
click at [434, 297] on input "الاسم" at bounding box center [483, 299] width 233 height 26
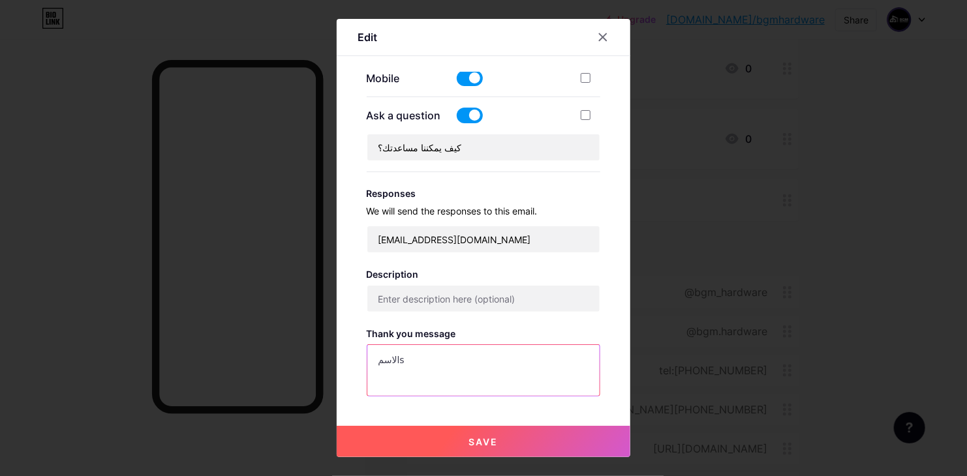
click at [470, 361] on textarea "الاسمs" at bounding box center [483, 371] width 233 height 52
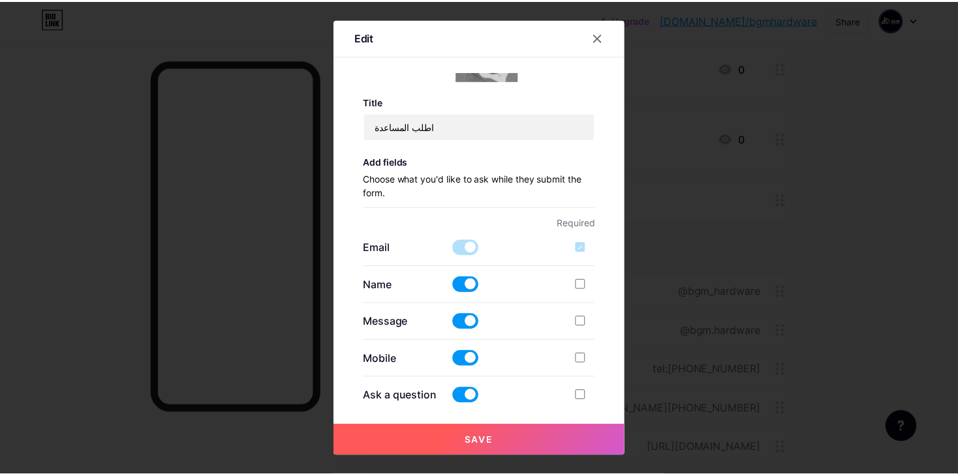
scroll to position [62, 0]
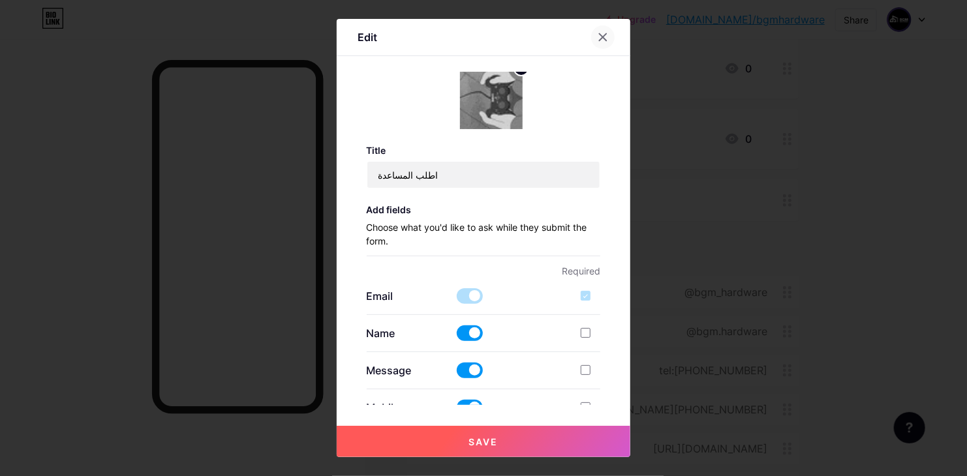
click at [599, 48] on div at bounding box center [602, 36] width 23 height 23
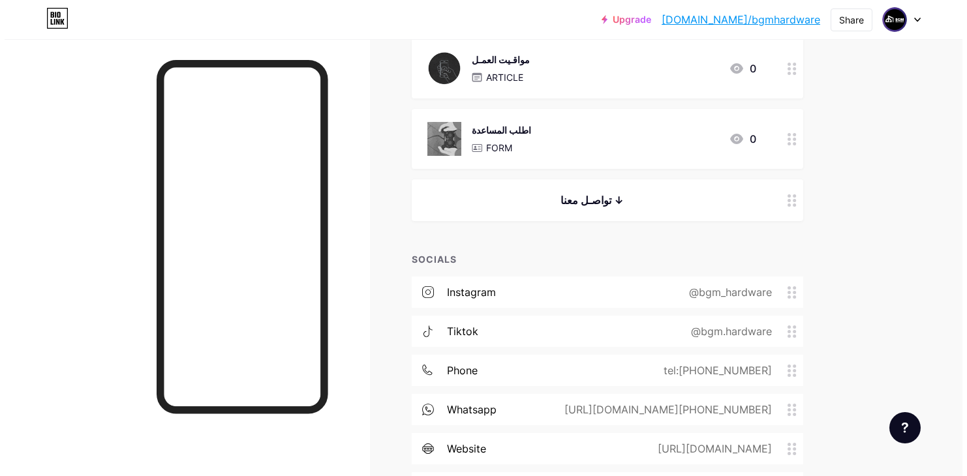
scroll to position [358, 0]
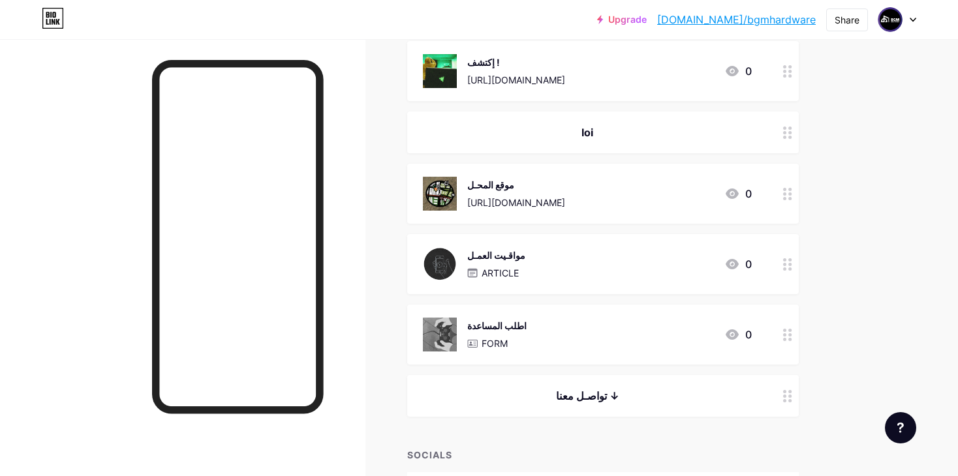
click at [587, 333] on div "اطلب المساعدة FORM 0" at bounding box center [587, 335] width 329 height 34
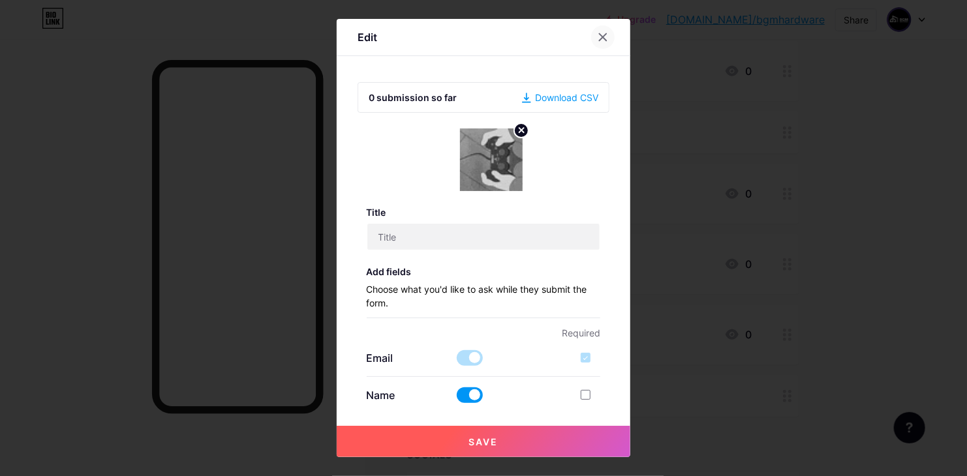
type input "اطلب المساعدة"
type input "الاسم"
type textarea "الاسمs"
click at [600, 42] on div at bounding box center [602, 36] width 23 height 23
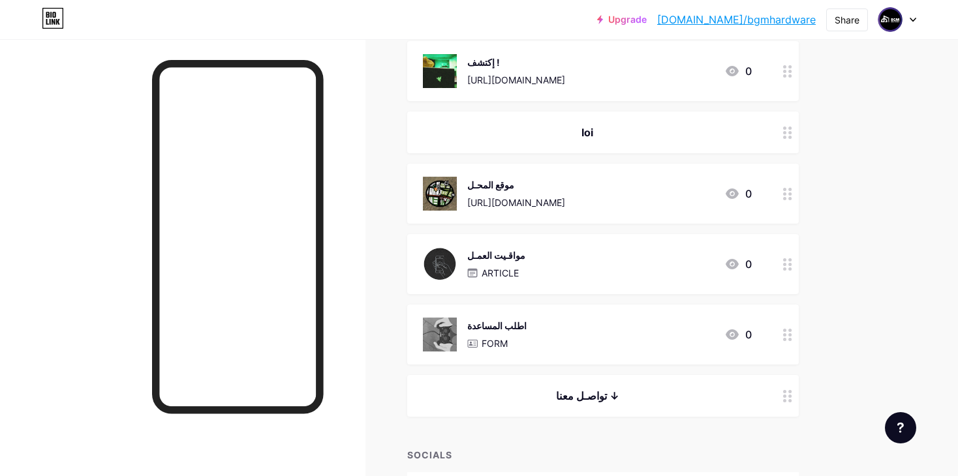
drag, startPoint x: 535, startPoint y: 323, endPoint x: 786, endPoint y: 341, distance: 252.6
click at [786, 341] on div at bounding box center [788, 335] width 22 height 60
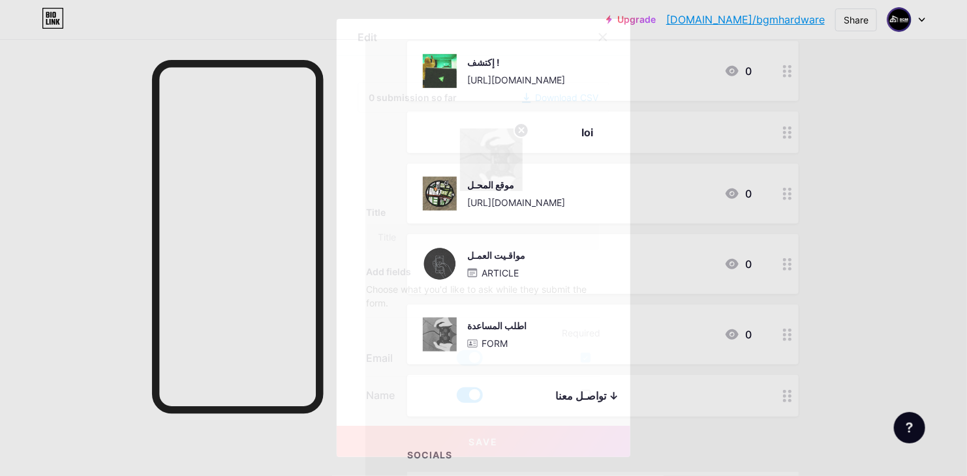
type input "اطلب المساعدة"
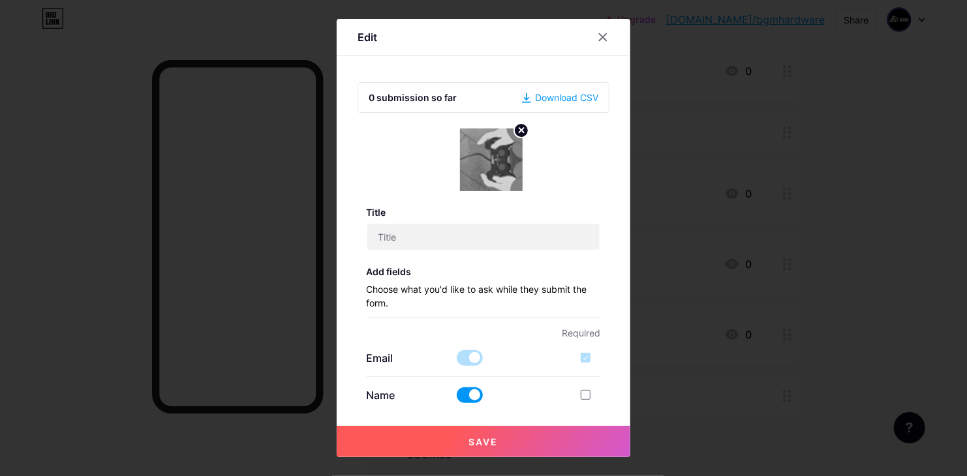
type input "الاسم"
type textarea "الاسمs"
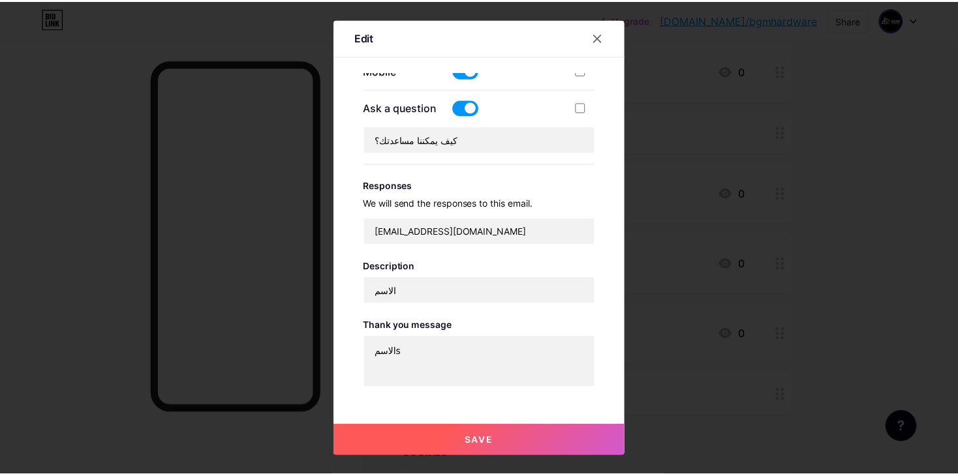
scroll to position [454, 0]
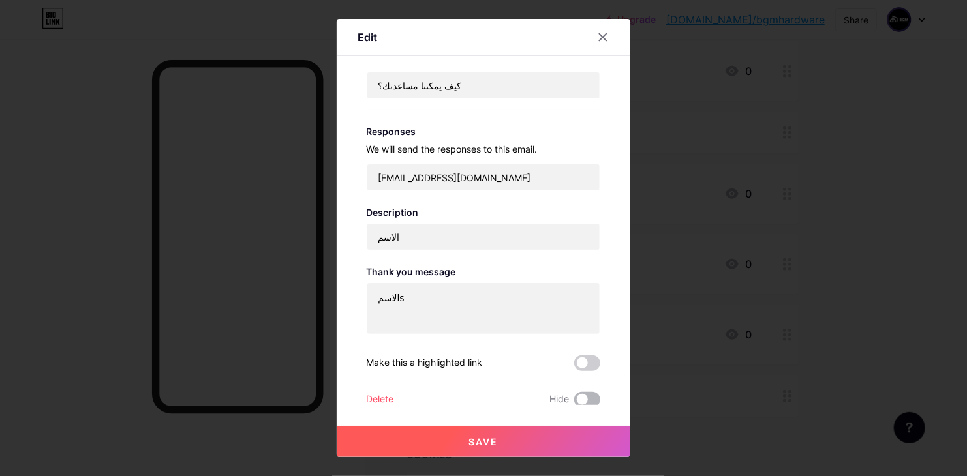
click at [576, 394] on span at bounding box center [587, 400] width 26 height 16
click at [574, 403] on input "checkbox" at bounding box center [574, 403] width 0 height 0
click at [574, 401] on span at bounding box center [587, 400] width 26 height 16
click at [574, 403] on input "checkbox" at bounding box center [574, 403] width 0 height 0
click at [386, 401] on div "Delete" at bounding box center [380, 400] width 27 height 16
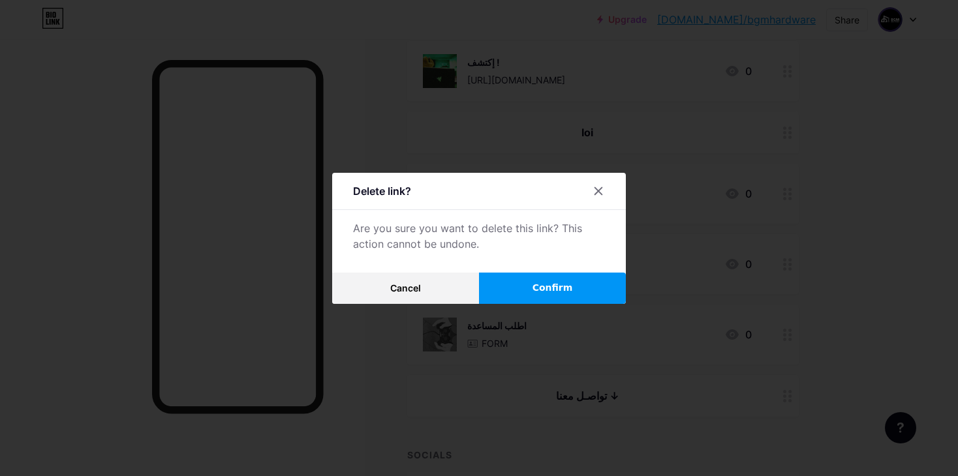
click at [569, 303] on button "Confirm" at bounding box center [552, 288] width 147 height 31
click at [572, 294] on button "Confirm" at bounding box center [552, 288] width 147 height 31
